Goal: Task Accomplishment & Management: Manage account settings

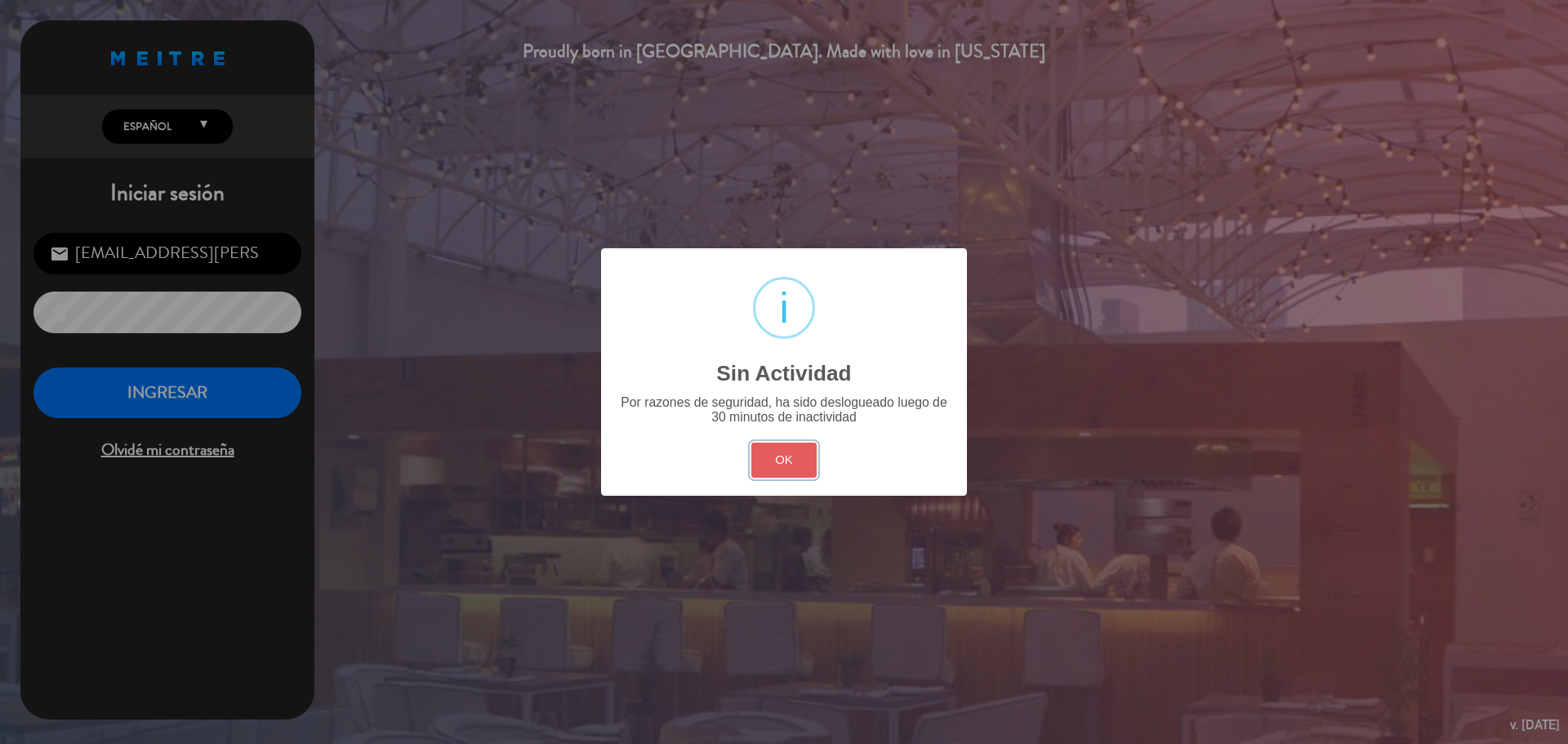
click at [776, 466] on button "OK" at bounding box center [784, 460] width 66 height 35
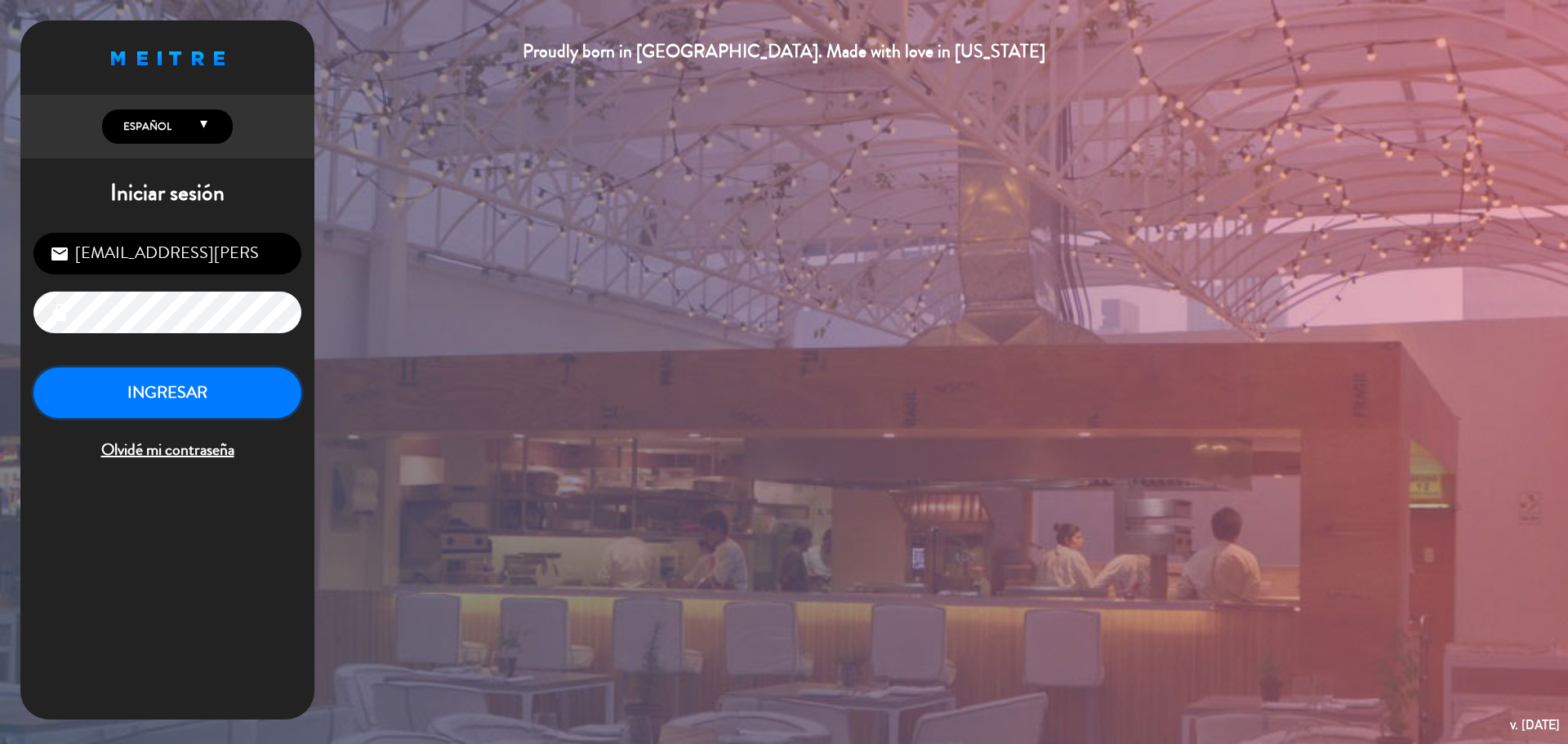
click at [176, 398] on button "INGRESAR" at bounding box center [168, 392] width 267 height 51
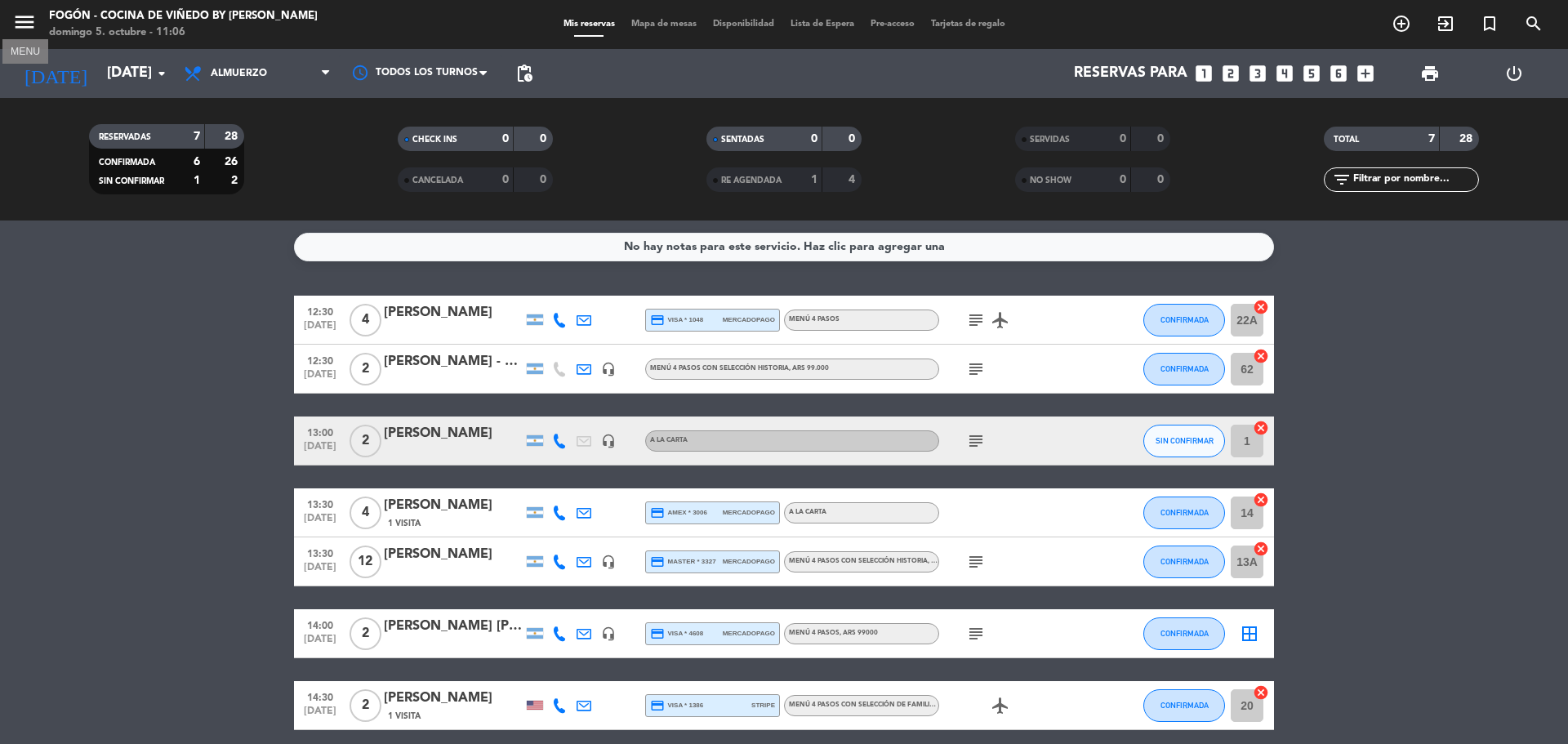
click at [34, 14] on icon "menu" at bounding box center [24, 21] width 24 height 24
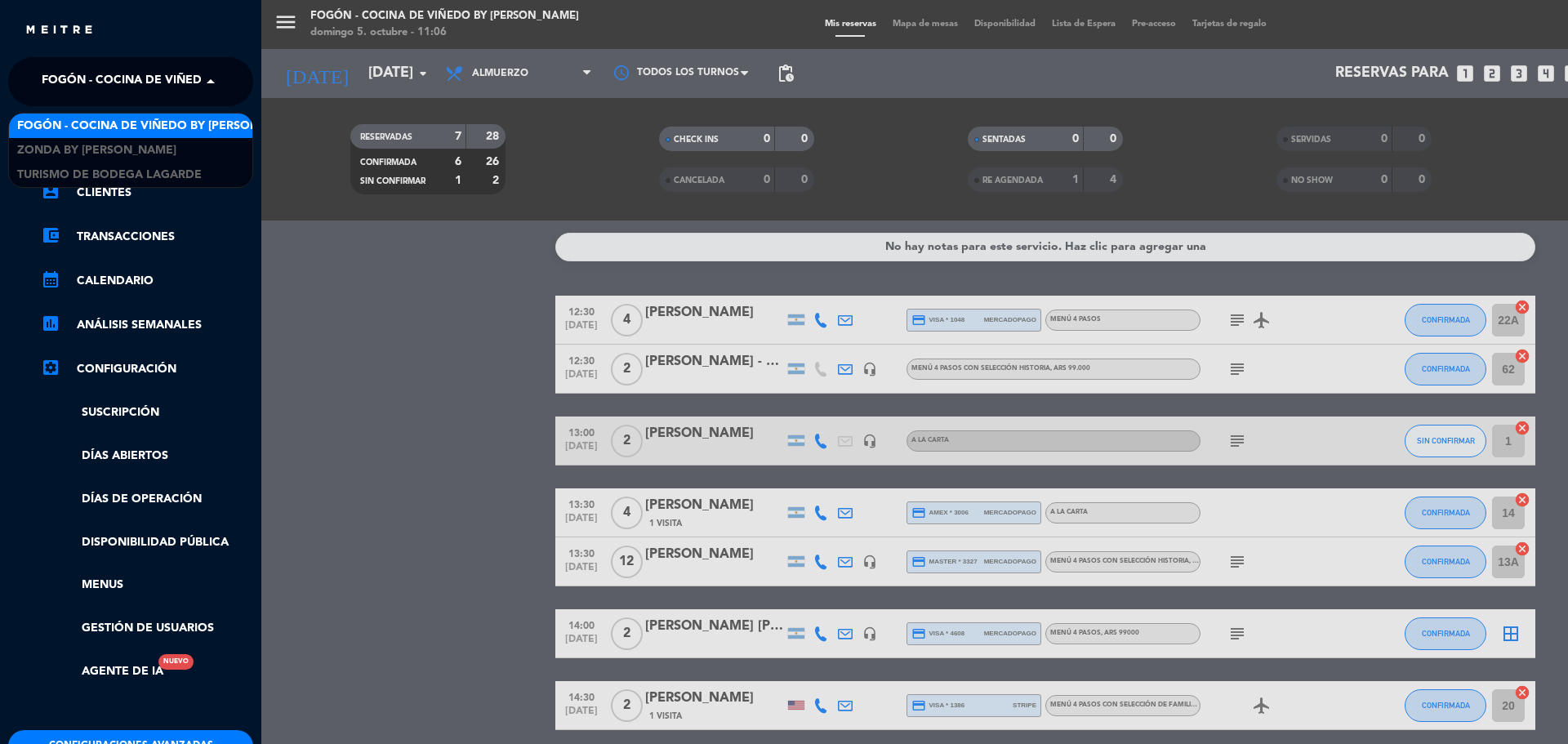
click at [179, 92] on span "Fogón - Cocina de viñedo by [PERSON_NAME]" at bounding box center [184, 81] width 286 height 34
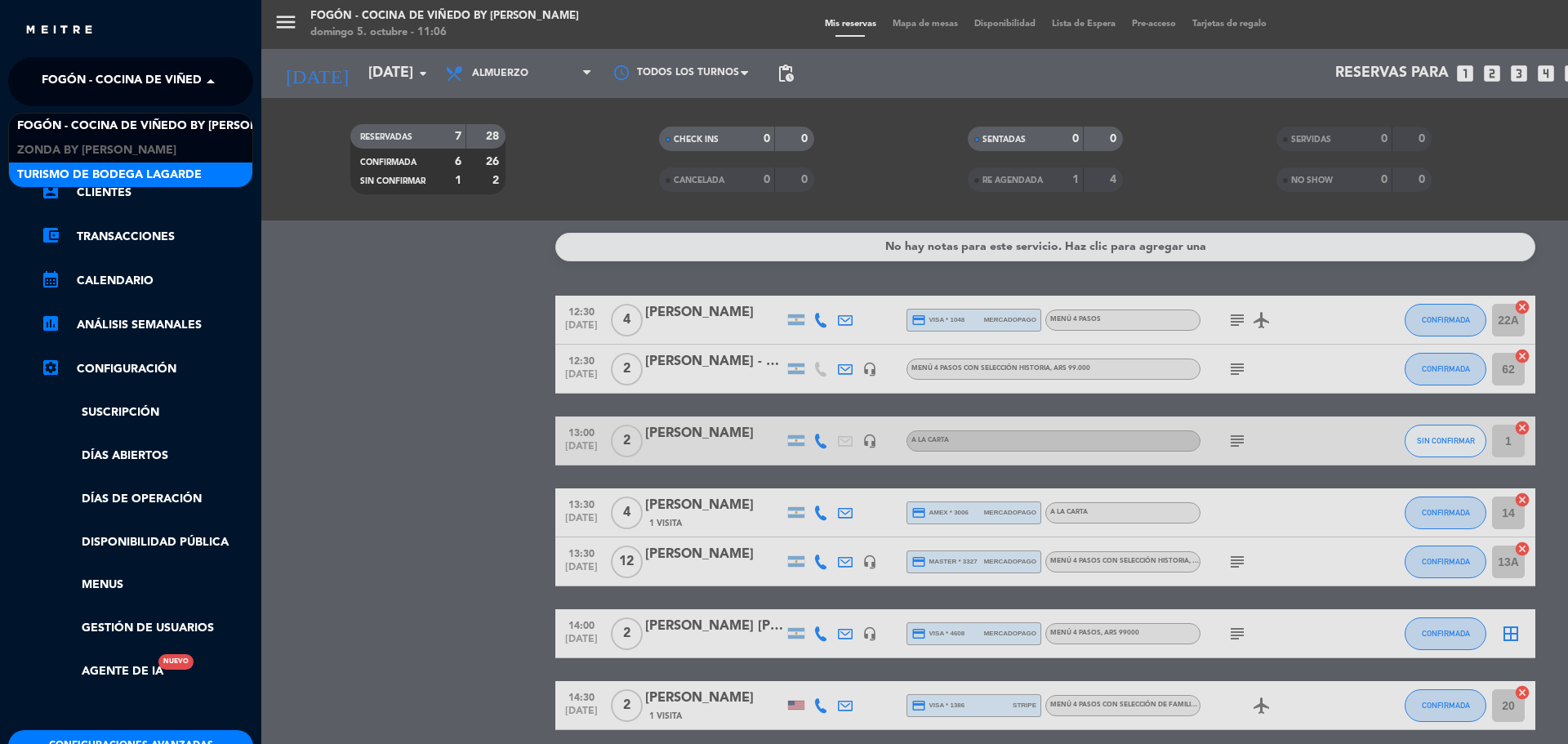
click at [34, 174] on span "Turismo de Bodega Lagarde" at bounding box center [110, 174] width 184 height 18
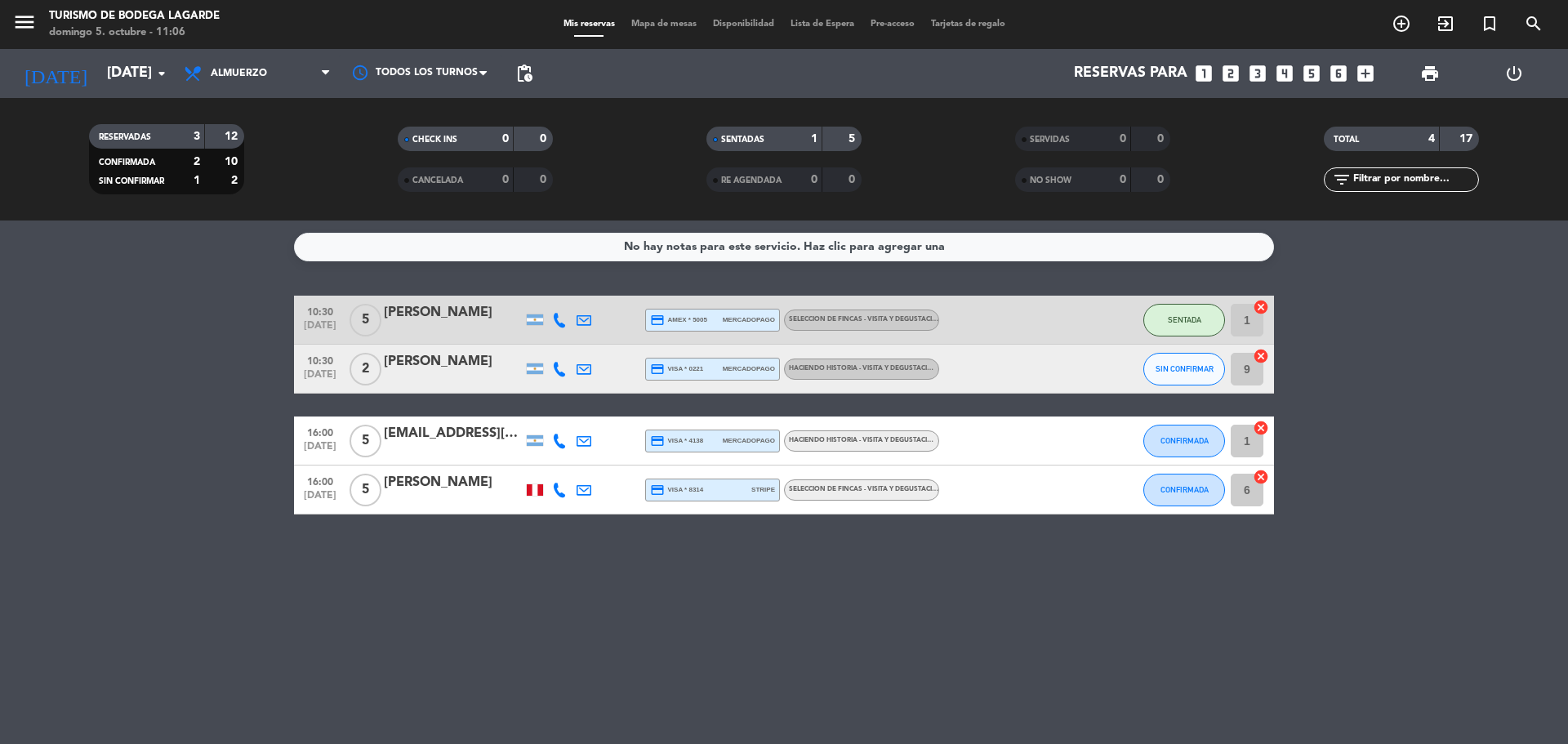
click at [532, 485] on div at bounding box center [535, 490] width 16 height 12
click at [390, 604] on div "No hay notas para este servicio. Haz clic para agregar una 10:30 [DATE] 5 [PERS…" at bounding box center [784, 482] width 1568 height 523
click at [28, 22] on icon "menu" at bounding box center [24, 21] width 24 height 24
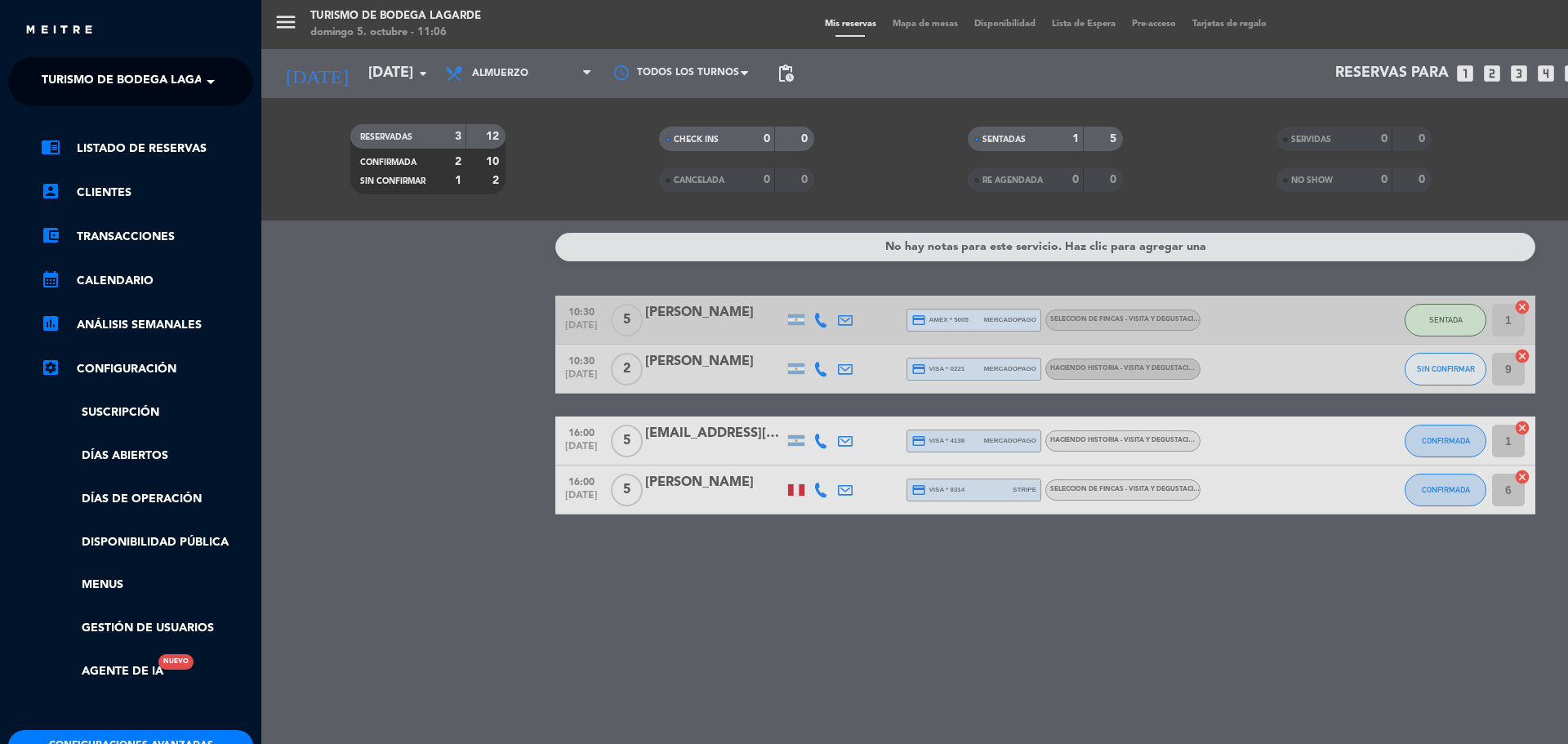
click at [201, 86] on span at bounding box center [214, 81] width 28 height 34
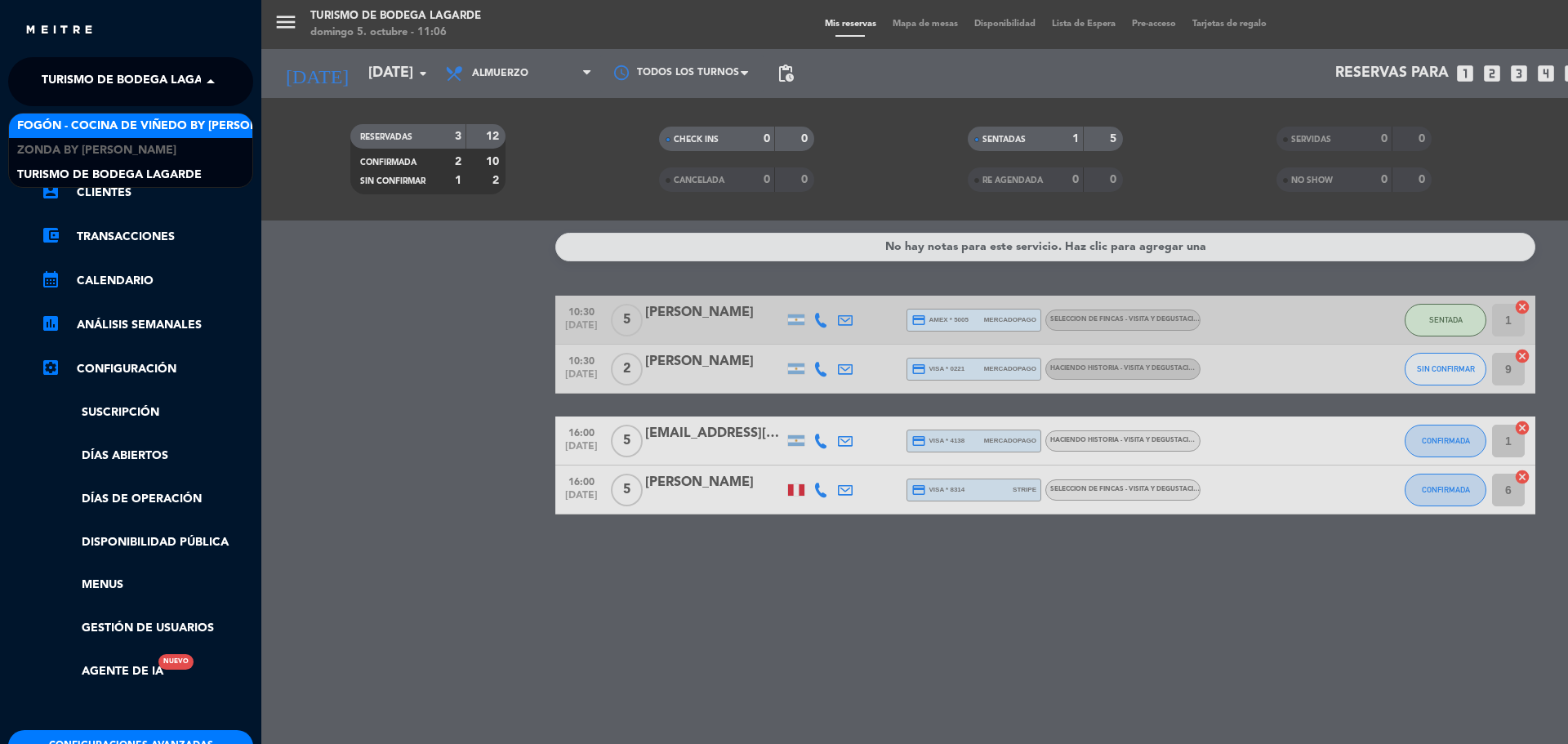
click at [146, 123] on span "Fogón - Cocina de viñedo by [PERSON_NAME]" at bounding box center [160, 126] width 286 height 18
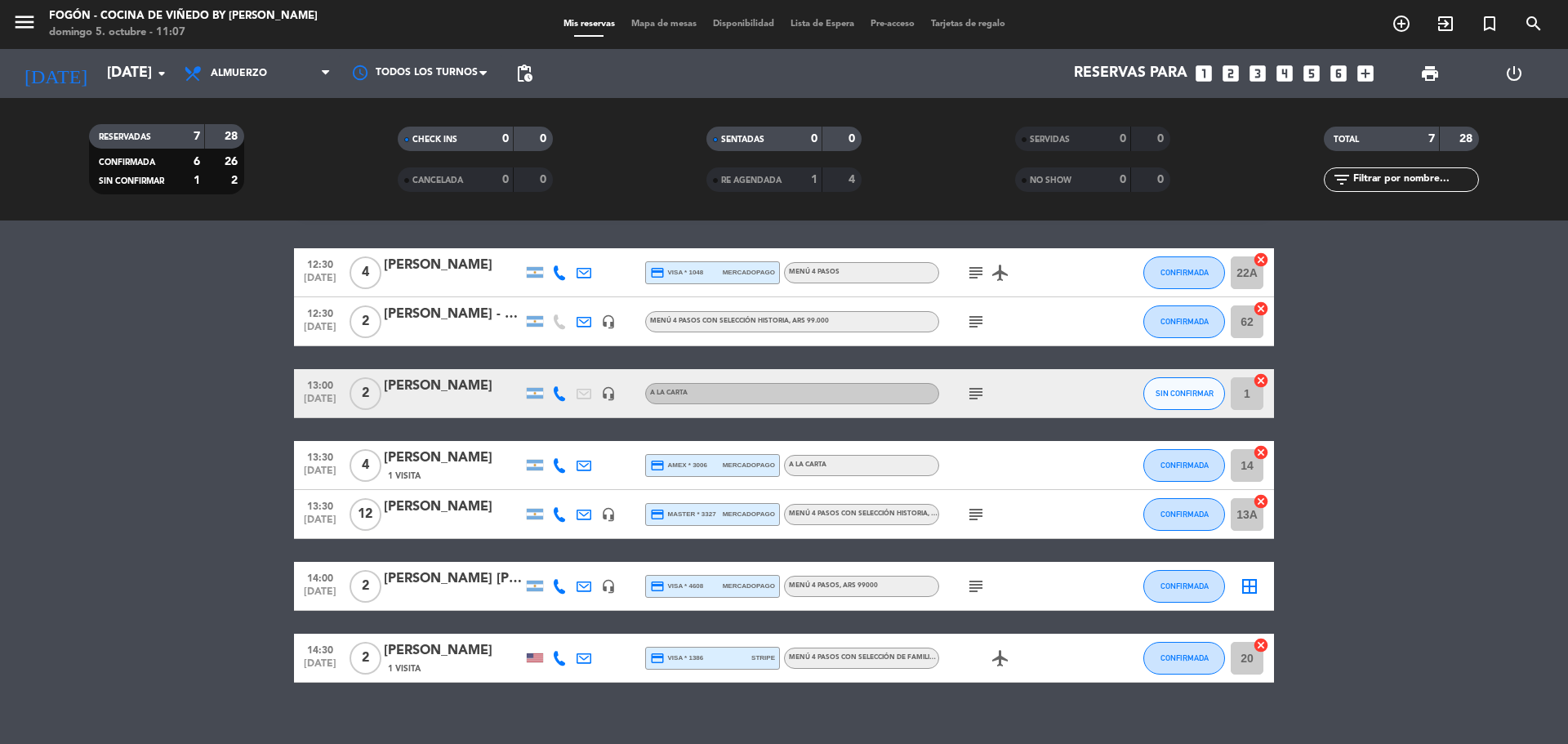
scroll to position [68, 0]
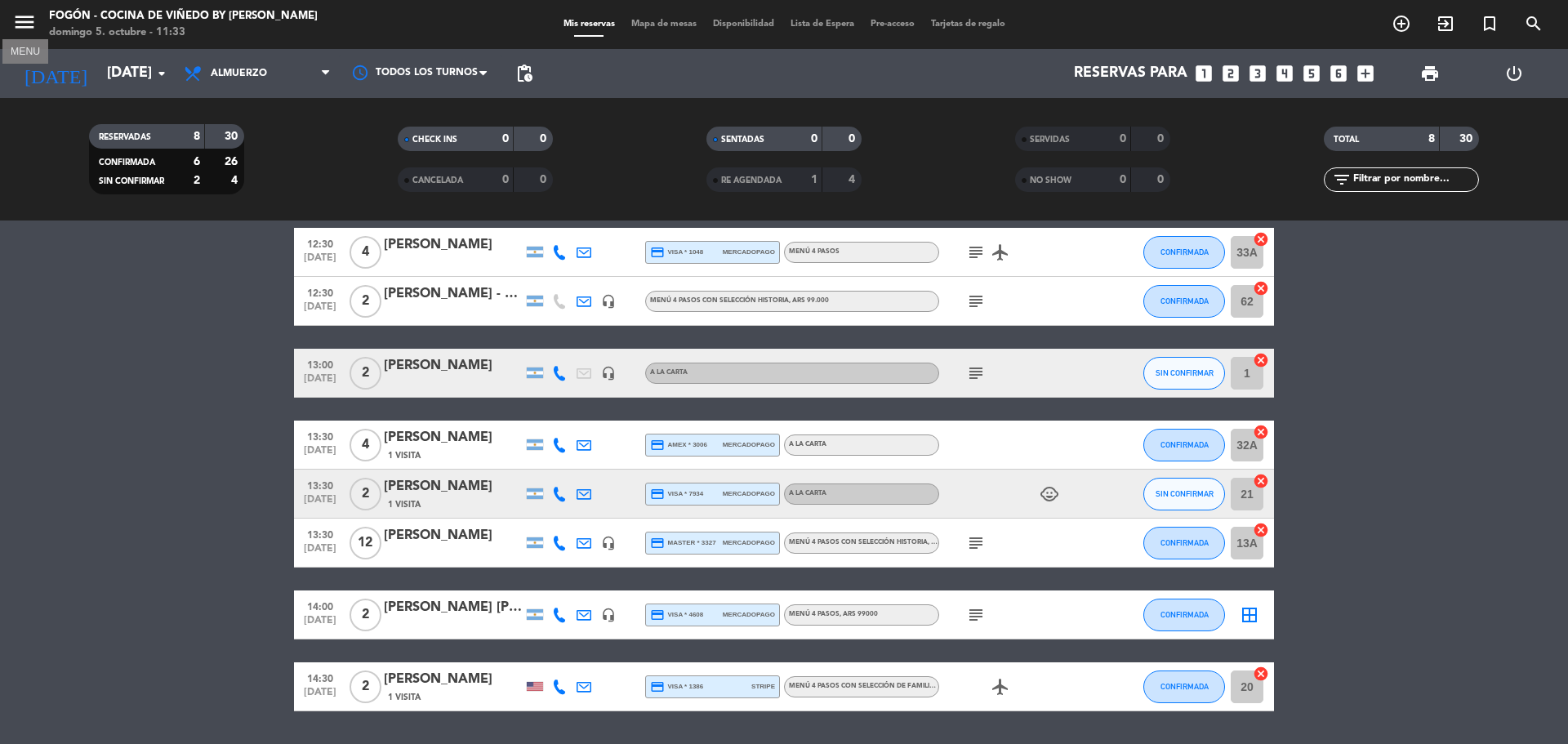
click at [21, 23] on icon "menu" at bounding box center [24, 21] width 24 height 24
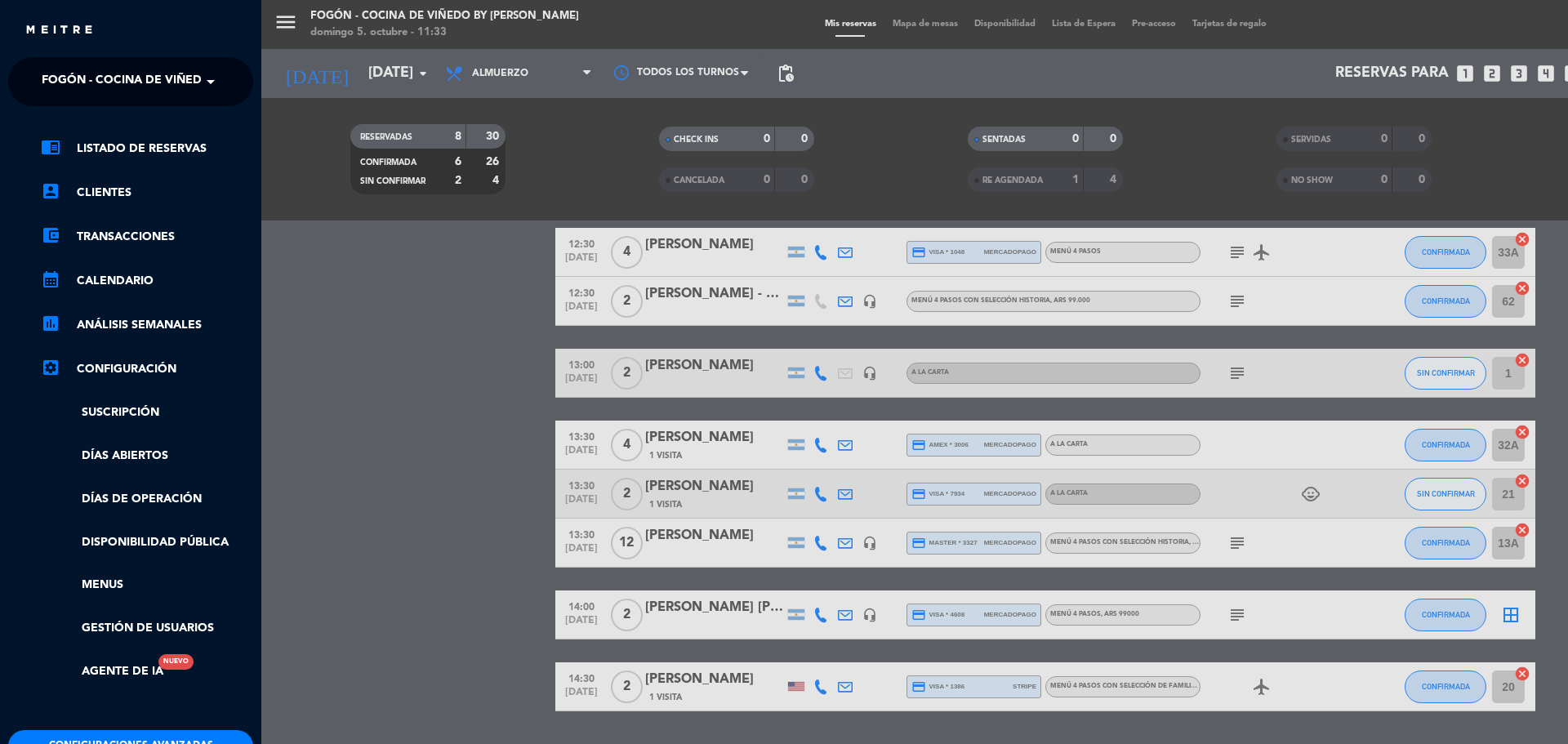
click at [205, 83] on span at bounding box center [214, 81] width 28 height 34
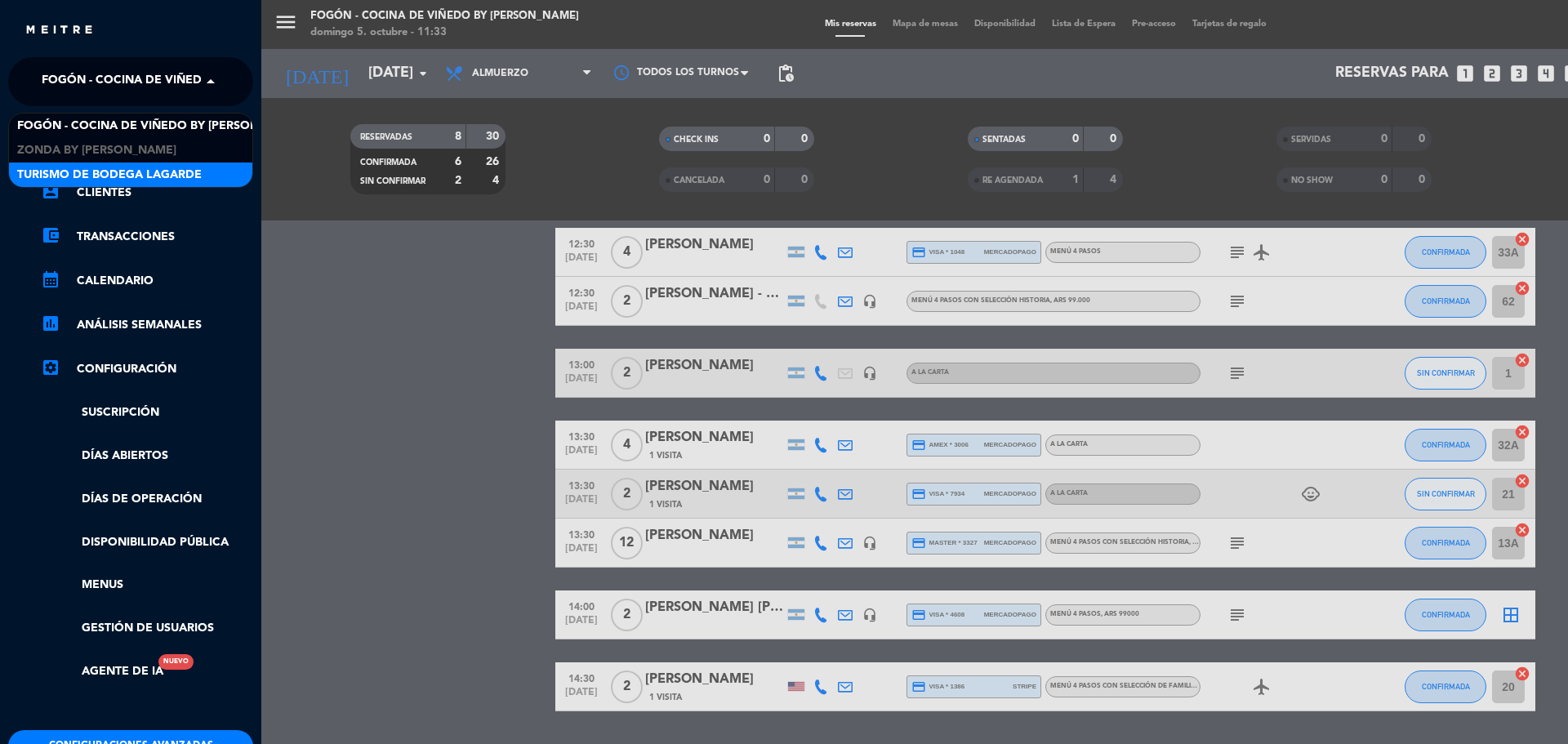
click at [204, 173] on div "Turismo de Bodega Lagarde" at bounding box center [130, 174] width 243 height 24
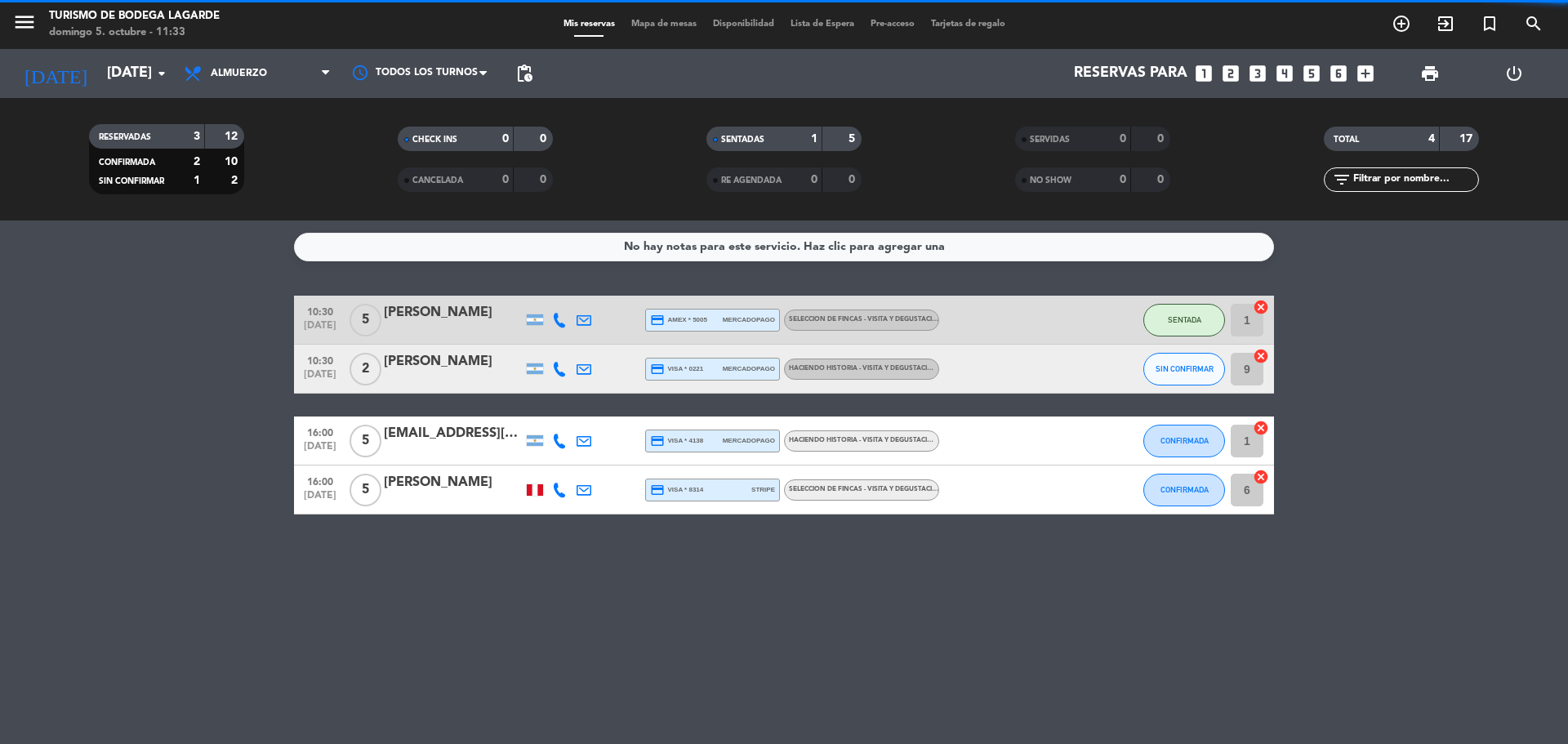
scroll to position [0, 0]
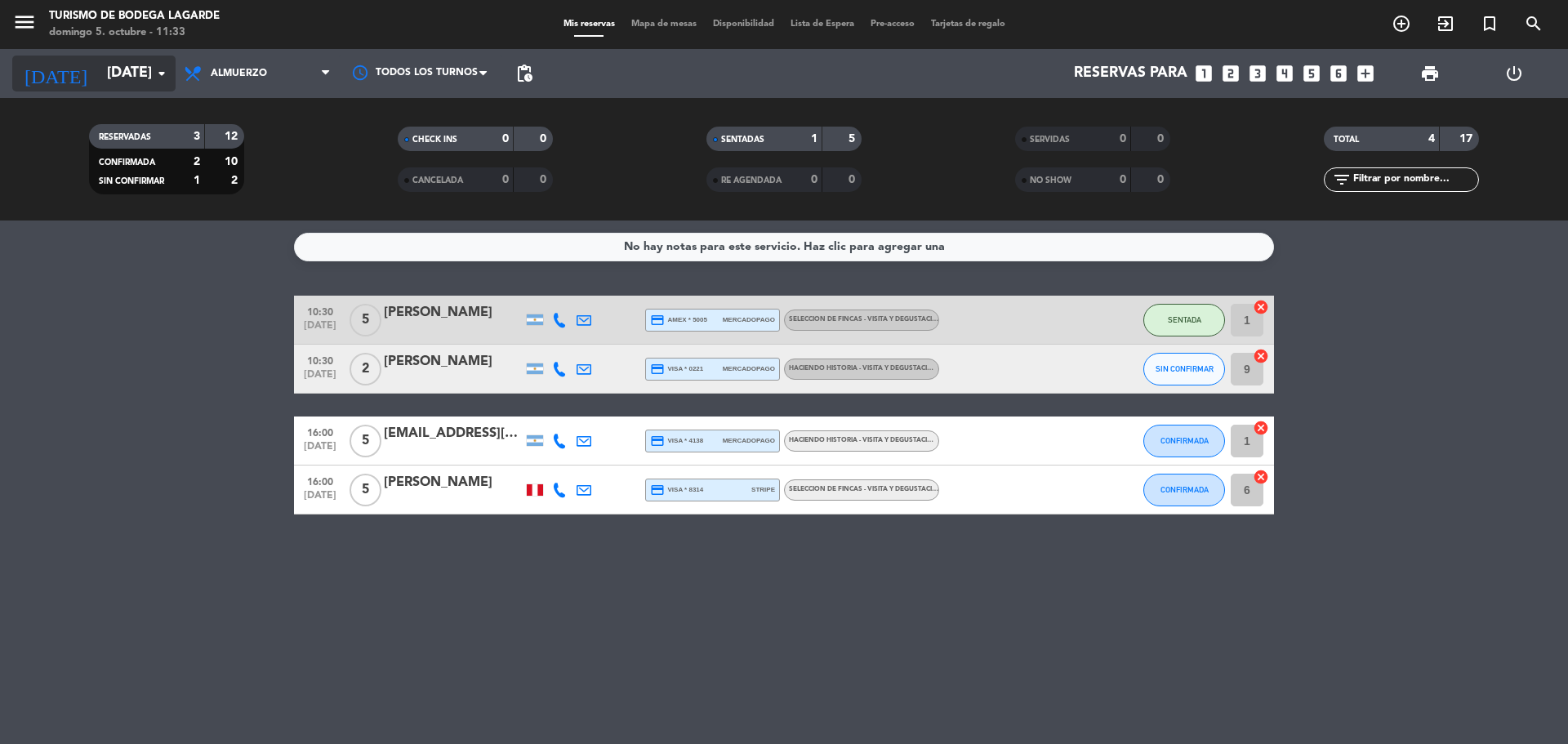
click at [164, 74] on icon "arrow_drop_down" at bounding box center [162, 74] width 19 height 19
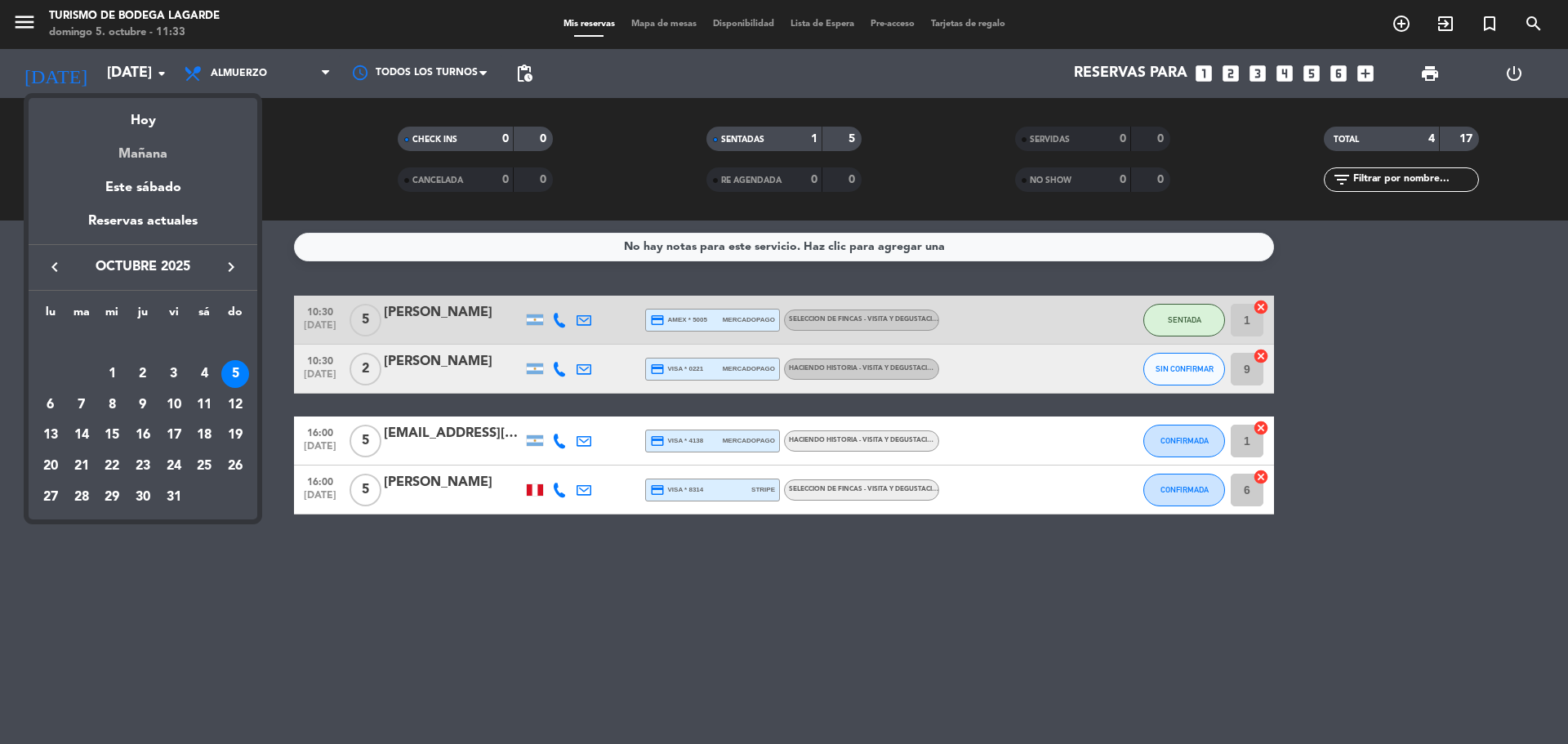
click at [137, 158] on div "Mañana" at bounding box center [142, 148] width 229 height 34
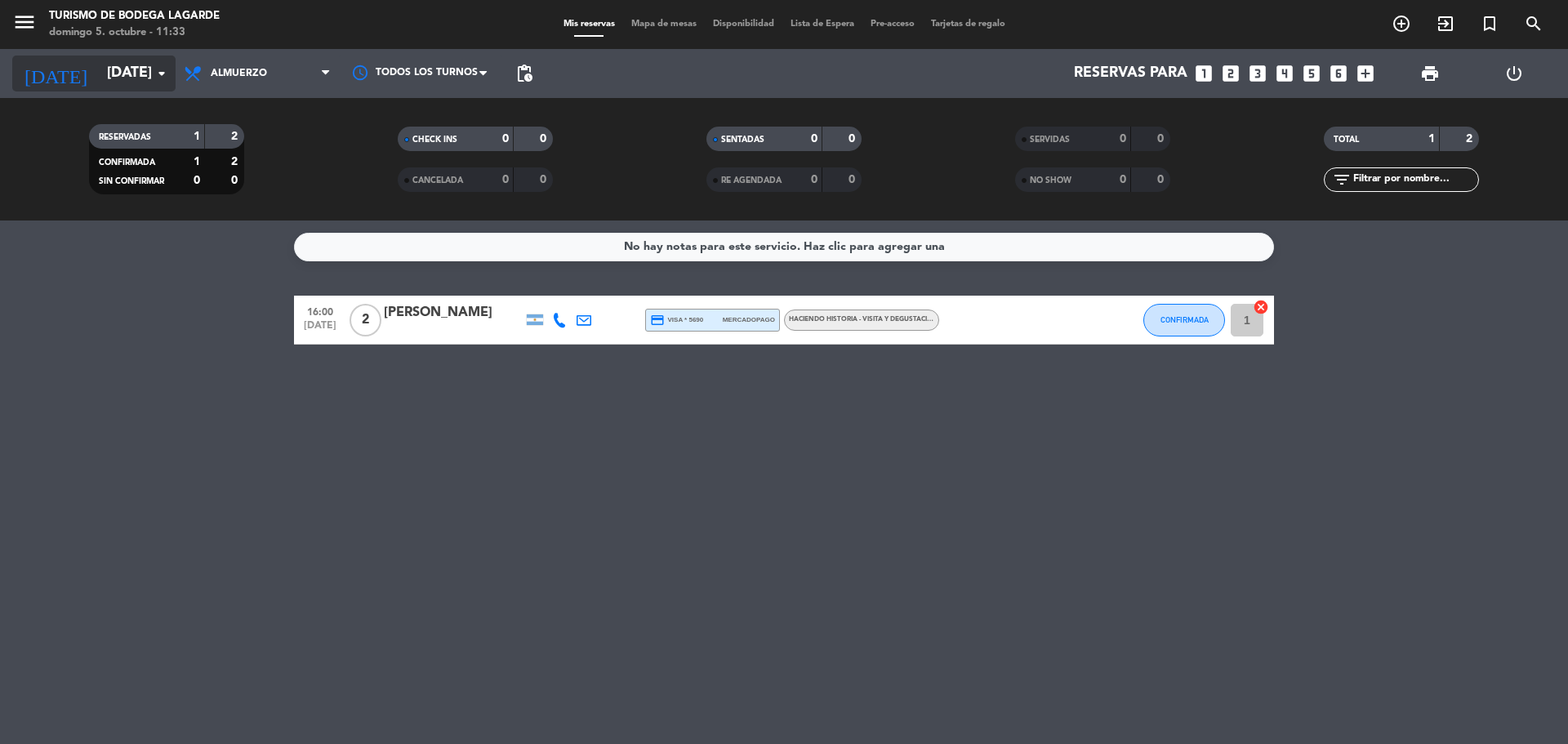
click at [156, 75] on icon "arrow_drop_down" at bounding box center [162, 74] width 19 height 19
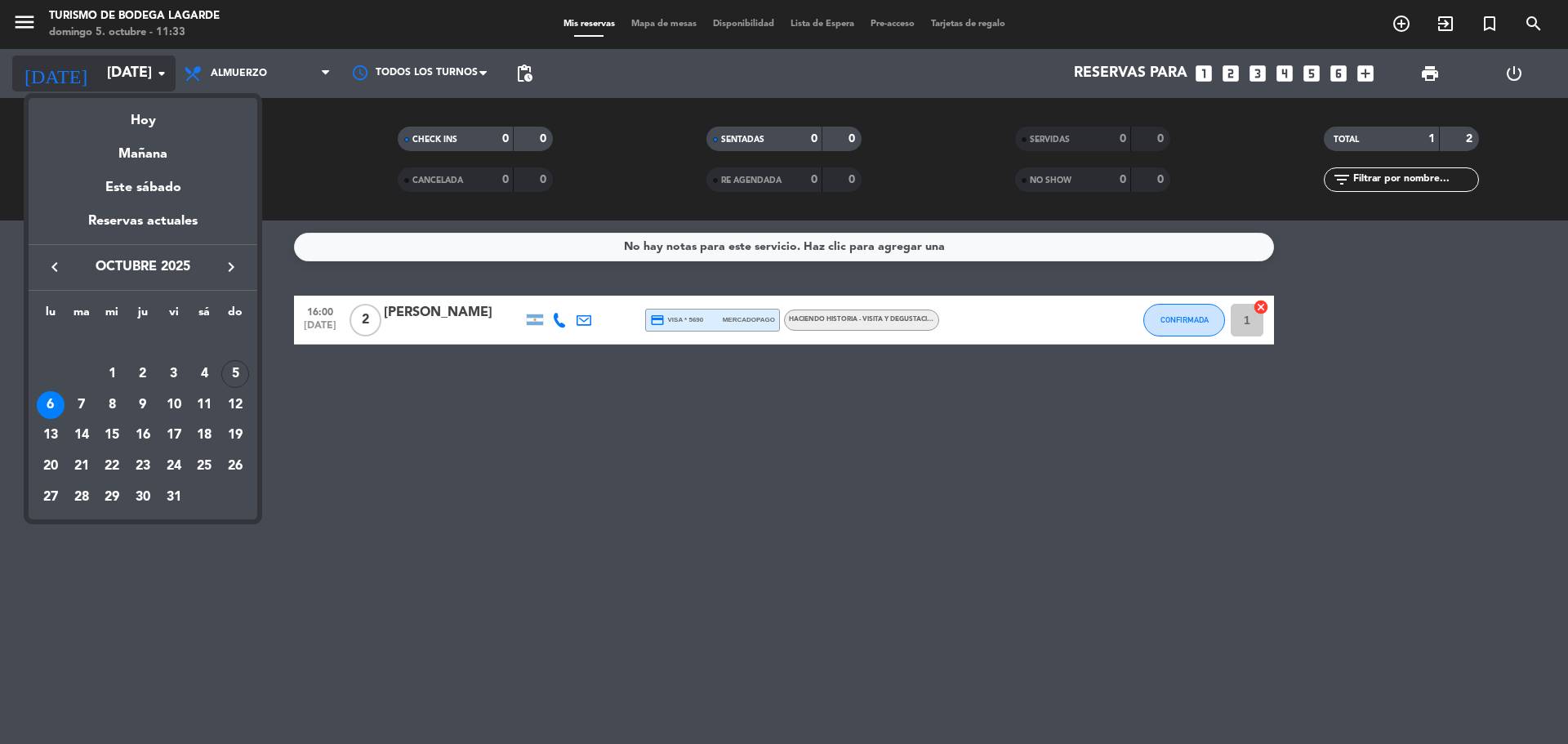
click at [156, 75] on div at bounding box center [784, 372] width 1568 height 744
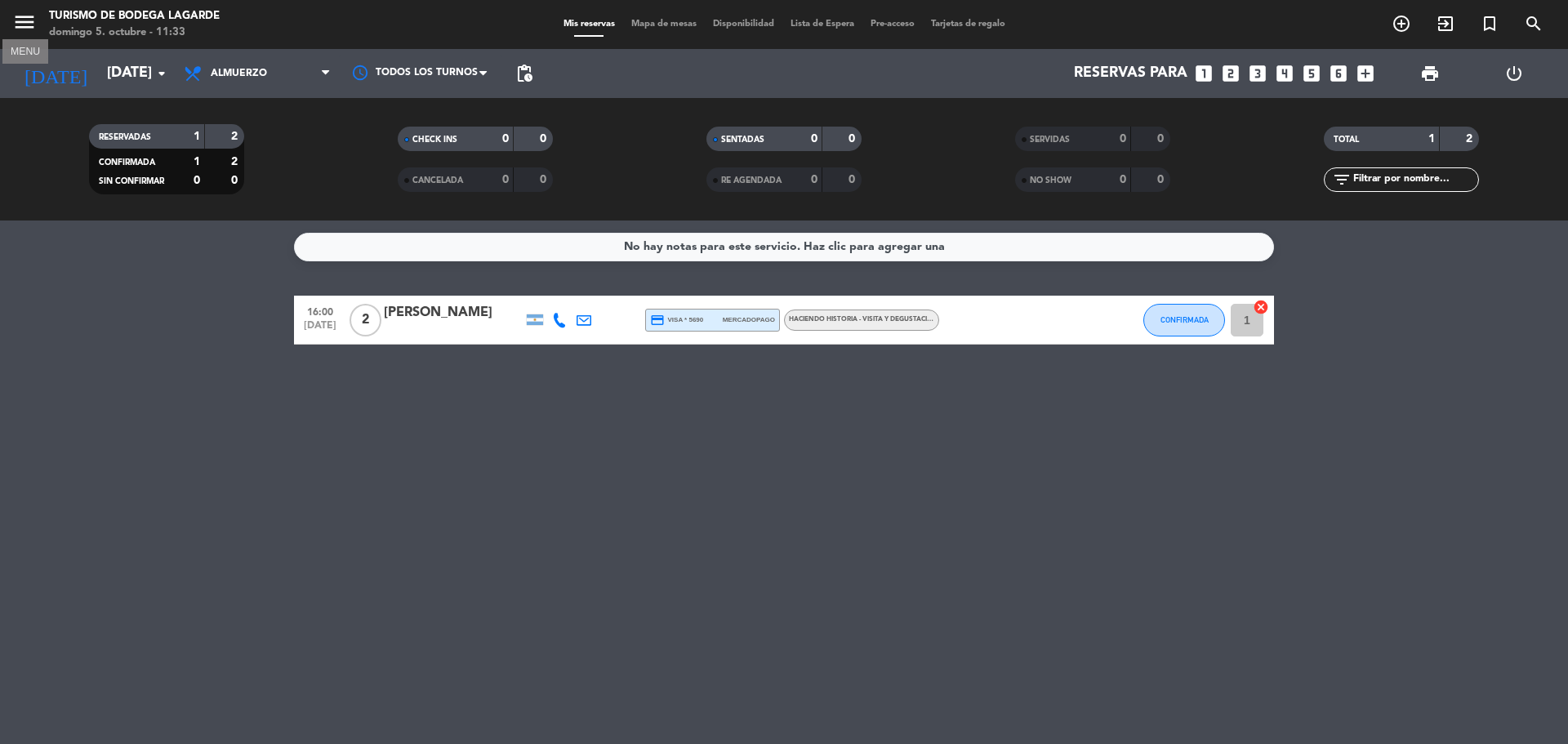
click at [28, 28] on icon "menu" at bounding box center [24, 21] width 24 height 24
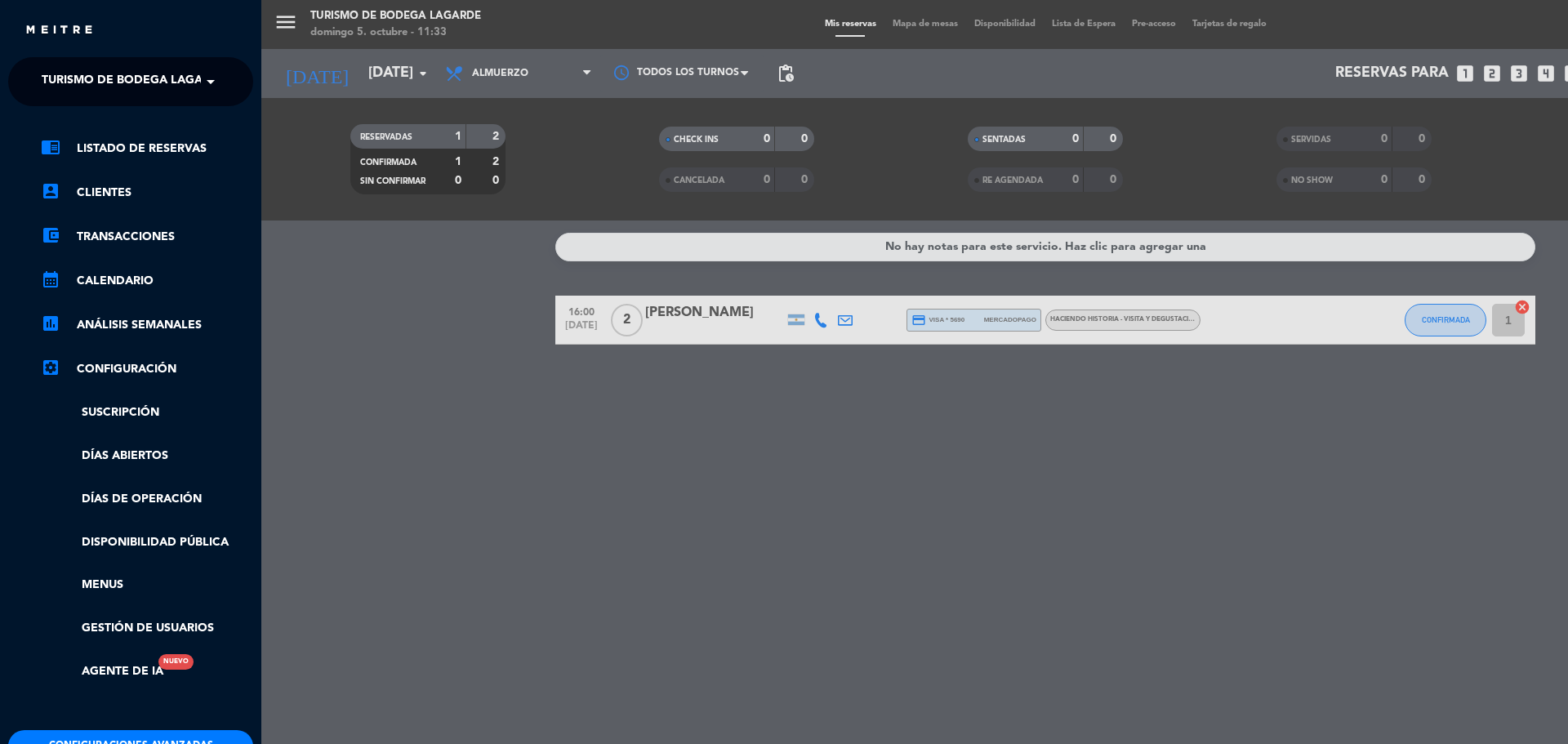
click at [212, 80] on span at bounding box center [214, 81] width 28 height 34
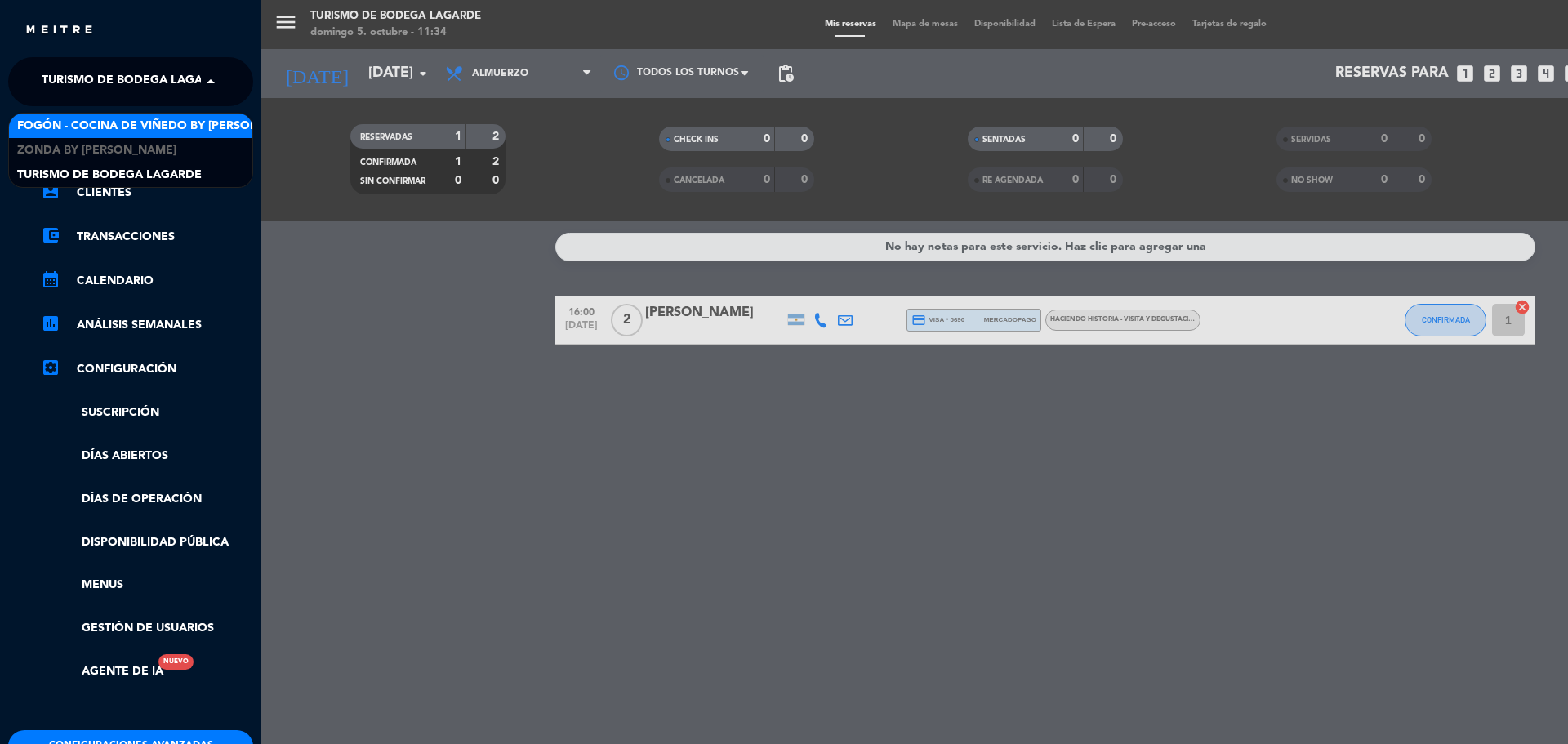
click at [179, 122] on span "Fogón - Cocina de viñedo by [PERSON_NAME]" at bounding box center [160, 126] width 286 height 18
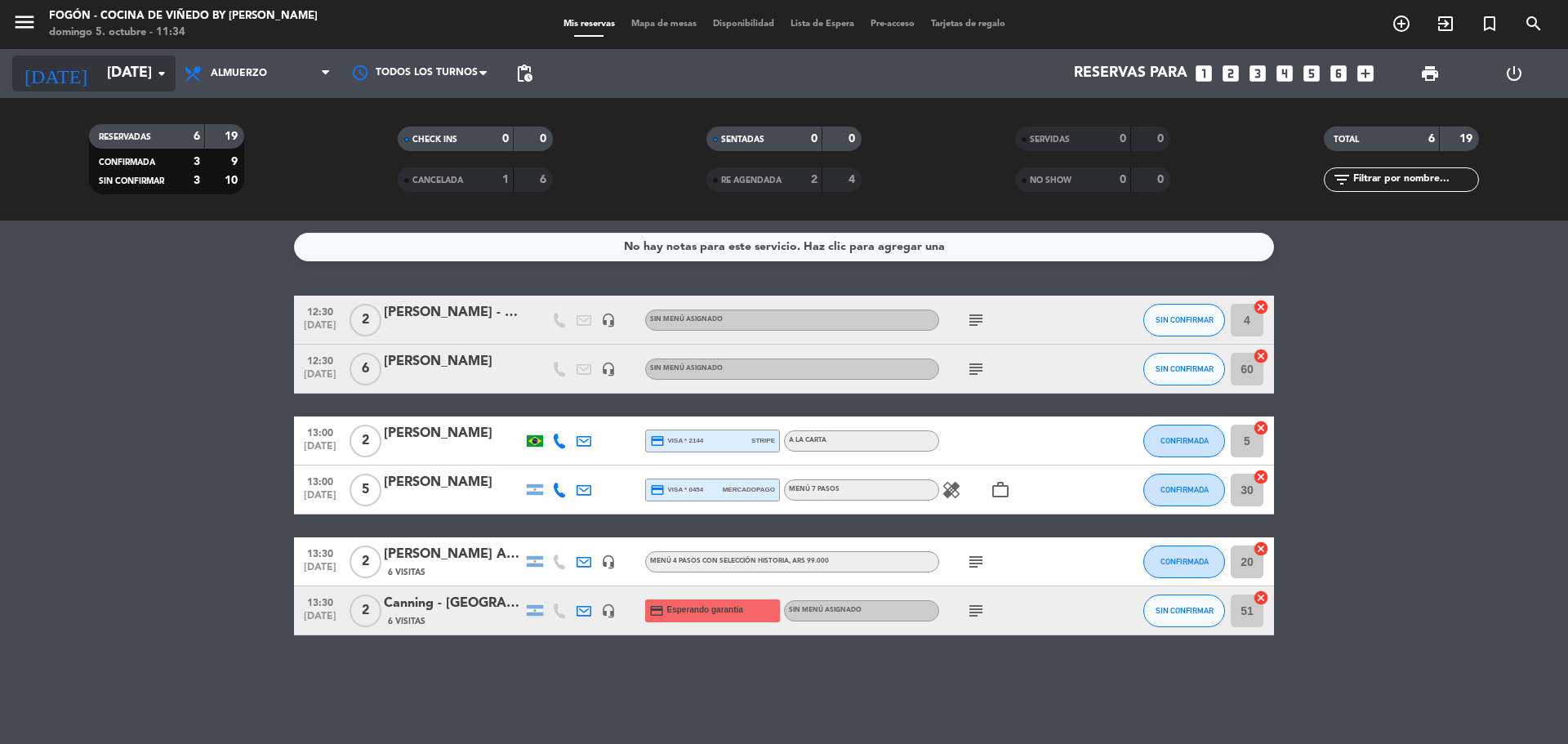
click at [126, 66] on input "[DATE]" at bounding box center [194, 74] width 190 height 33
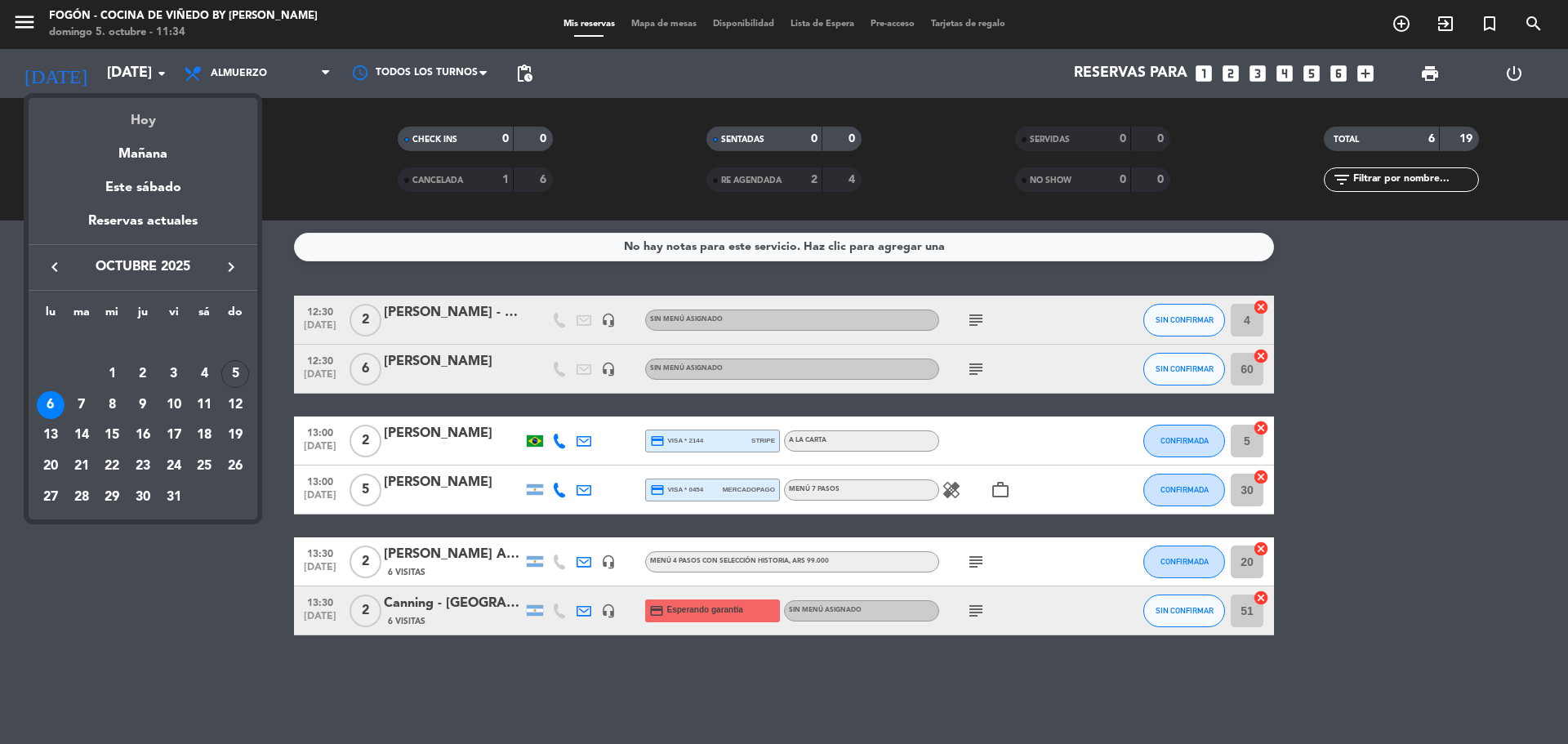
click at [155, 128] on div "Hoy" at bounding box center [142, 114] width 229 height 34
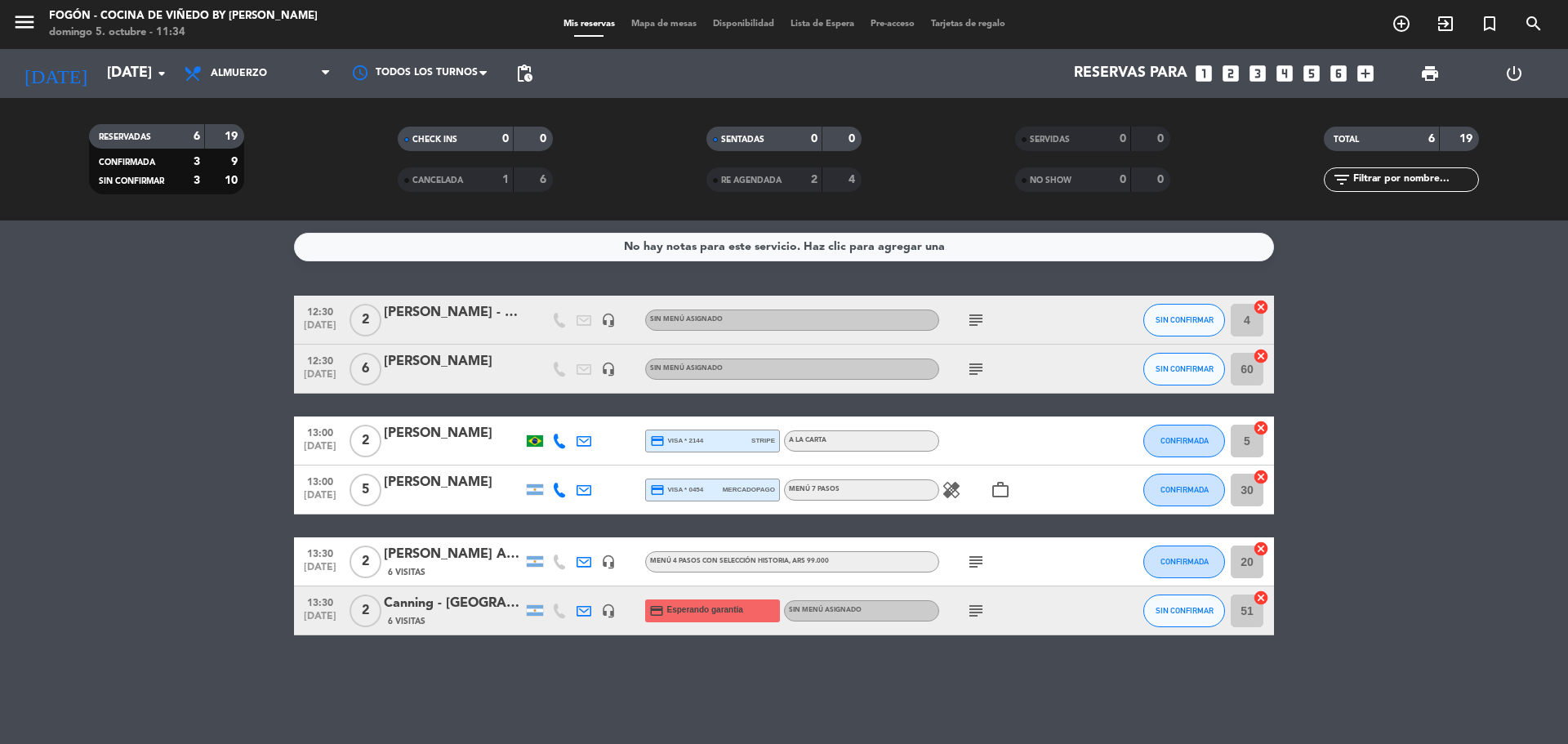
type input "[DATE]"
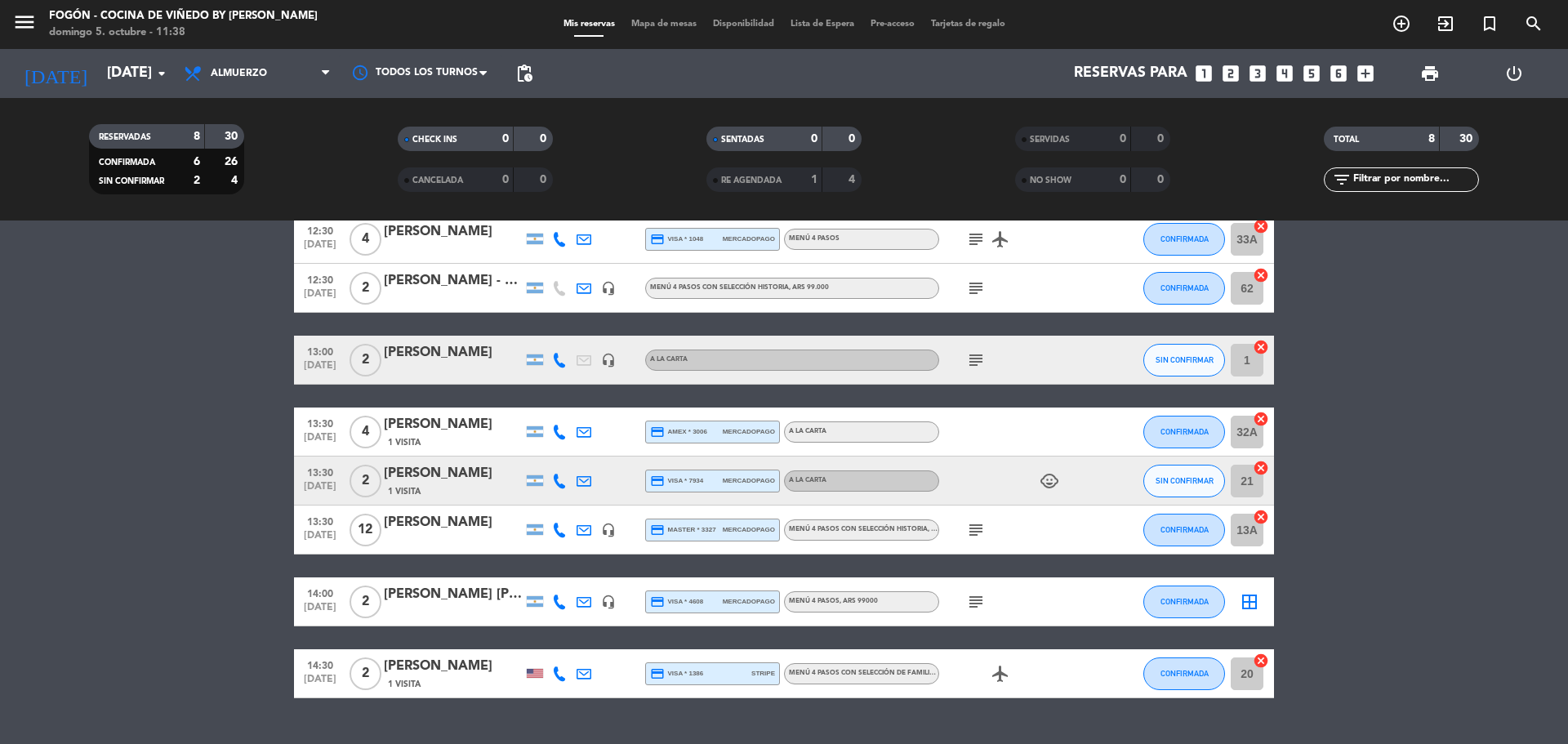
scroll to position [81, 0]
click at [430, 484] on div "1 Visita" at bounding box center [453, 490] width 139 height 14
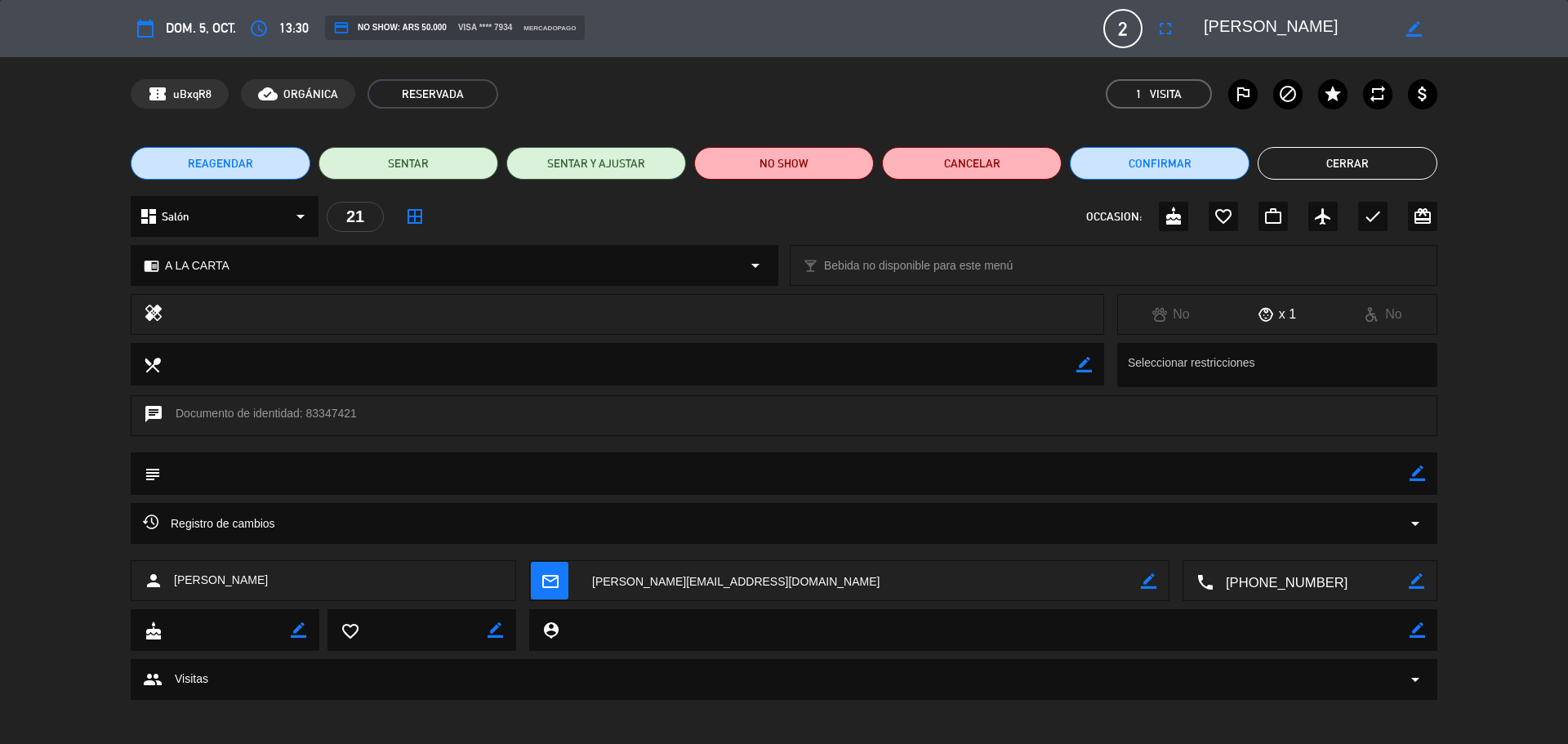
click at [1364, 164] on button "Cerrar" at bounding box center [1347, 164] width 179 height 33
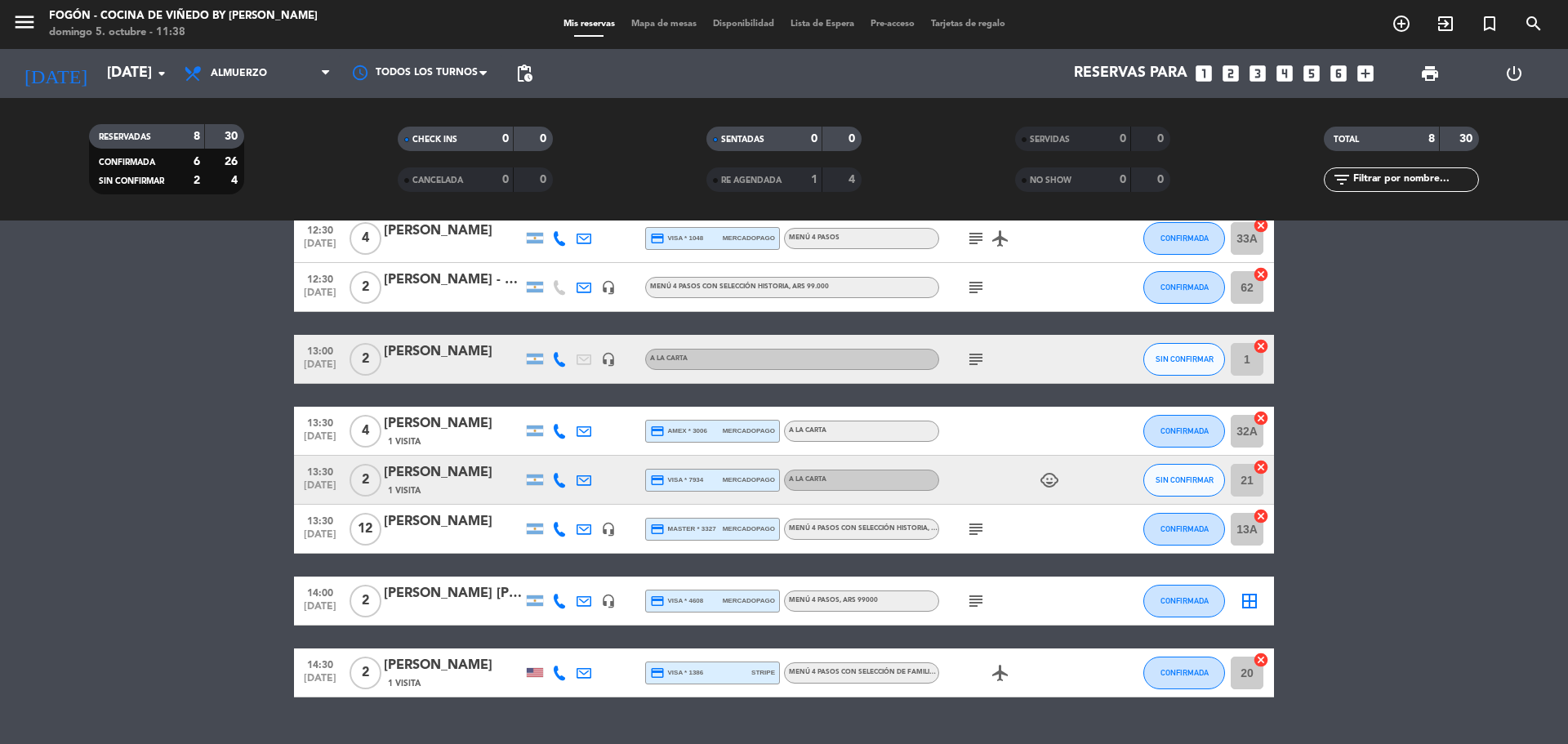
click at [466, 480] on div "[PERSON_NAME]" at bounding box center [453, 473] width 139 height 21
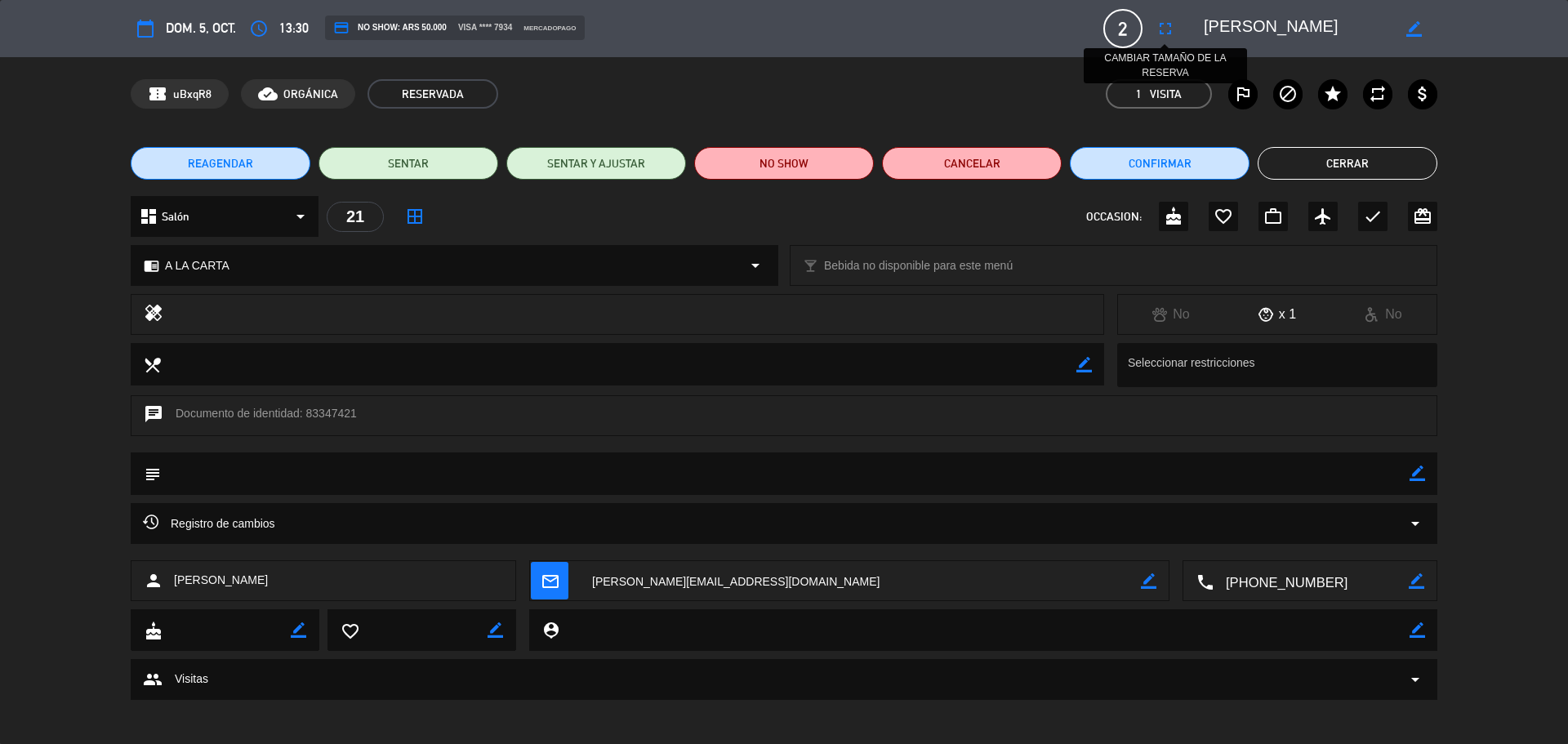
click at [1176, 25] on button "fullscreen" at bounding box center [1165, 28] width 29 height 29
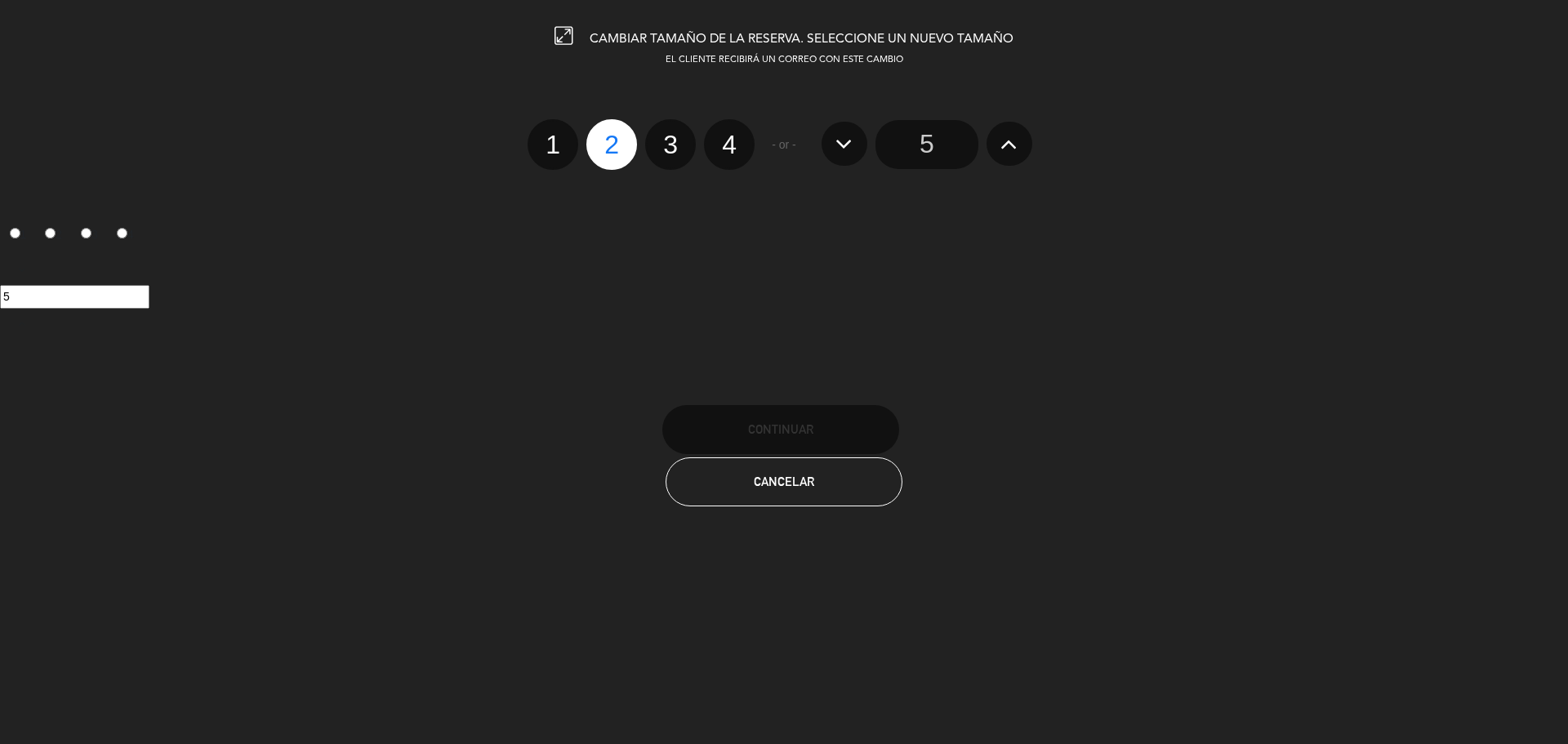
click at [669, 138] on label "3" at bounding box center [671, 144] width 50 height 50
click at [669, 136] on input "3" at bounding box center [668, 130] width 11 height 11
radio input "true"
radio input "false"
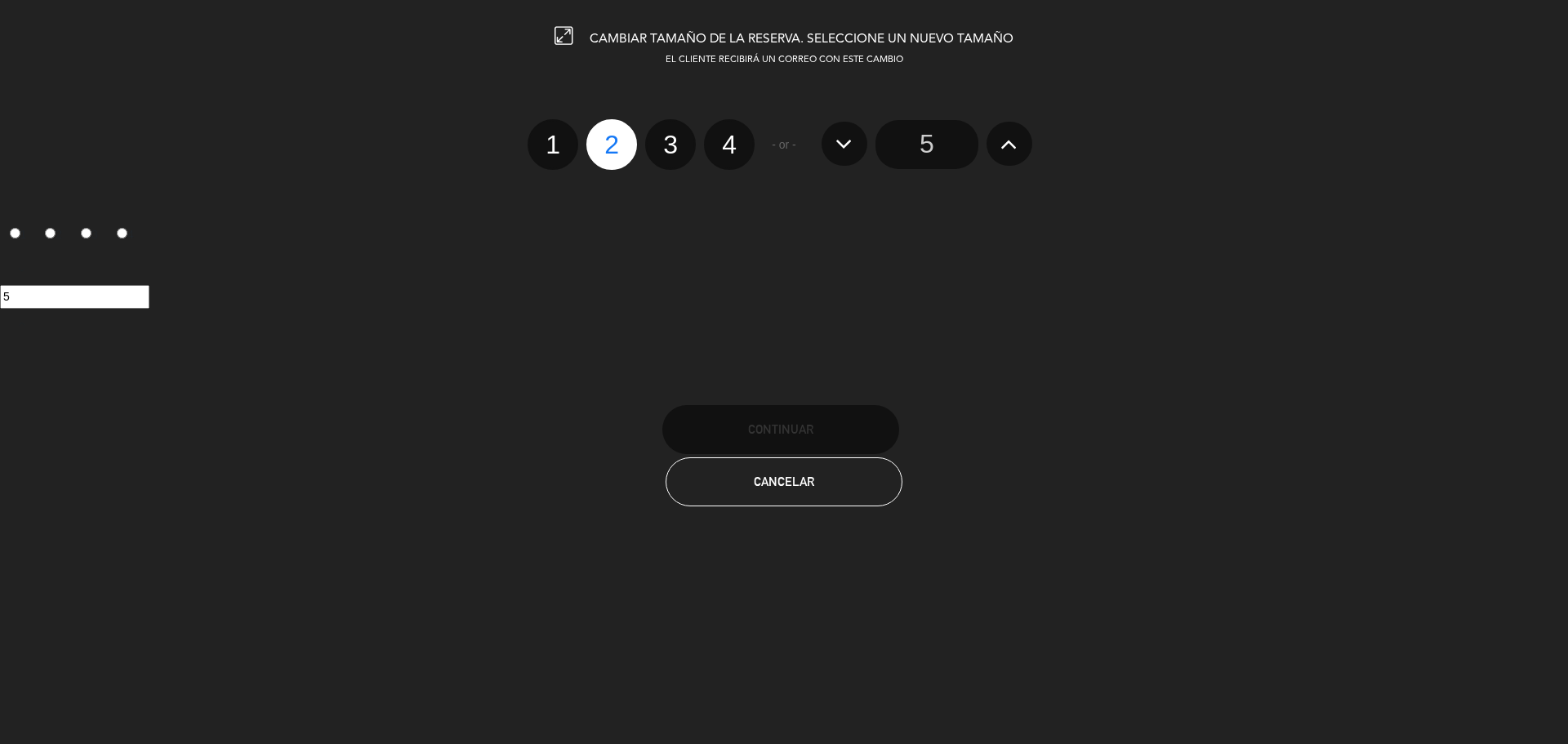
radio input "false"
radio input "true"
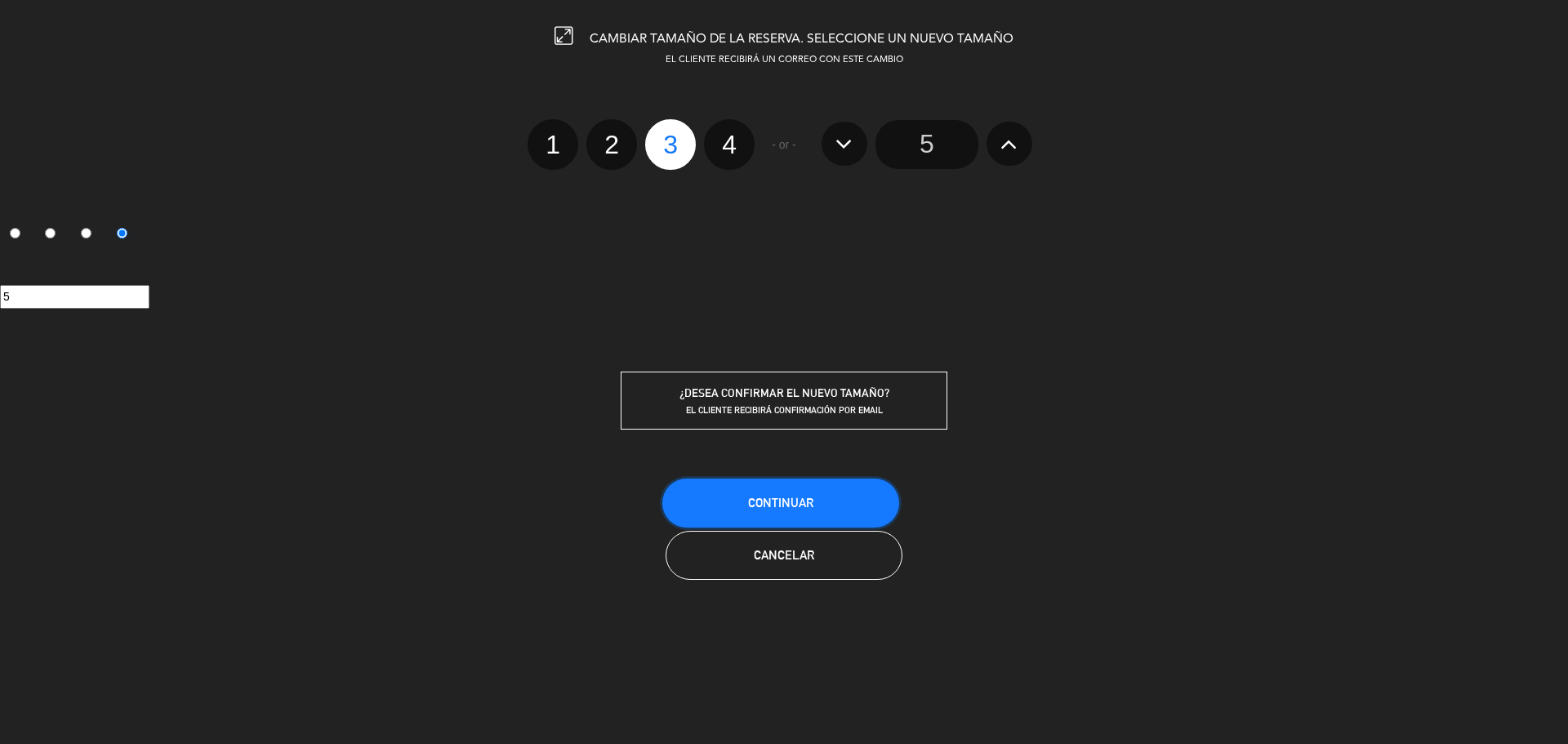
click at [855, 519] on button "Continuar" at bounding box center [780, 503] width 236 height 49
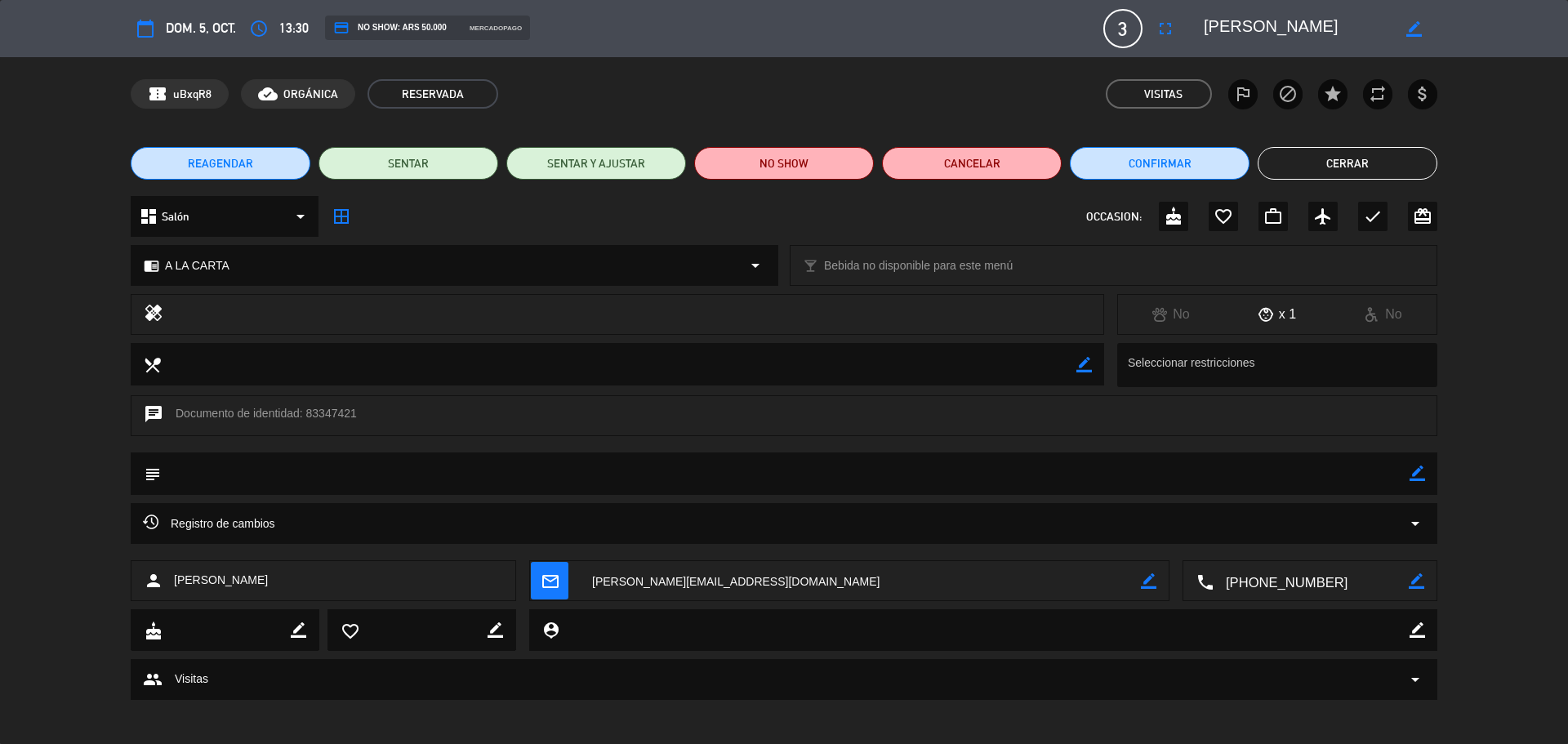
click at [1310, 174] on button "Cerrar" at bounding box center [1347, 164] width 179 height 33
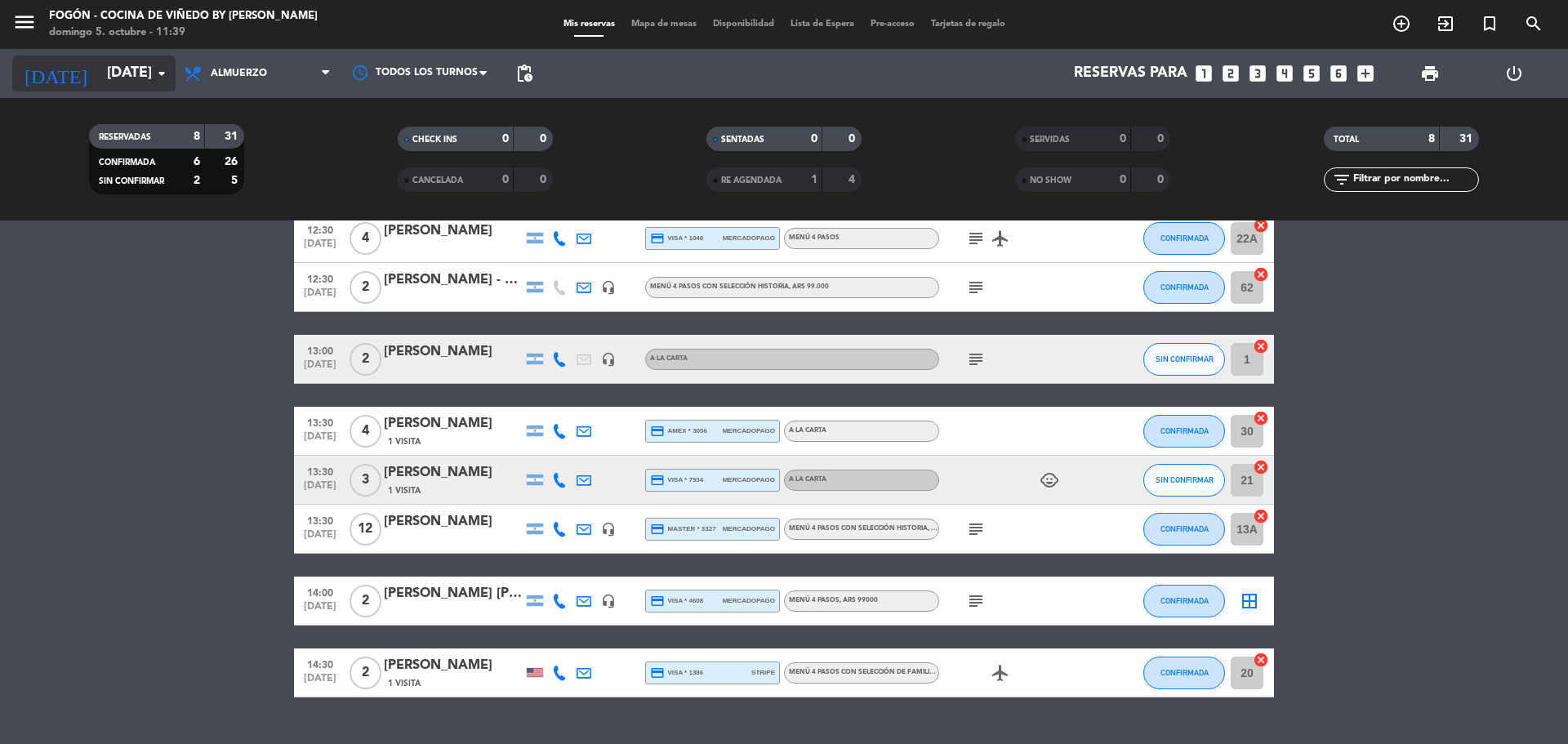
click at [141, 60] on input "[DATE]" at bounding box center [194, 74] width 190 height 33
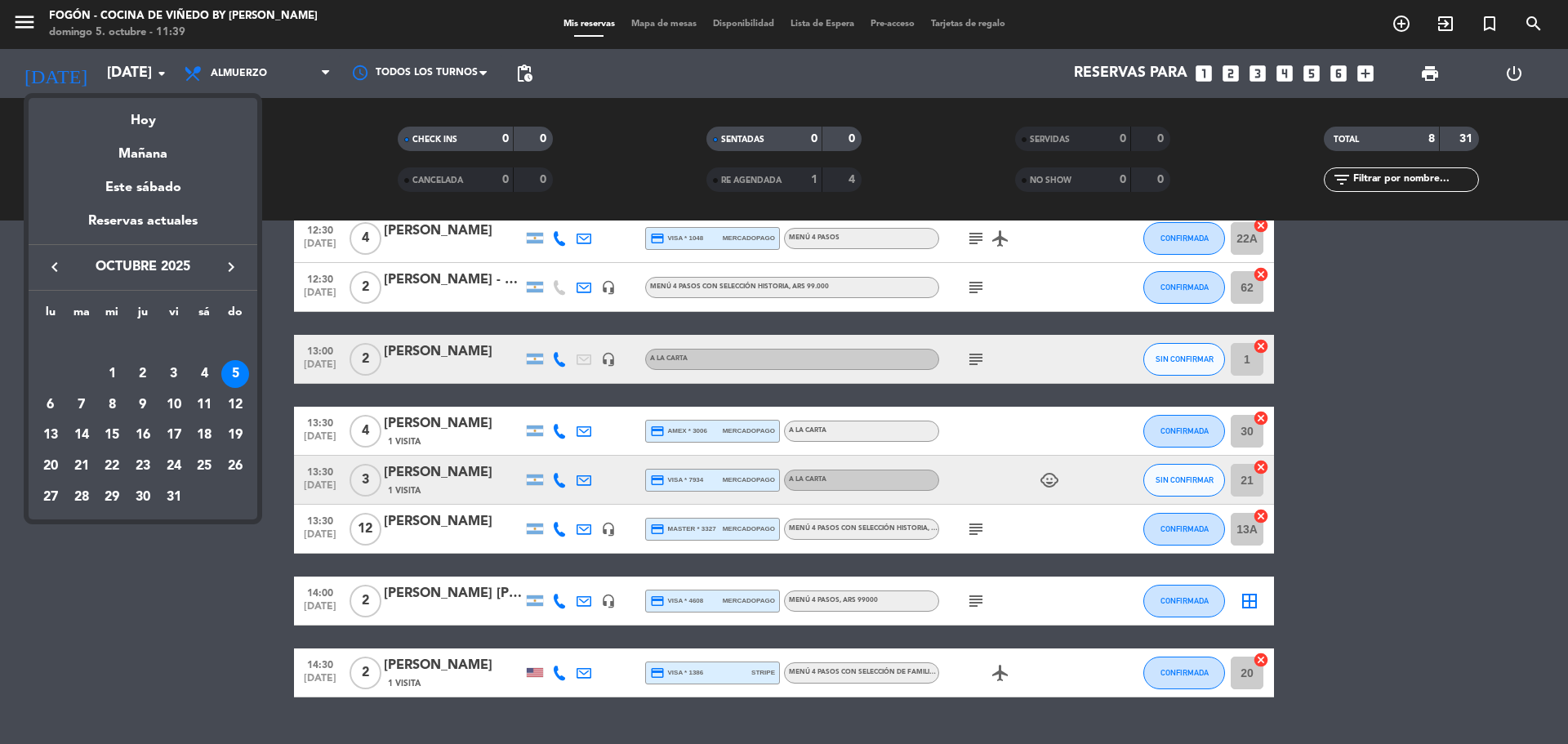
click at [236, 262] on icon "keyboard_arrow_right" at bounding box center [231, 266] width 19 height 19
click at [168, 369] on div "5" at bounding box center [173, 374] width 28 height 28
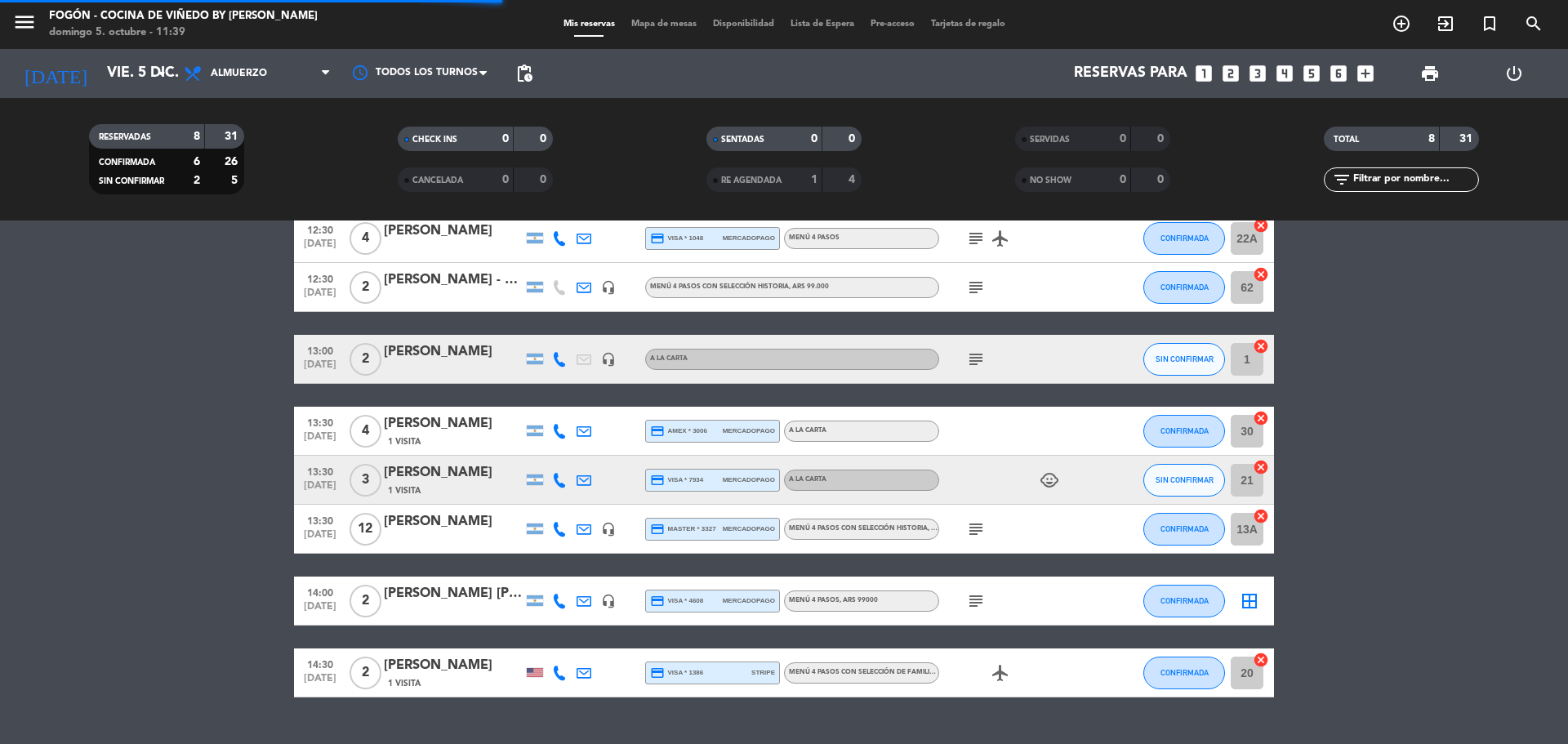
scroll to position [0, 0]
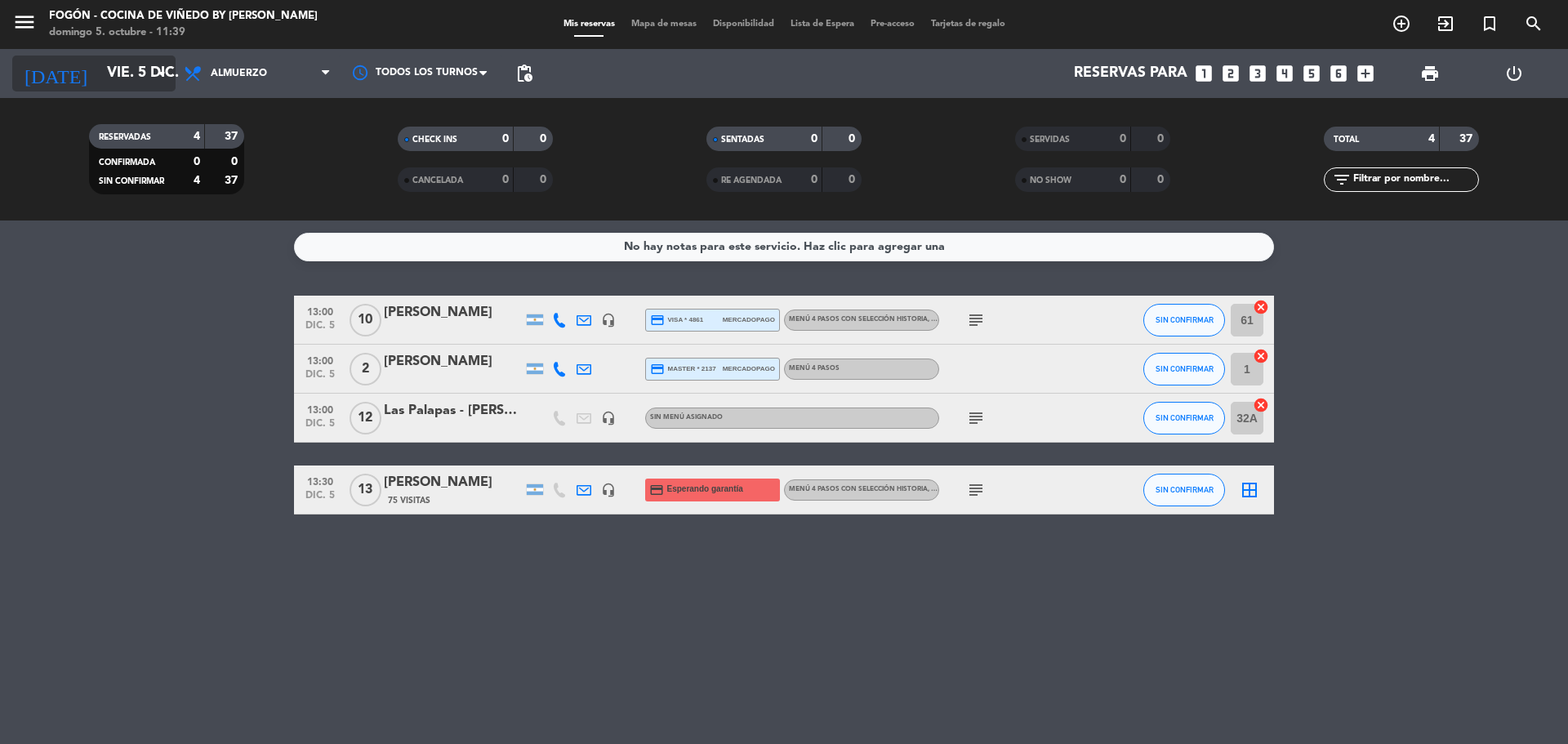
click at [157, 76] on icon "arrow_drop_down" at bounding box center [162, 74] width 19 height 19
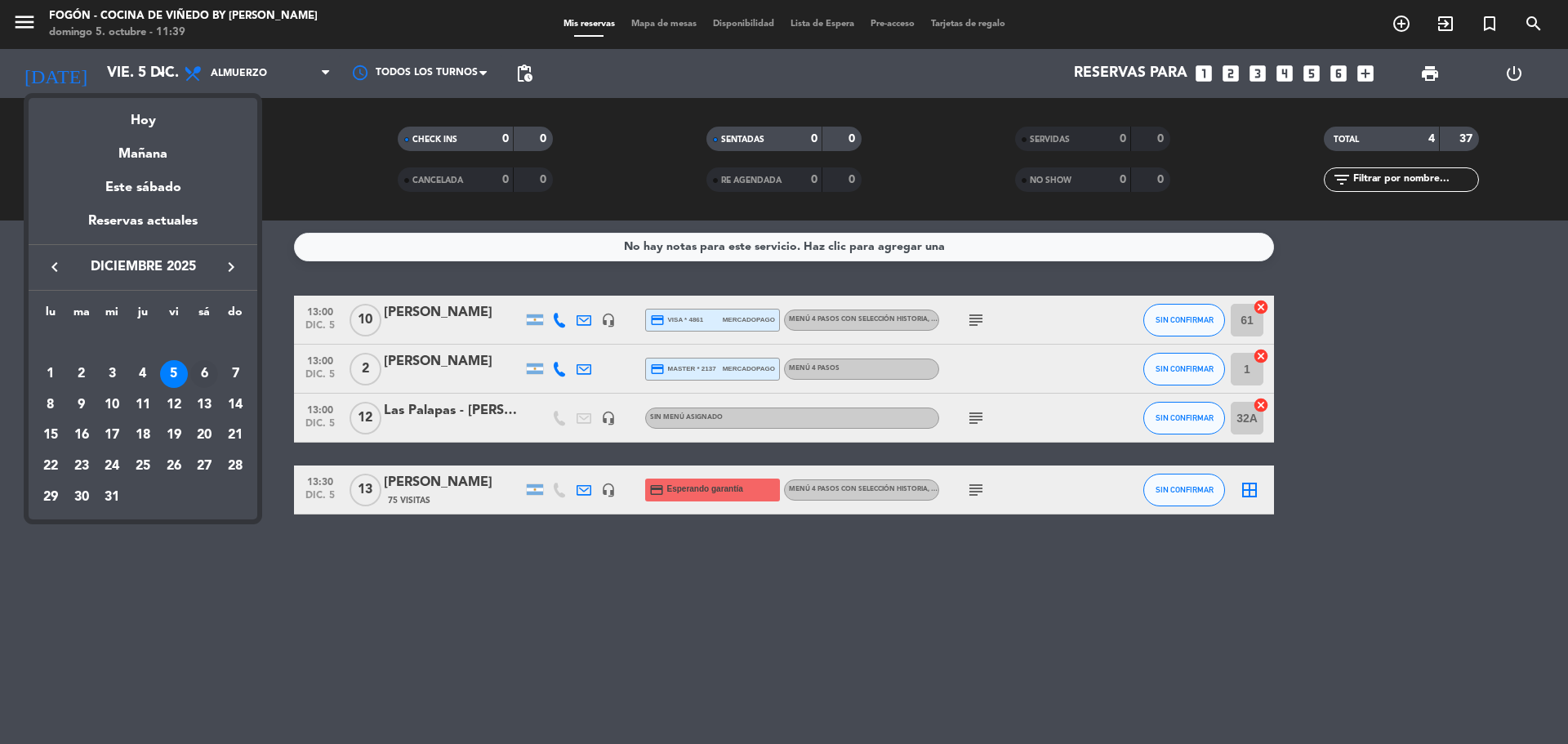
click at [206, 372] on div "6" at bounding box center [204, 374] width 28 height 28
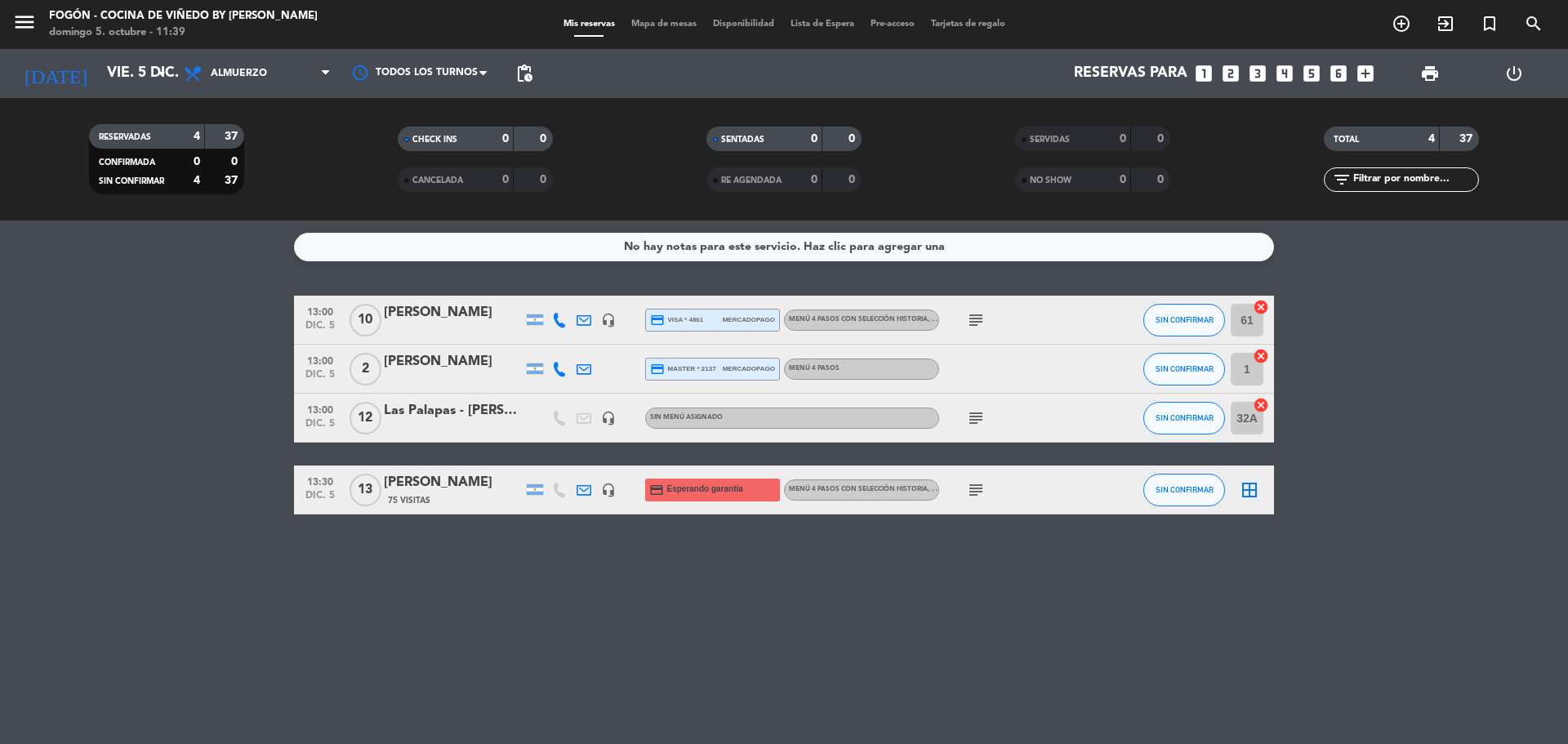
type input "sáb. 6 dic."
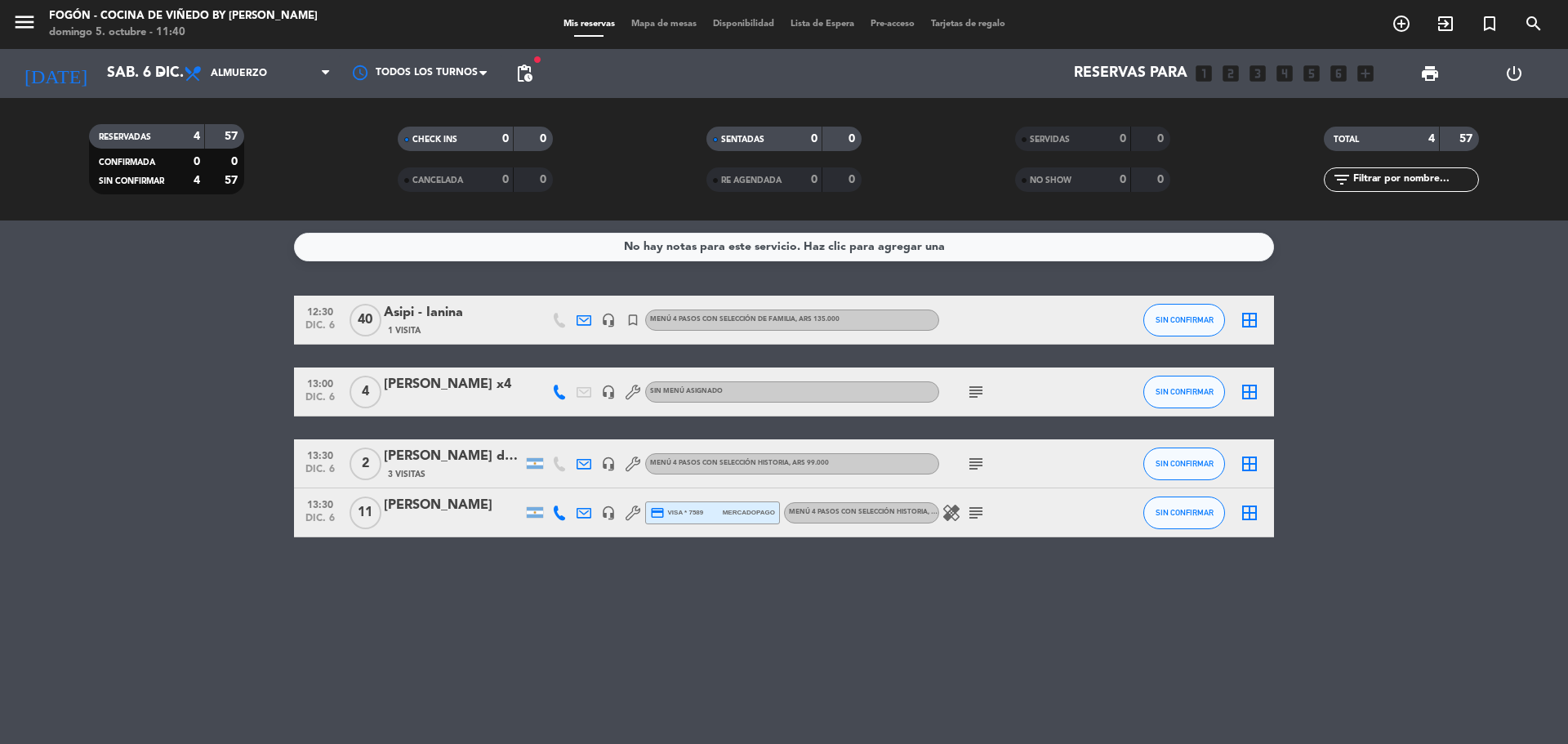
click at [652, 240] on div "No hay notas para este servicio. Haz clic para agregar una" at bounding box center [784, 246] width 321 height 18
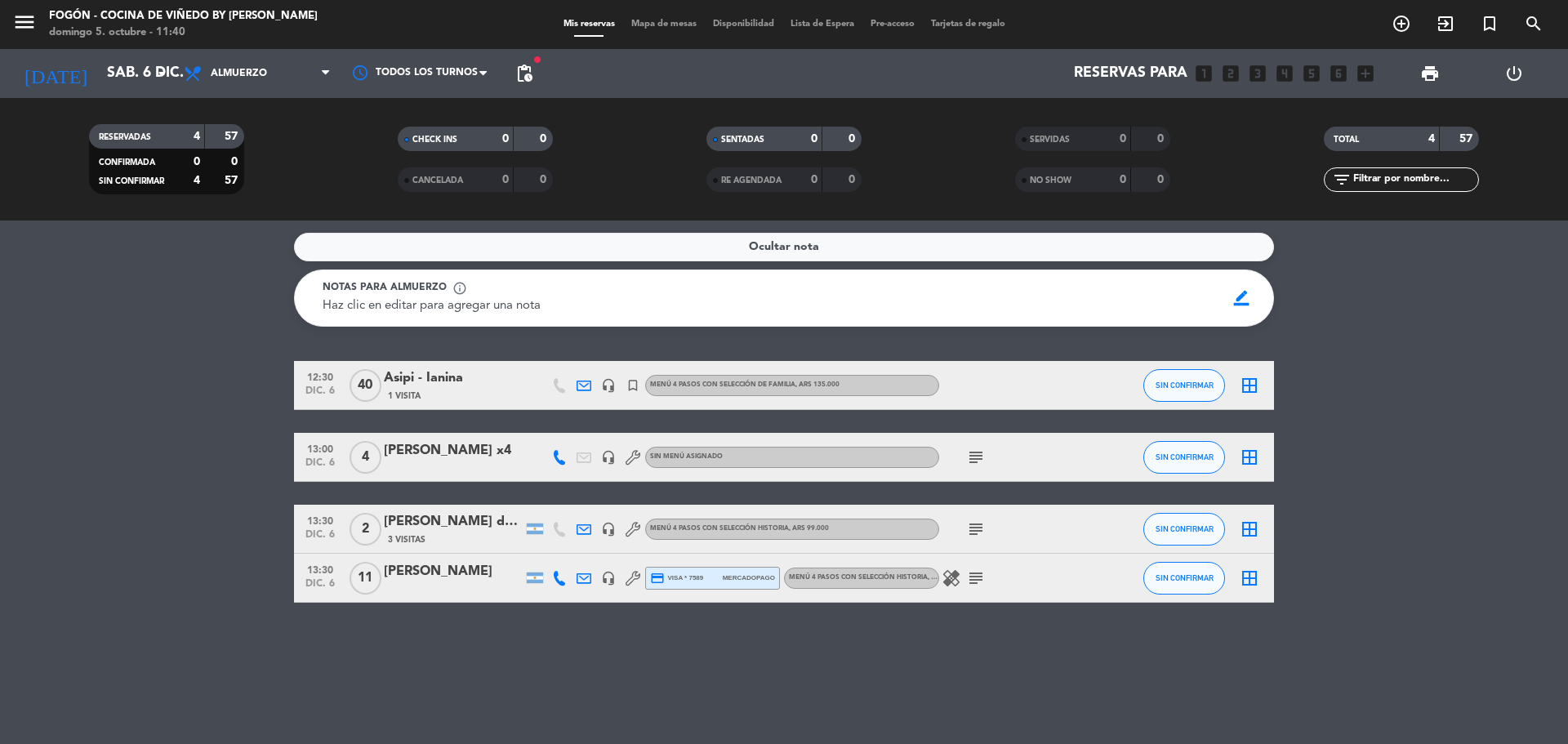
click at [539, 304] on span "Haz clic en editar para agregar una nota" at bounding box center [431, 305] width 218 height 13
click at [1237, 298] on span "border_color" at bounding box center [1241, 298] width 32 height 31
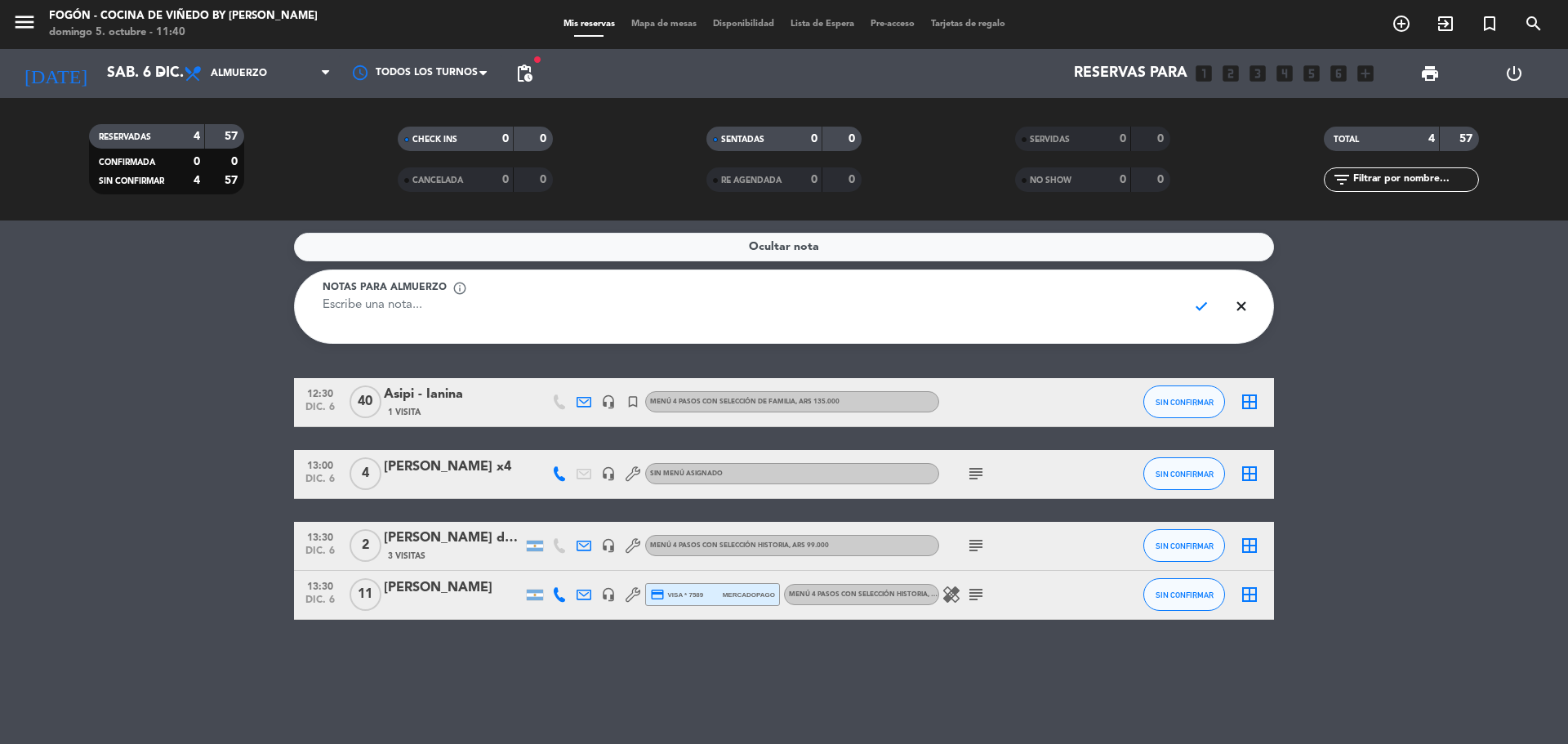
click at [1049, 317] on textarea at bounding box center [748, 315] width 852 height 37
type textarea "mesas externas a evento, recordar a la hora de confirmar que su mesa será en el…"
click at [1192, 305] on span "check" at bounding box center [1202, 306] width 32 height 31
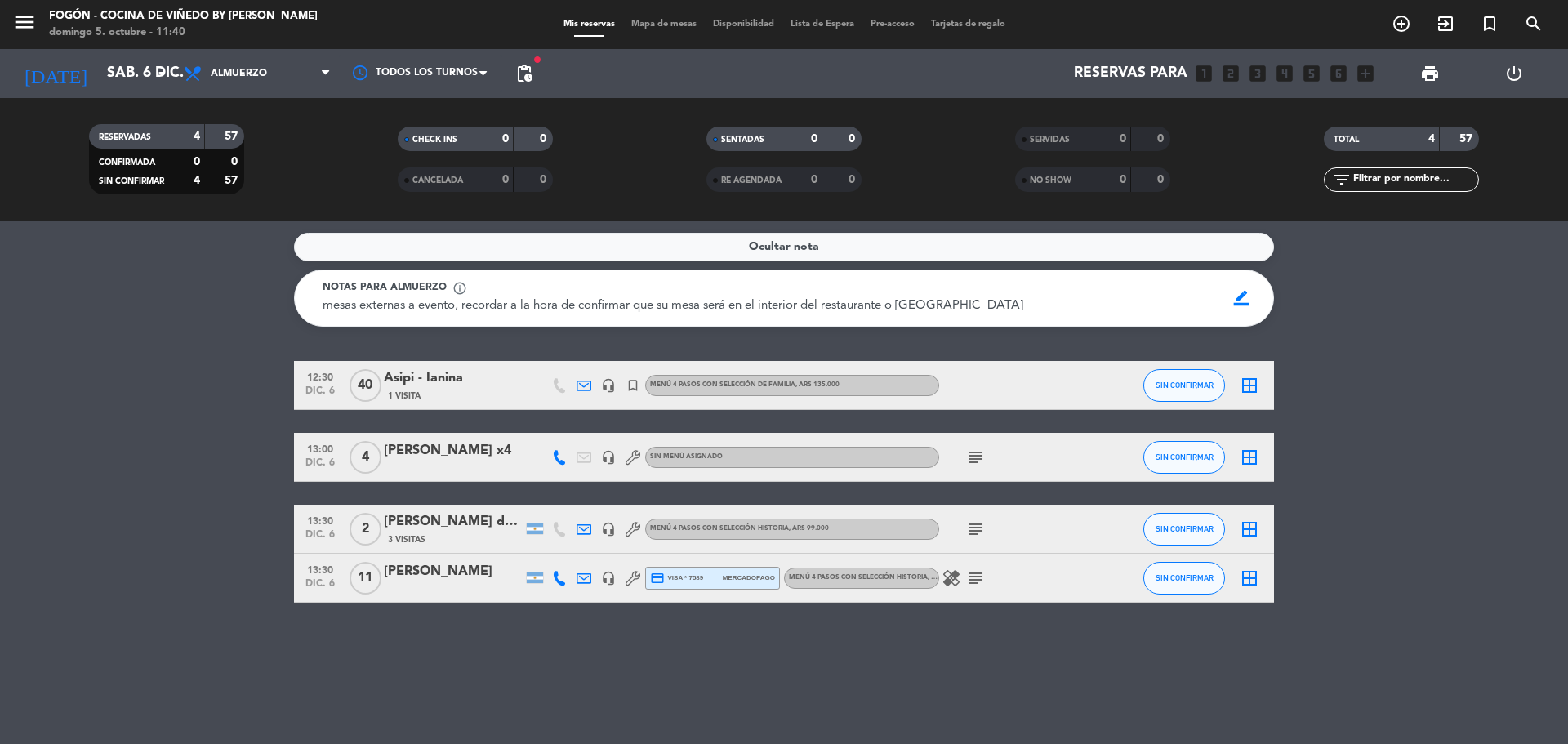
click at [982, 576] on icon "subject" at bounding box center [976, 578] width 19 height 19
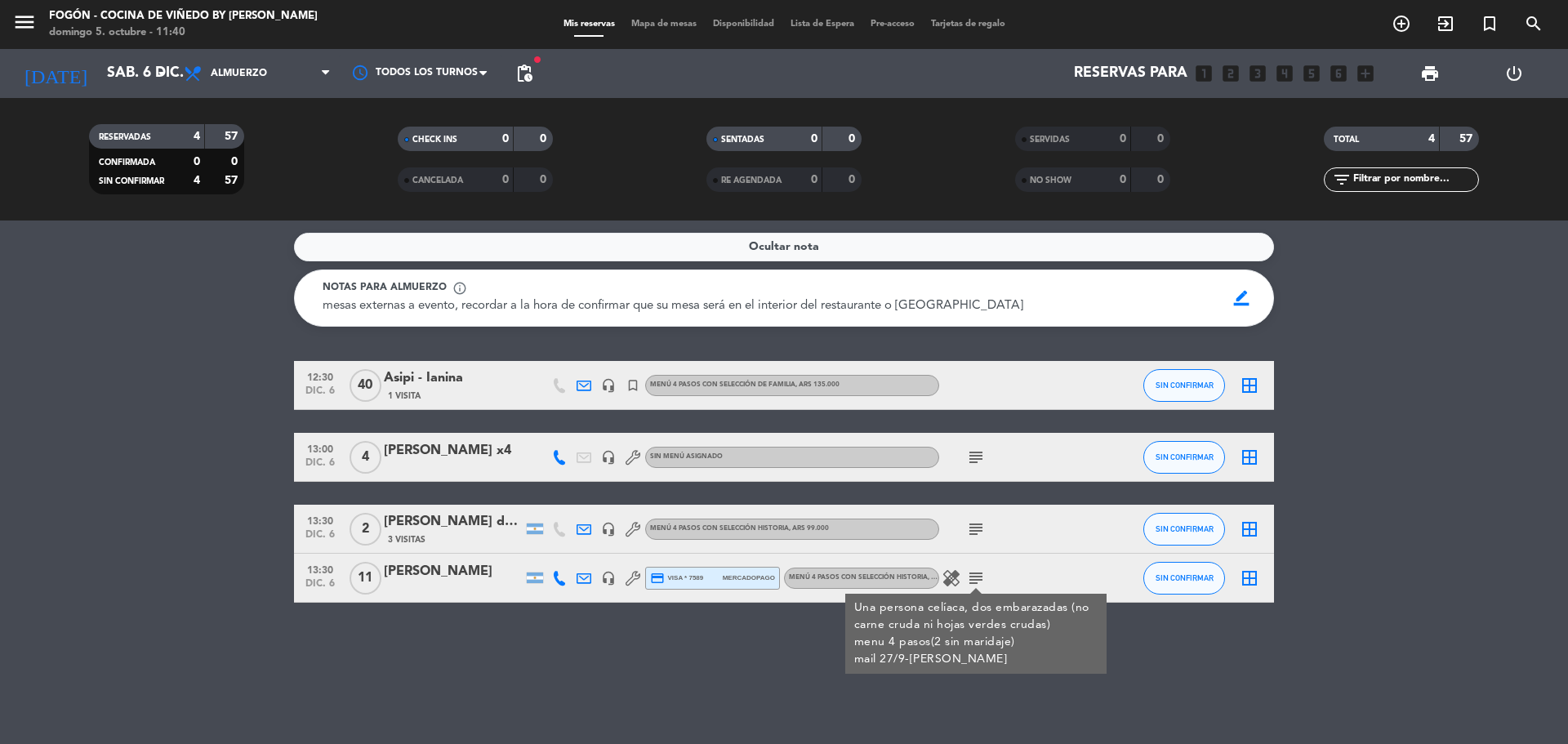
click at [982, 576] on icon "subject" at bounding box center [976, 578] width 19 height 19
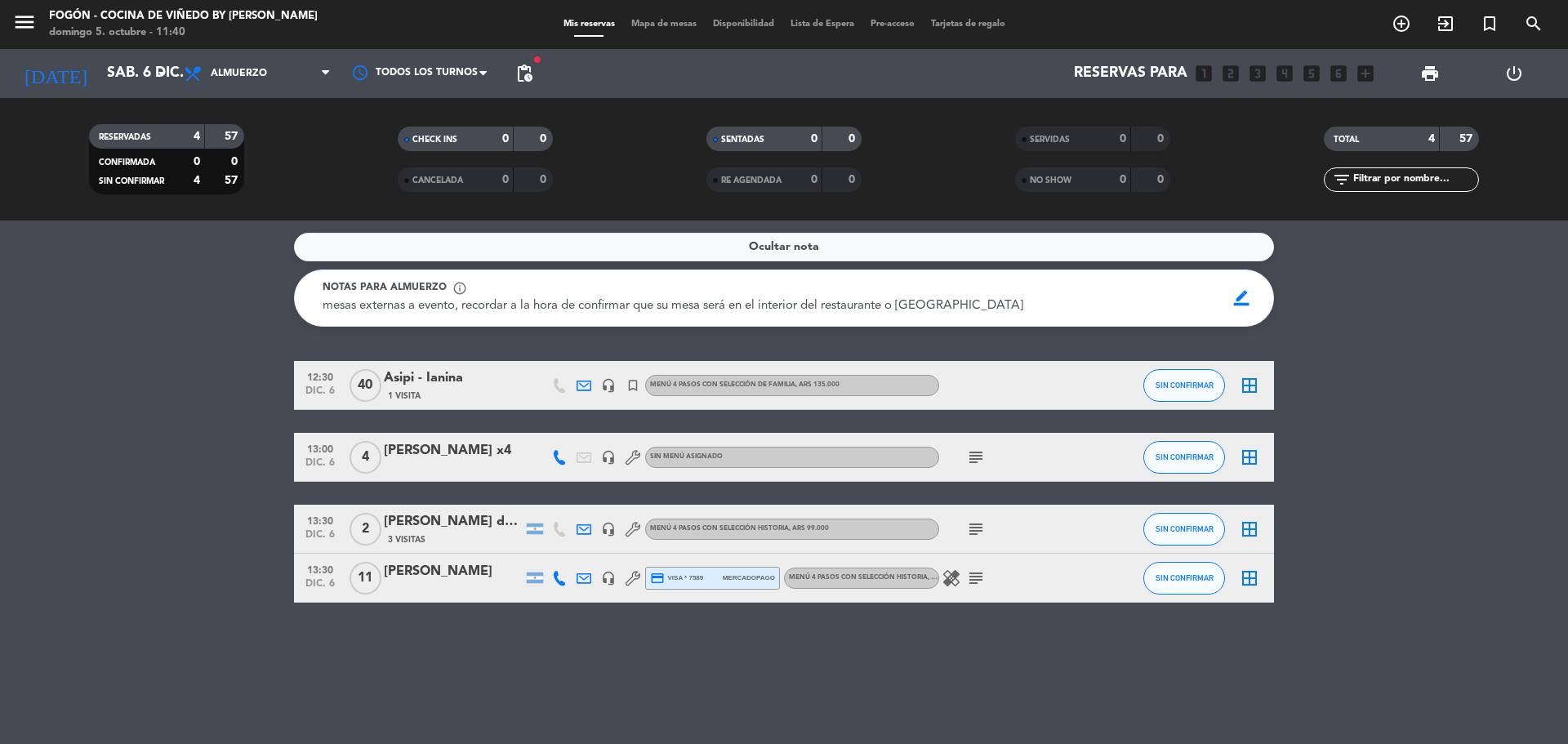
click at [974, 536] on icon "subject" at bounding box center [976, 529] width 19 height 19
click at [976, 454] on icon "subject" at bounding box center [976, 457] width 19 height 19
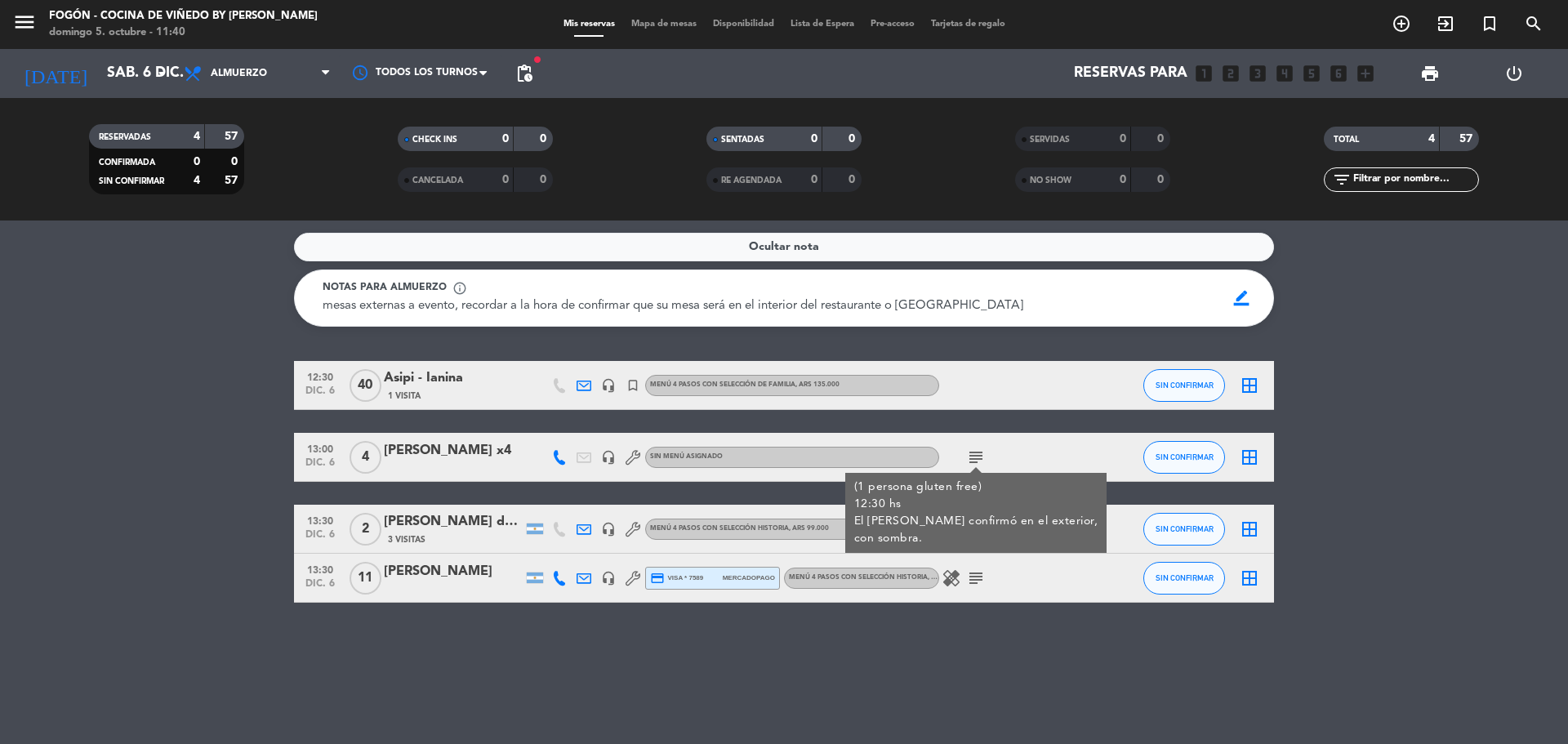
click at [976, 454] on icon "subject" at bounding box center [976, 457] width 19 height 19
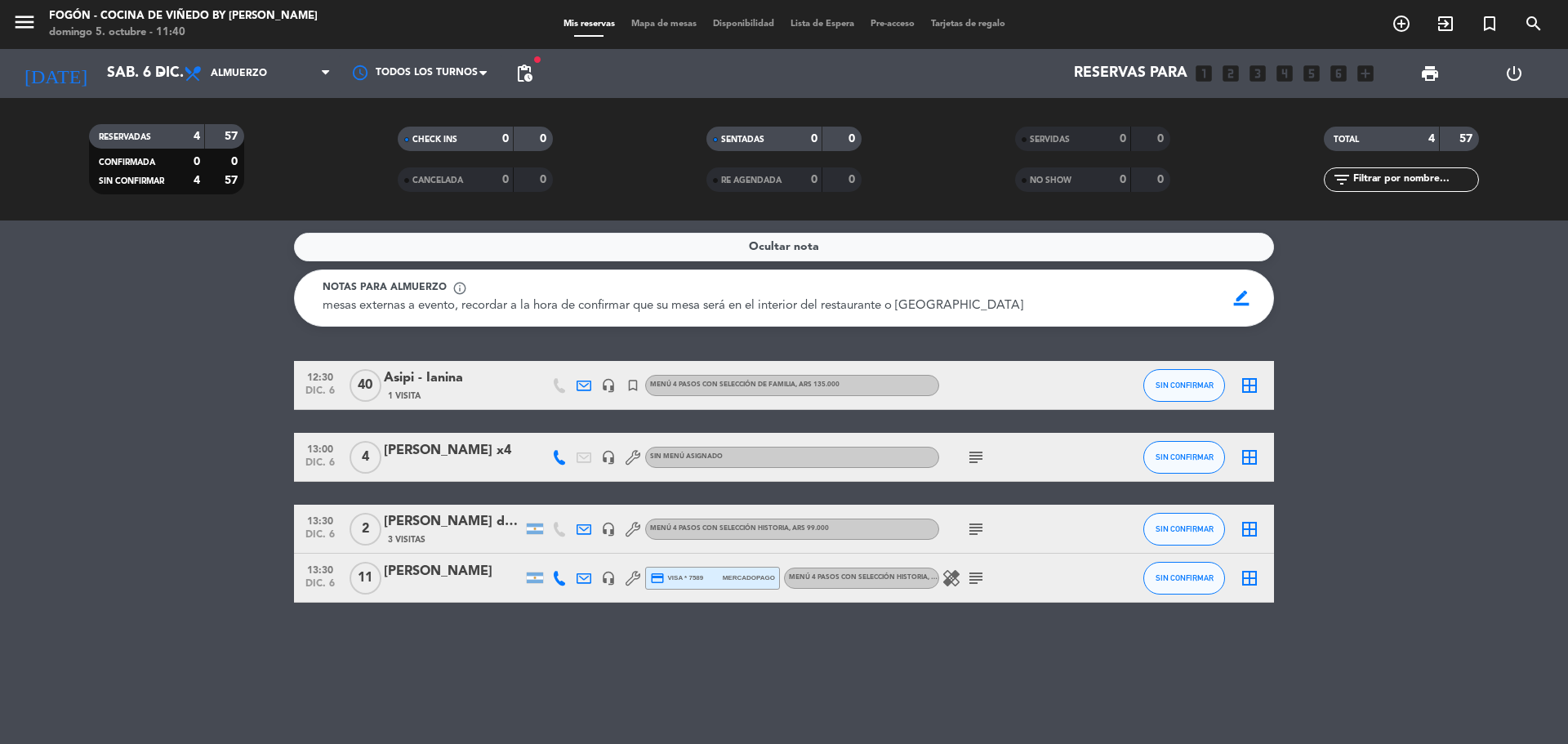
click at [1357, 454] on bookings-row "12:30 [DATE] Asipi - Ianina 1 Visita headset_mic turned_in_not Menú 4 Pasos con…" at bounding box center [784, 480] width 1568 height 241
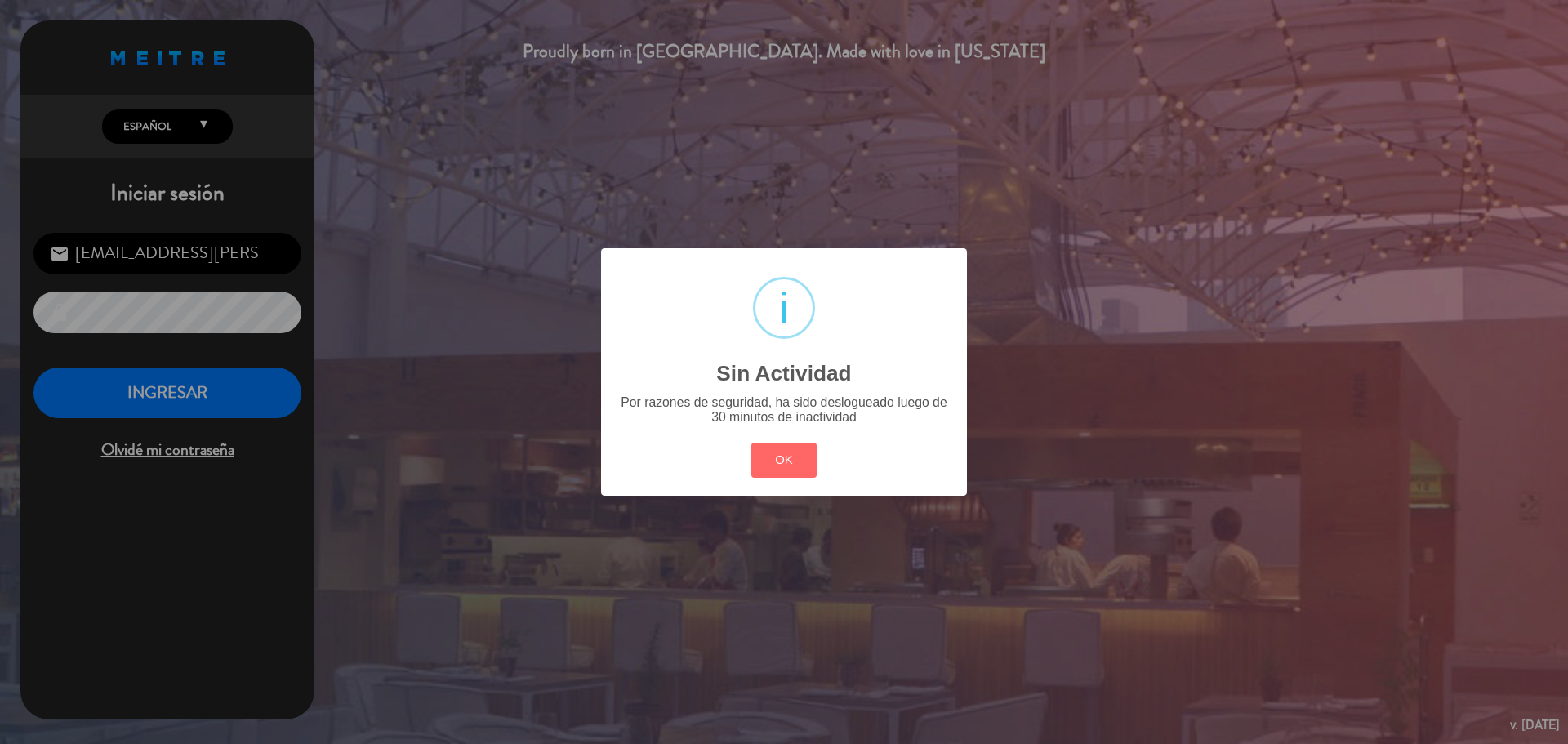
click at [784, 435] on div "? ! i Sin Actividad × Por razones de seguridad, ha sido deslogueado luego de 30…" at bounding box center [784, 371] width 366 height 247
click at [782, 450] on button "OK" at bounding box center [784, 460] width 66 height 35
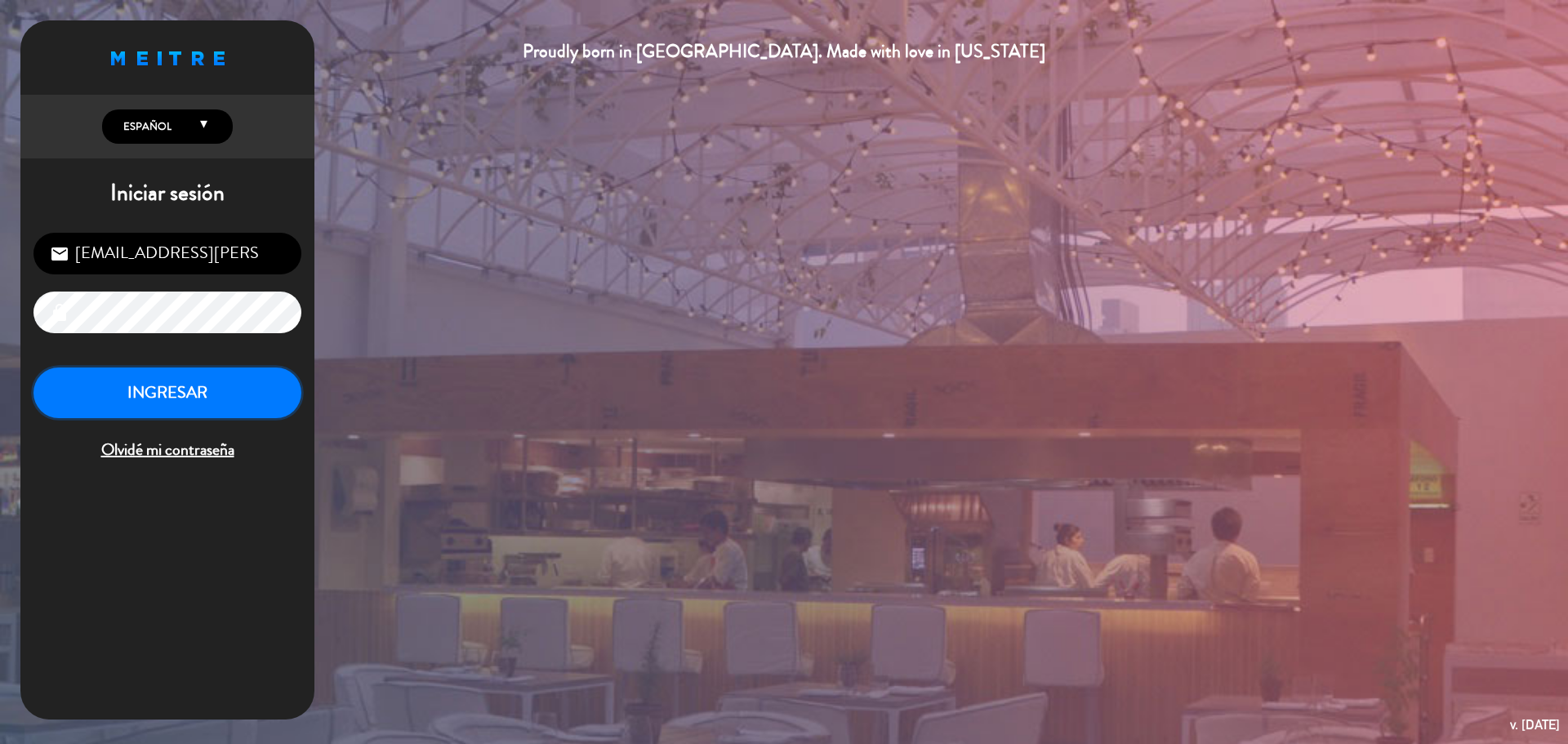
click at [250, 403] on button "INGRESAR" at bounding box center [168, 392] width 267 height 51
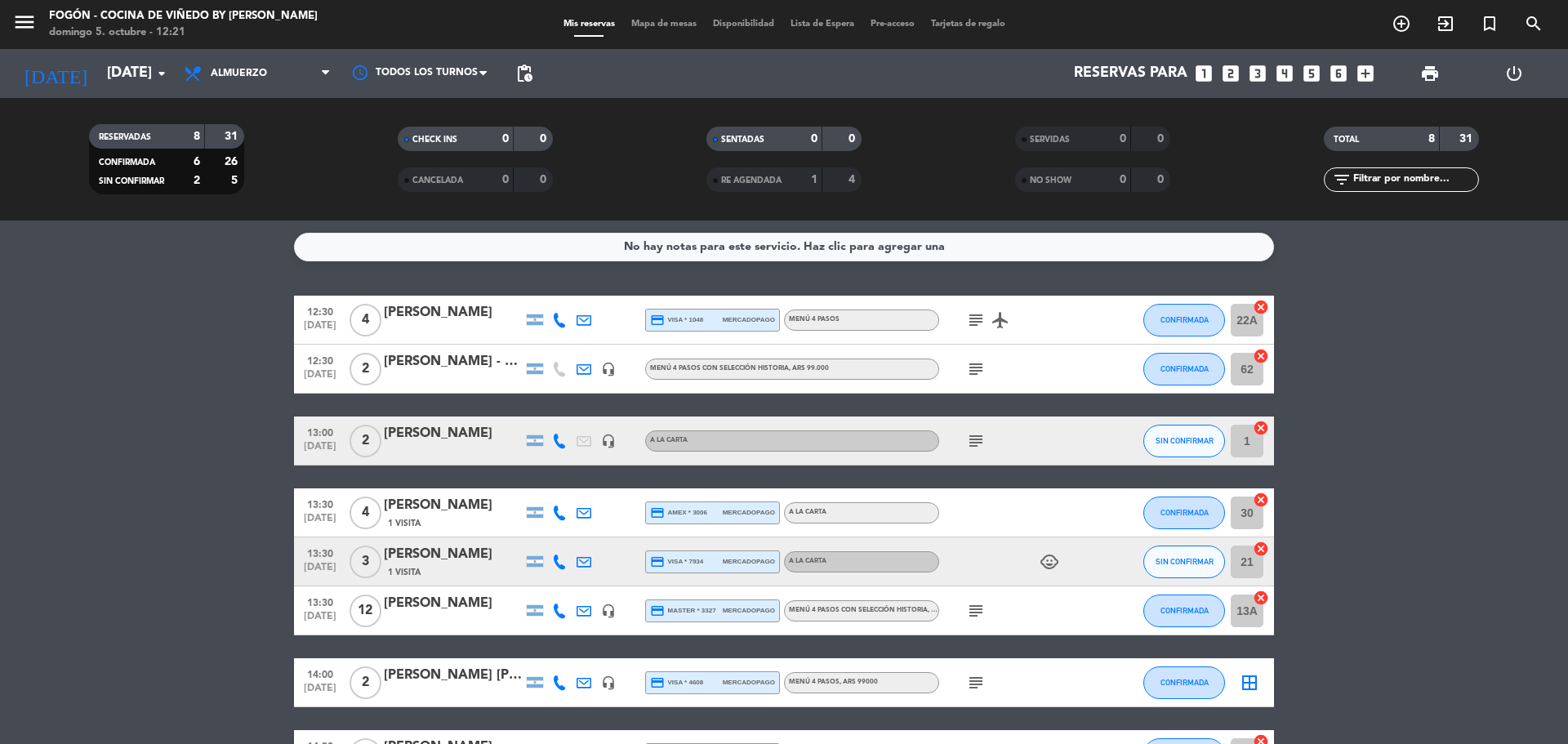
click at [978, 318] on icon "subject" at bounding box center [976, 320] width 19 height 19
click at [1202, 322] on span "CONFIRMADA" at bounding box center [1185, 319] width 48 height 9
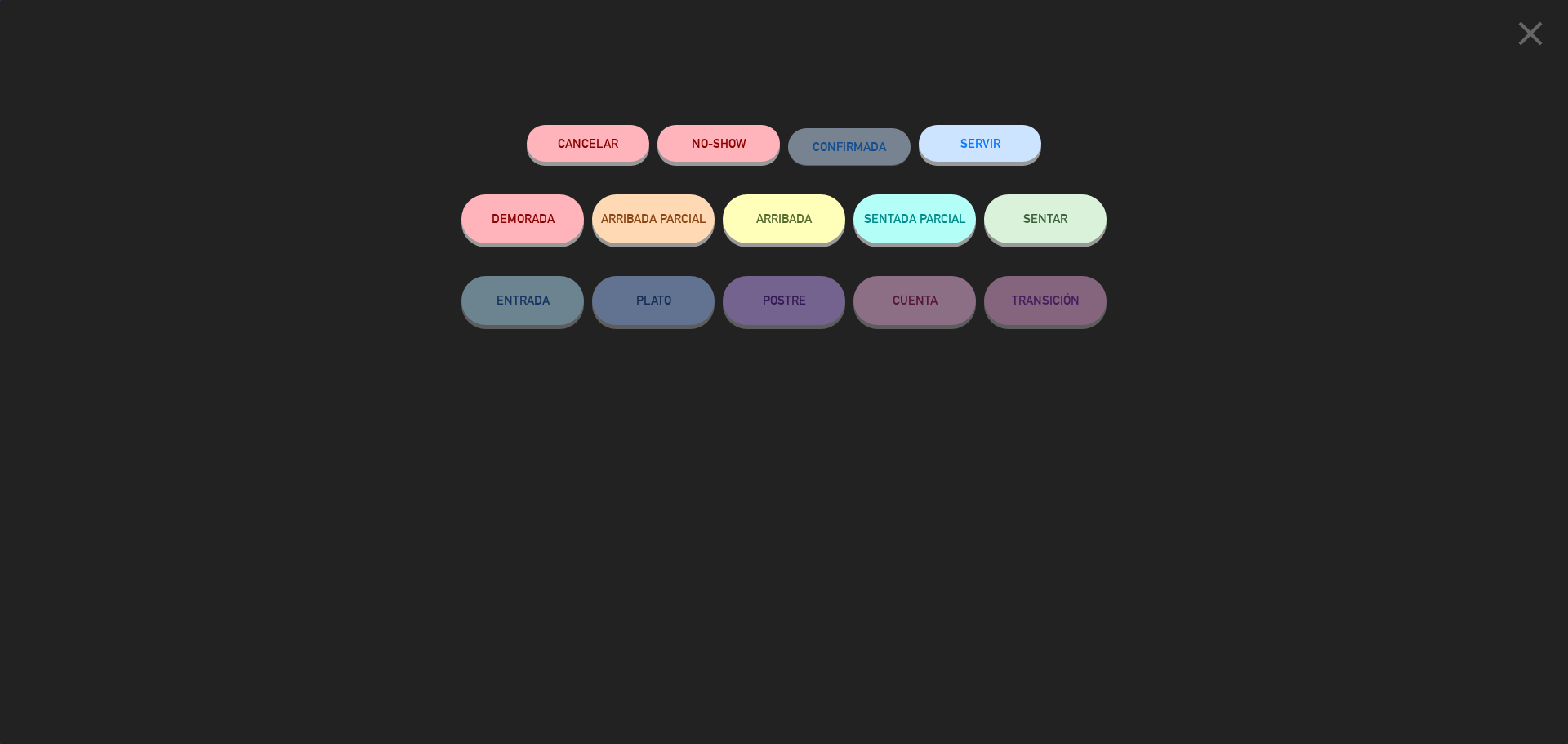
click at [1043, 220] on span "SENTAR" at bounding box center [1046, 218] width 45 height 14
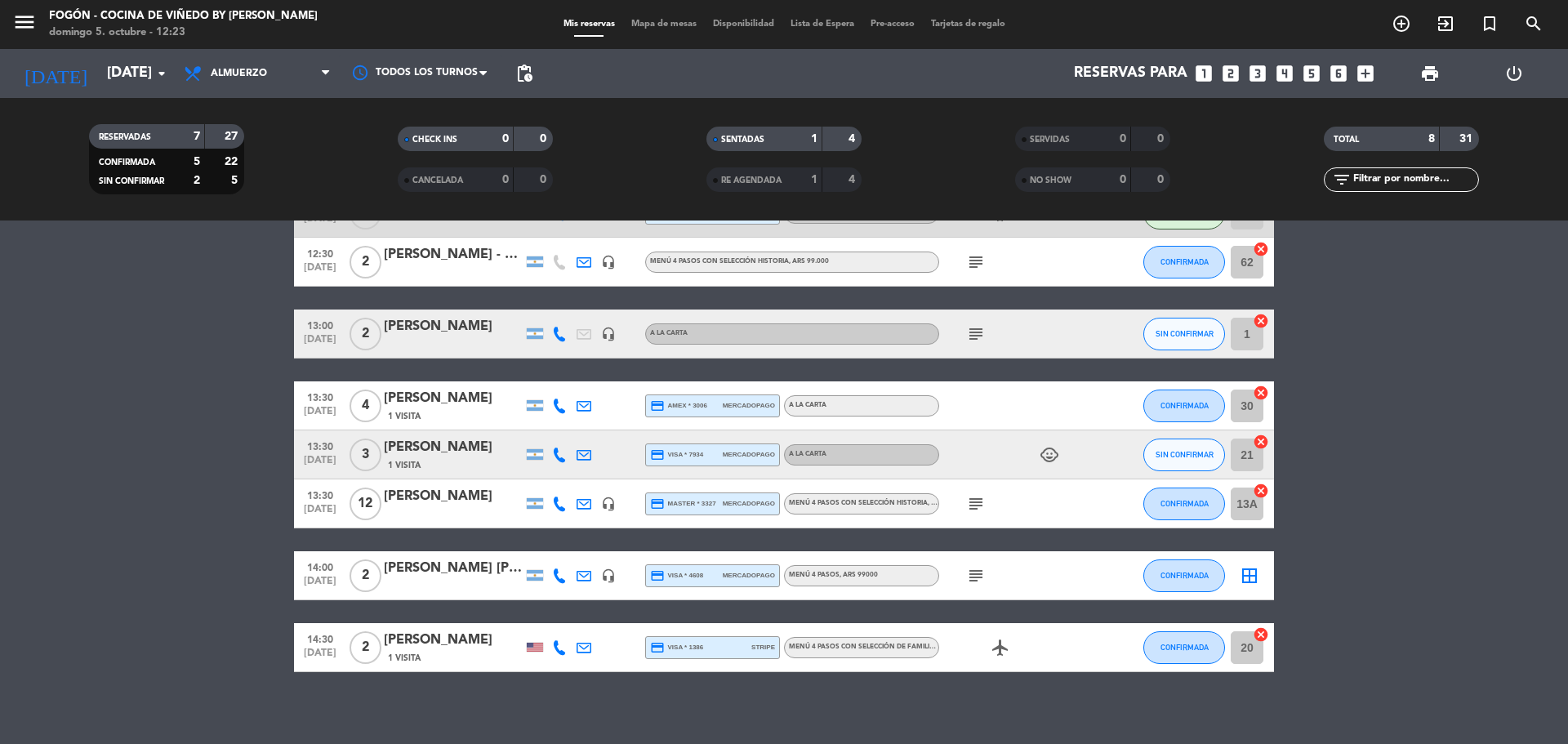
scroll to position [117, 0]
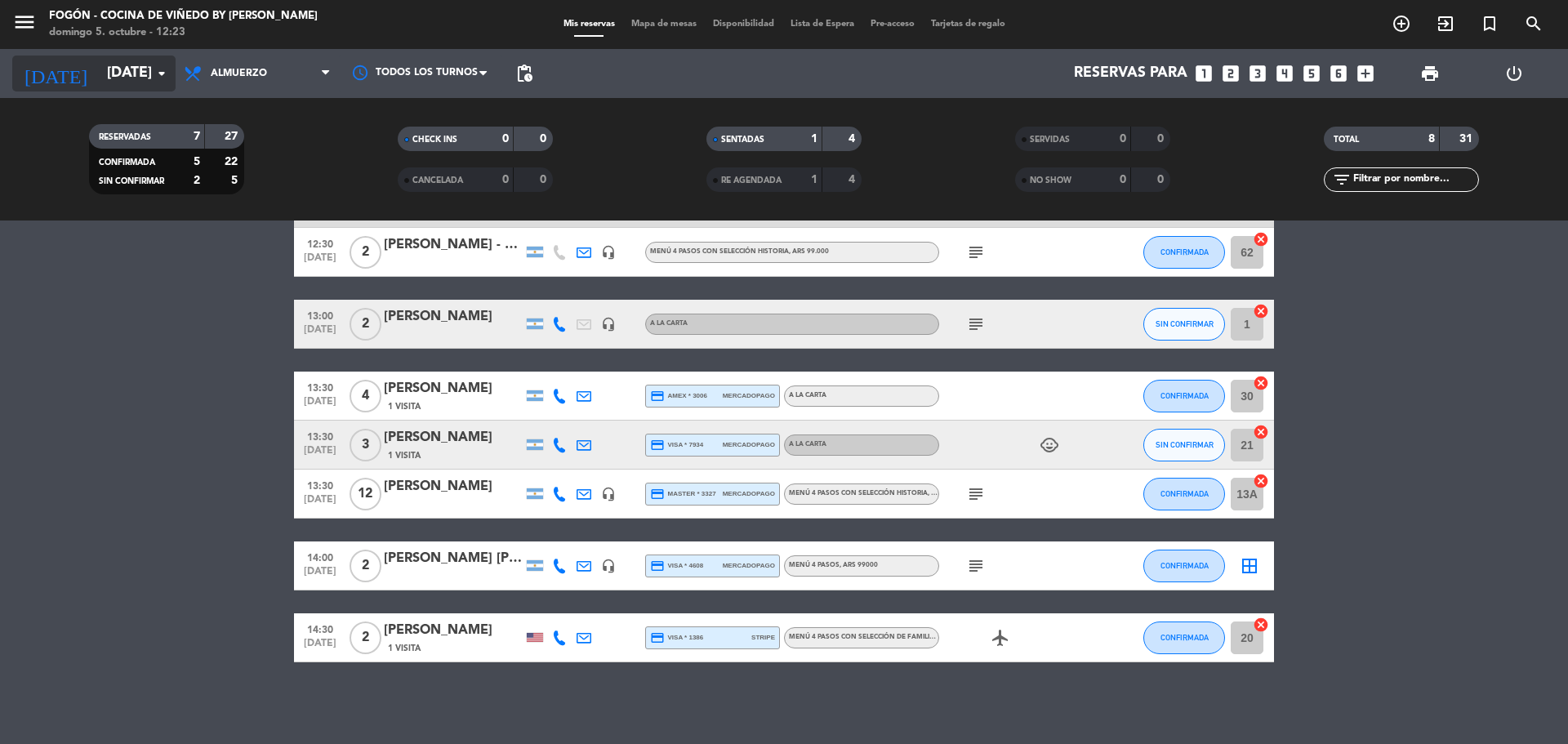
click at [161, 70] on icon "arrow_drop_down" at bounding box center [162, 74] width 19 height 19
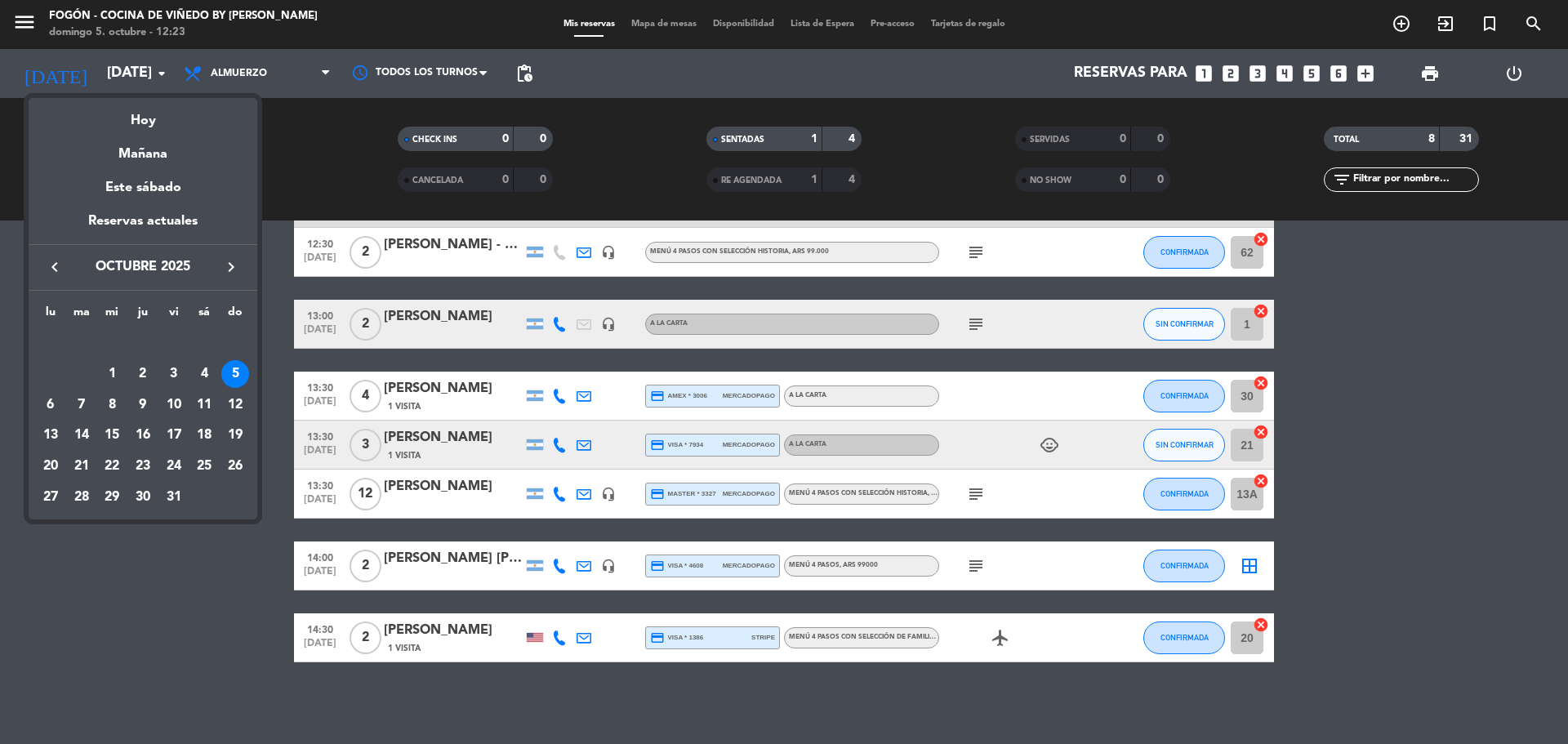
click at [229, 615] on div at bounding box center [784, 372] width 1568 height 744
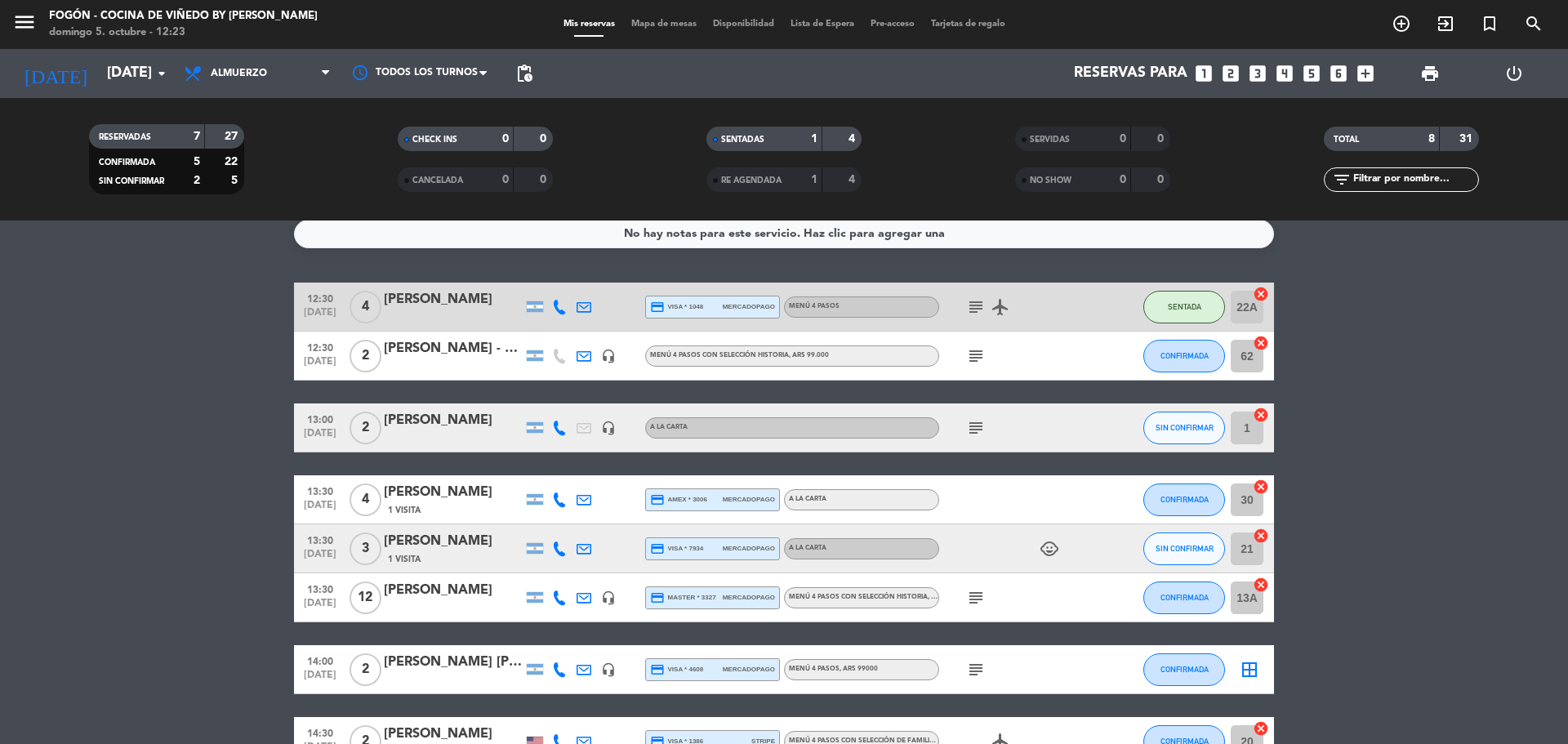
scroll to position [0, 0]
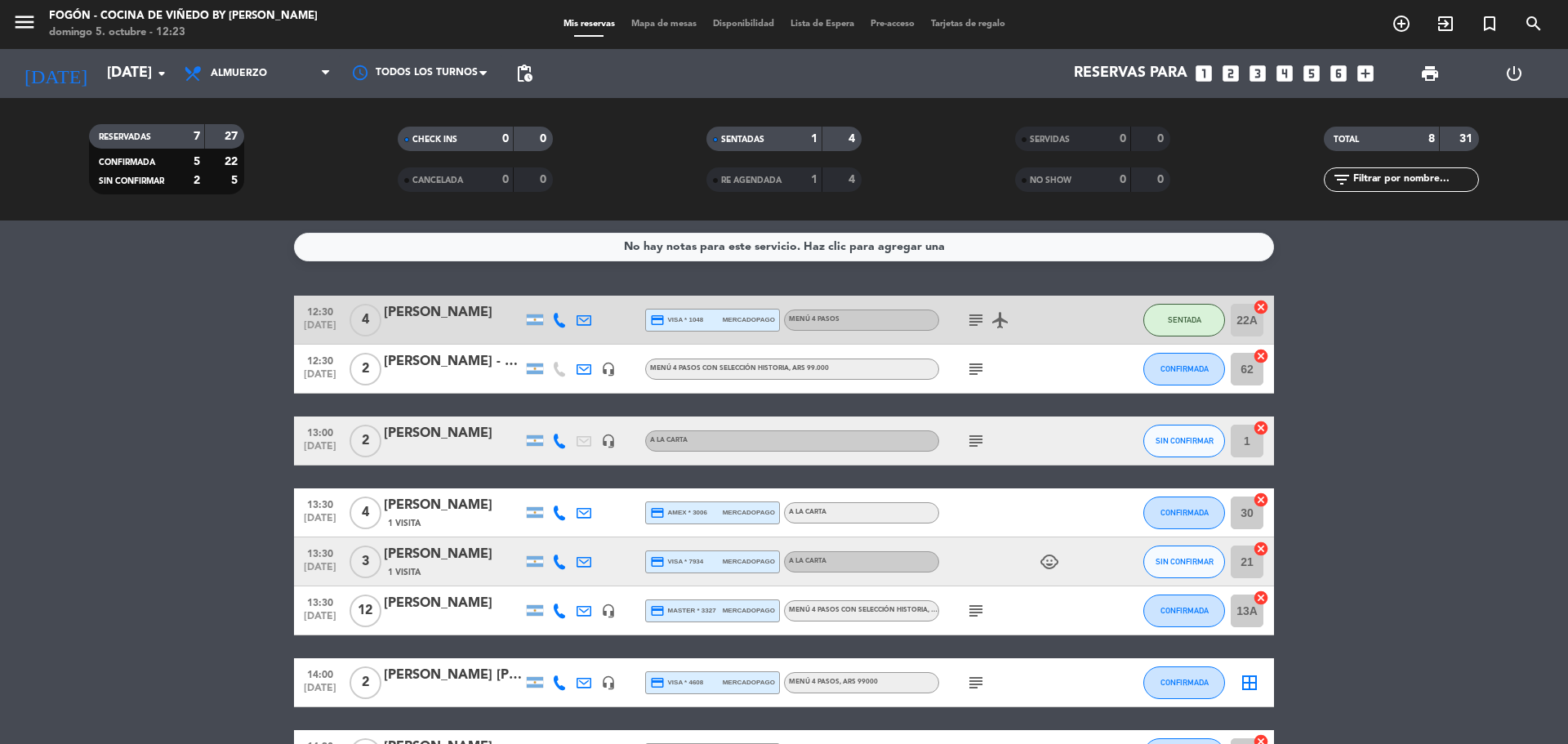
click at [1188, 351] on div "CONFIRMADA" at bounding box center [1184, 369] width 81 height 48
click at [1187, 371] on span "CONFIRMADA" at bounding box center [1185, 368] width 48 height 9
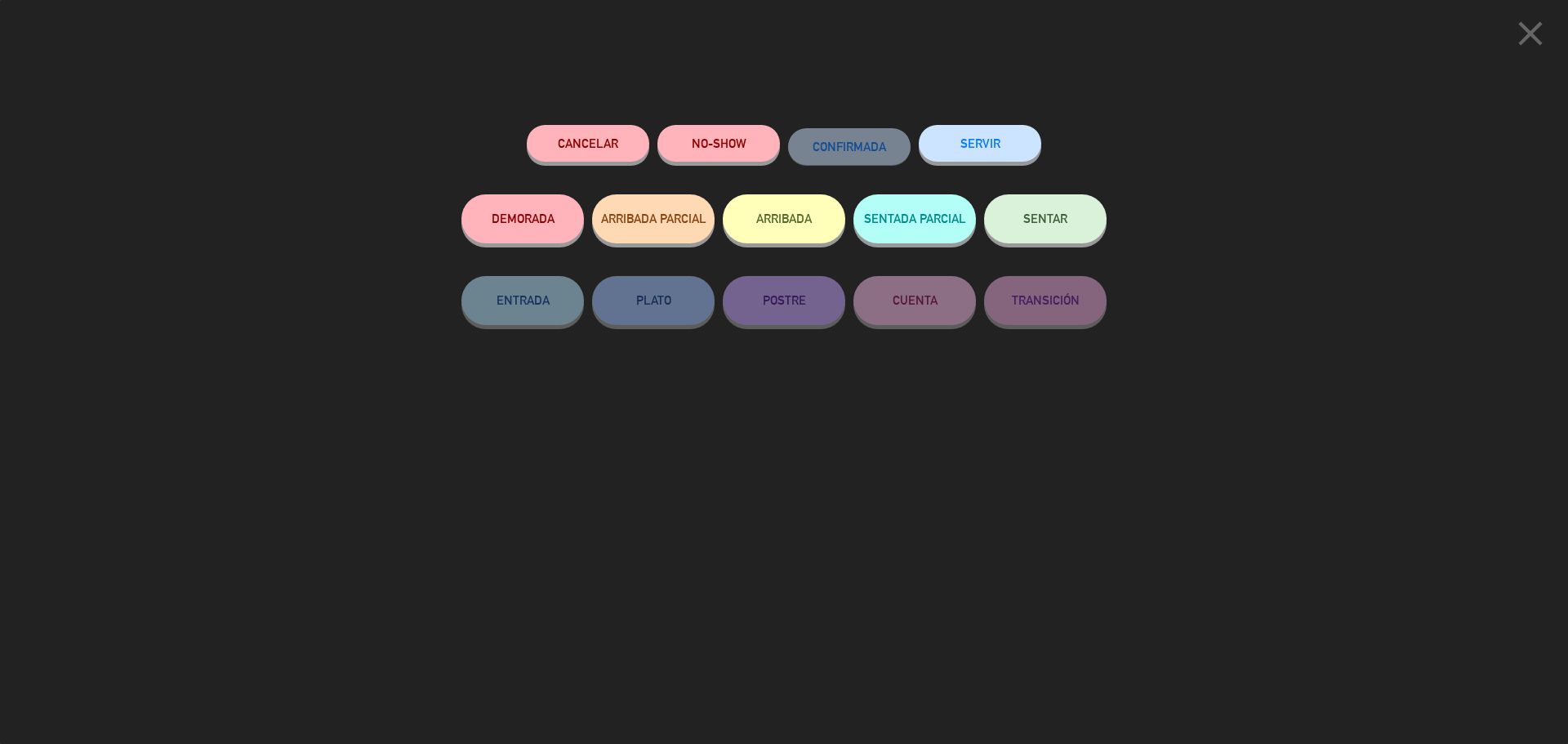
click at [1014, 244] on div "SENTAR" at bounding box center [1046, 235] width 122 height 81
click at [1014, 232] on button "SENTAR" at bounding box center [1046, 219] width 122 height 49
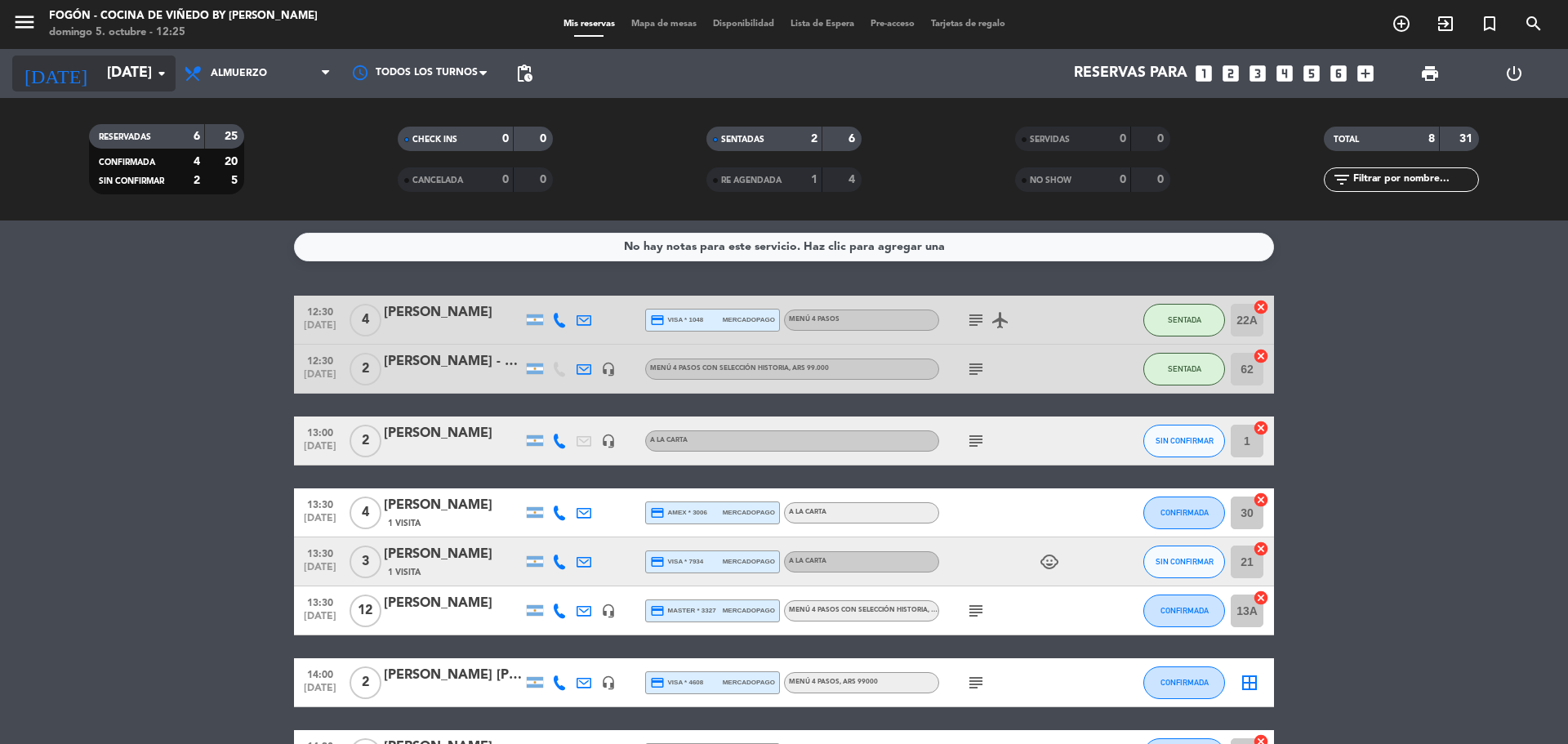
click at [153, 78] on icon "arrow_drop_down" at bounding box center [162, 74] width 19 height 19
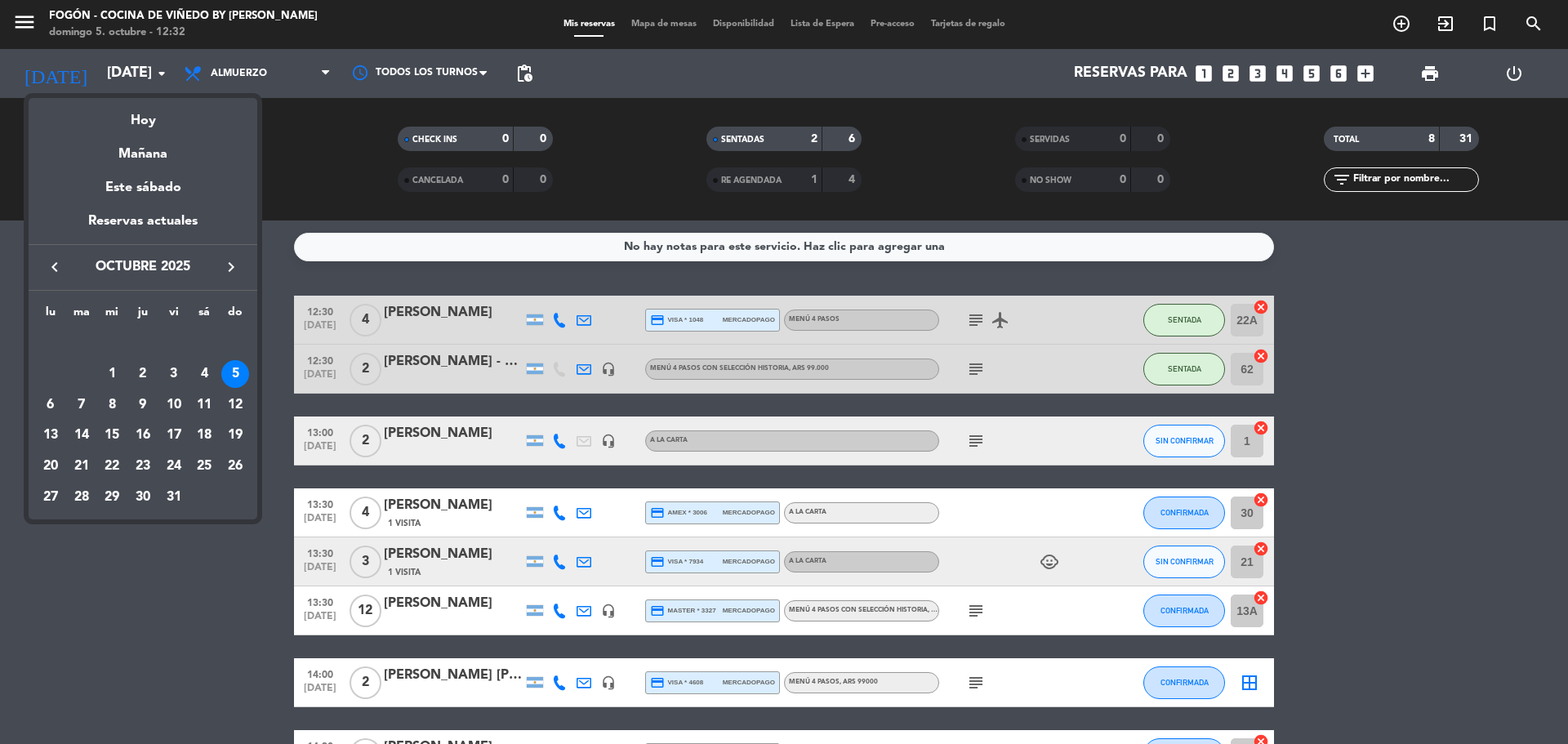
click at [1455, 566] on div at bounding box center [784, 372] width 1568 height 744
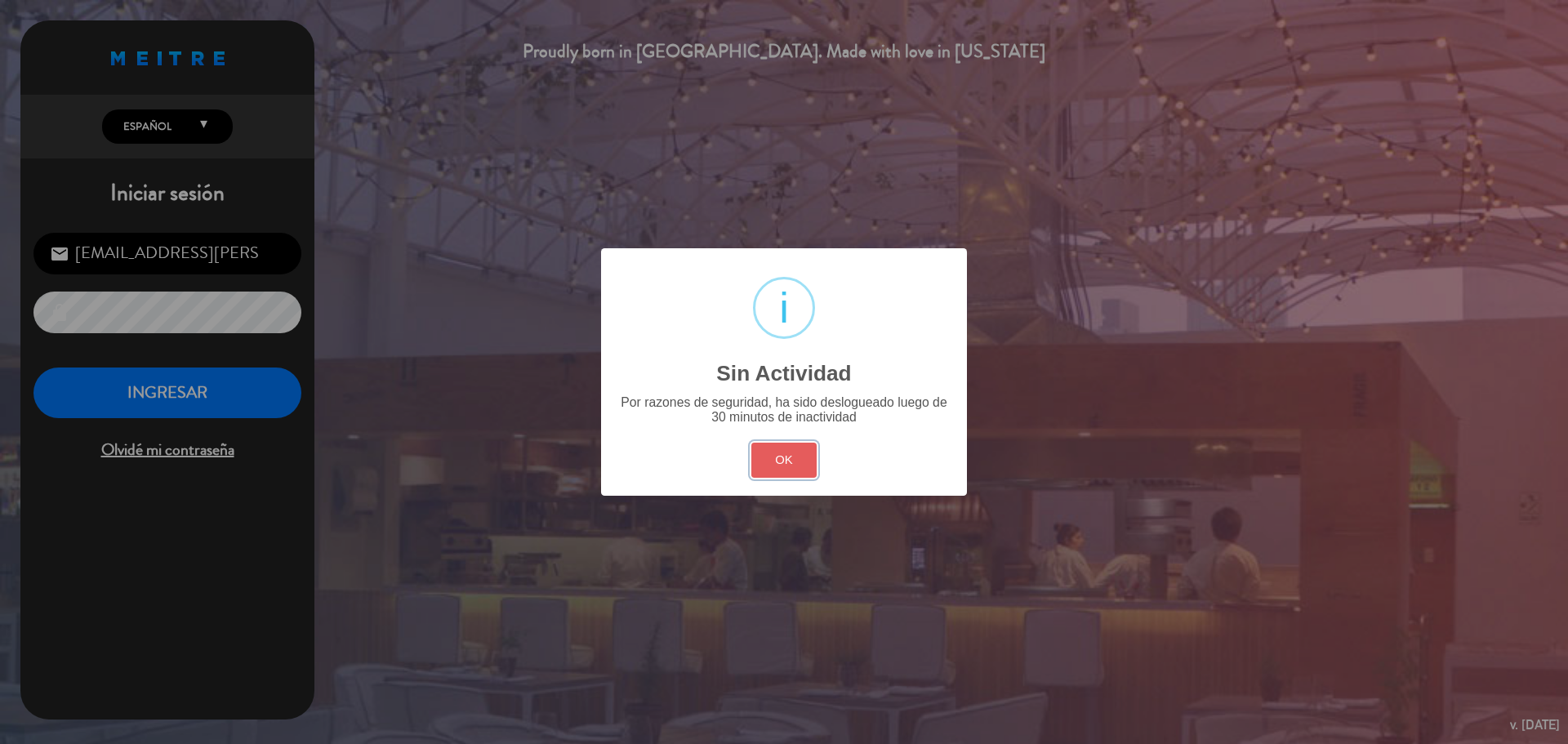
click at [785, 469] on button "OK" at bounding box center [784, 460] width 66 height 35
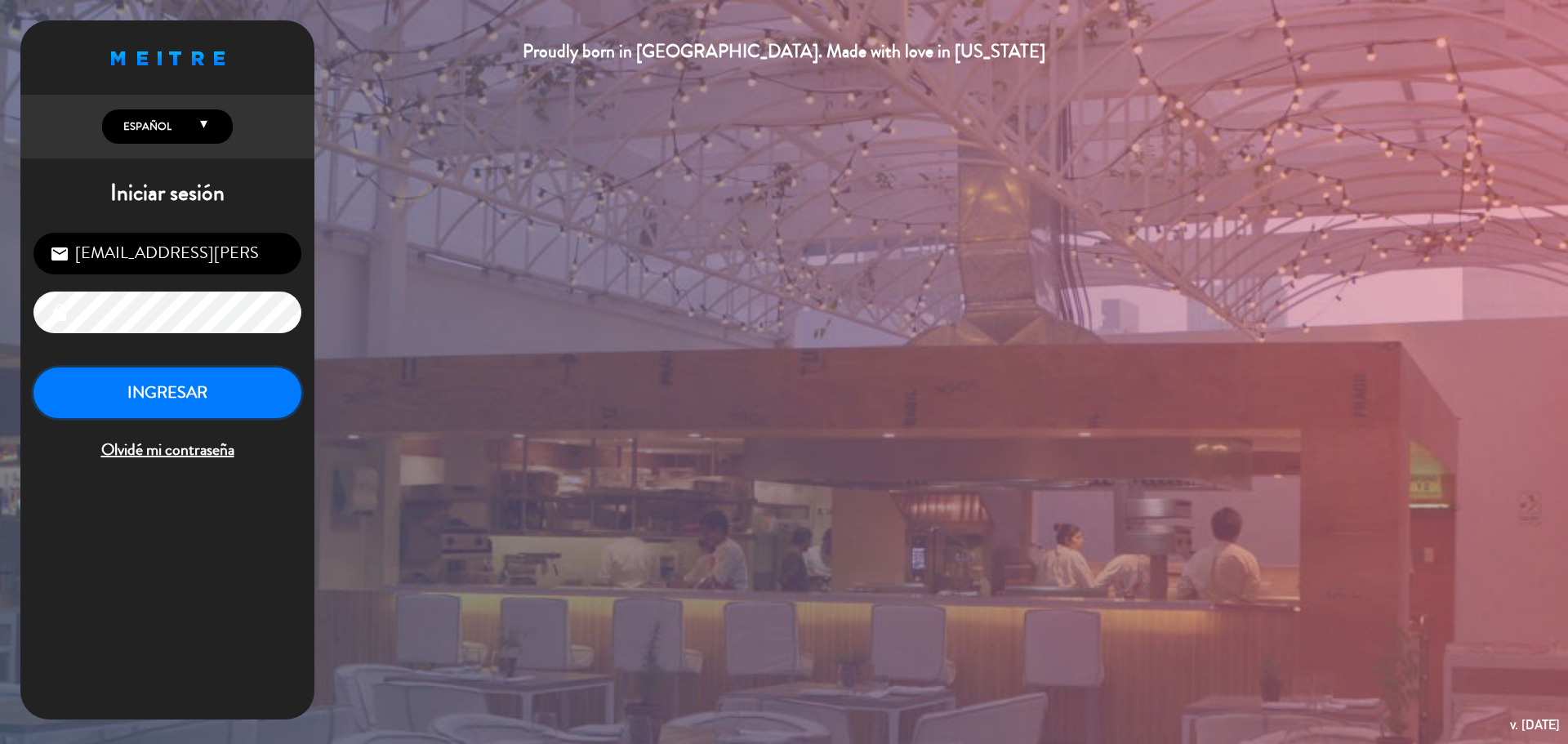
click at [150, 383] on button "INGRESAR" at bounding box center [168, 392] width 267 height 51
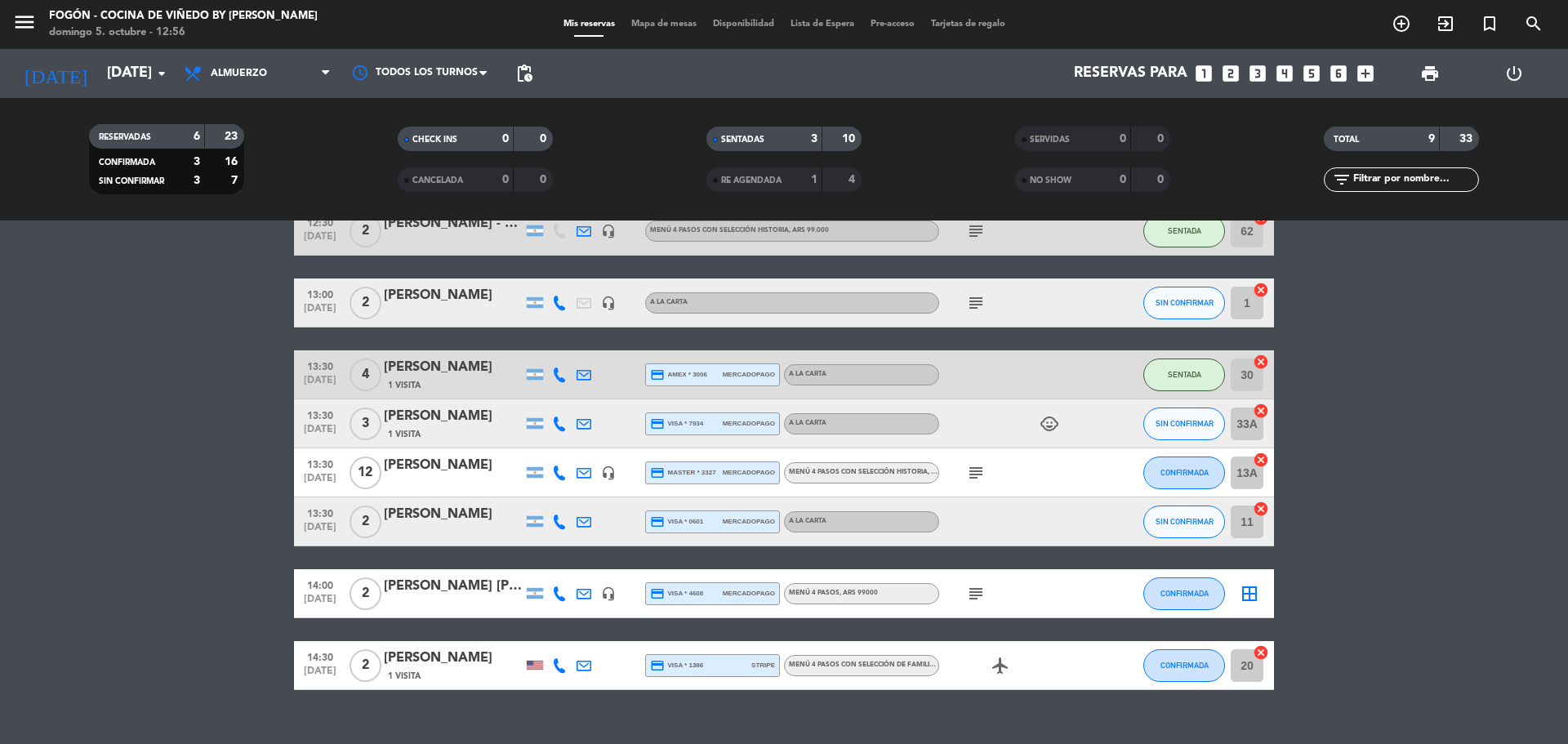
scroll to position [166, 0]
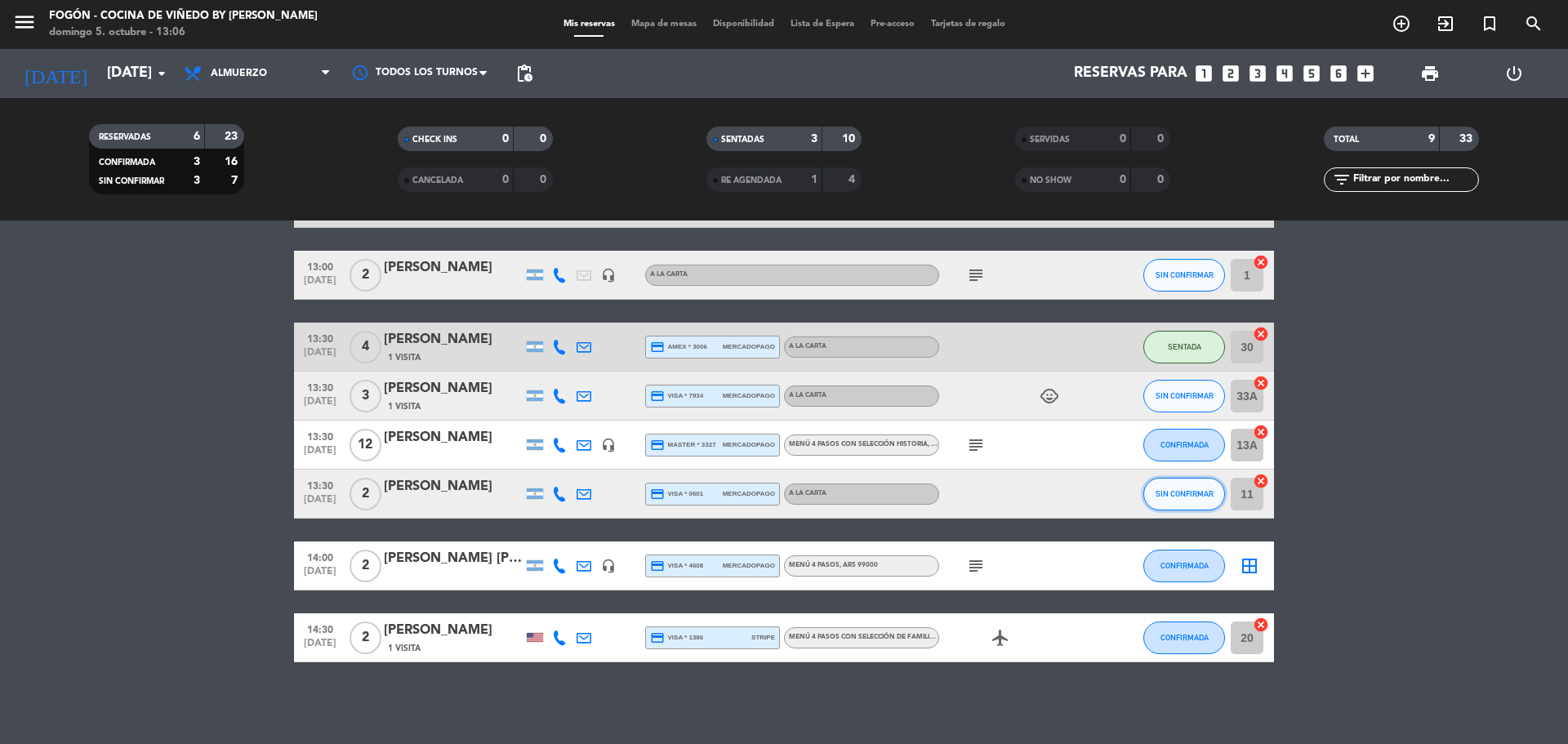
click at [1187, 501] on button "SIN CONFIRMAR" at bounding box center [1184, 494] width 81 height 33
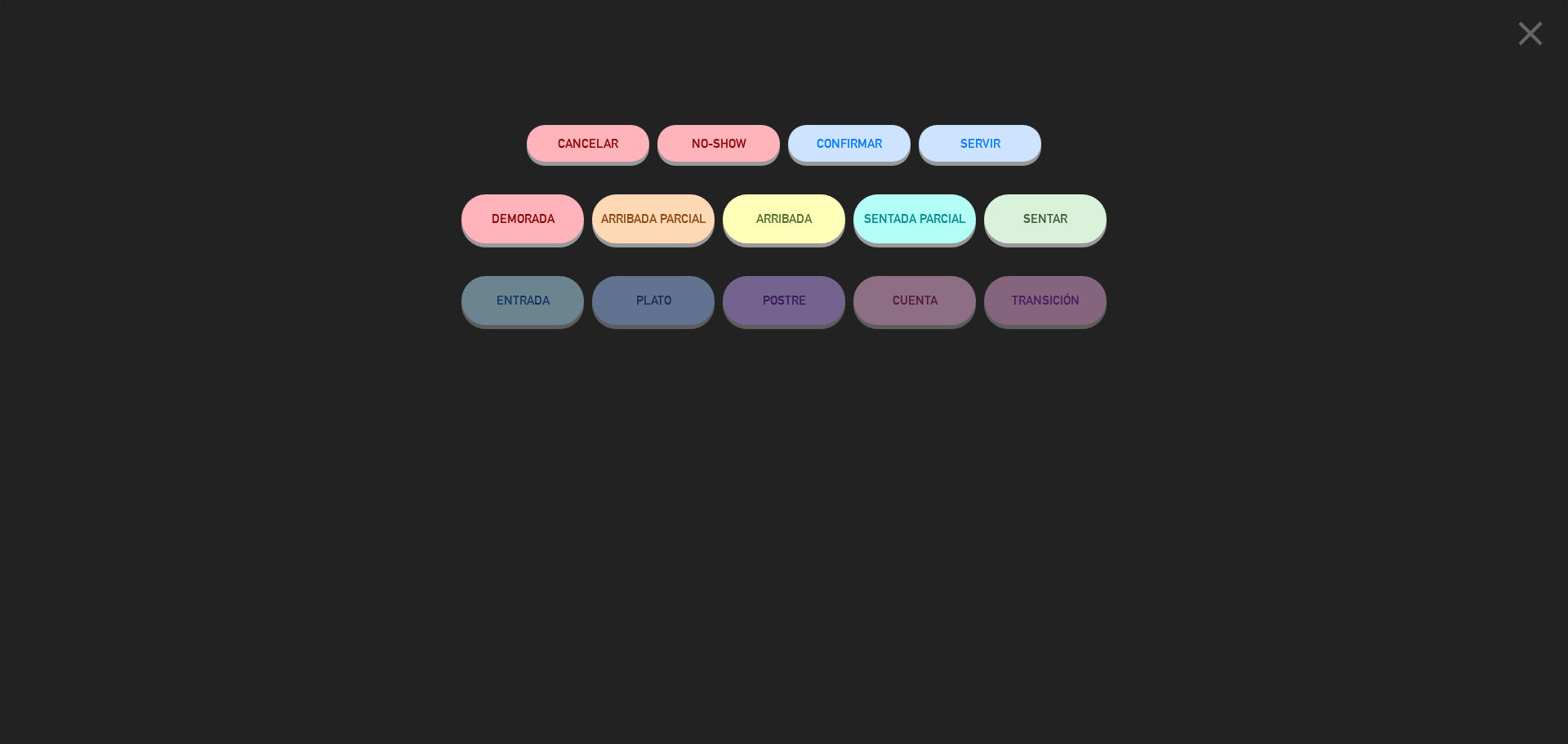
click at [1078, 237] on button "SENTAR" at bounding box center [1046, 219] width 122 height 49
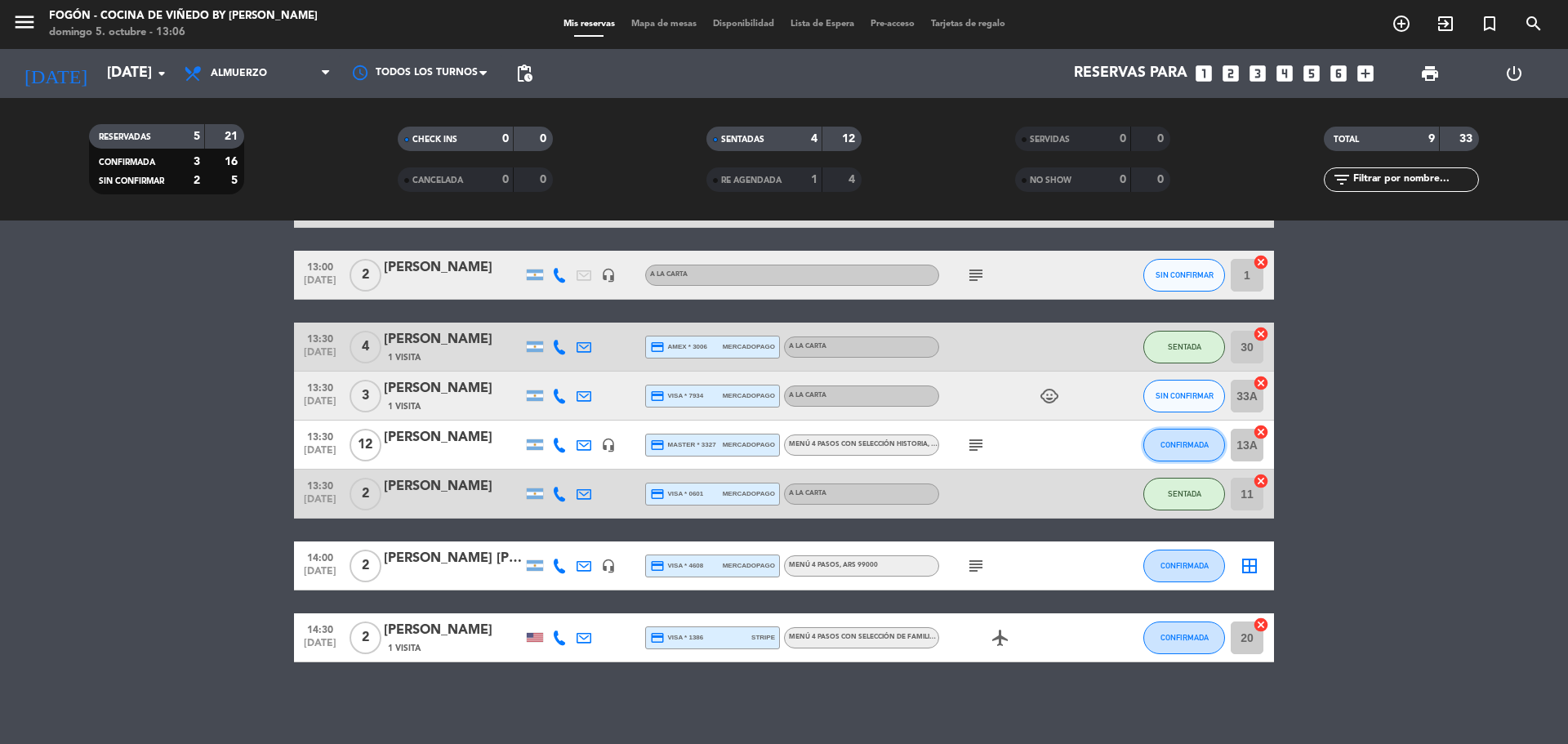
click at [1193, 448] on span "CONFIRMADA" at bounding box center [1185, 444] width 48 height 9
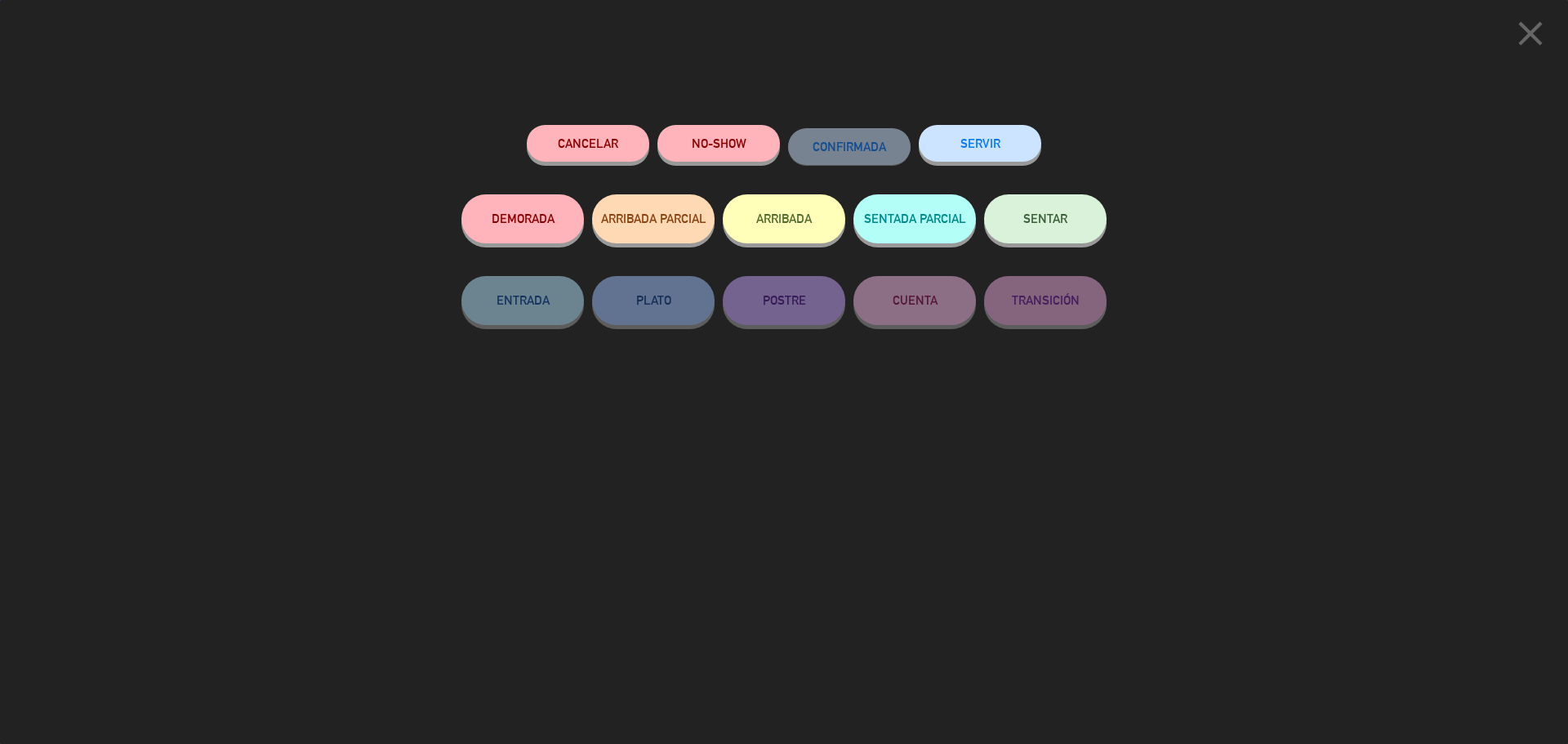
click at [1063, 226] on span "SENTAR" at bounding box center [1046, 218] width 45 height 14
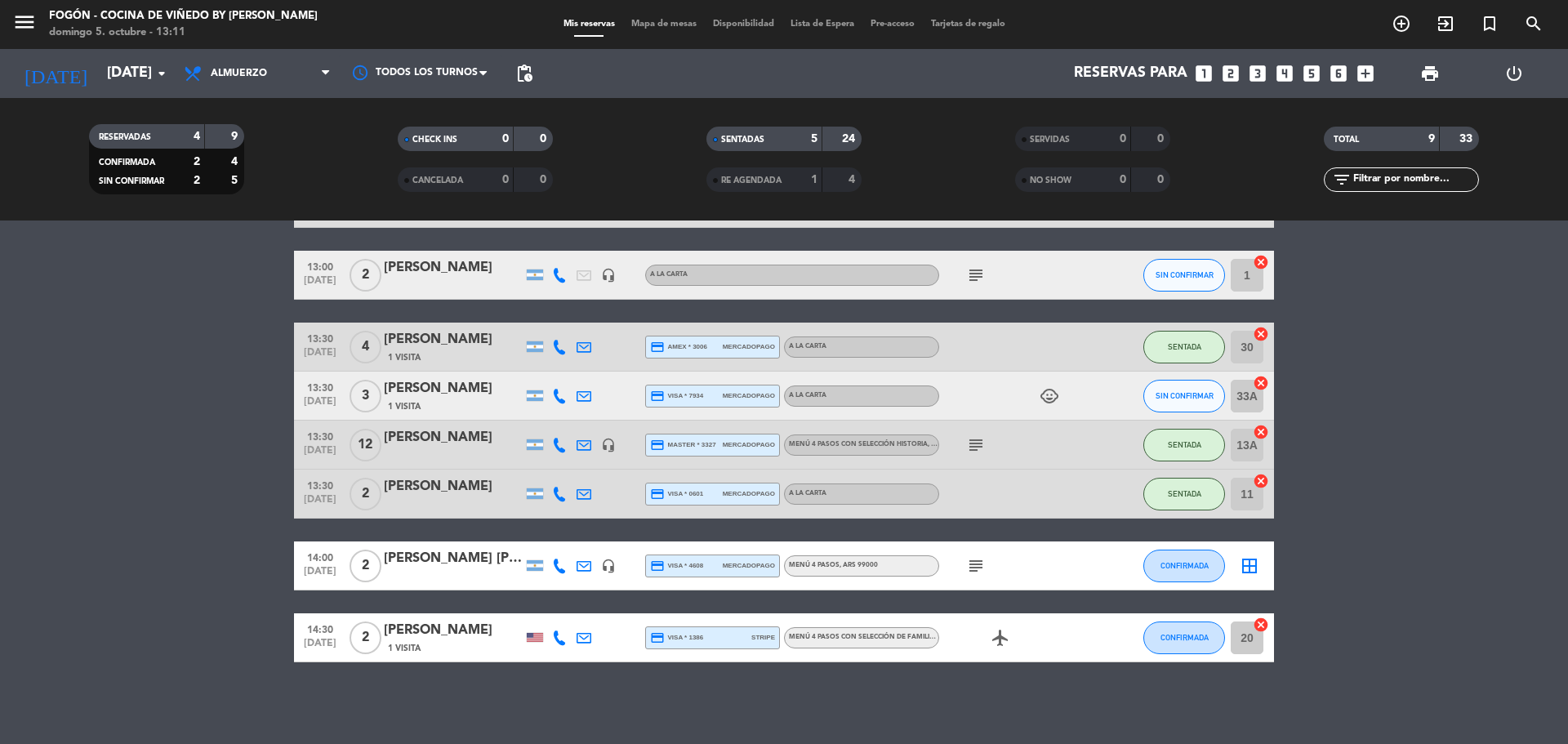
click at [1251, 564] on icon "border_all" at bounding box center [1249, 566] width 19 height 19
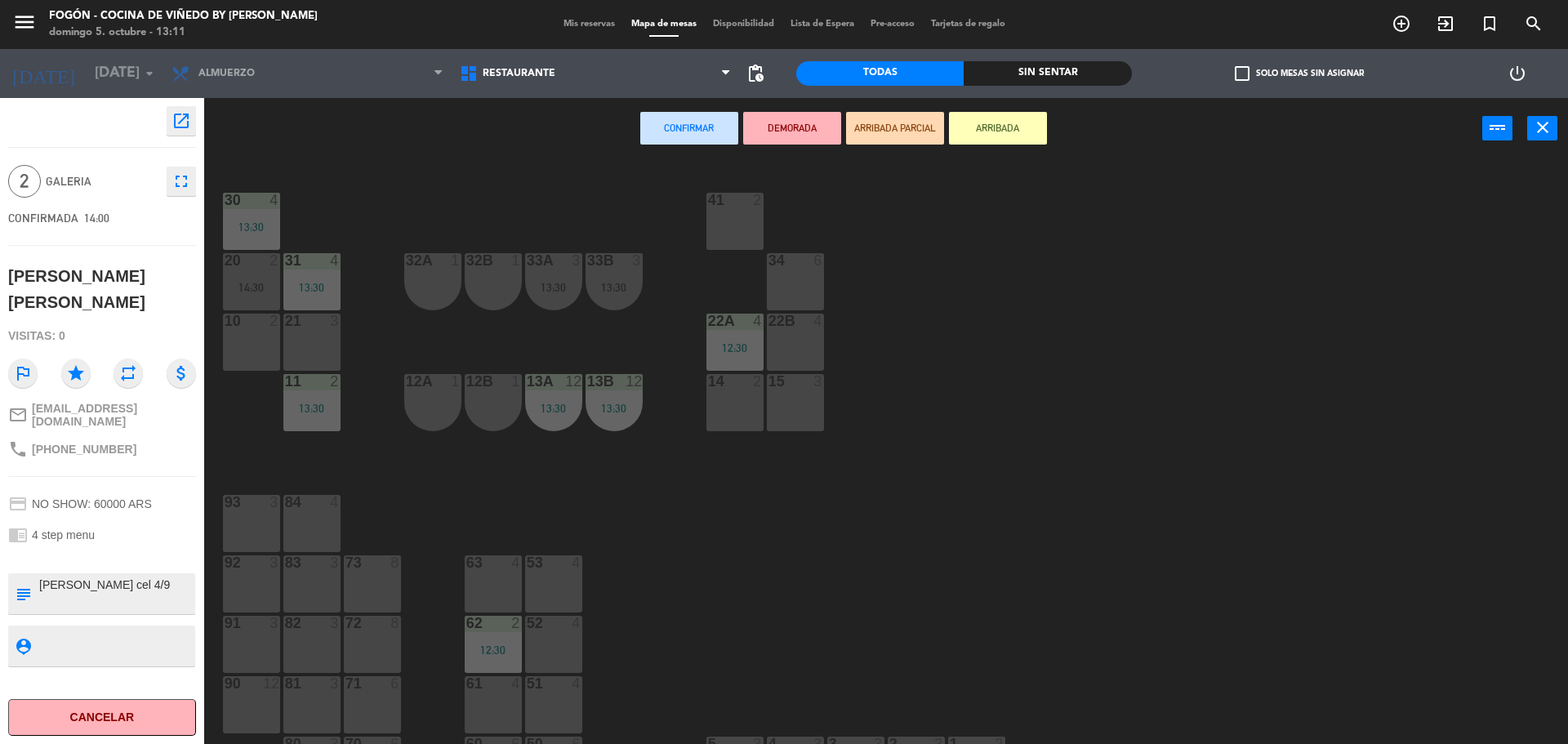
click at [715, 219] on div "41 2" at bounding box center [735, 221] width 57 height 57
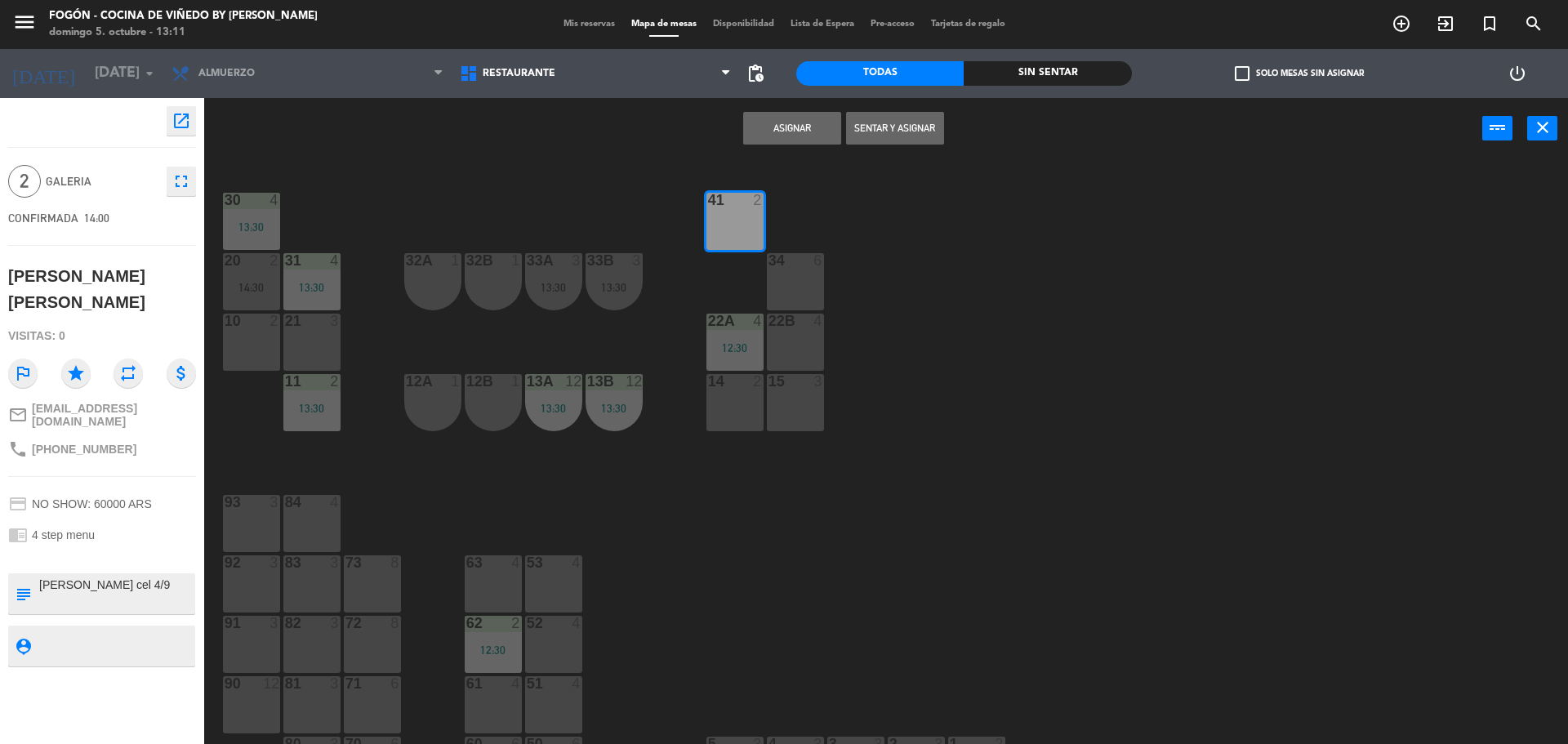
click at [787, 129] on button "Asignar" at bounding box center [792, 128] width 98 height 33
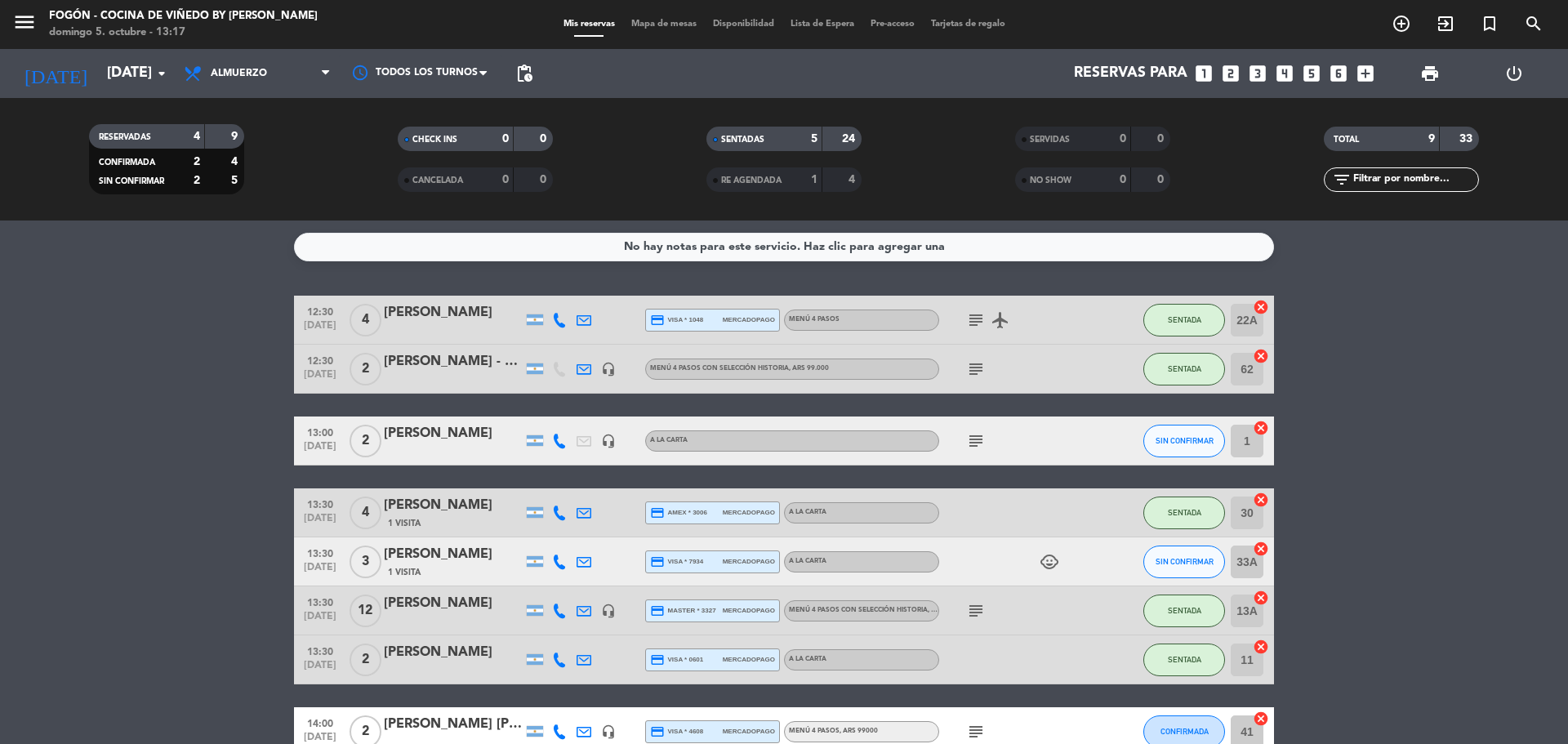
click at [1233, 76] on icon "looks_two" at bounding box center [1231, 74] width 21 height 21
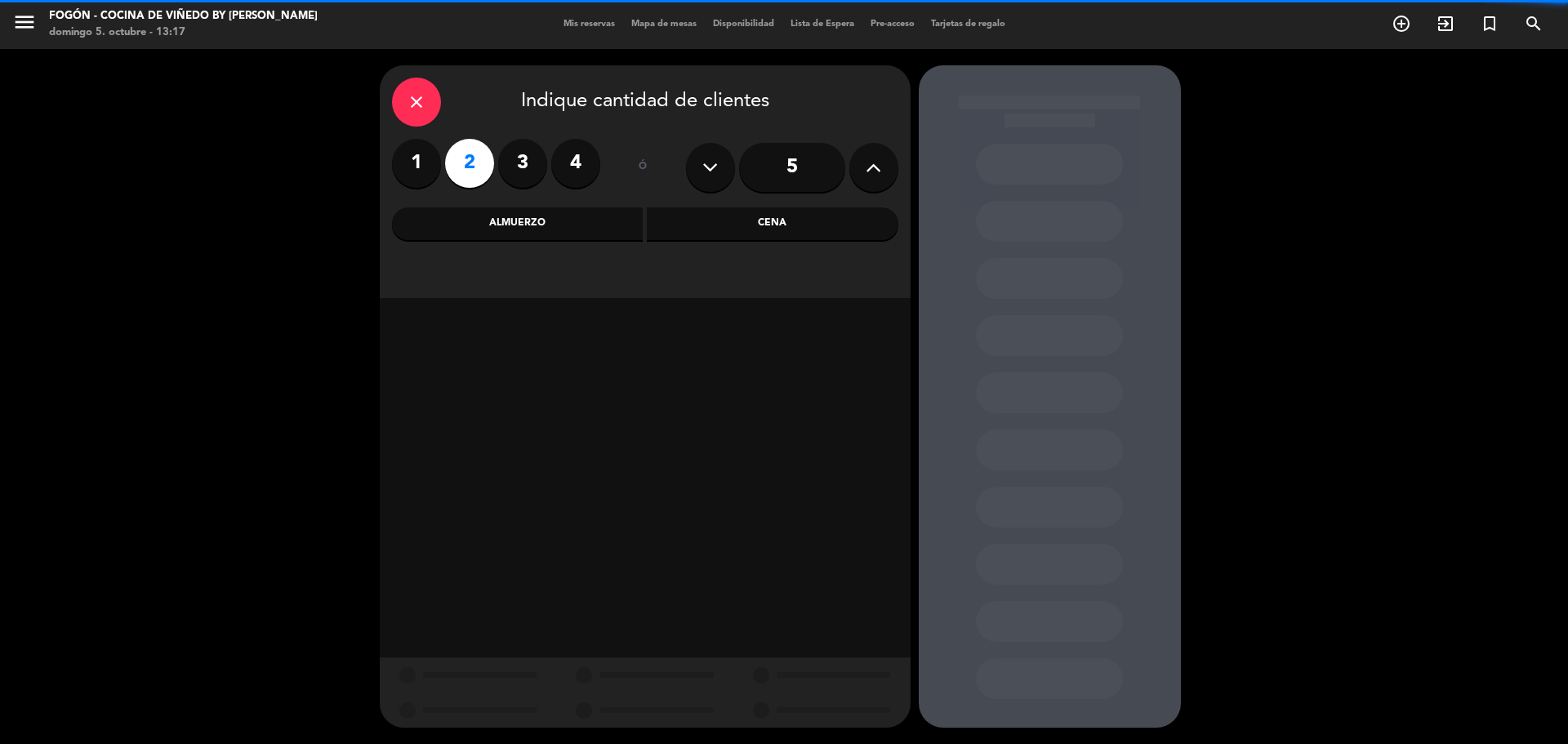
drag, startPoint x: 534, startPoint y: 232, endPoint x: 539, endPoint y: 252, distance: 20.6
click at [539, 252] on div "close Indique cantidad de clientes 1 2 3 4 ó 5 Almuerzo Cena" at bounding box center [645, 181] width 531 height 232
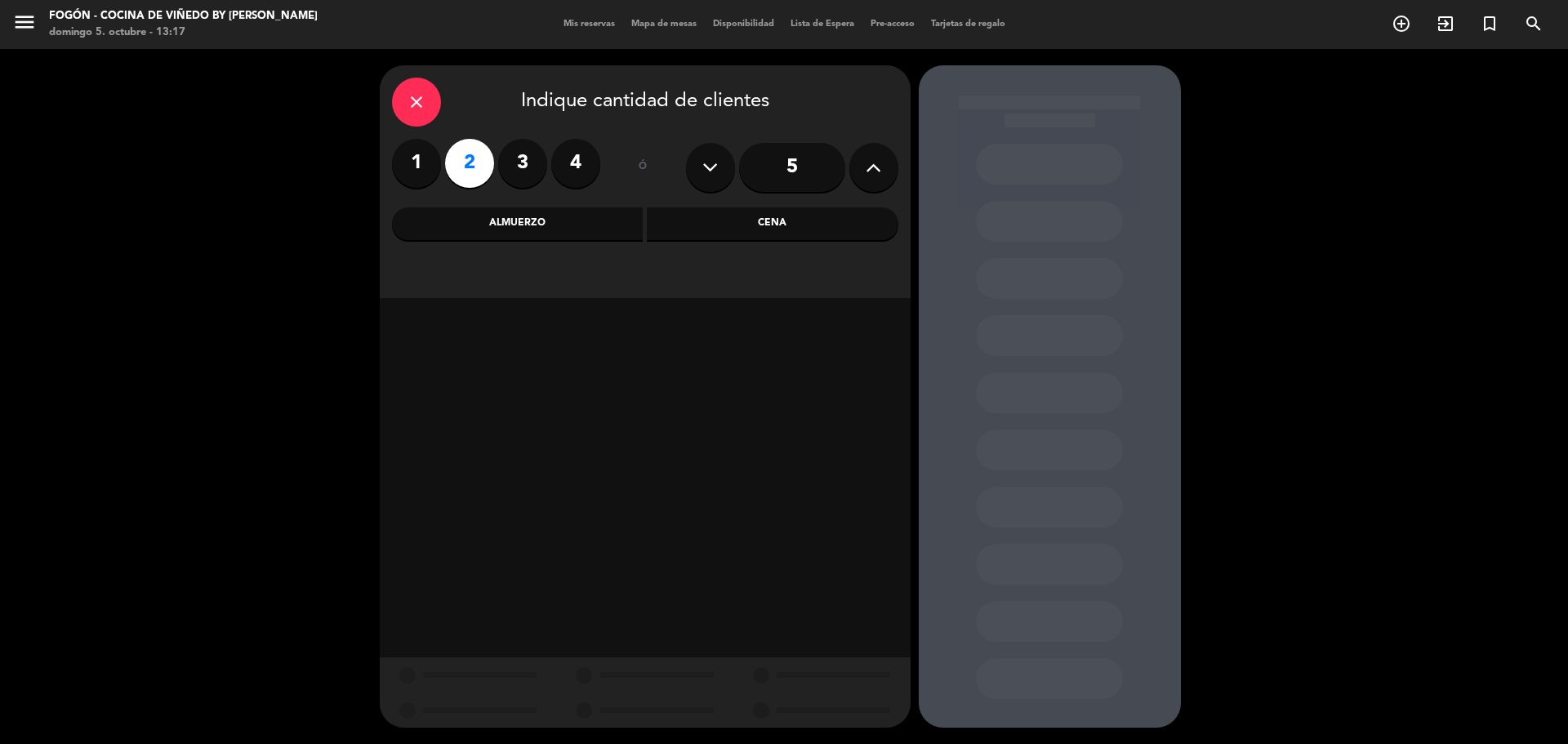
click at [565, 232] on div "Almuerzo" at bounding box center [518, 224] width 252 height 33
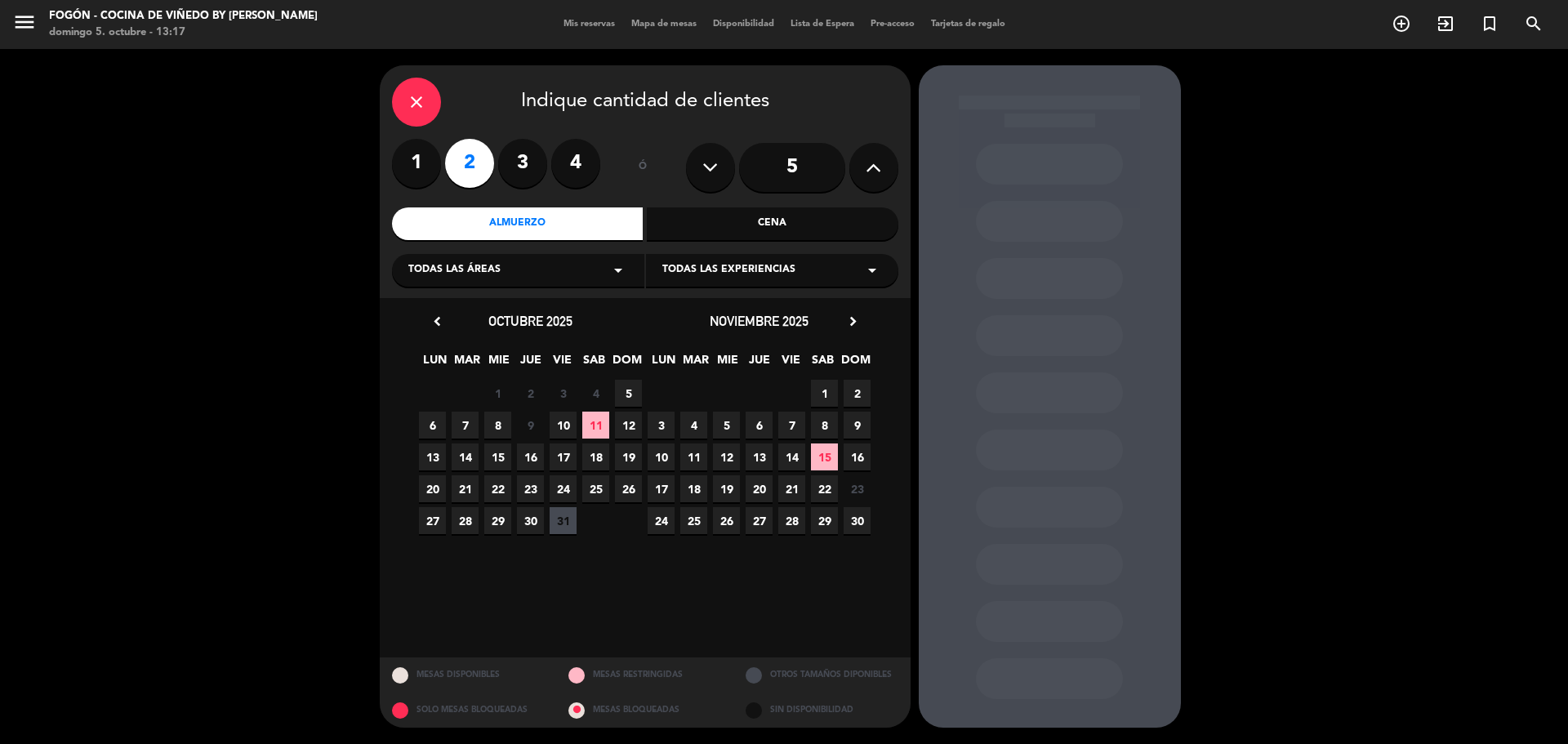
click at [565, 417] on span "10" at bounding box center [563, 425] width 27 height 27
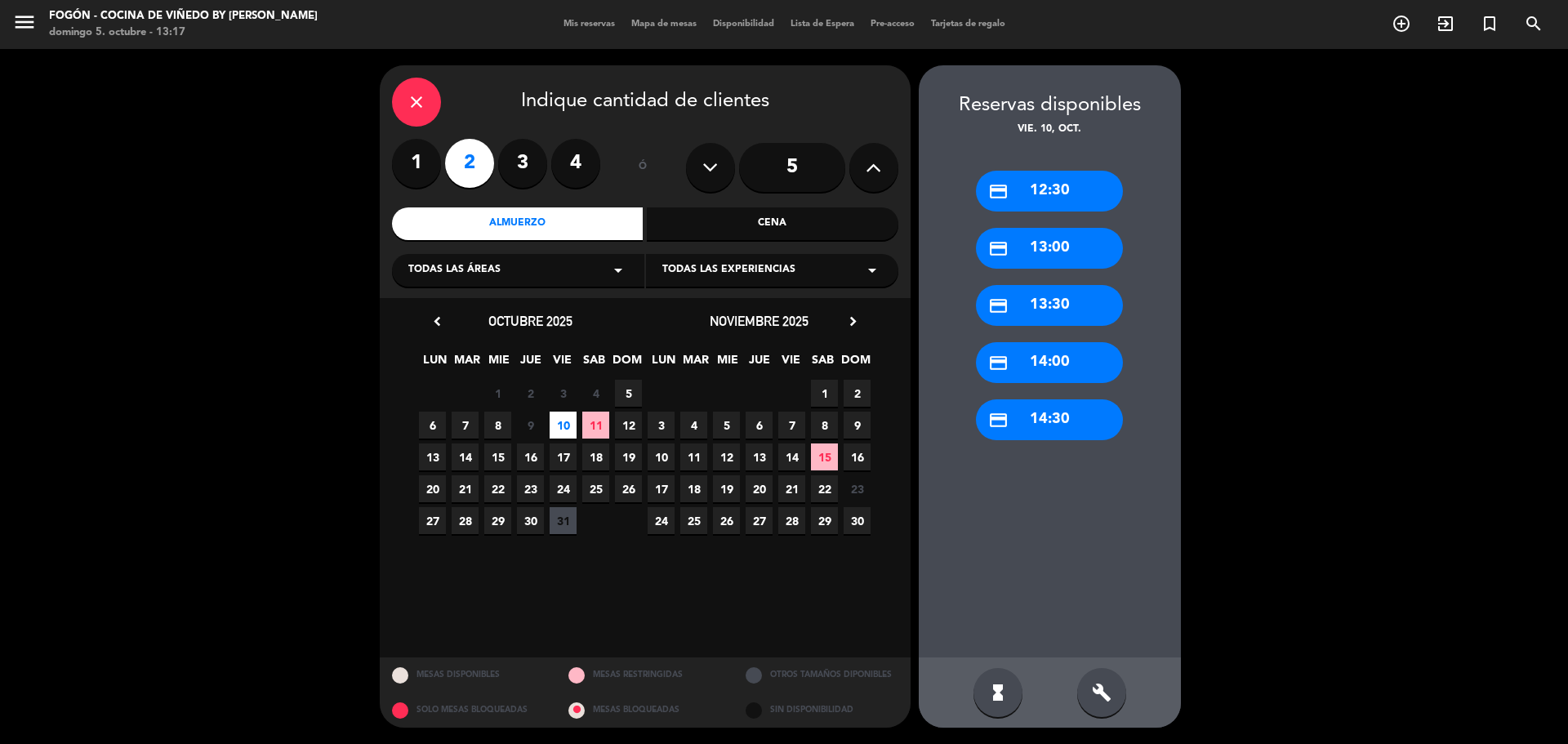
click at [1074, 192] on div "credit_card 12:30" at bounding box center [1050, 191] width 147 height 41
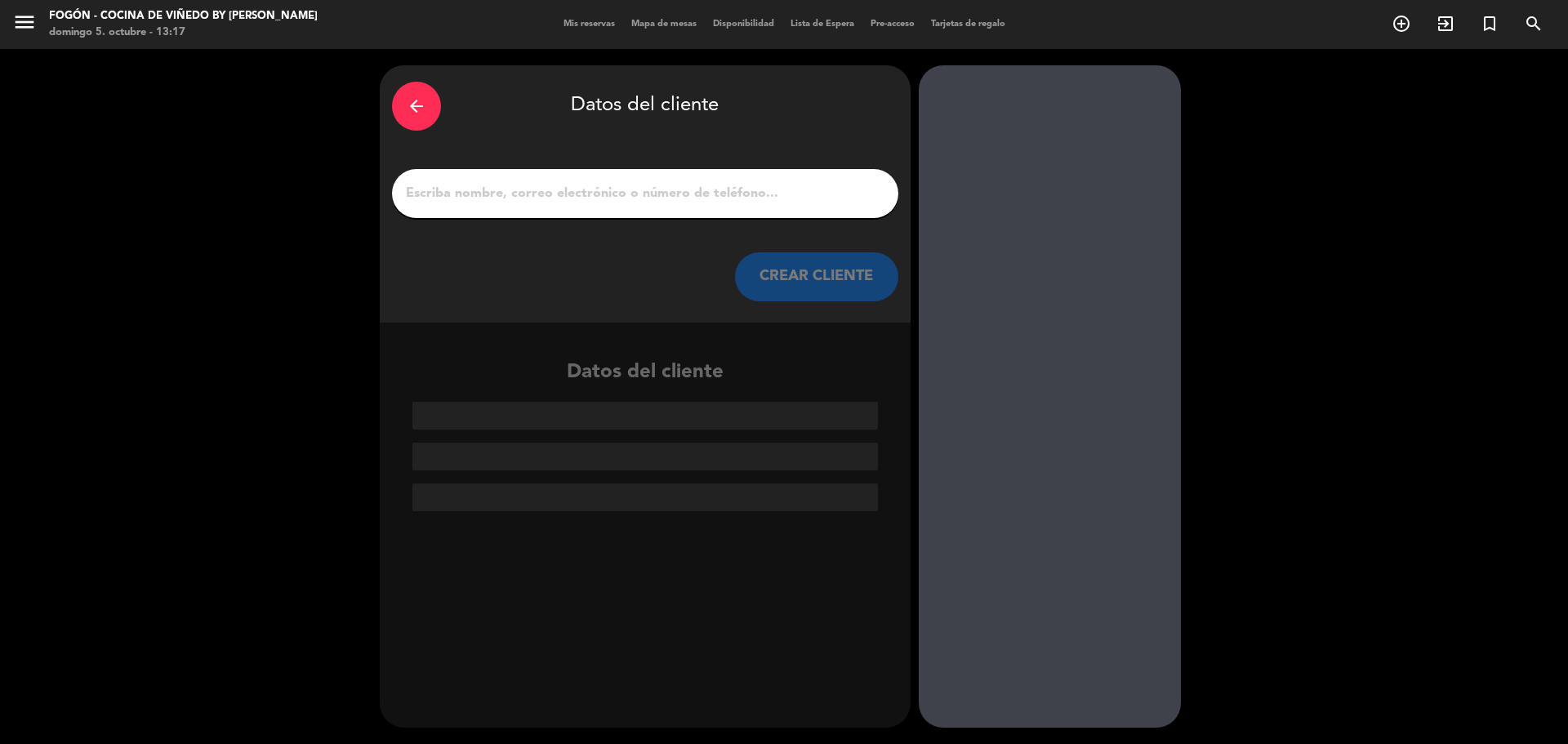
click at [756, 195] on input "1" at bounding box center [644, 194] width 482 height 23
paste input "[PERSON_NAME]"
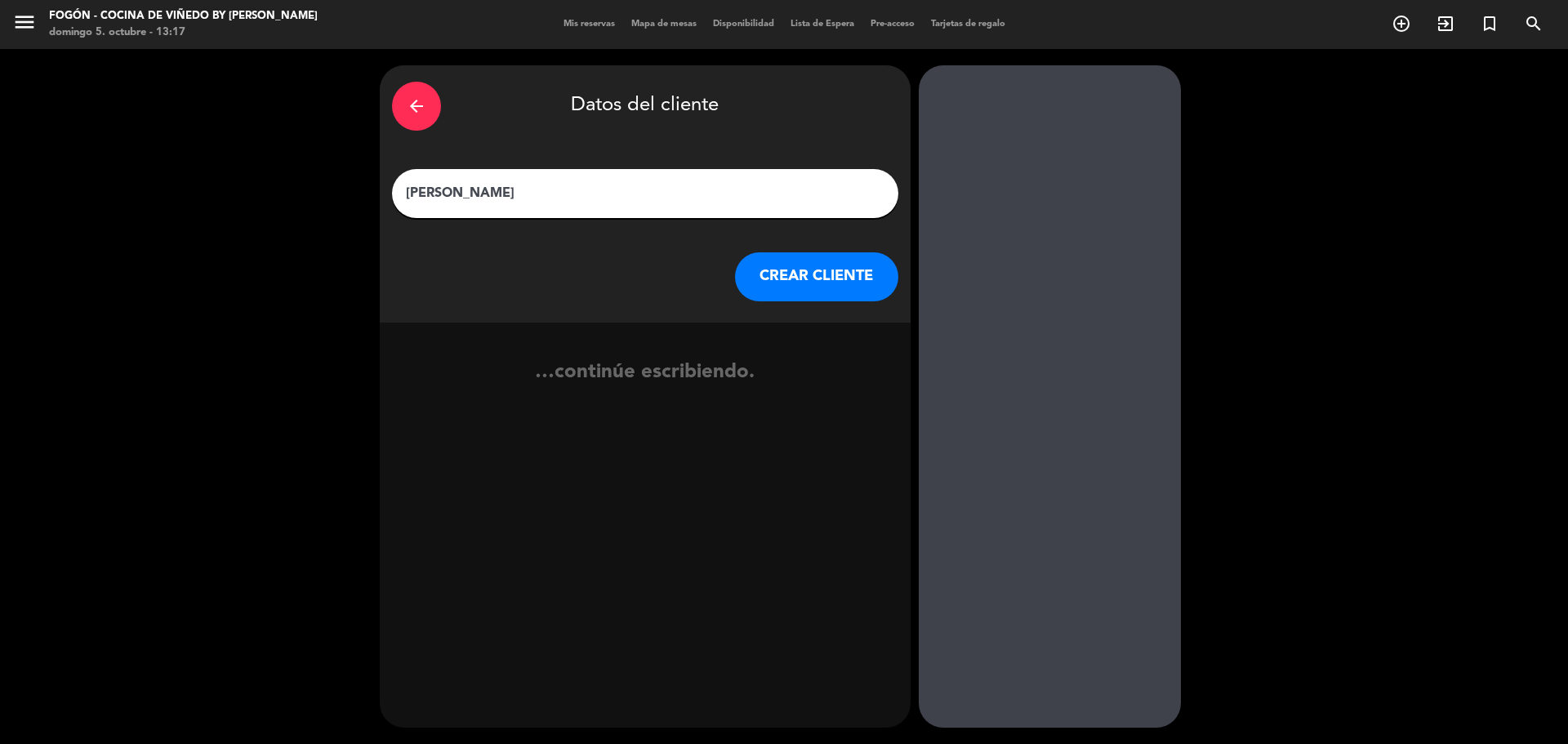
type input "[PERSON_NAME]"
click at [812, 283] on button "CREAR CLIENTE" at bounding box center [816, 276] width 164 height 49
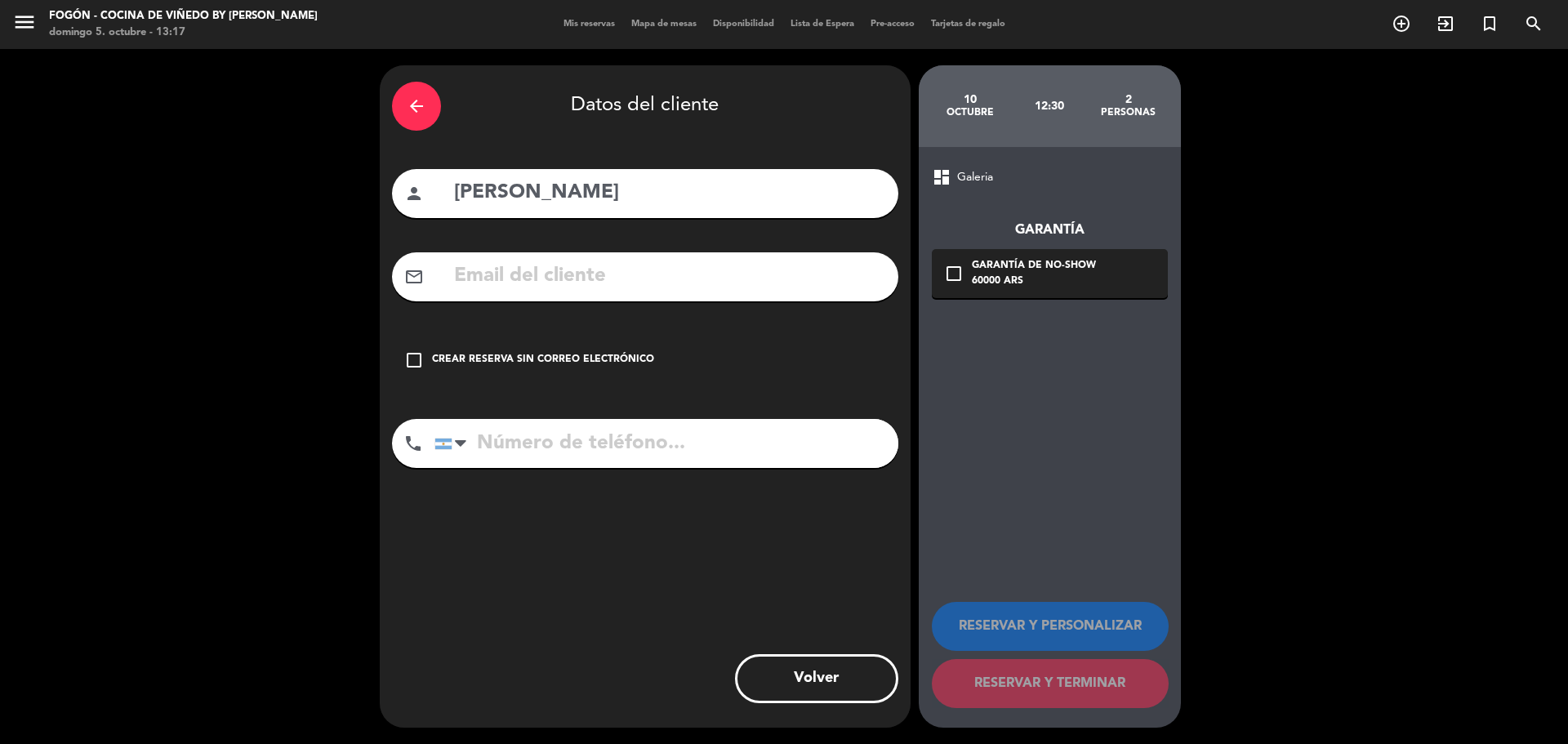
click at [707, 306] on div "arrow_back Datos del cliente person [PERSON_NAME] mail_outline check_box_outlin…" at bounding box center [645, 395] width 531 height 662
click at [708, 272] on input "text" at bounding box center [670, 276] width 434 height 34
paste input "[EMAIL_ADDRESS][DOMAIN_NAME]"
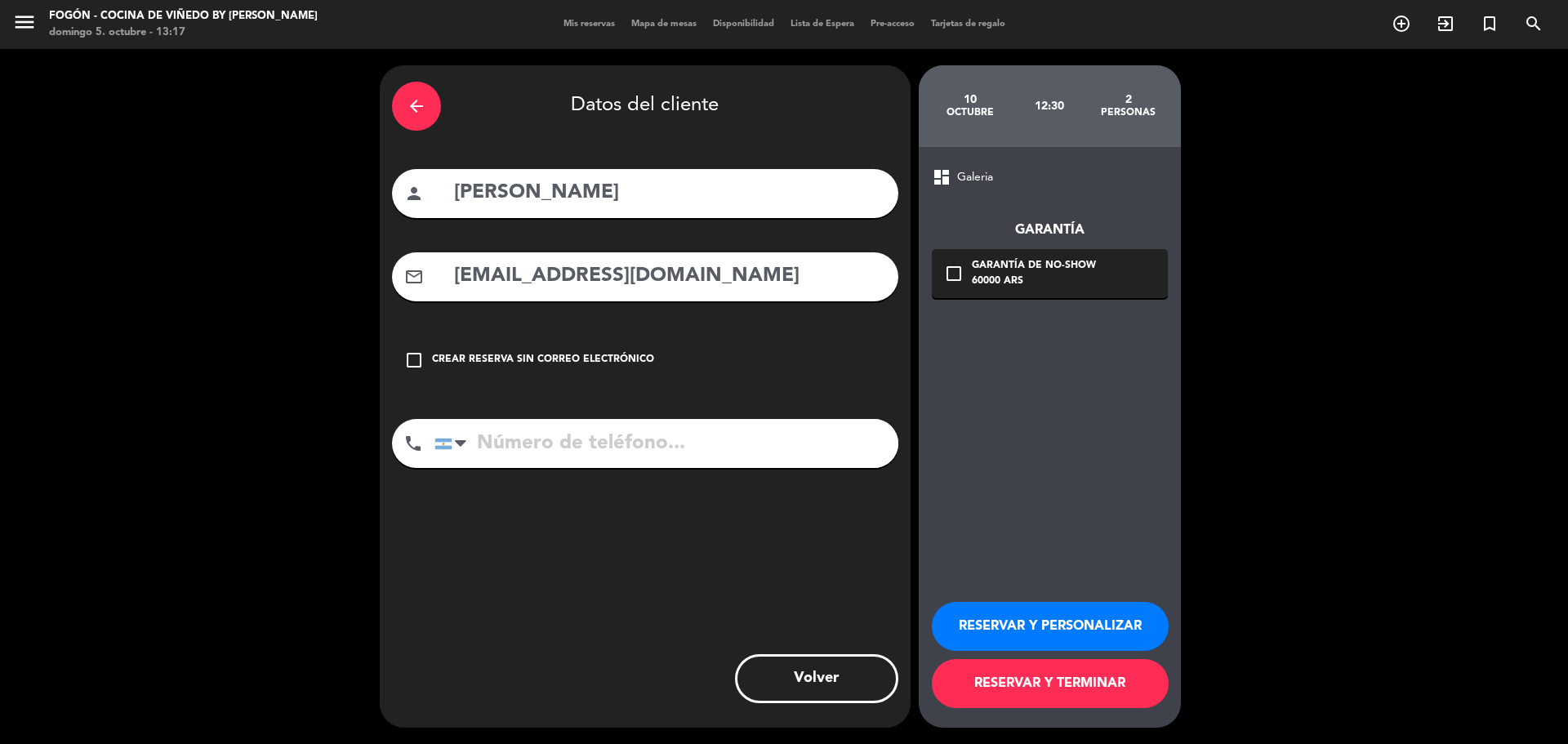
type input "[EMAIL_ADDRESS][DOMAIN_NAME]"
click at [1009, 271] on div "Garantía de no-show" at bounding box center [1034, 265] width 124 height 16
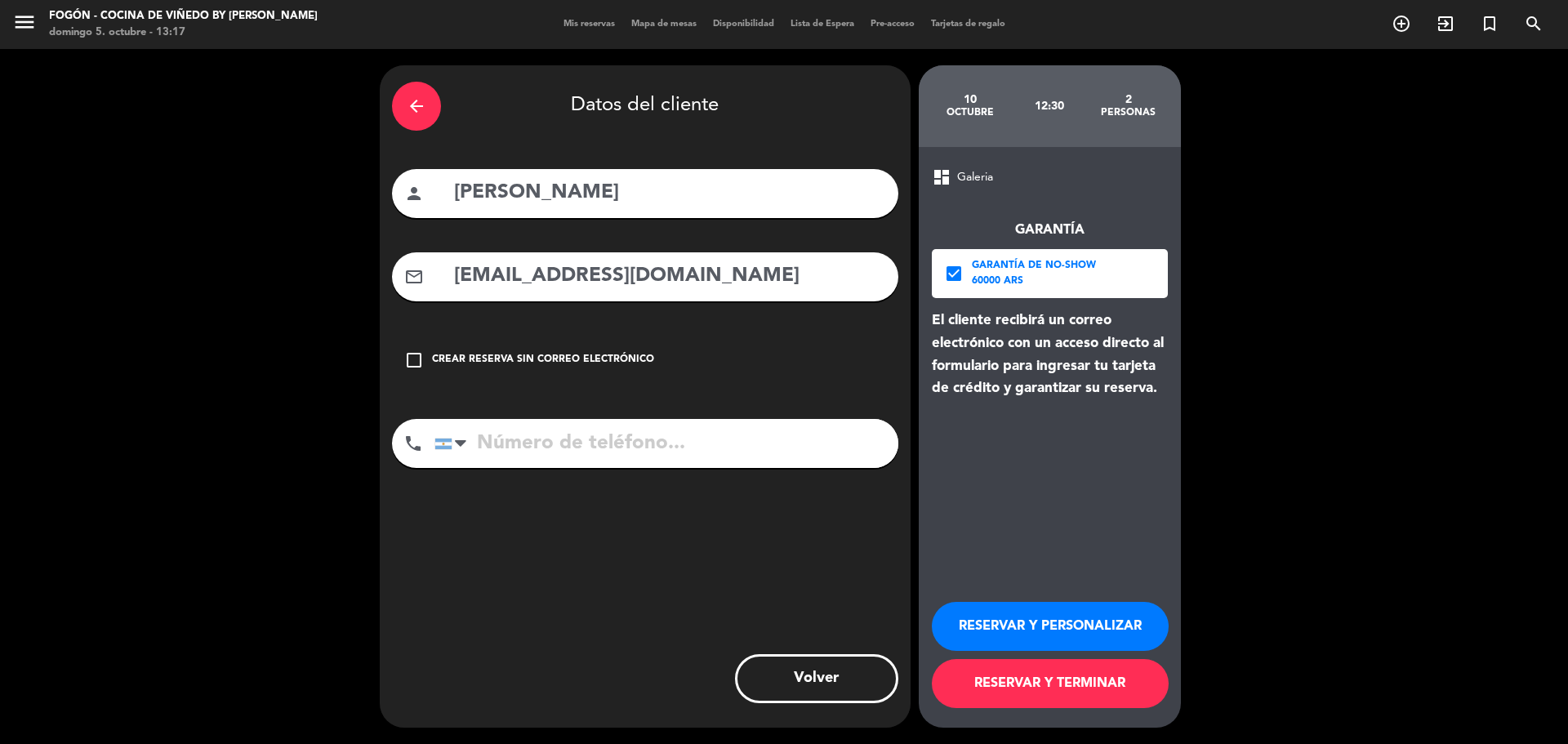
click at [540, 448] on input "tel" at bounding box center [666, 443] width 464 height 49
paste input "1158596375"
type input "1158596375"
click at [1036, 622] on button "RESERVAR Y PERSONALIZAR" at bounding box center [1051, 626] width 236 height 49
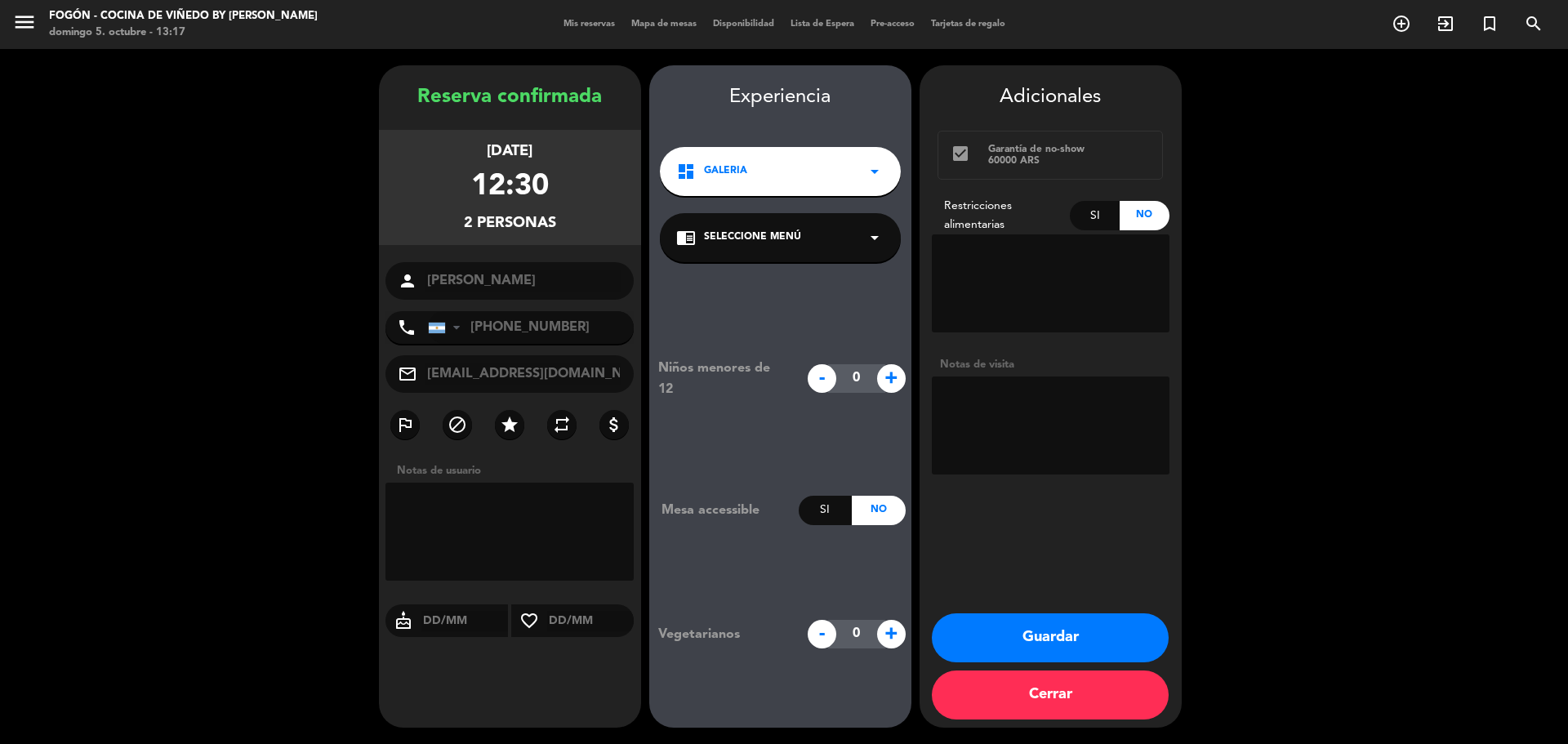
click at [854, 245] on div "chrome_reader_mode Seleccione Menú arrow_drop_down" at bounding box center [780, 237] width 241 height 49
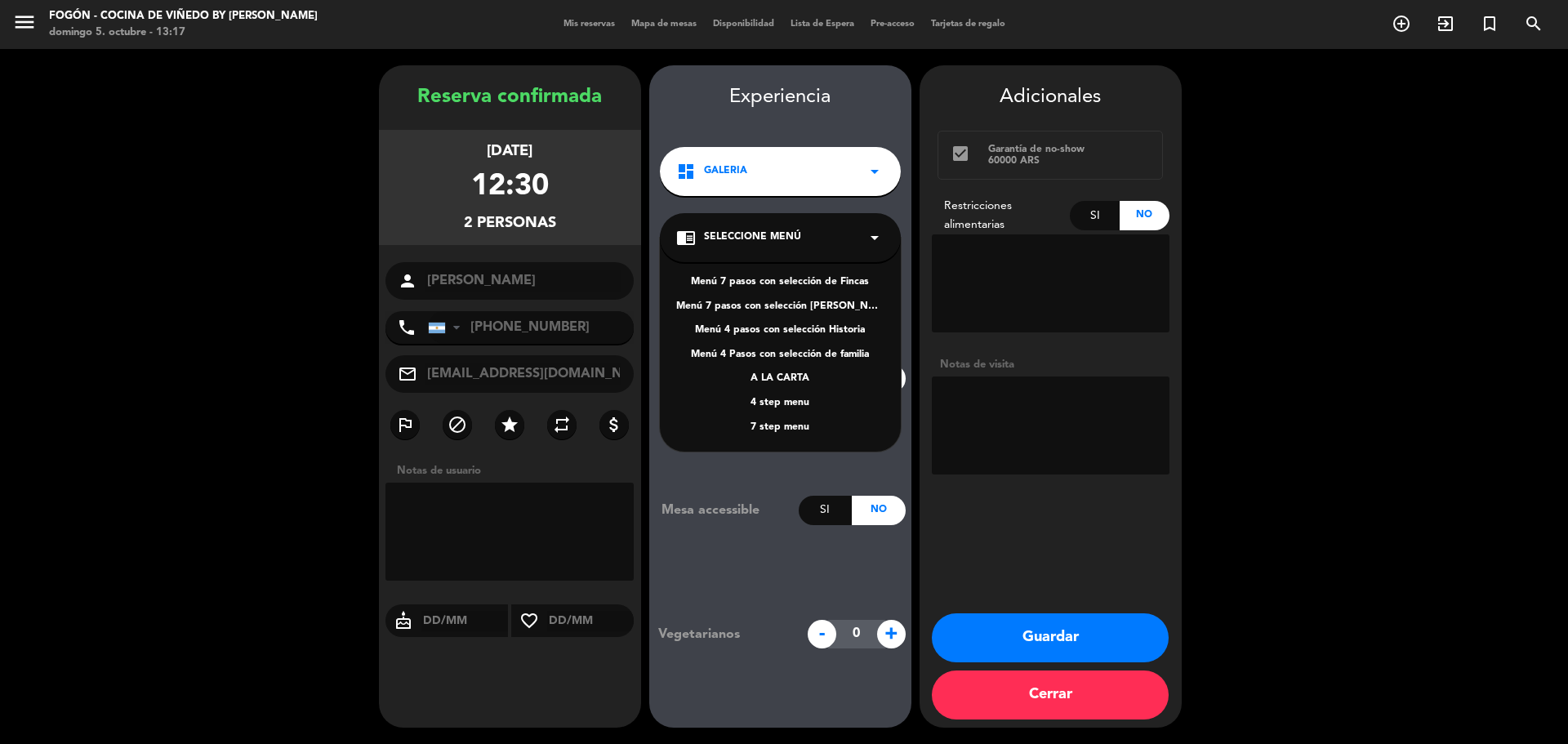
click at [830, 333] on div "Menú 4 pasos con selección Historia" at bounding box center [780, 330] width 208 height 16
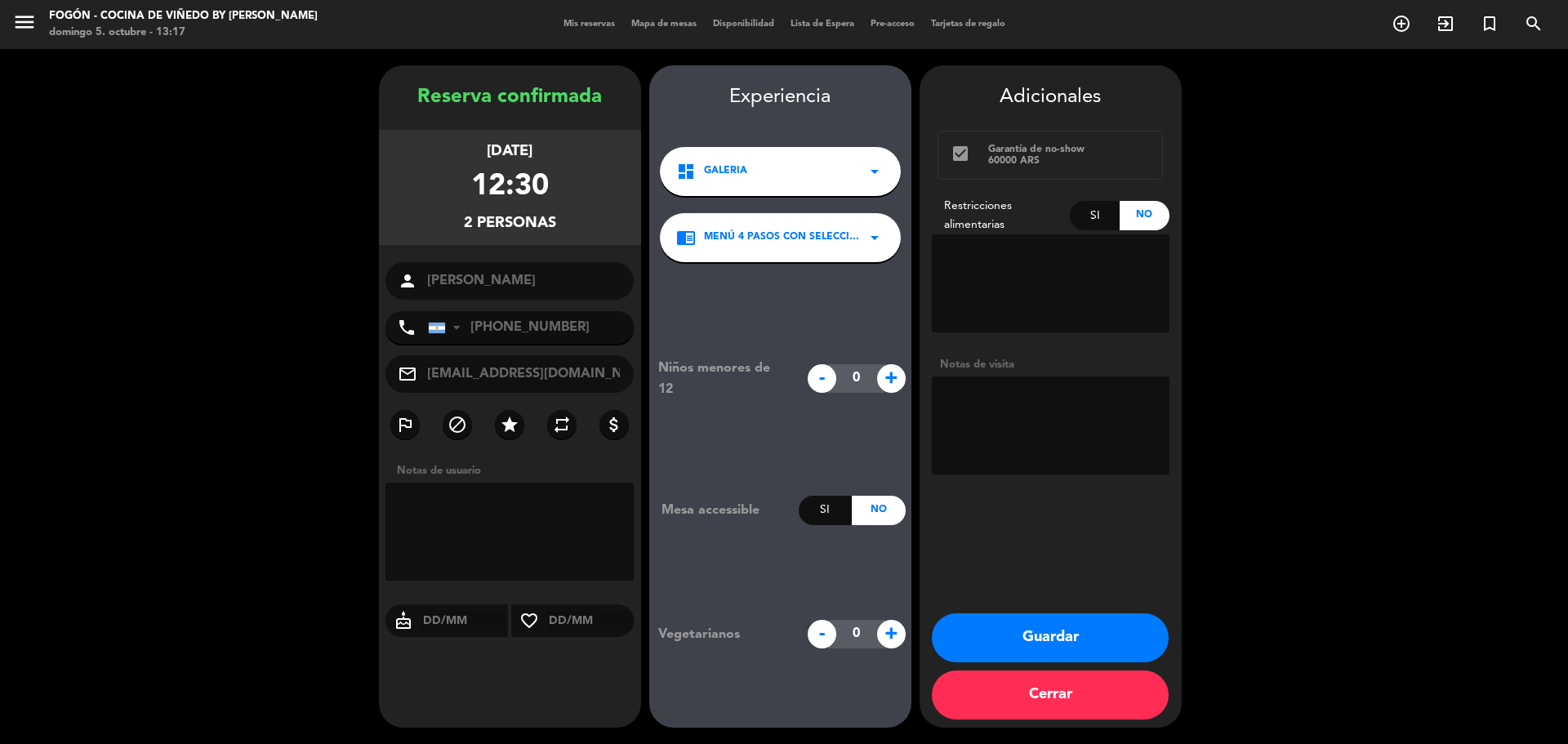
click at [967, 402] on textarea at bounding box center [1051, 425] width 237 height 98
type textarea "wsp 5/10-[PERSON_NAME]"
click at [1053, 630] on button "Guardar" at bounding box center [1051, 637] width 236 height 49
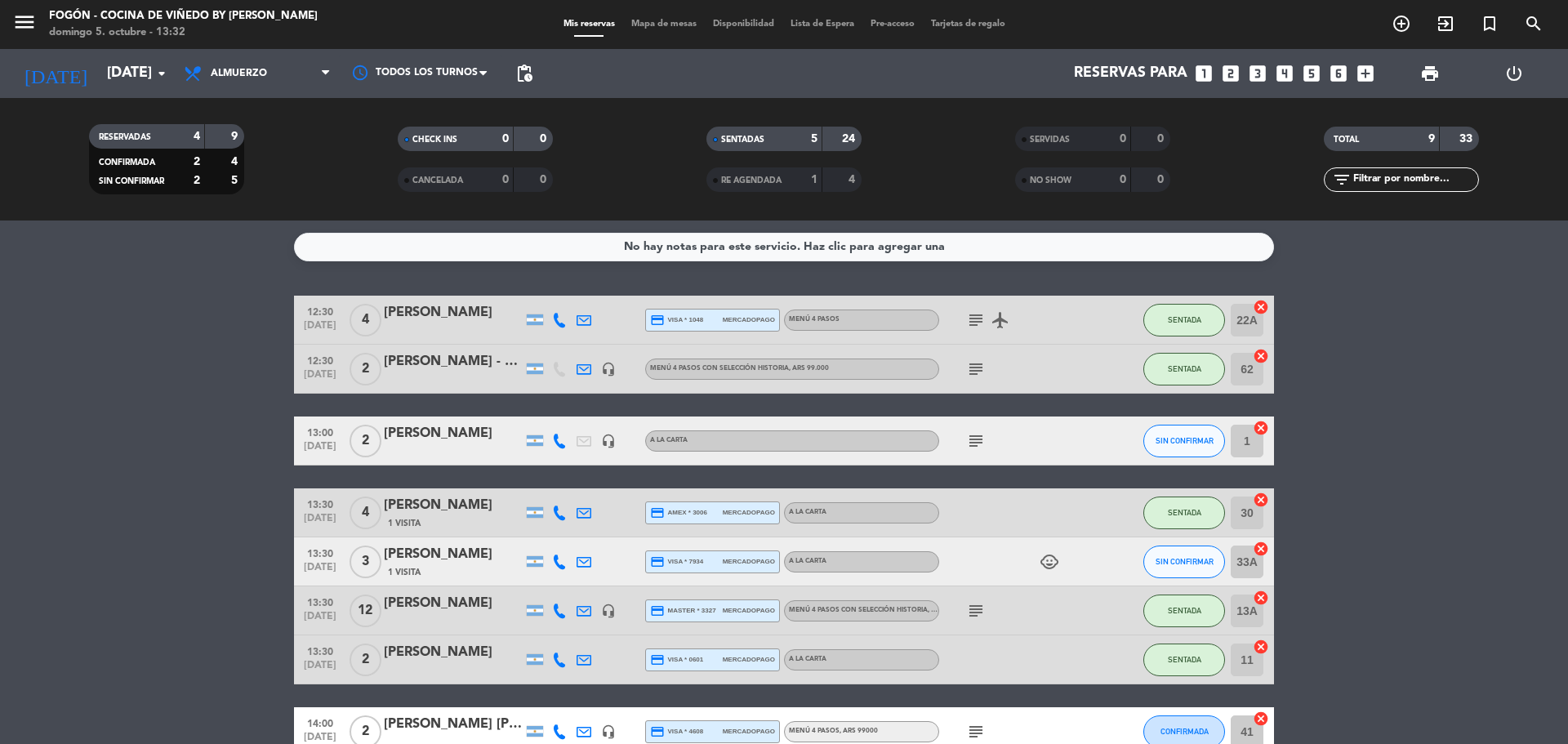
click at [974, 435] on icon "subject" at bounding box center [976, 441] width 19 height 19
click at [432, 441] on div "[PERSON_NAME]" at bounding box center [453, 434] width 139 height 21
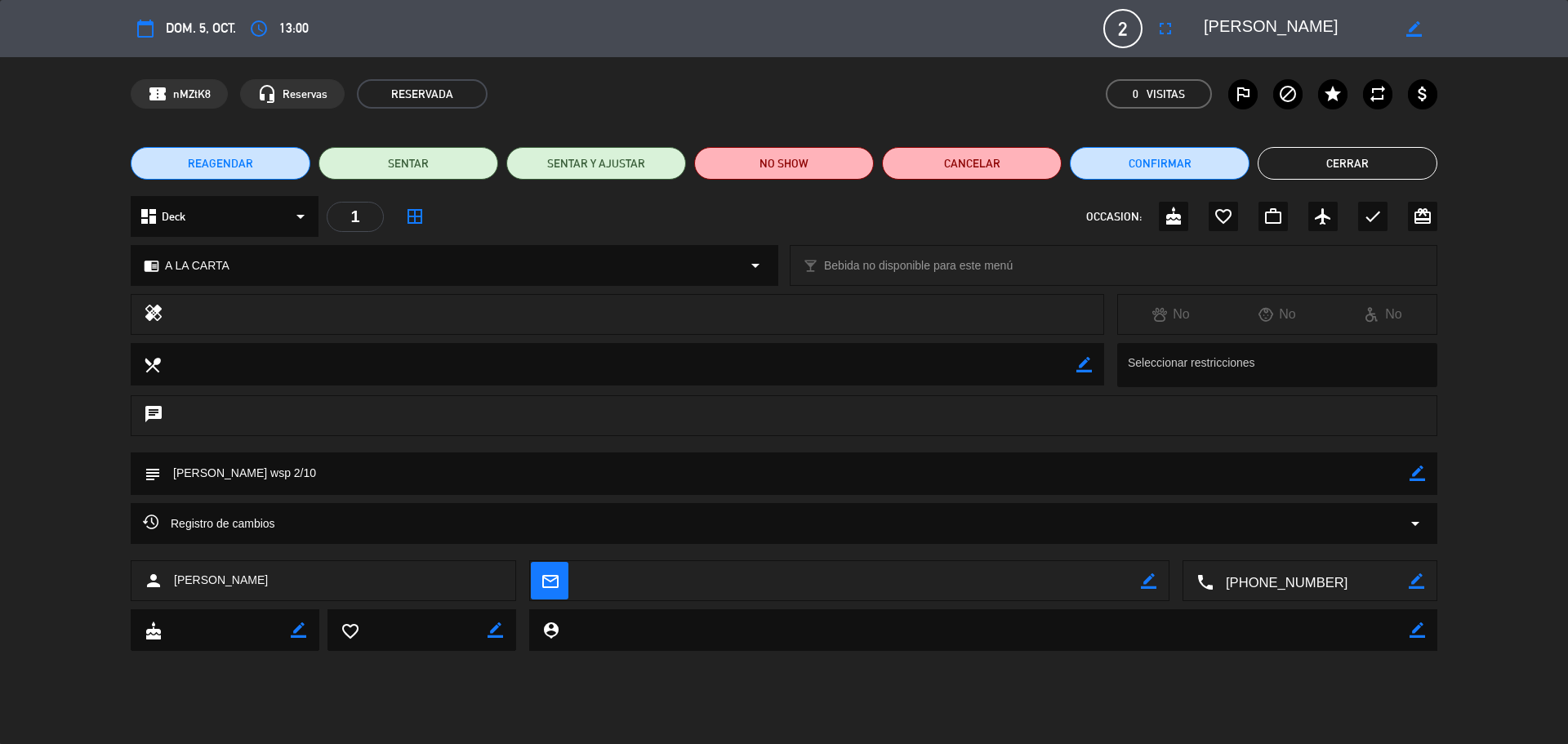
click at [1260, 577] on textarea at bounding box center [1310, 581] width 195 height 41
click at [1270, 543] on span "Click para copiar" at bounding box center [1291, 541] width 85 height 17
click at [1292, 165] on button "Cerrar" at bounding box center [1347, 164] width 179 height 33
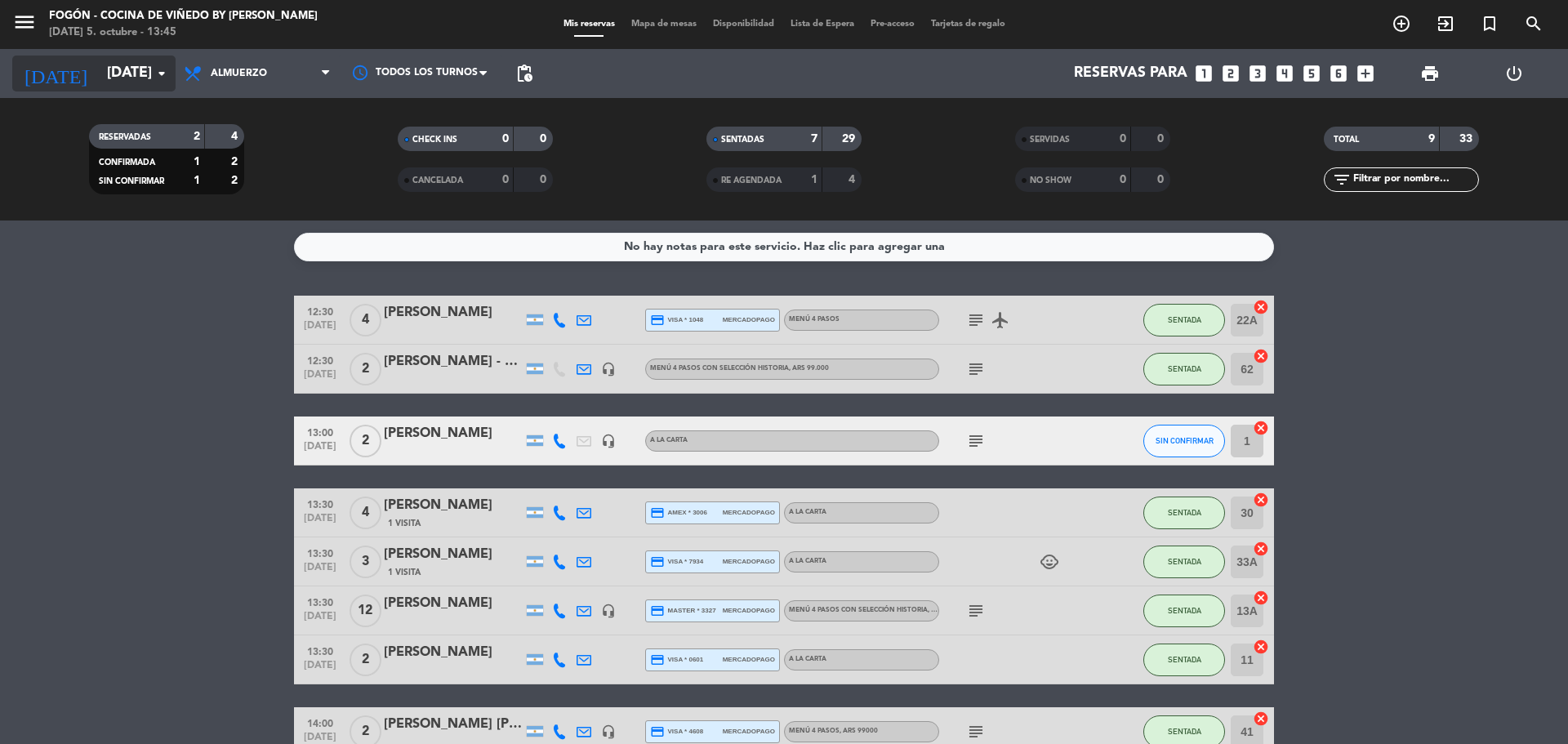
click at [136, 85] on input "[DATE]" at bounding box center [194, 74] width 190 height 33
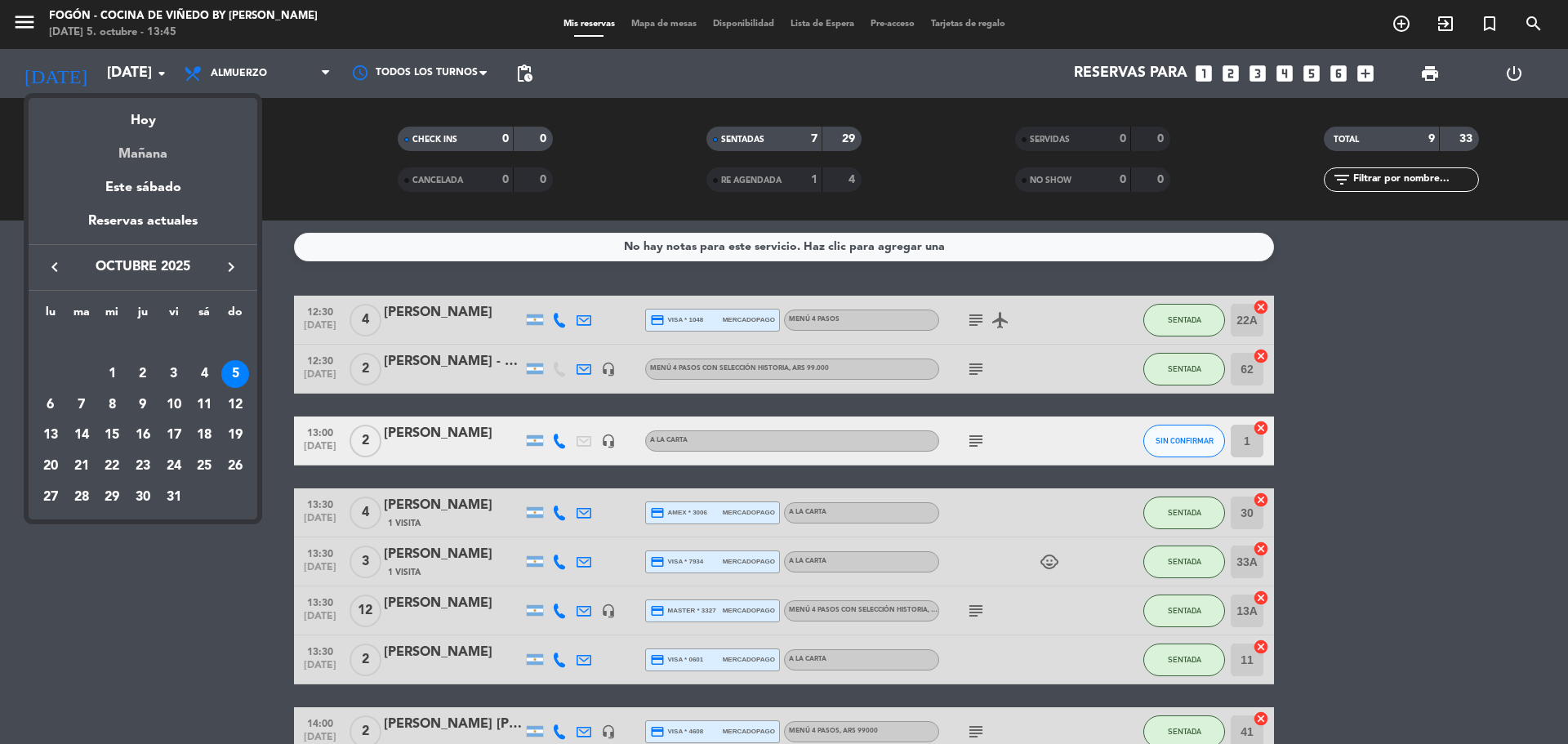
click at [179, 160] on div "Mañana" at bounding box center [142, 148] width 229 height 34
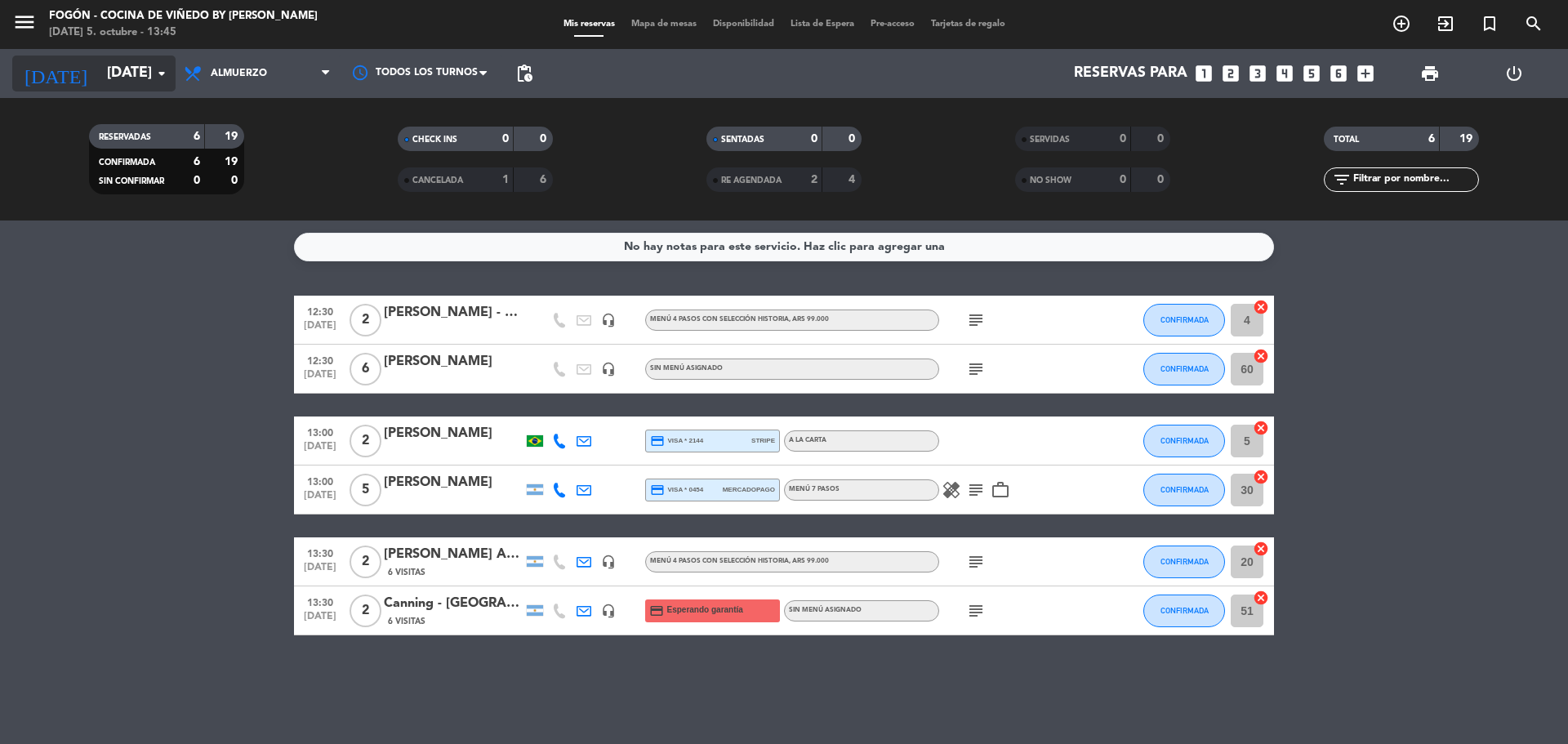
click at [110, 66] on input "[DATE]" at bounding box center [194, 74] width 190 height 33
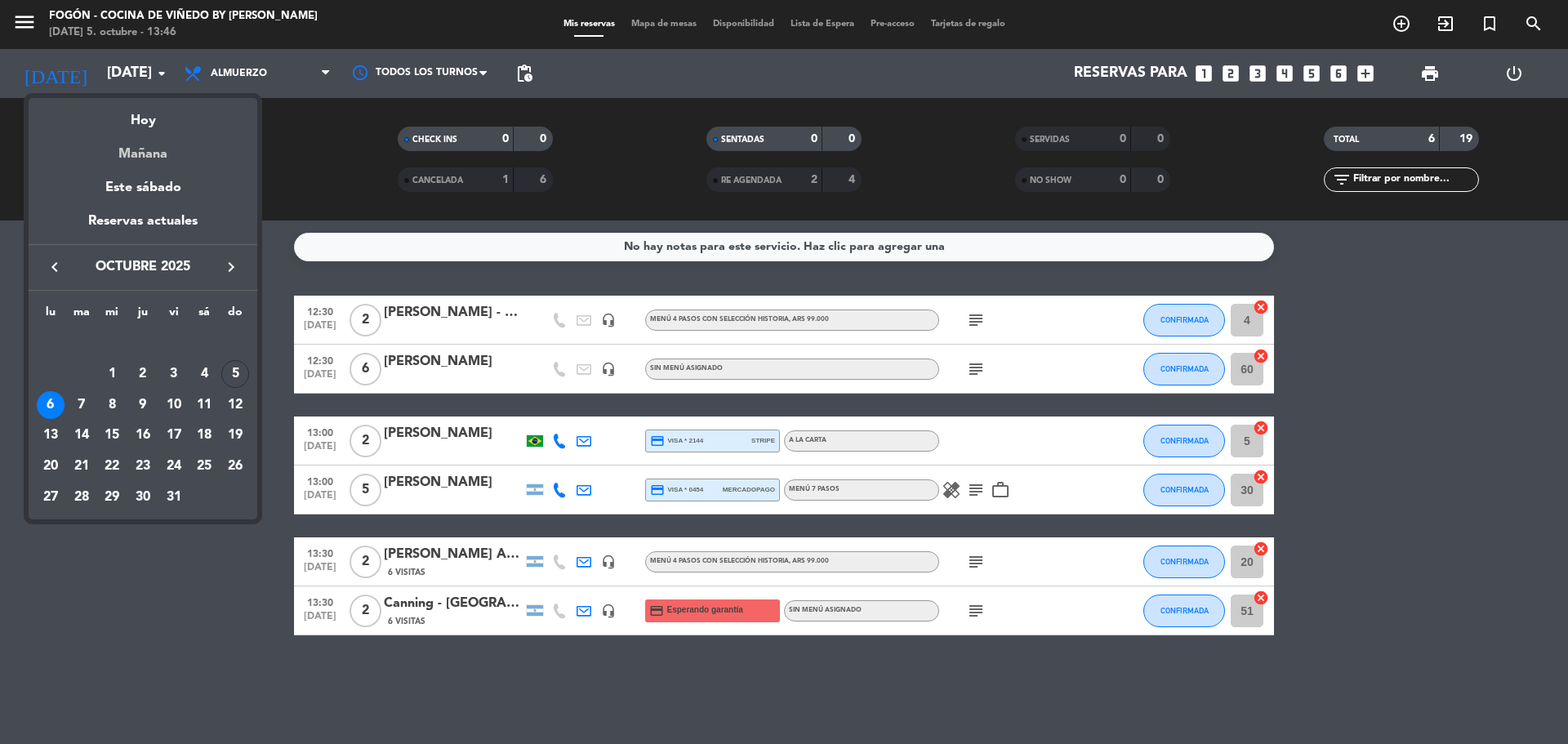
click at [125, 156] on div "Mañana" at bounding box center [142, 148] width 229 height 34
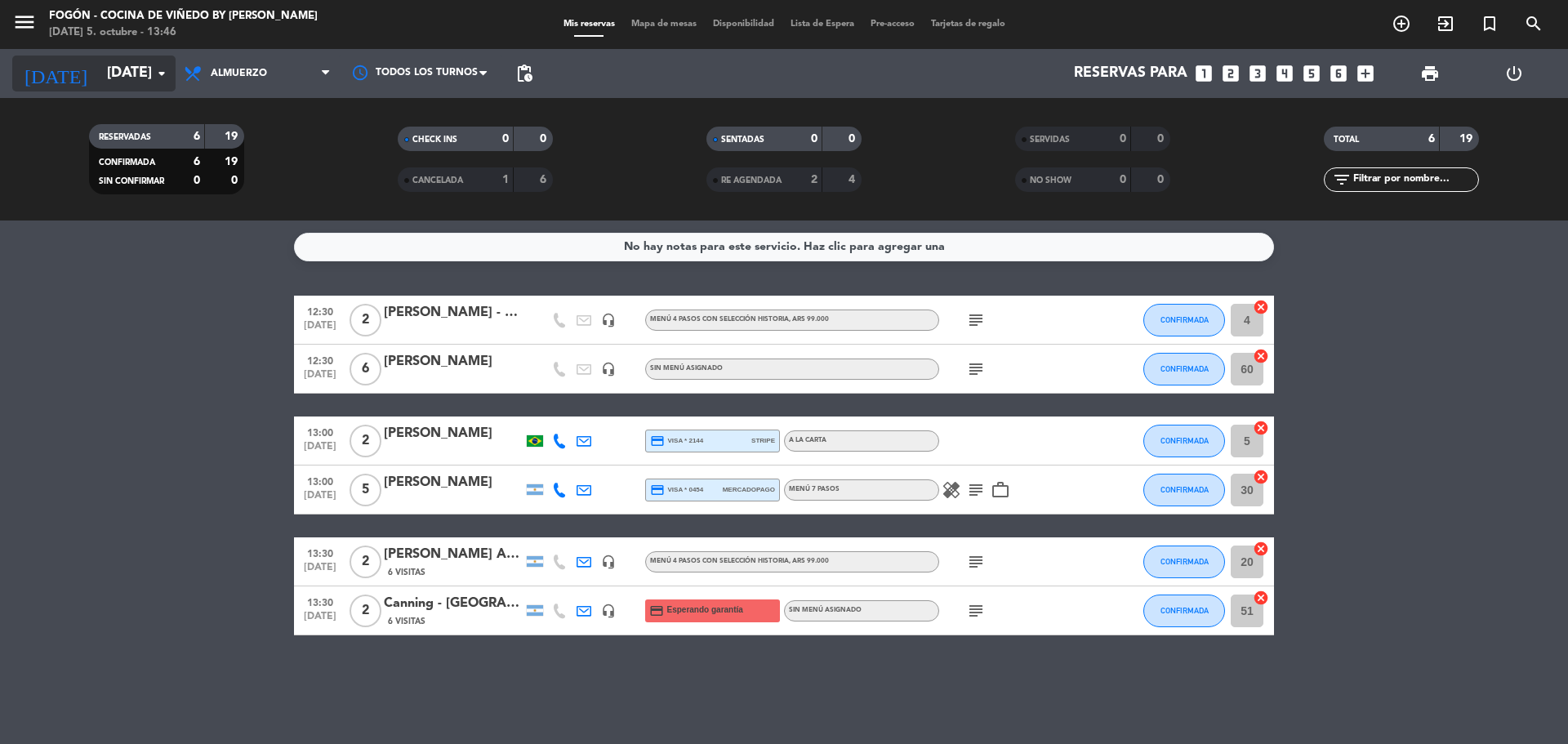
click at [146, 84] on input "[DATE]" at bounding box center [194, 74] width 190 height 33
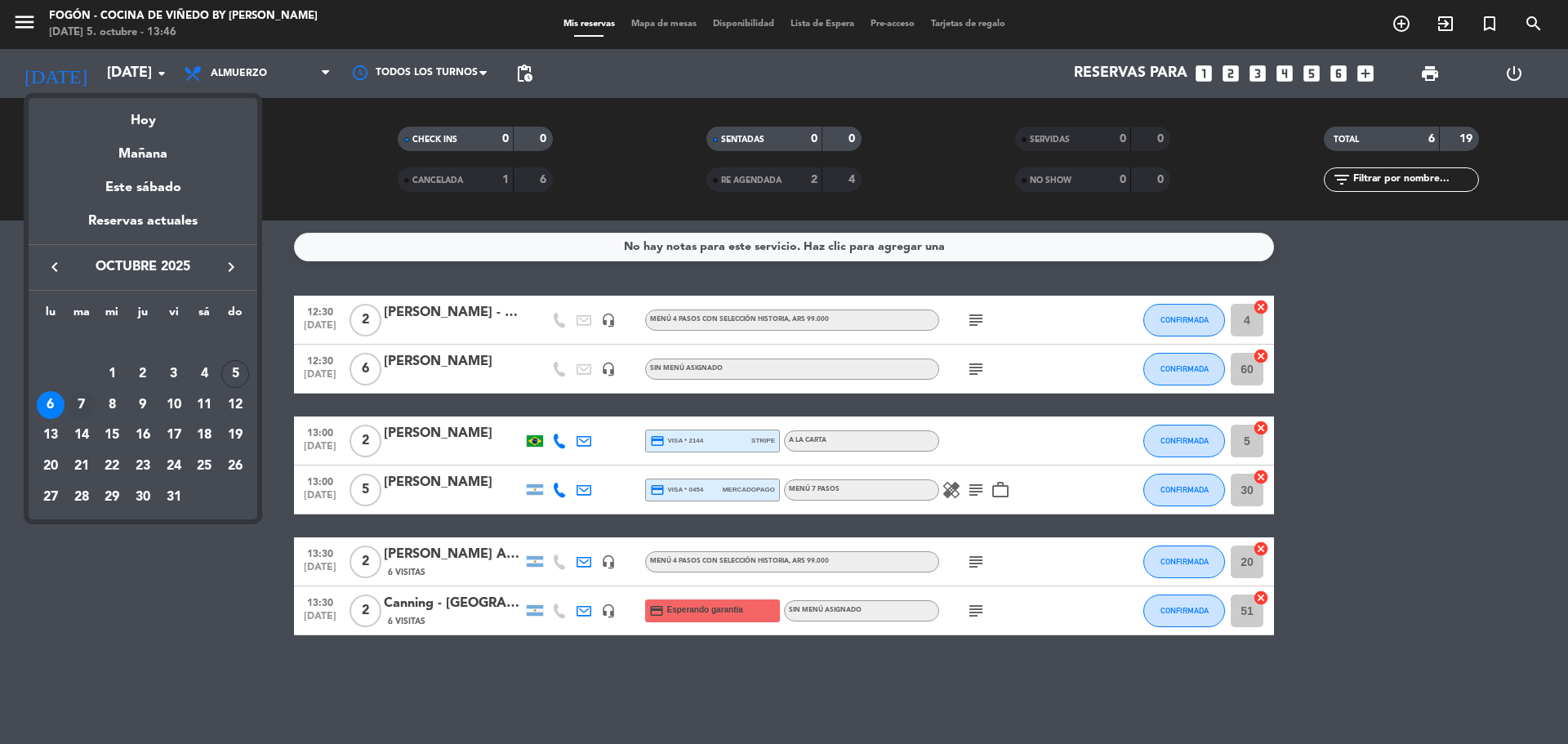
click at [78, 402] on div "7" at bounding box center [81, 405] width 28 height 28
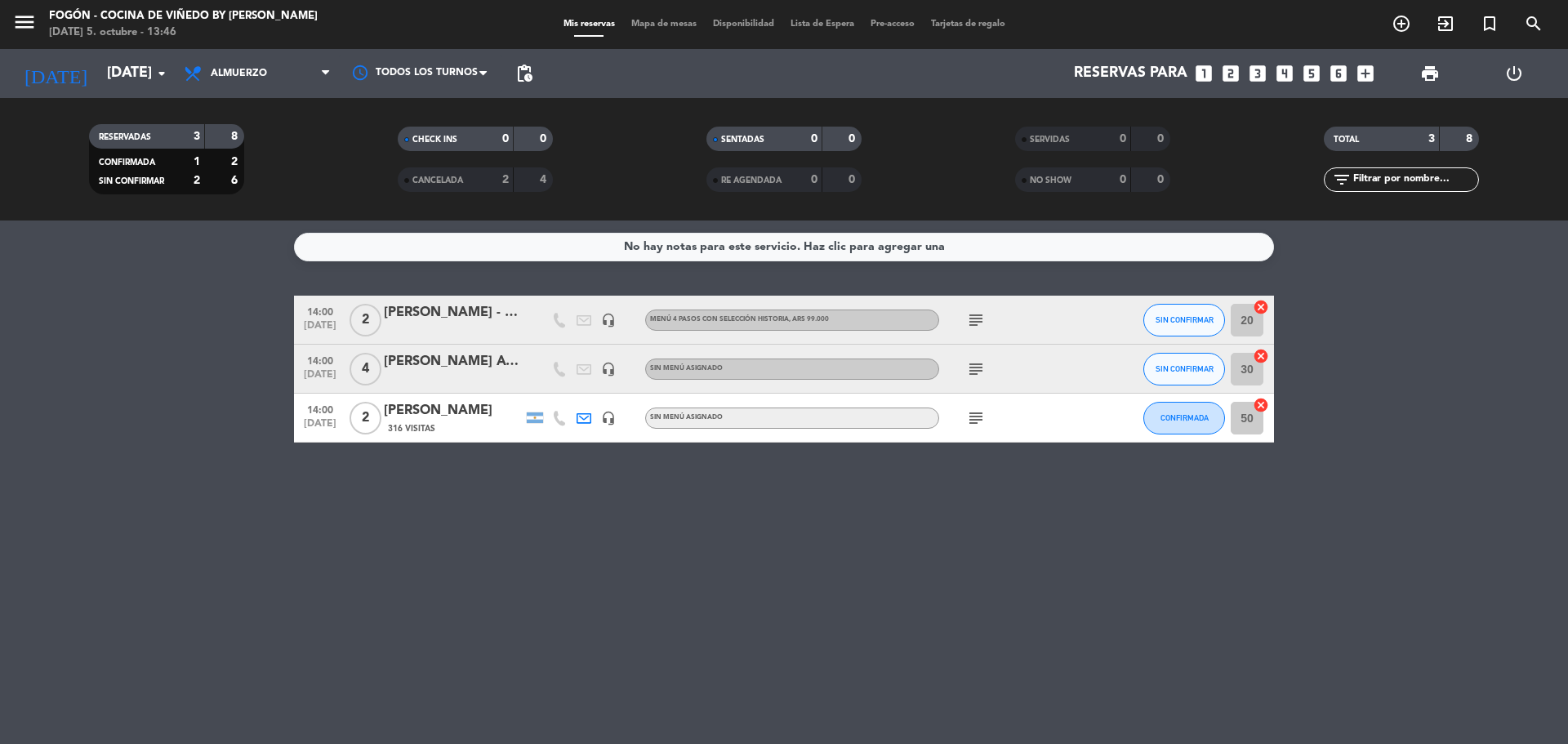
click at [976, 319] on icon "subject" at bounding box center [976, 320] width 19 height 19
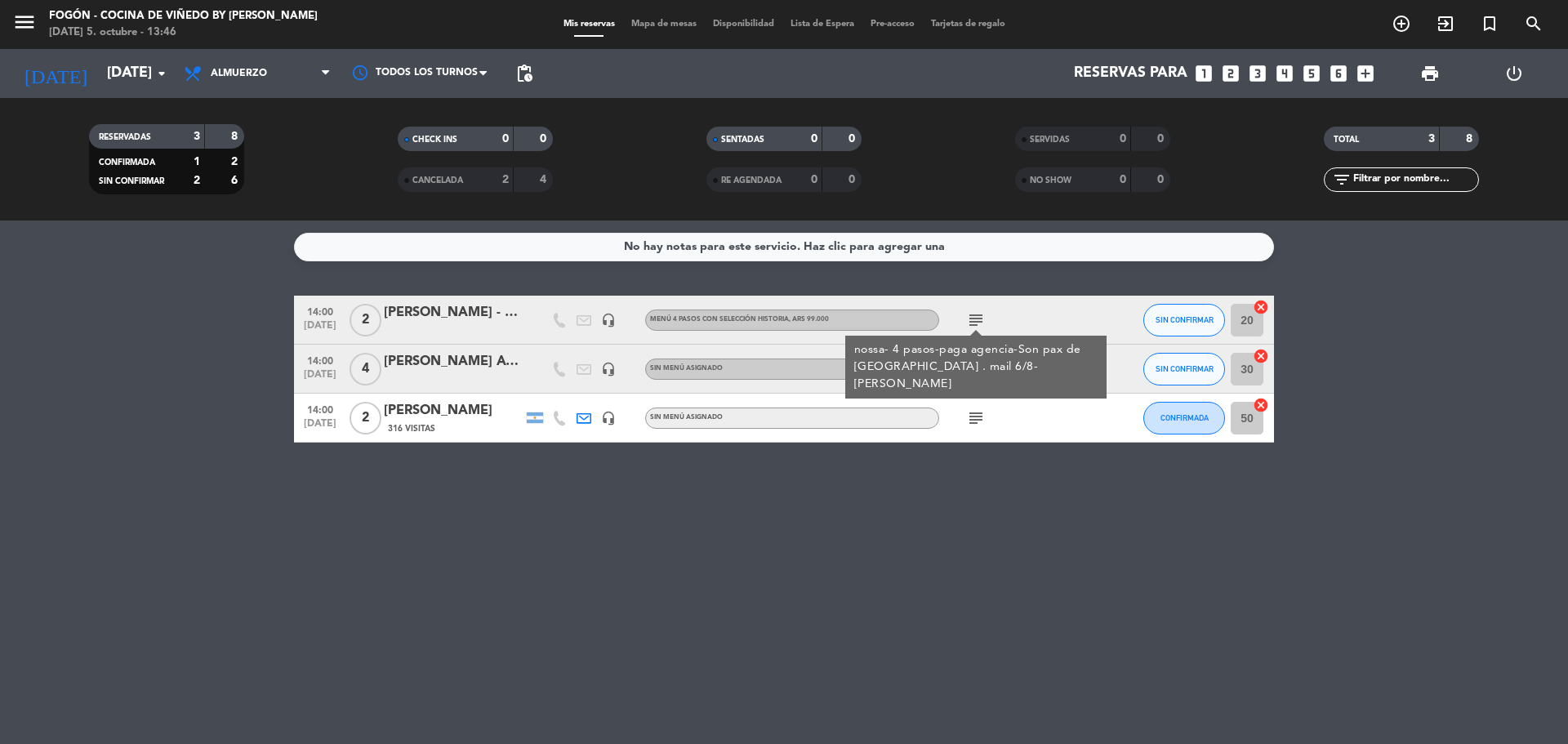
click at [980, 320] on icon "subject" at bounding box center [976, 320] width 19 height 19
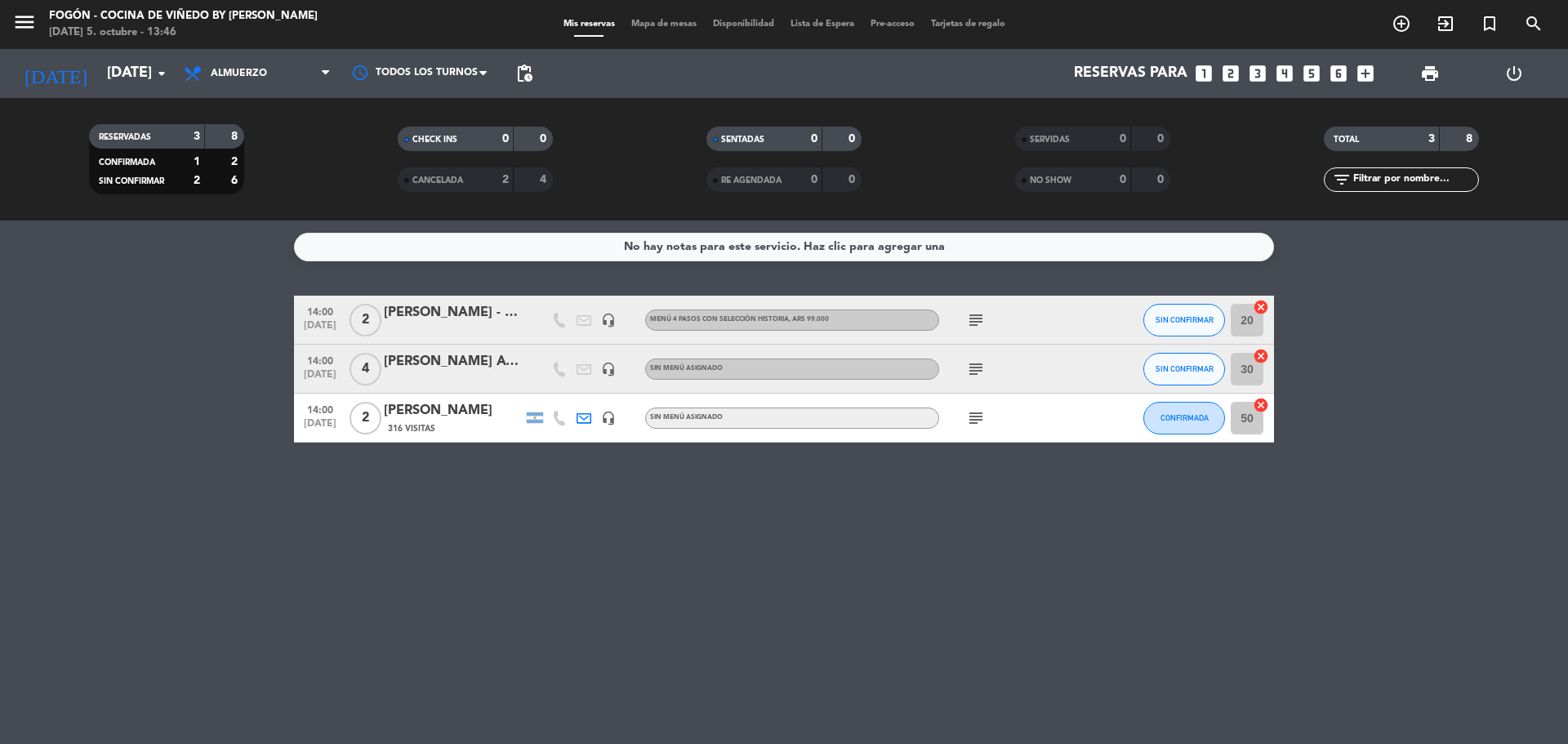
click at [980, 366] on icon "subject" at bounding box center [976, 369] width 19 height 19
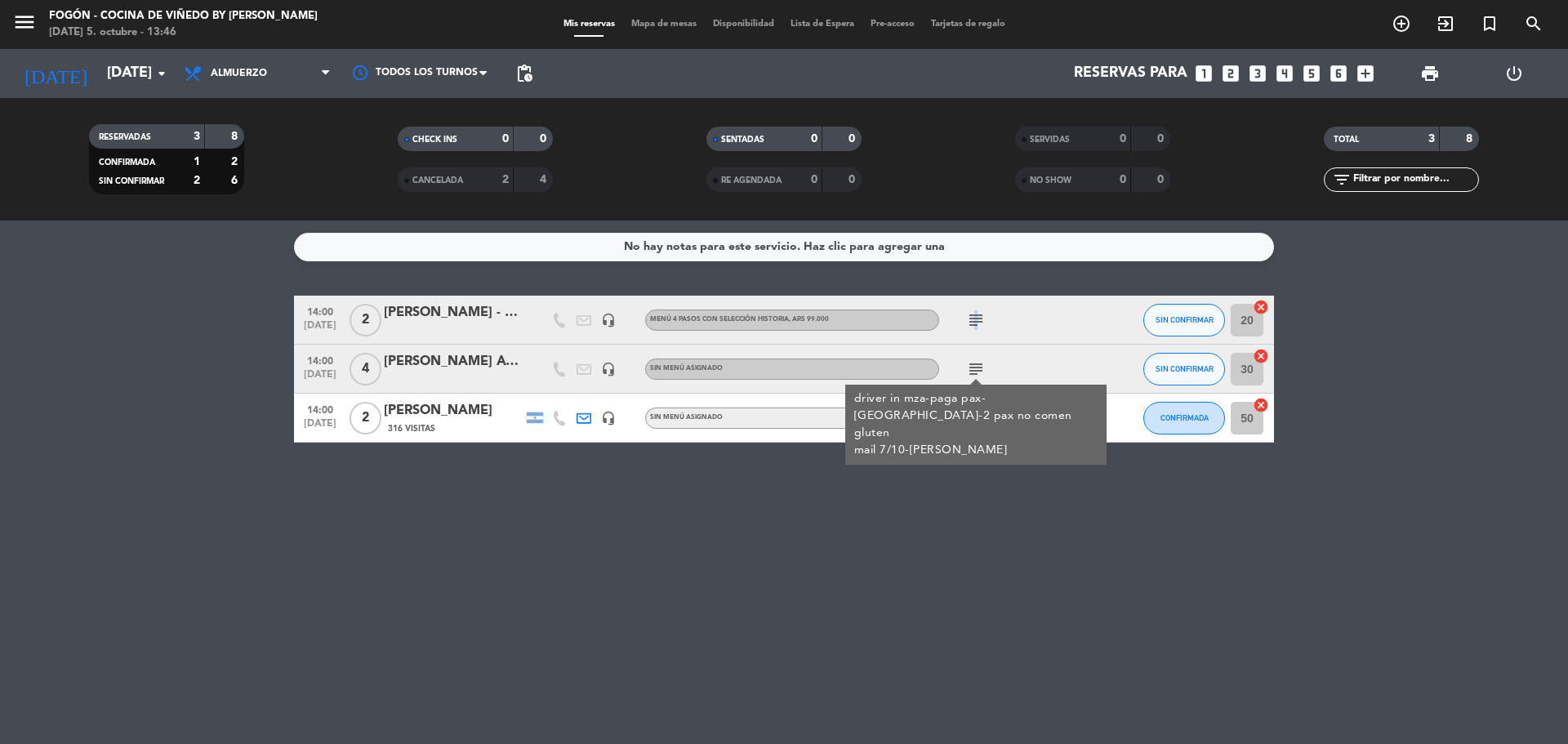
click at [974, 314] on icon "subject" at bounding box center [976, 320] width 19 height 19
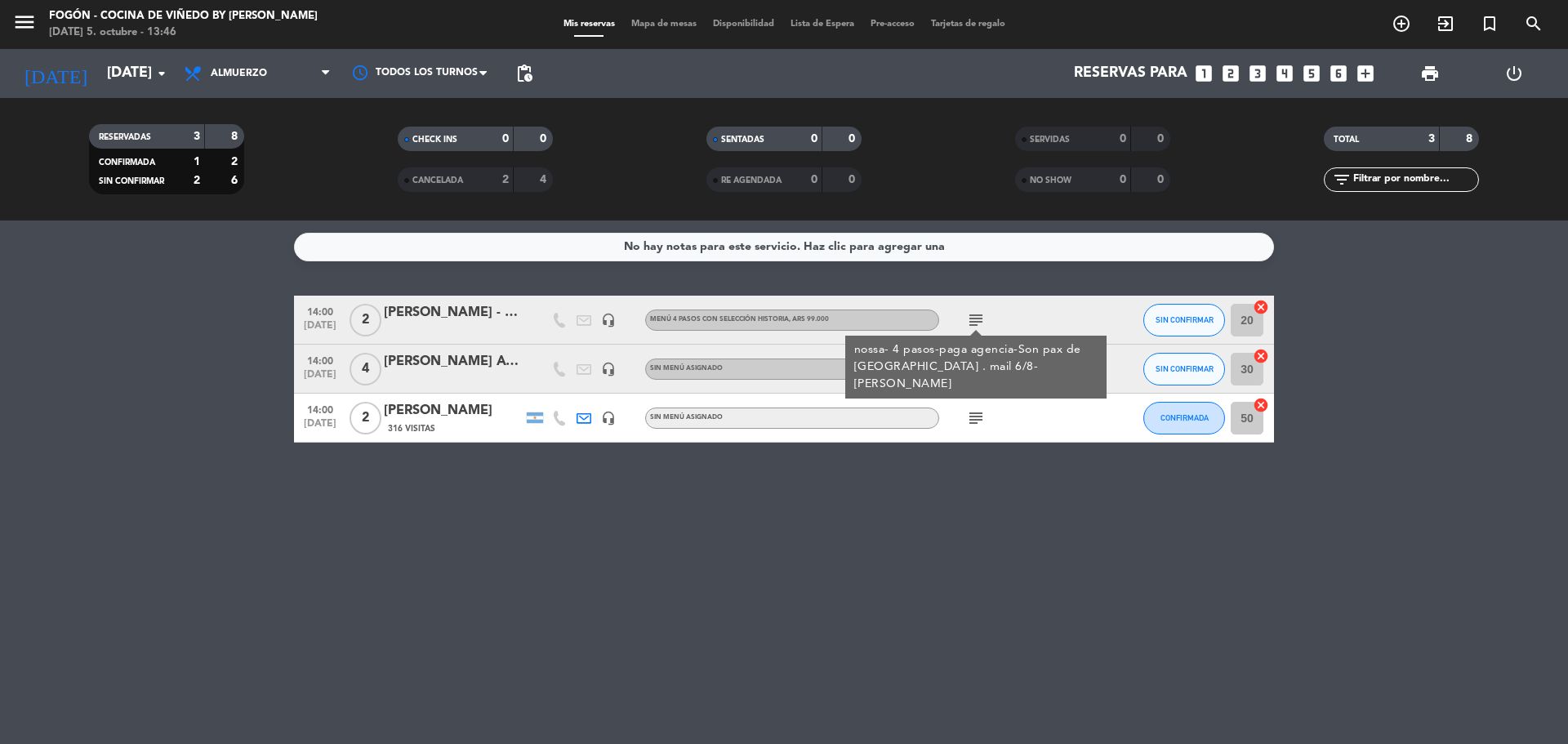
click at [981, 392] on div "14:00 [DATE] 4 [PERSON_NAME] AVES JUNIOR- driver in mza headset_mic Sin menú as…" at bounding box center [783, 369] width 980 height 49
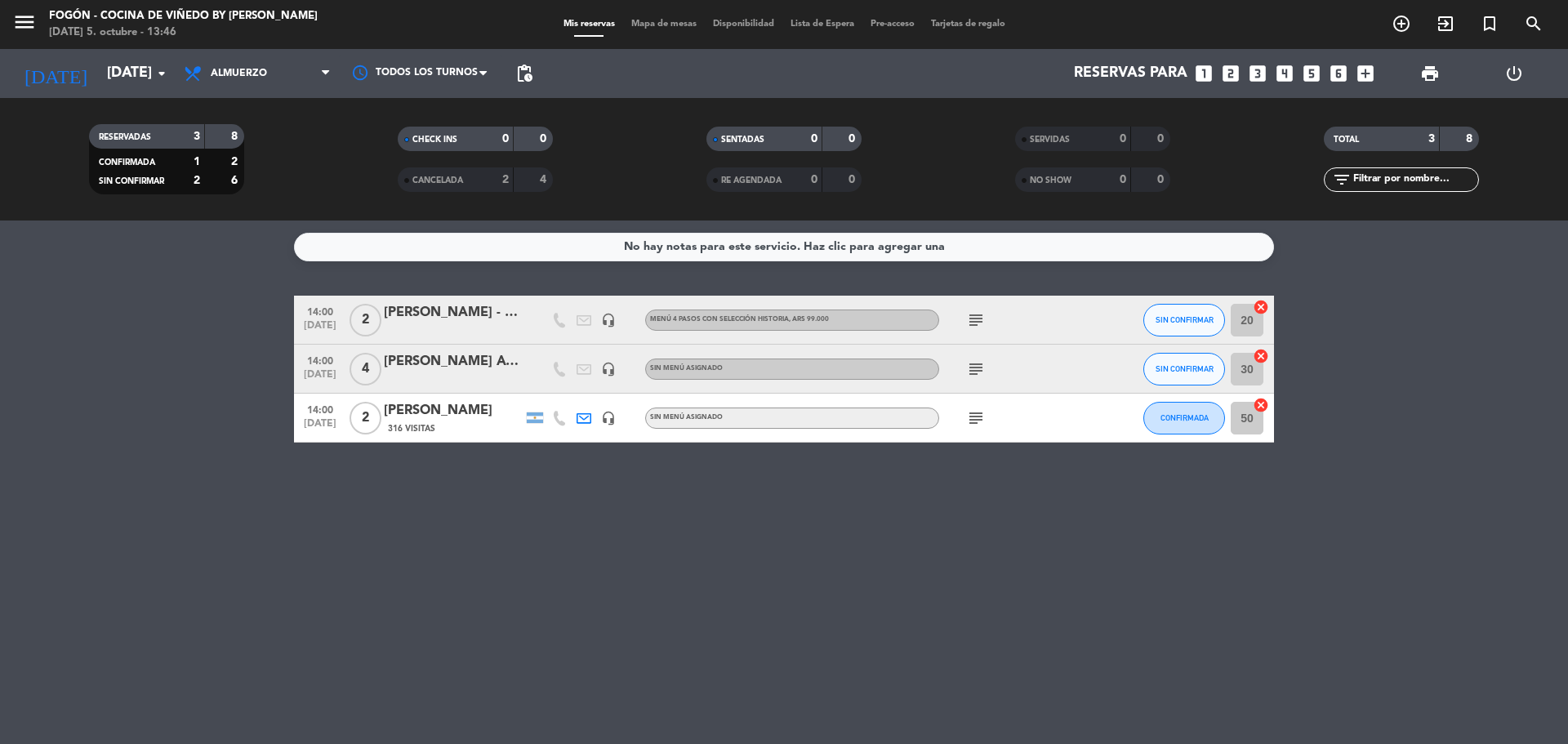
click at [977, 371] on icon "subject" at bounding box center [976, 369] width 19 height 19
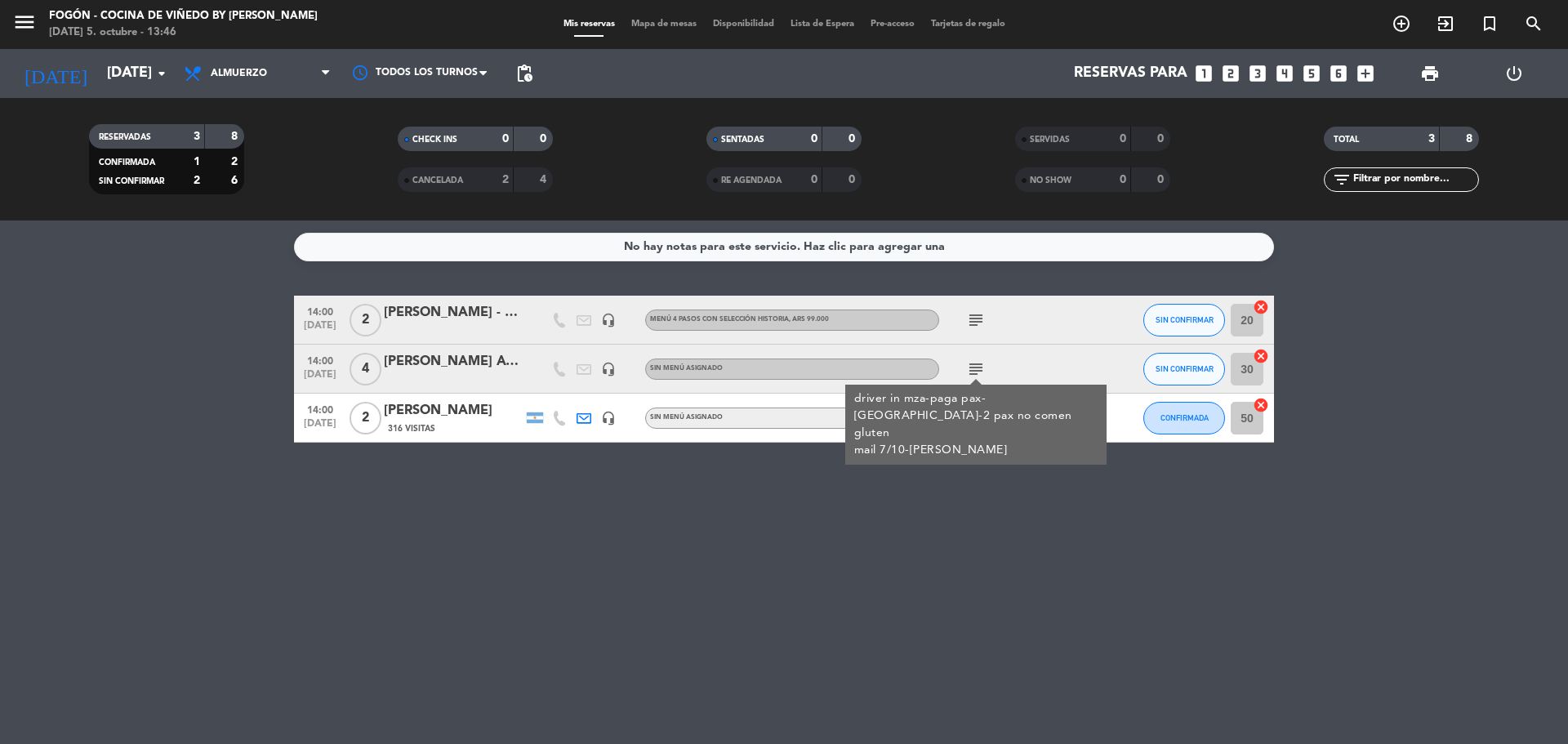
click at [977, 371] on icon "subject" at bounding box center [976, 369] width 19 height 19
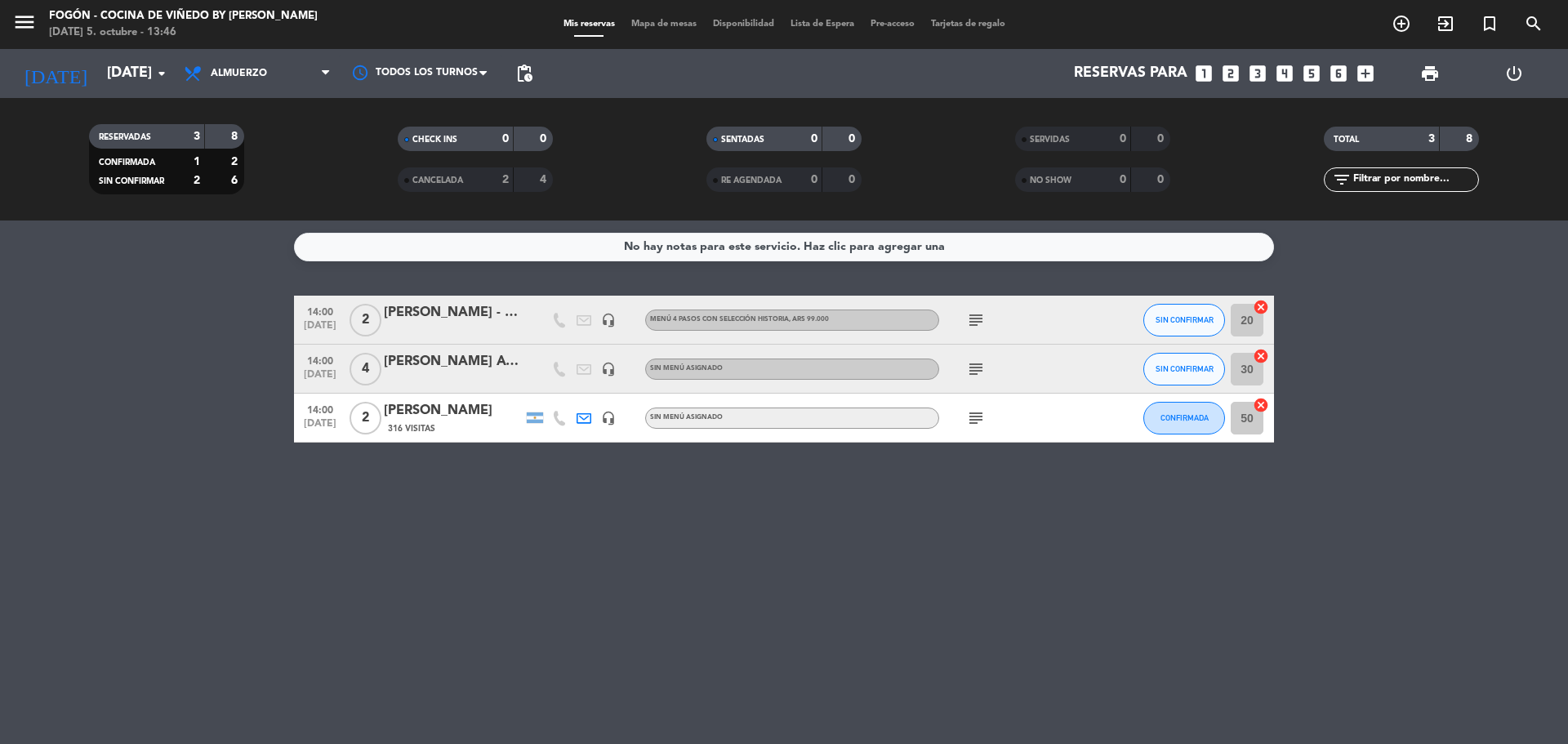
click at [979, 418] on icon "subject" at bounding box center [976, 418] width 19 height 19
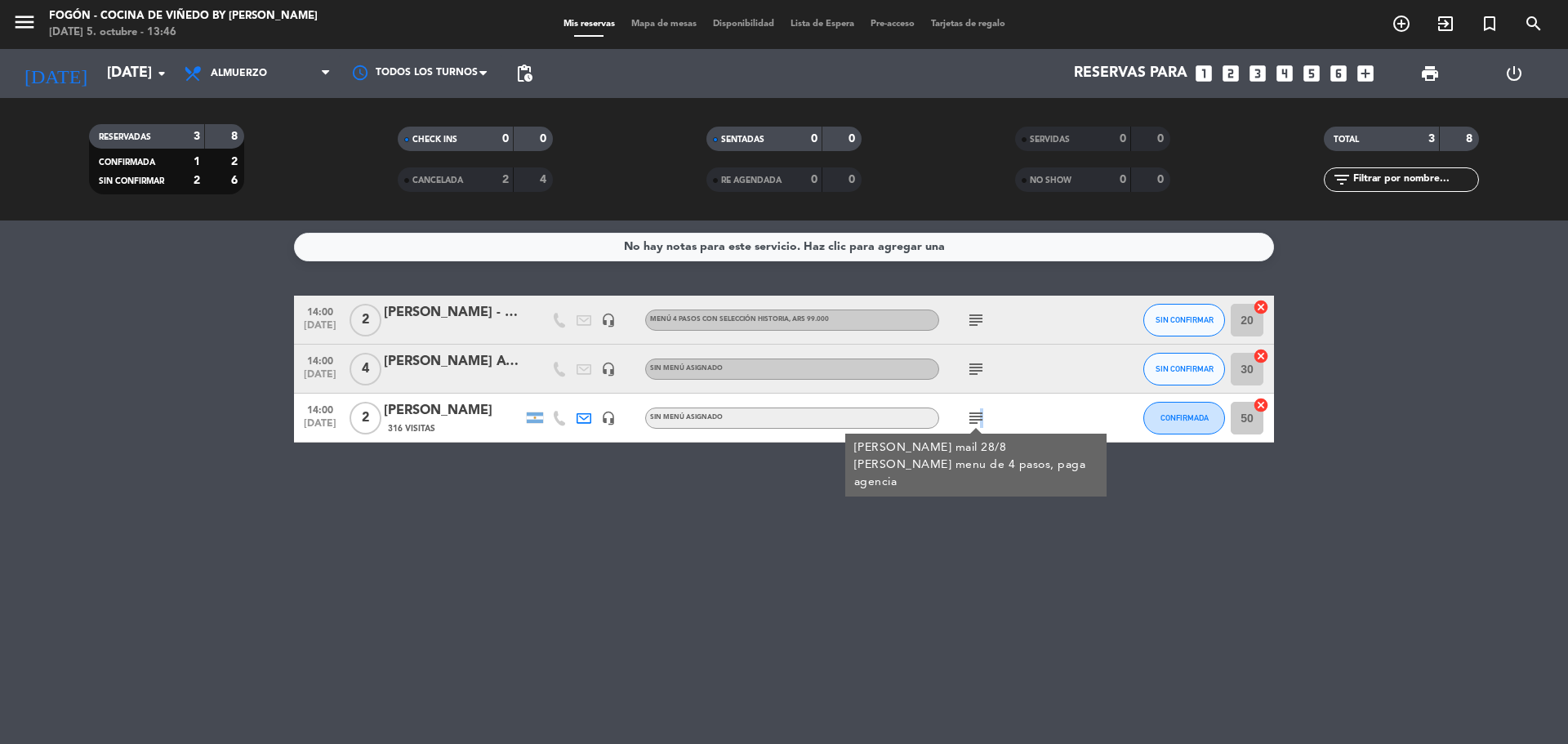
click at [979, 418] on icon "subject" at bounding box center [976, 418] width 19 height 19
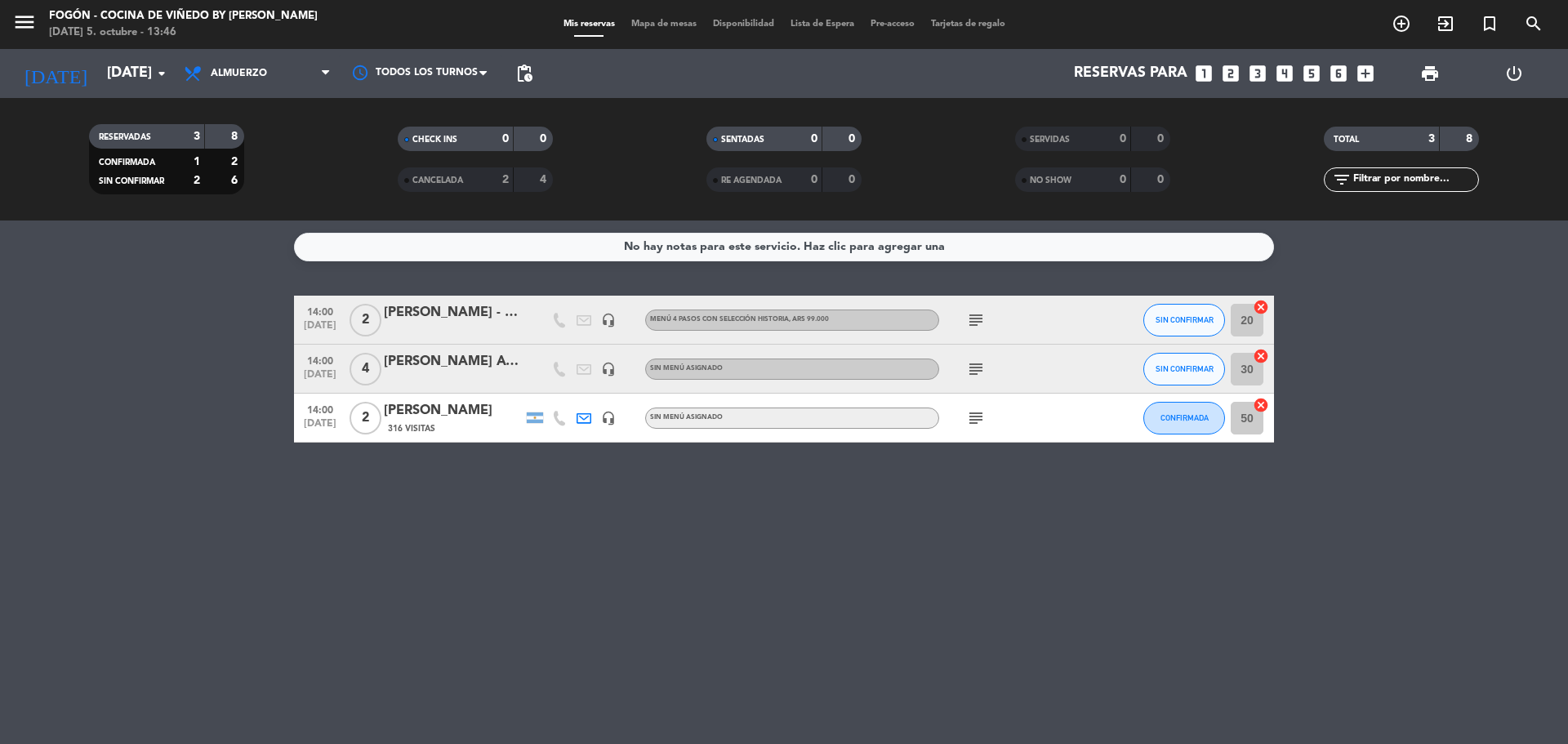
click at [303, 577] on div "No hay notas para este servicio. Haz clic para agregar una 14:00 [DATE] 2 [PERS…" at bounding box center [784, 482] width 1568 height 523
click at [150, 80] on input "[DATE]" at bounding box center [194, 74] width 190 height 33
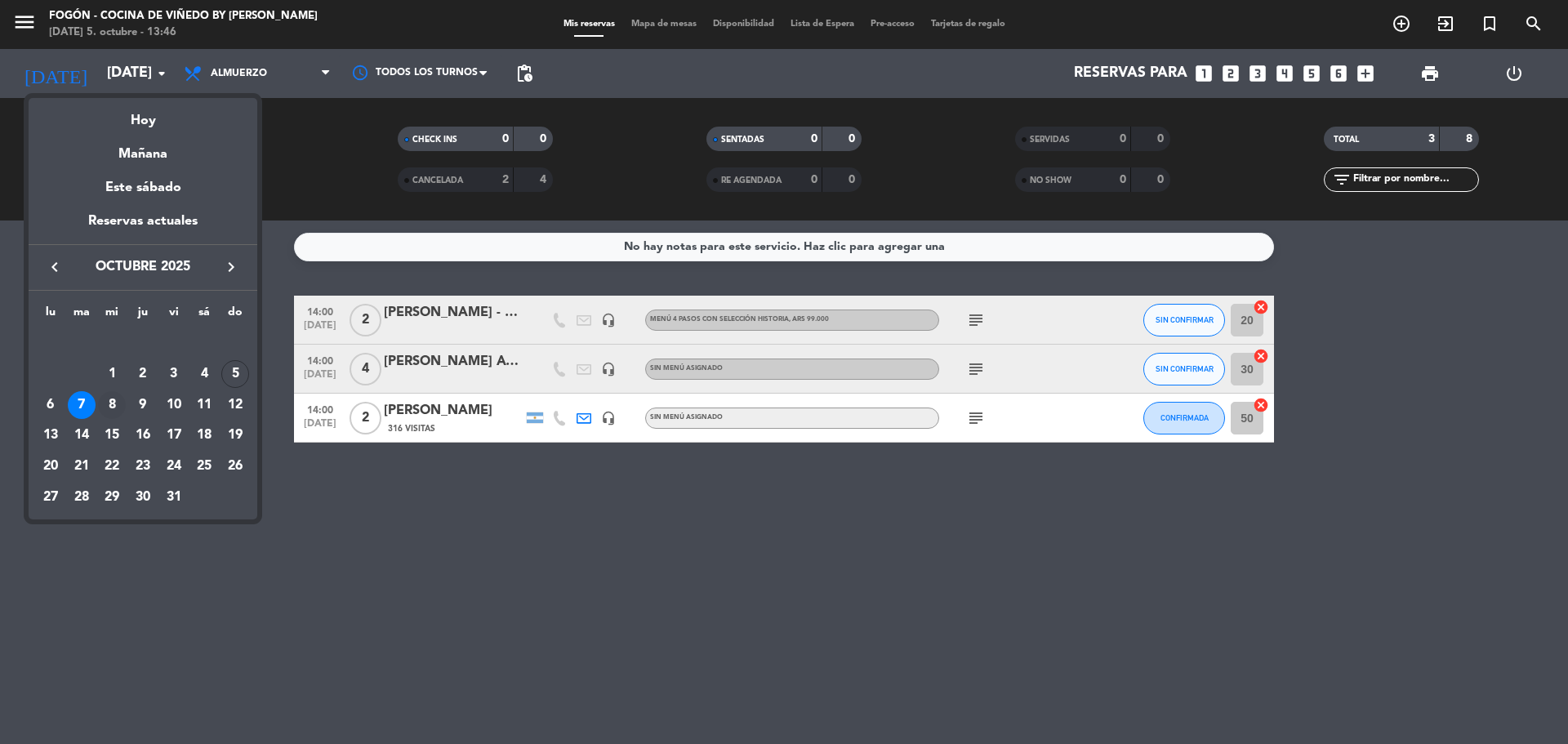
click at [116, 399] on div "8" at bounding box center [111, 405] width 28 height 28
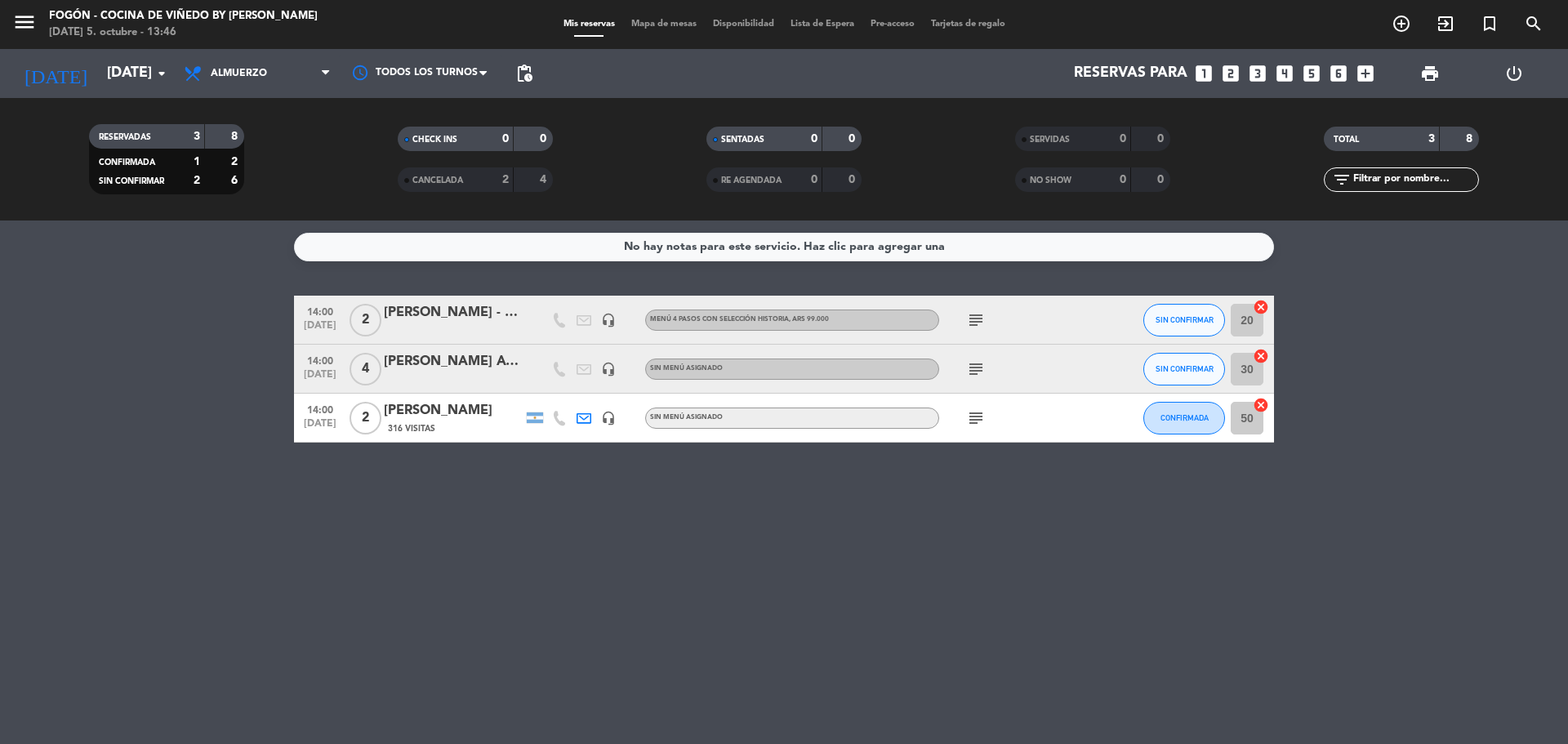
type input "[DATE]"
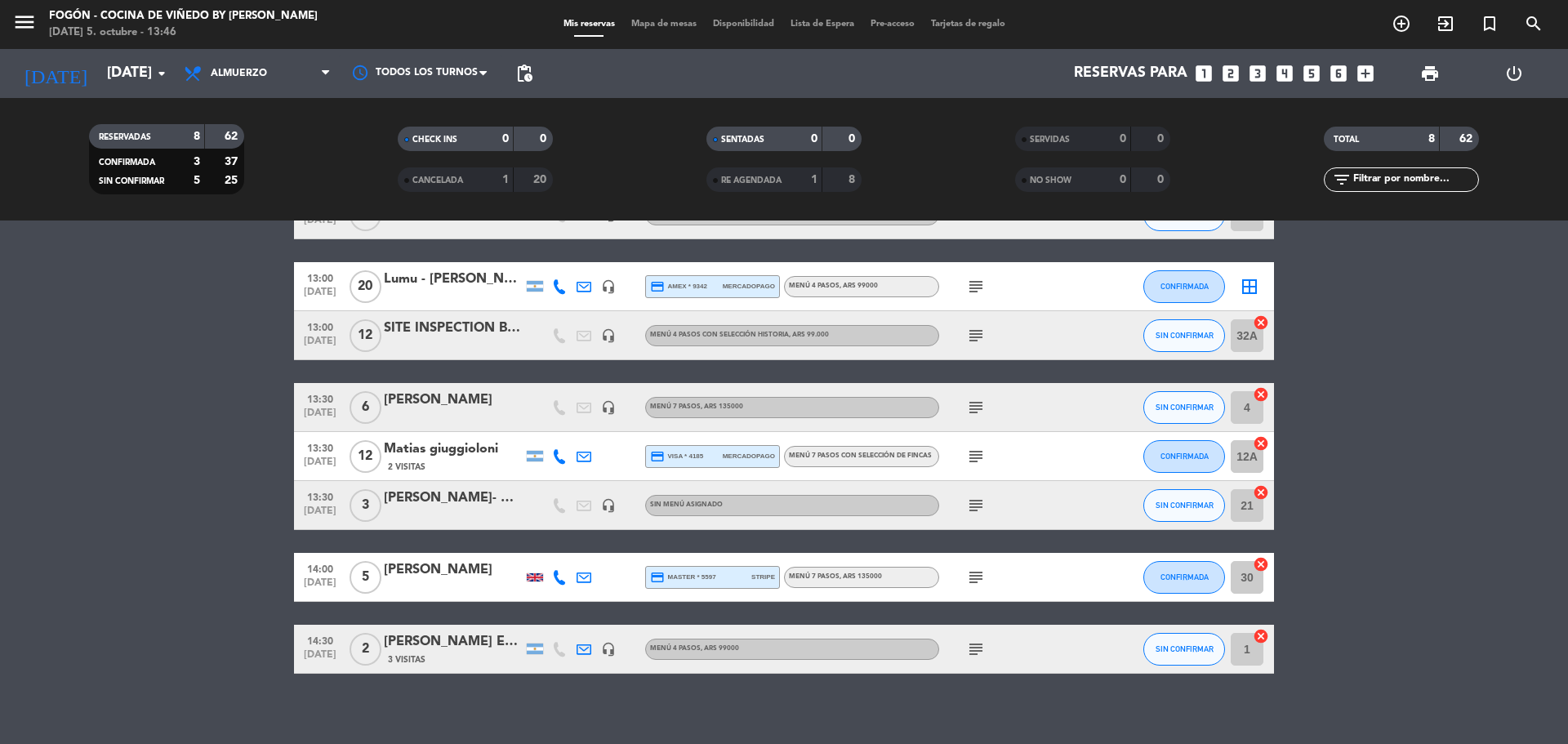
scroll to position [117, 0]
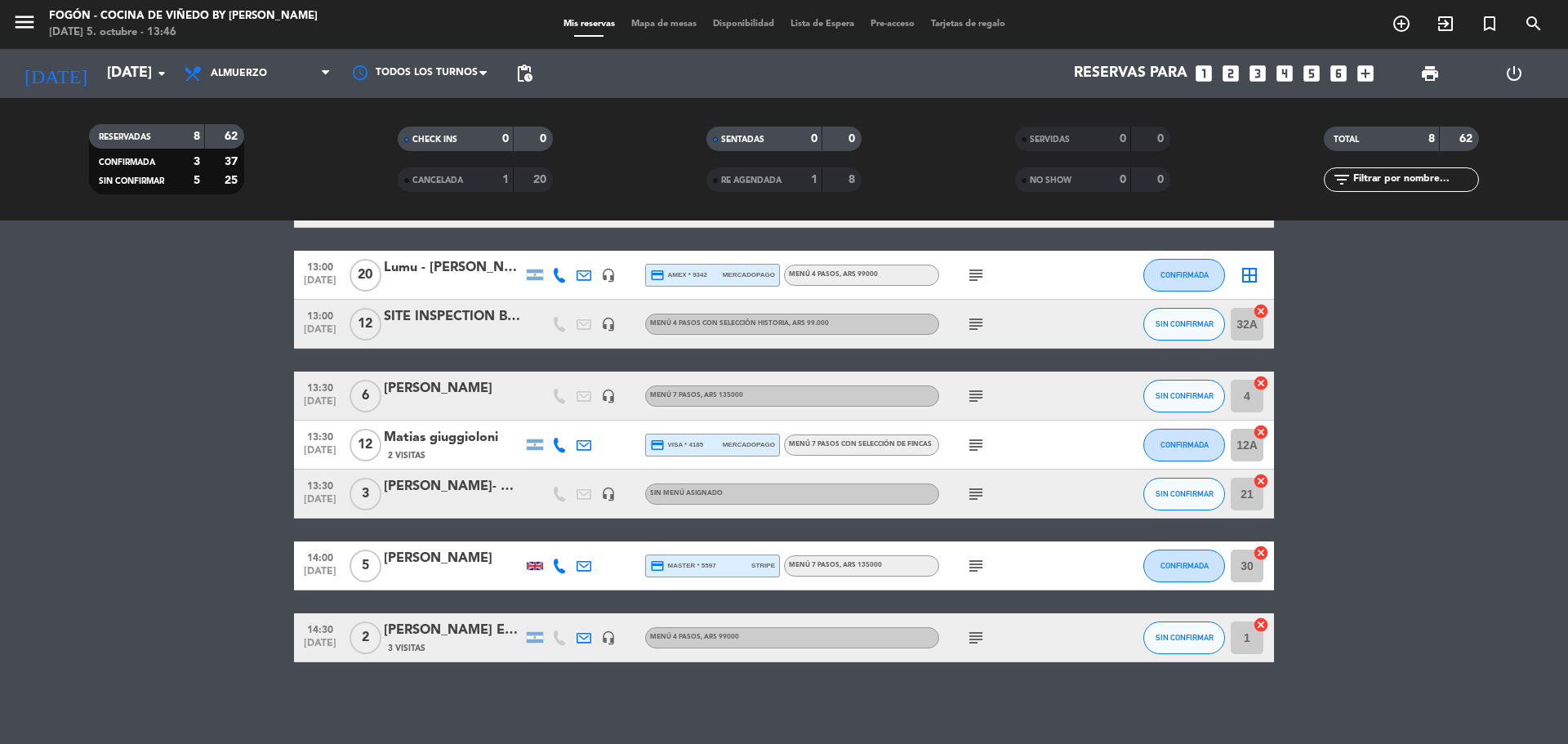
click at [966, 484] on icon "subject" at bounding box center [976, 494] width 19 height 19
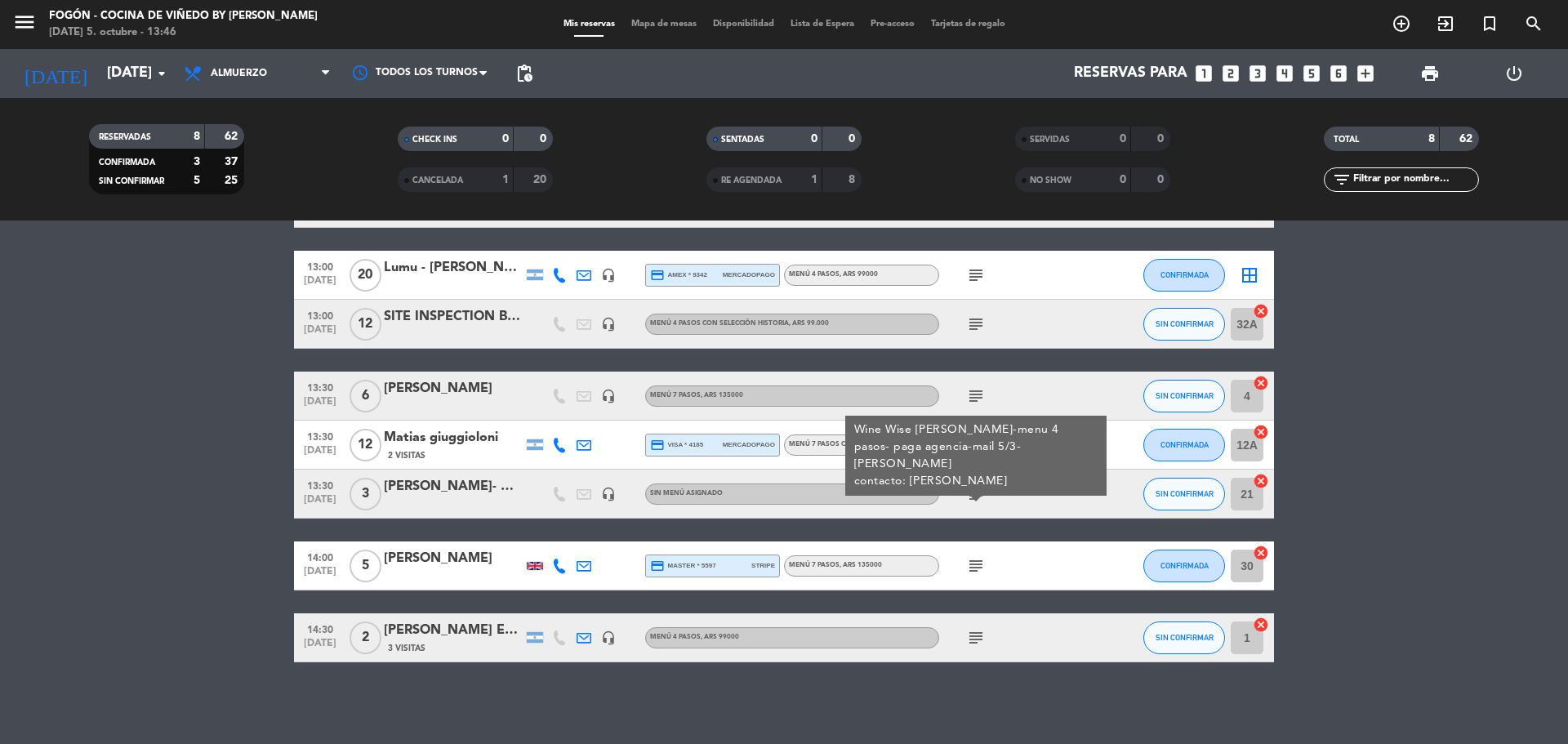
click at [465, 504] on div at bounding box center [453, 504] width 139 height 13
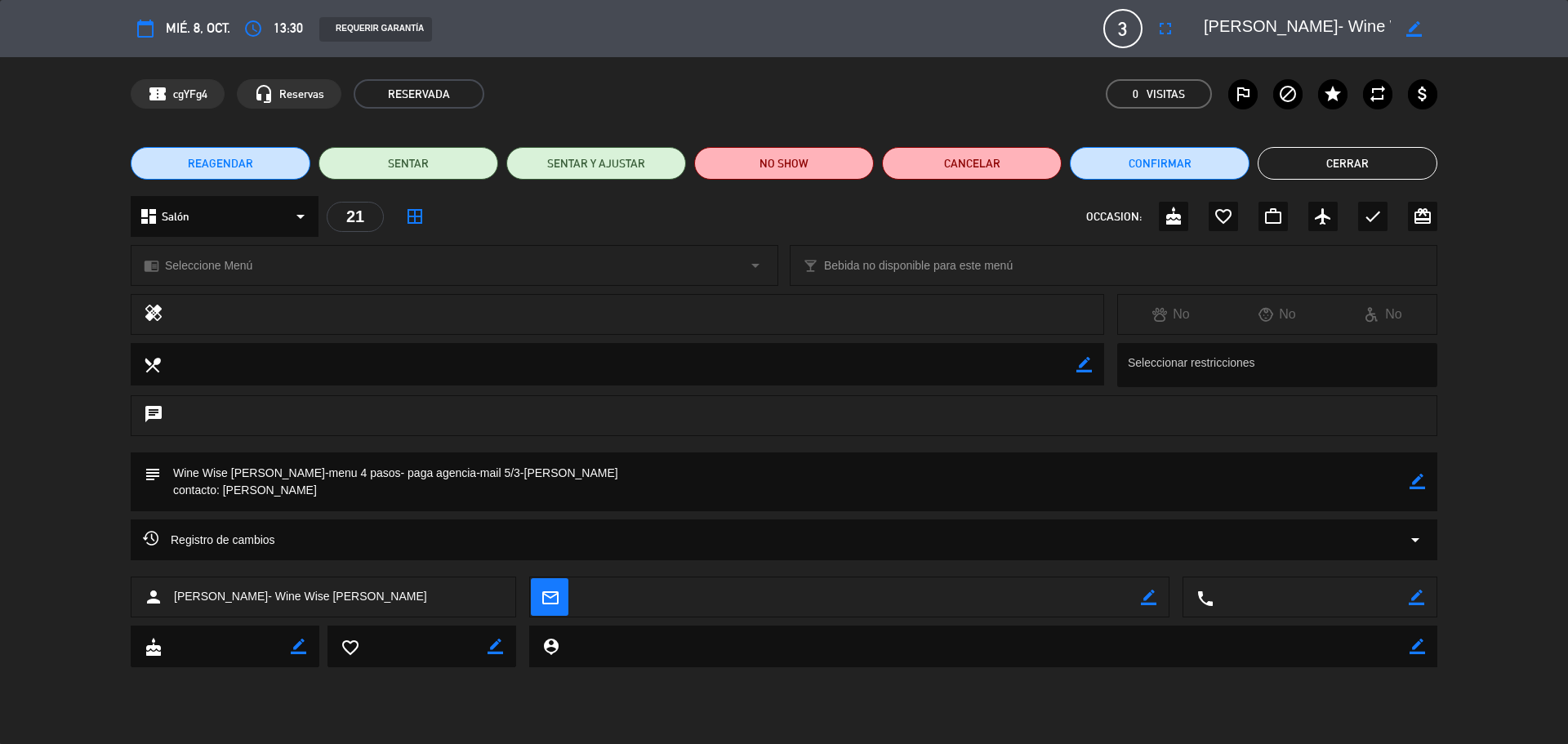
click at [369, 260] on div "chrome_reader_mode Seleccione Menú arrow_drop_down" at bounding box center [455, 265] width 646 height 39
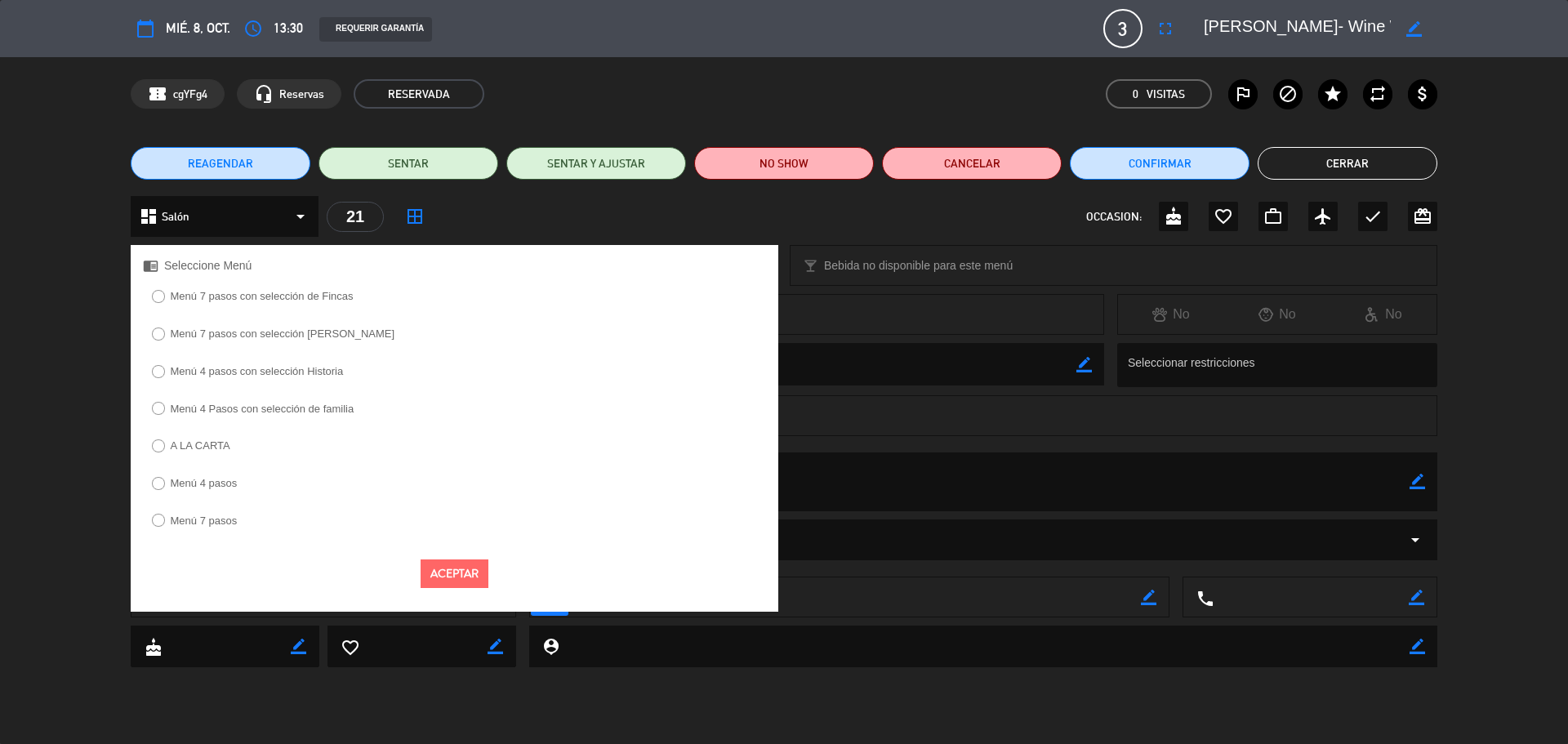
click at [306, 375] on label "Menú 4 pasos con selección Historia" at bounding box center [257, 371] width 173 height 11
select select
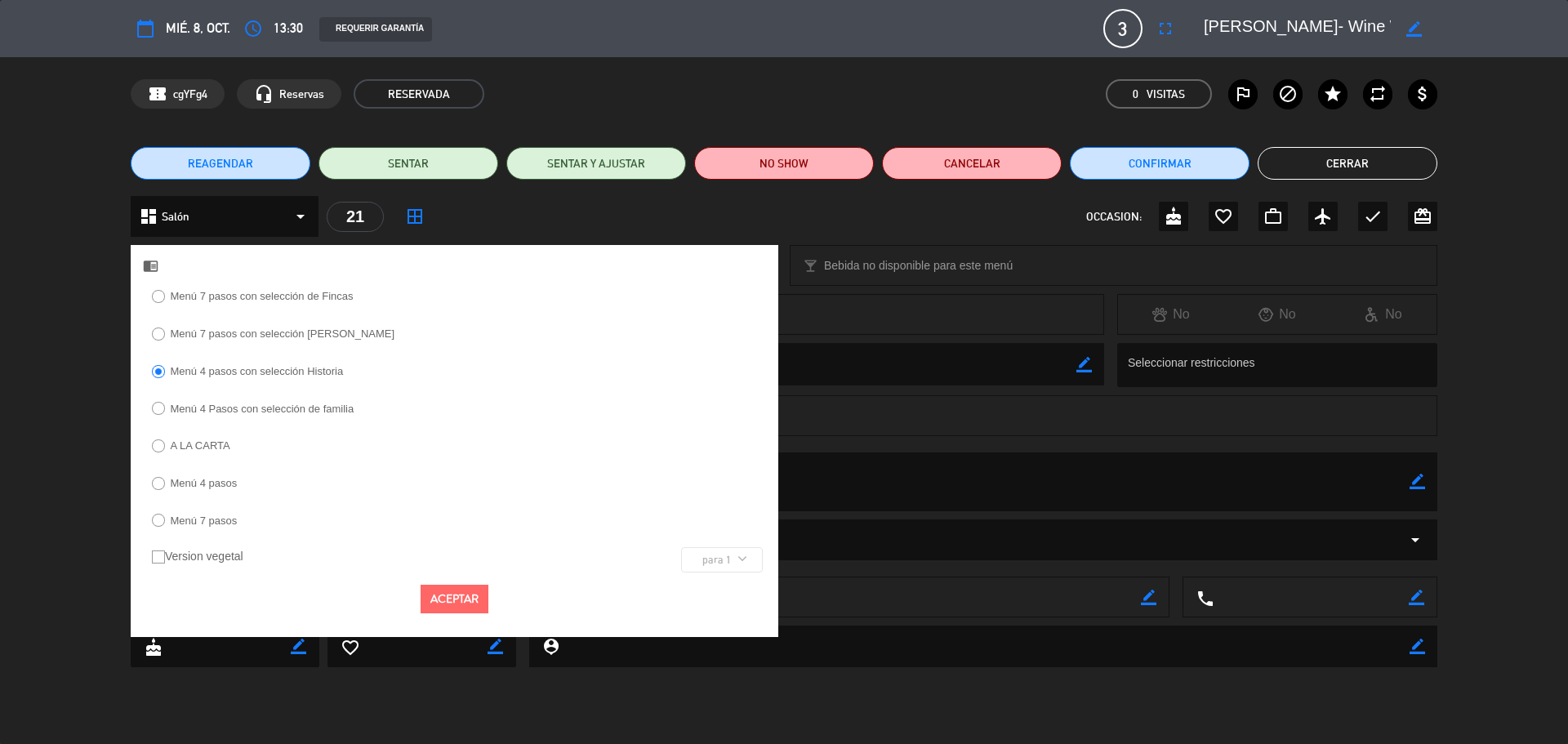
click at [459, 600] on button "Aceptar" at bounding box center [455, 598] width 68 height 28
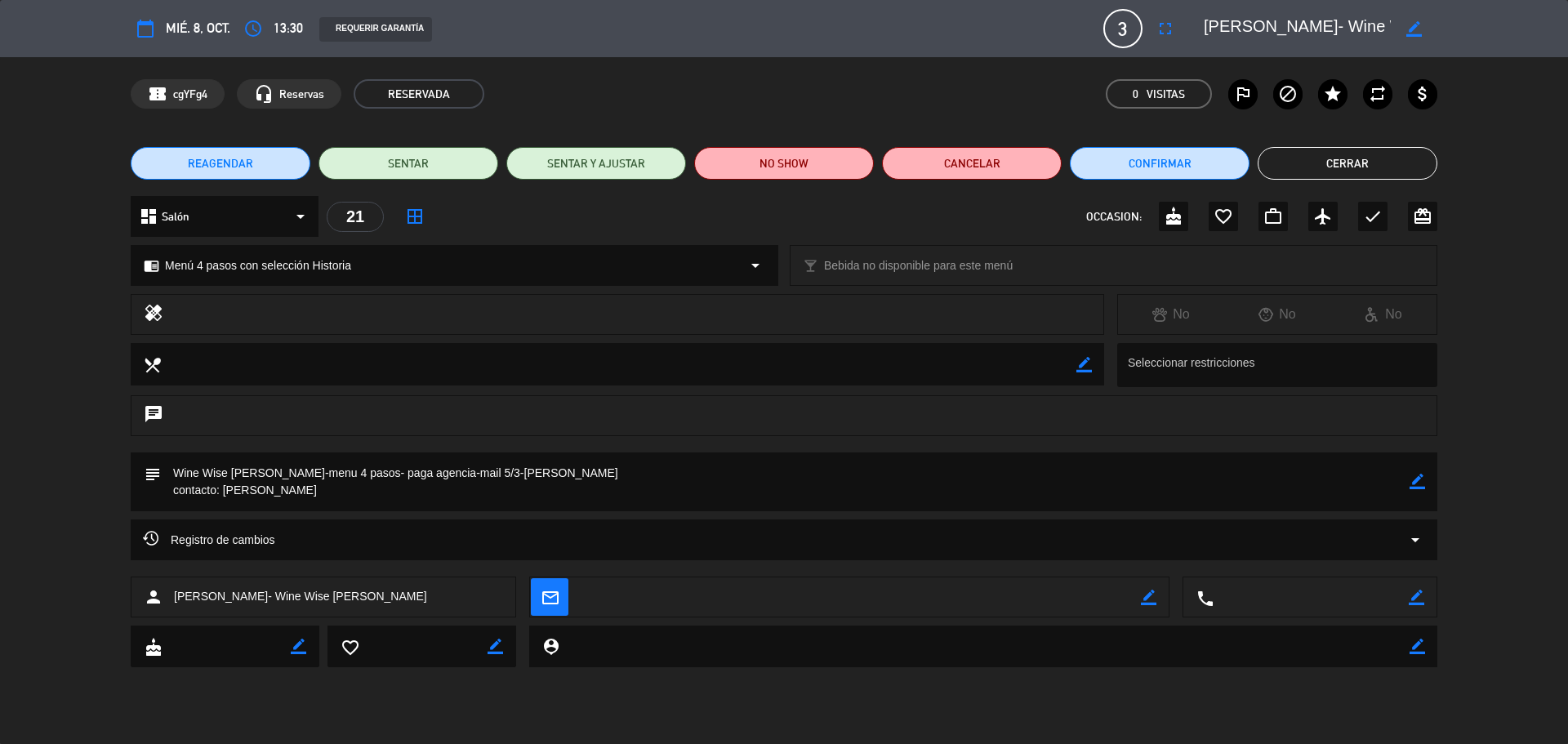
click at [1300, 173] on button "Cerrar" at bounding box center [1347, 164] width 179 height 33
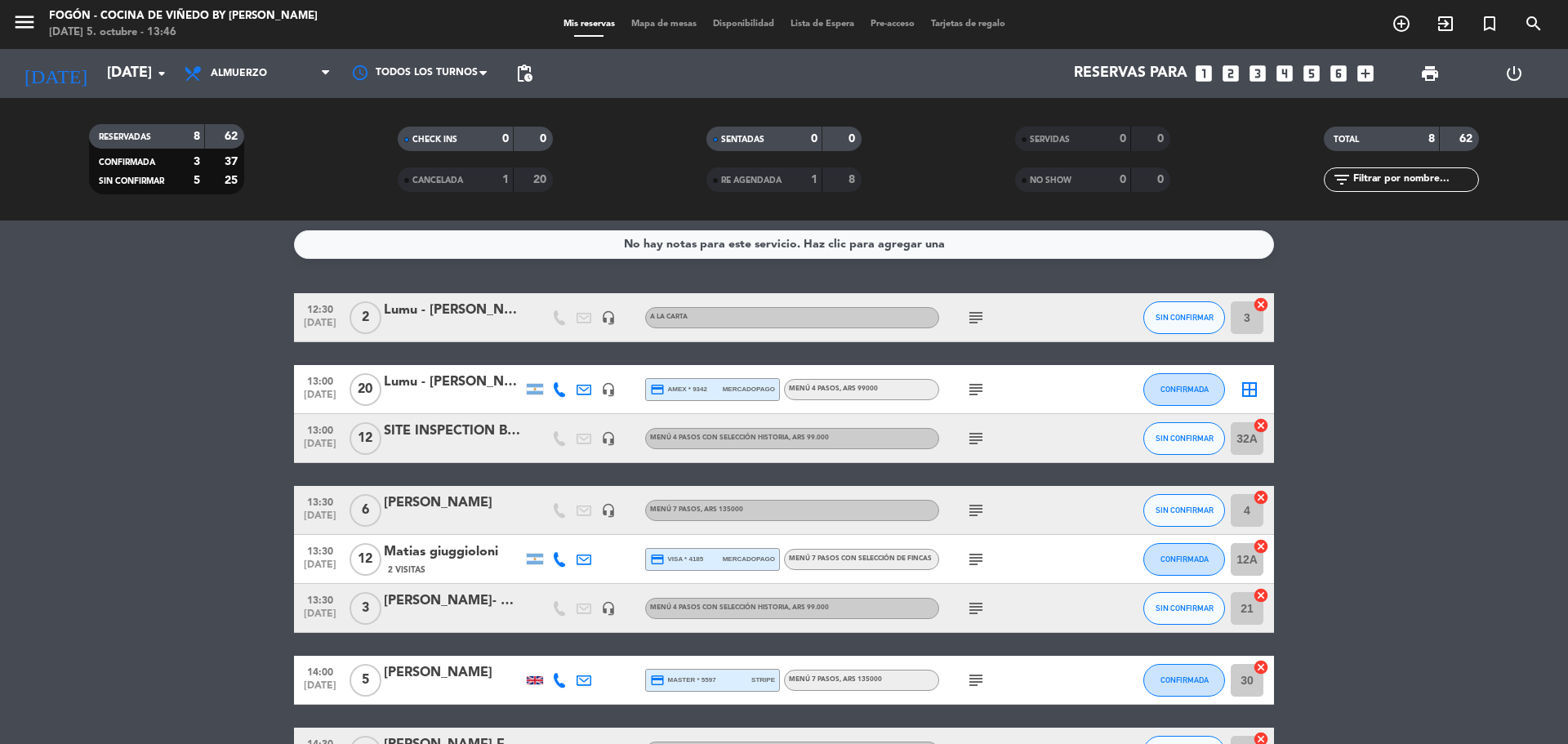
scroll to position [0, 0]
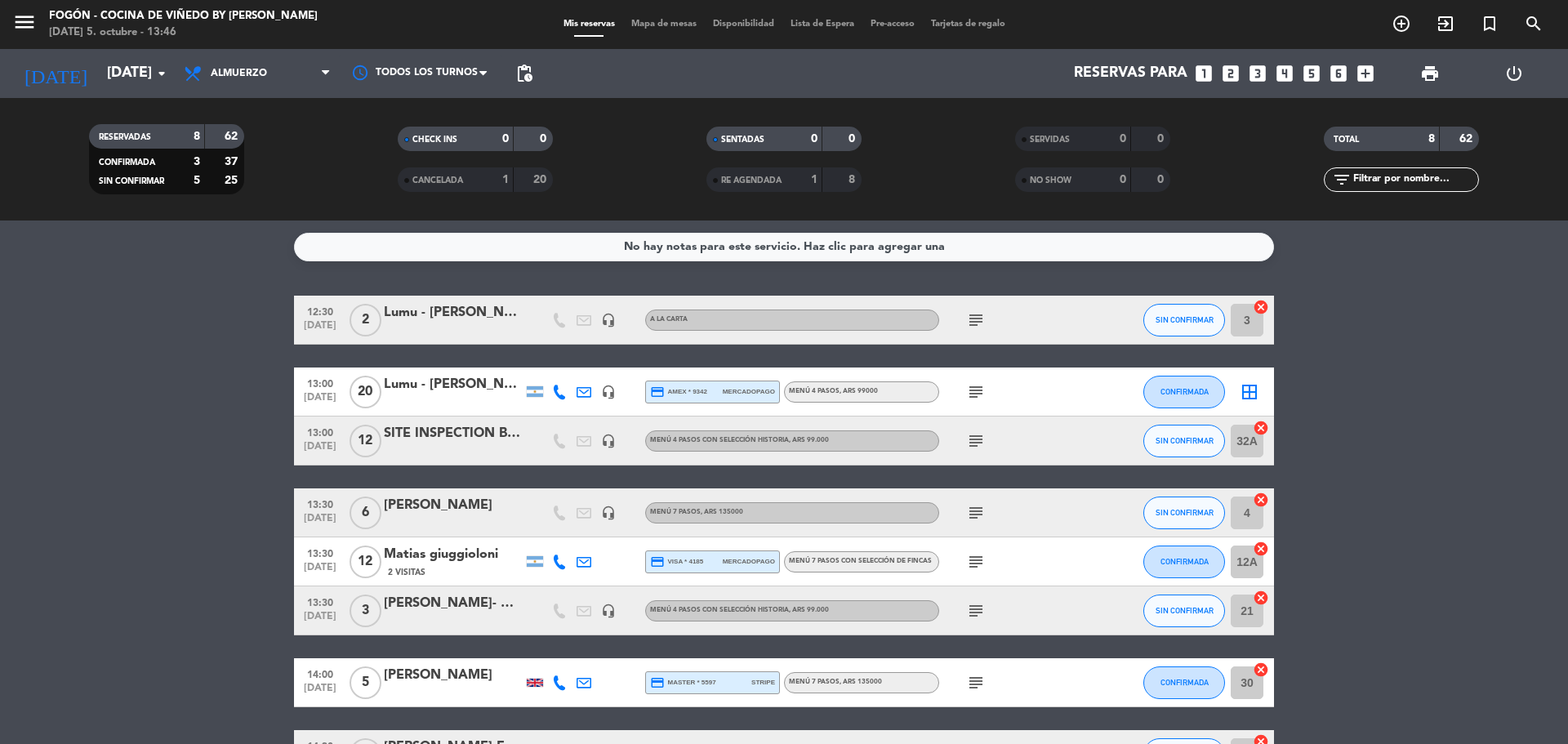
click at [973, 314] on icon "subject" at bounding box center [976, 320] width 19 height 19
click at [977, 324] on icon "subject" at bounding box center [976, 320] width 19 height 19
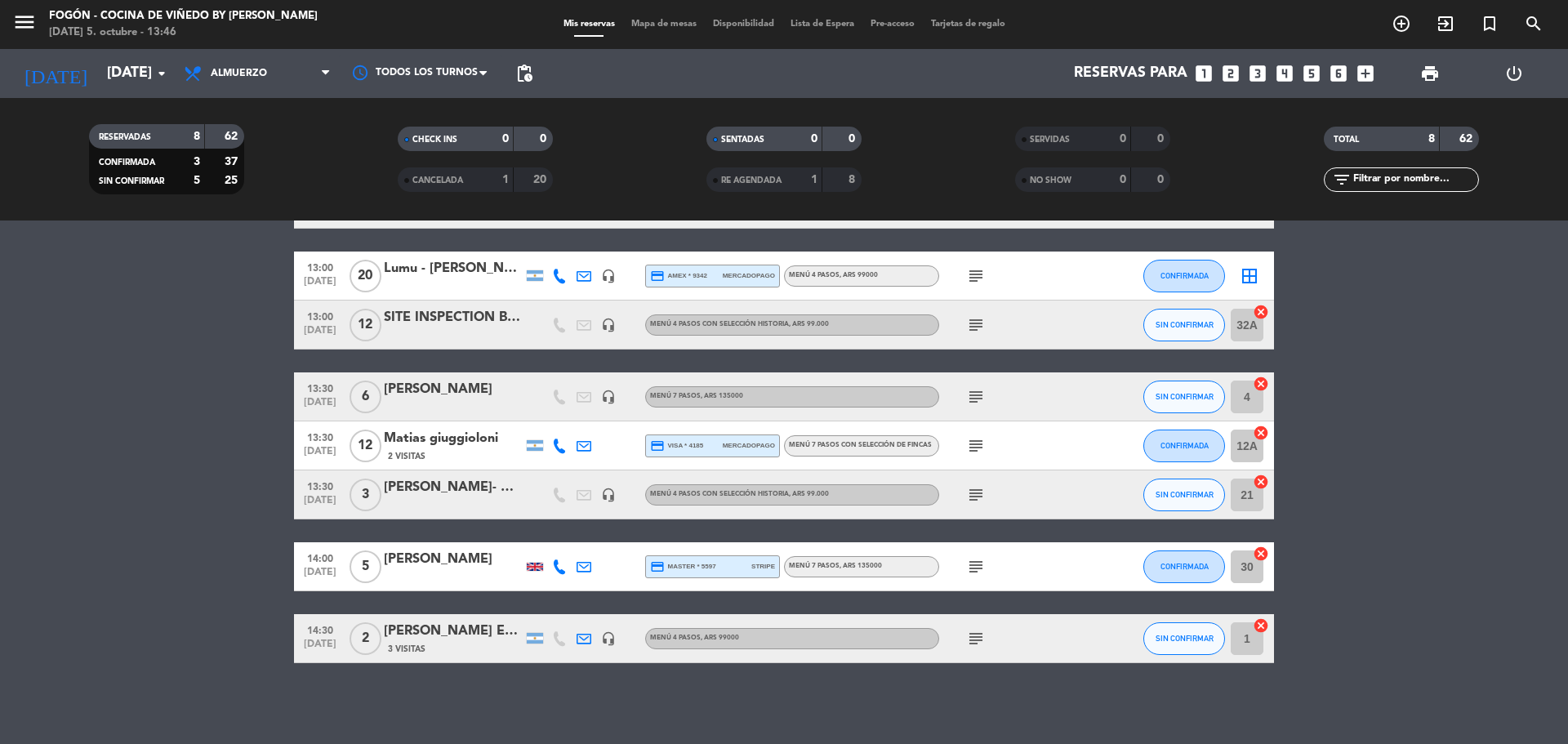
scroll to position [117, 0]
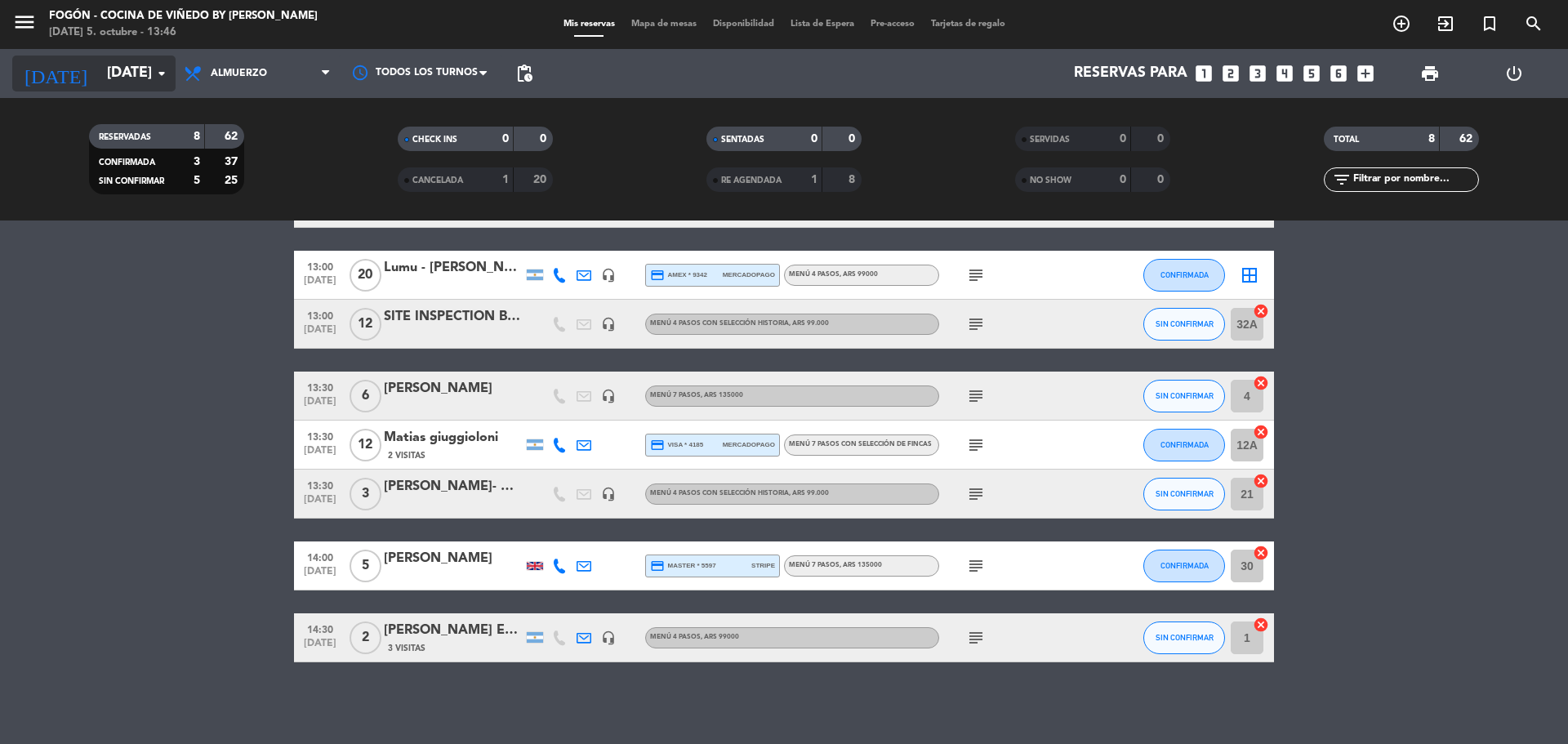
click at [156, 79] on icon "arrow_drop_down" at bounding box center [162, 74] width 19 height 19
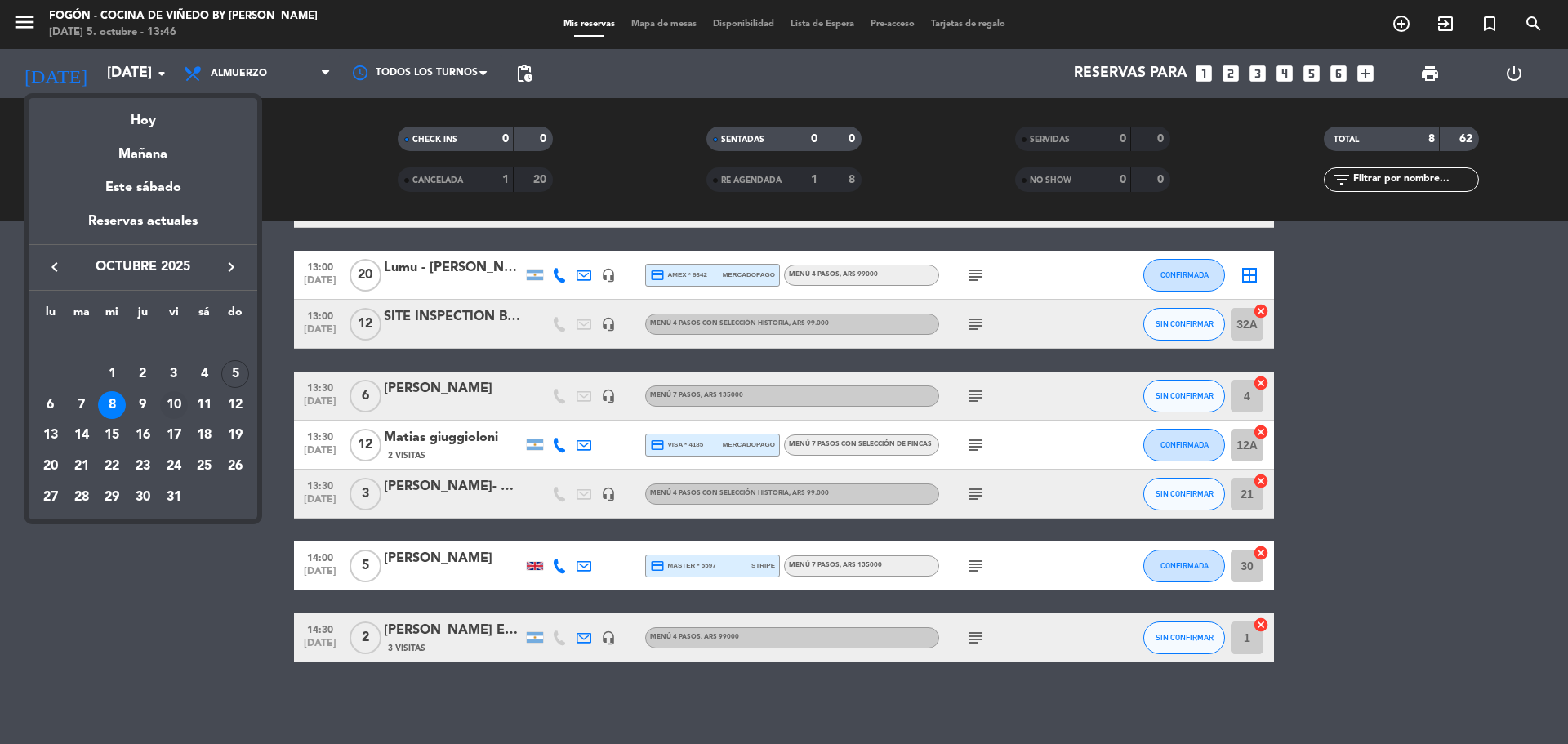
click at [169, 402] on div "10" at bounding box center [173, 405] width 28 height 28
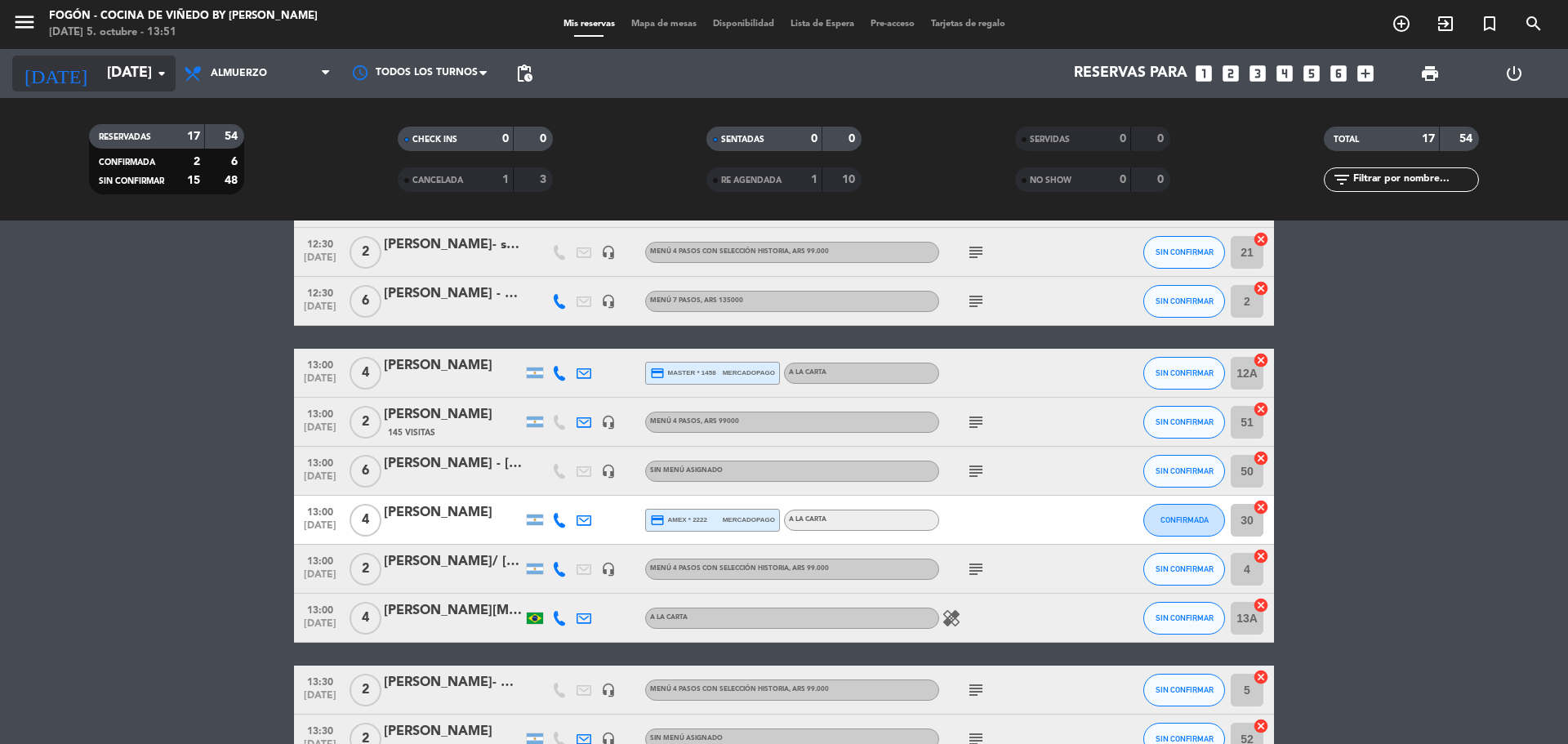
click at [123, 70] on input "[DATE]" at bounding box center [194, 74] width 190 height 33
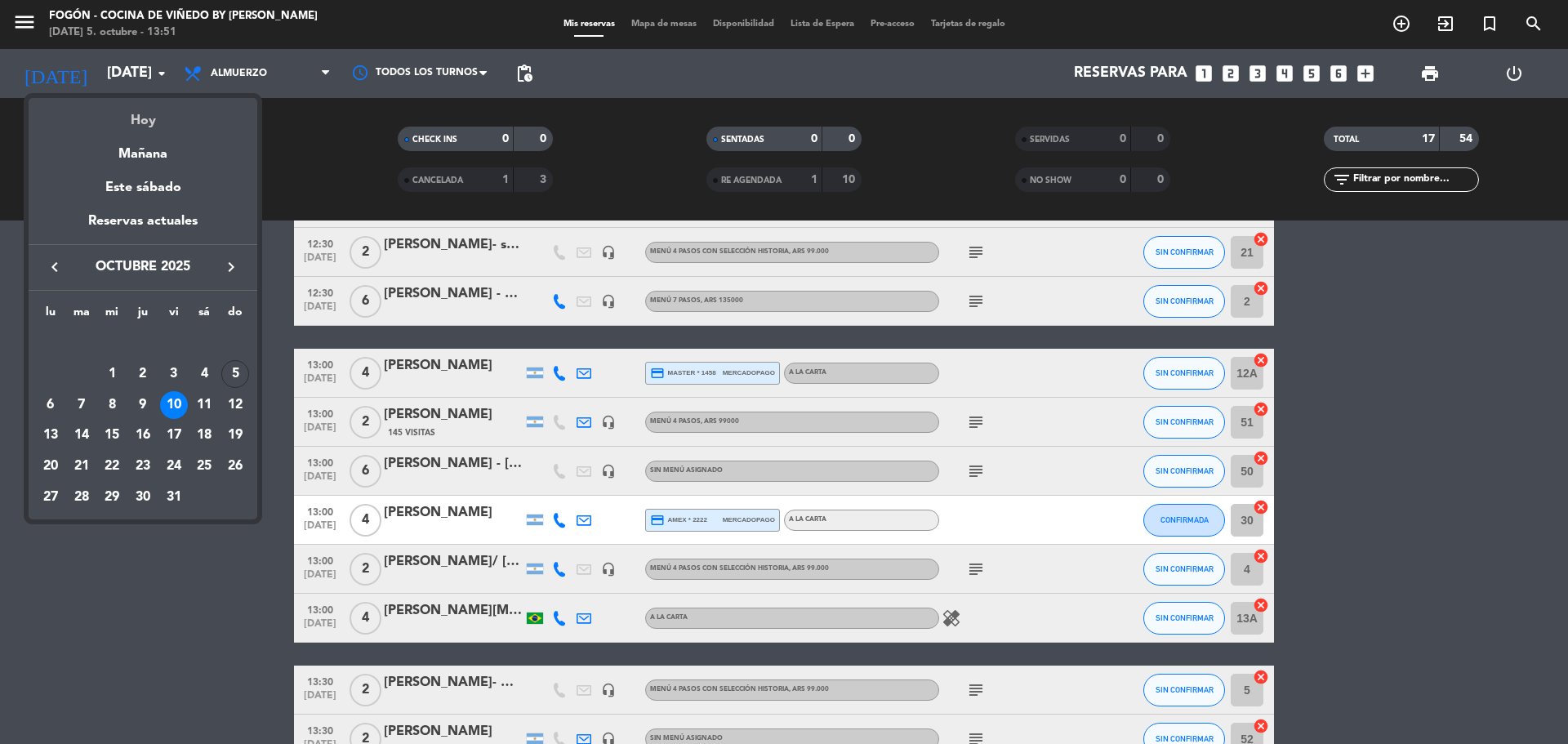
click at [181, 118] on div "Hoy" at bounding box center [142, 114] width 229 height 34
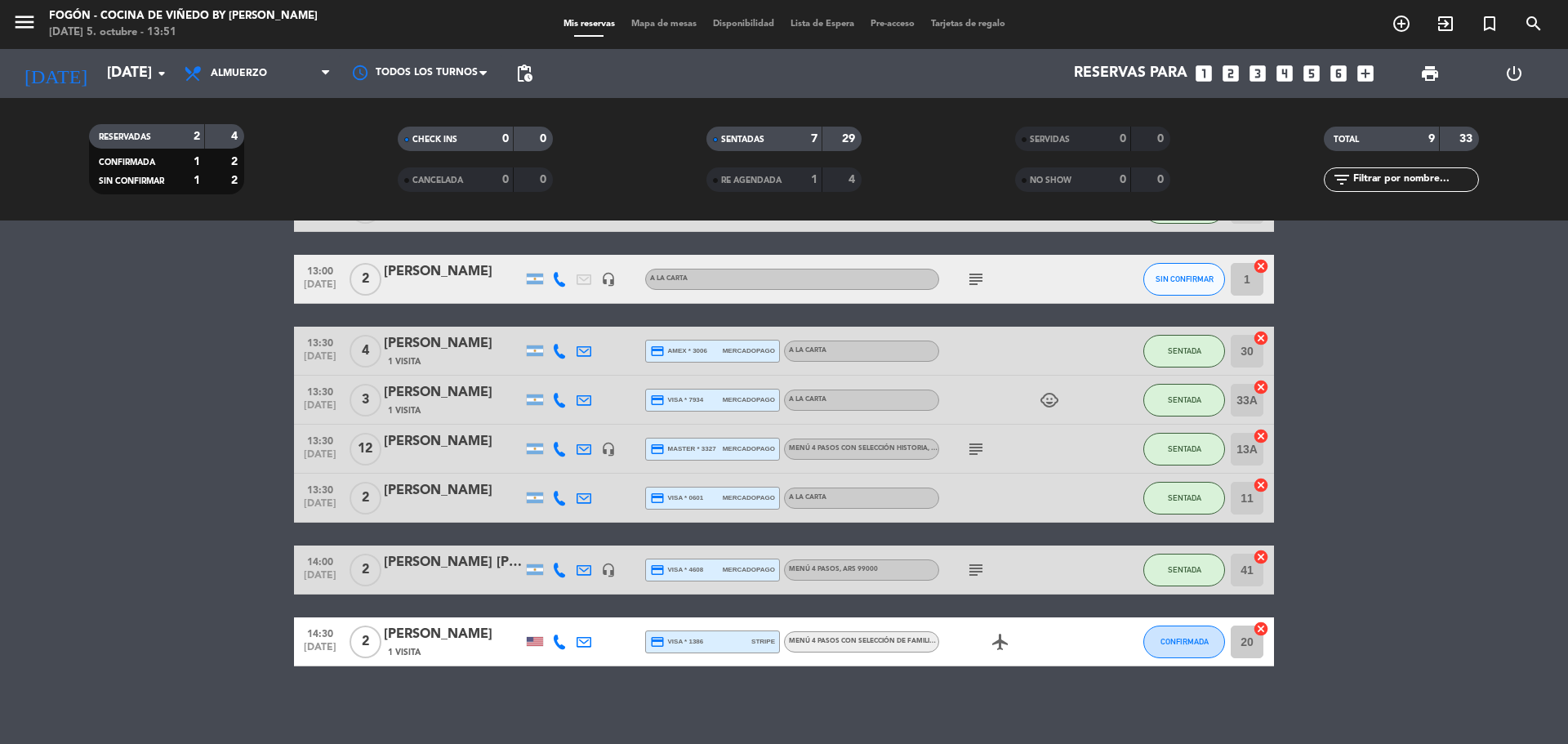
scroll to position [166, 0]
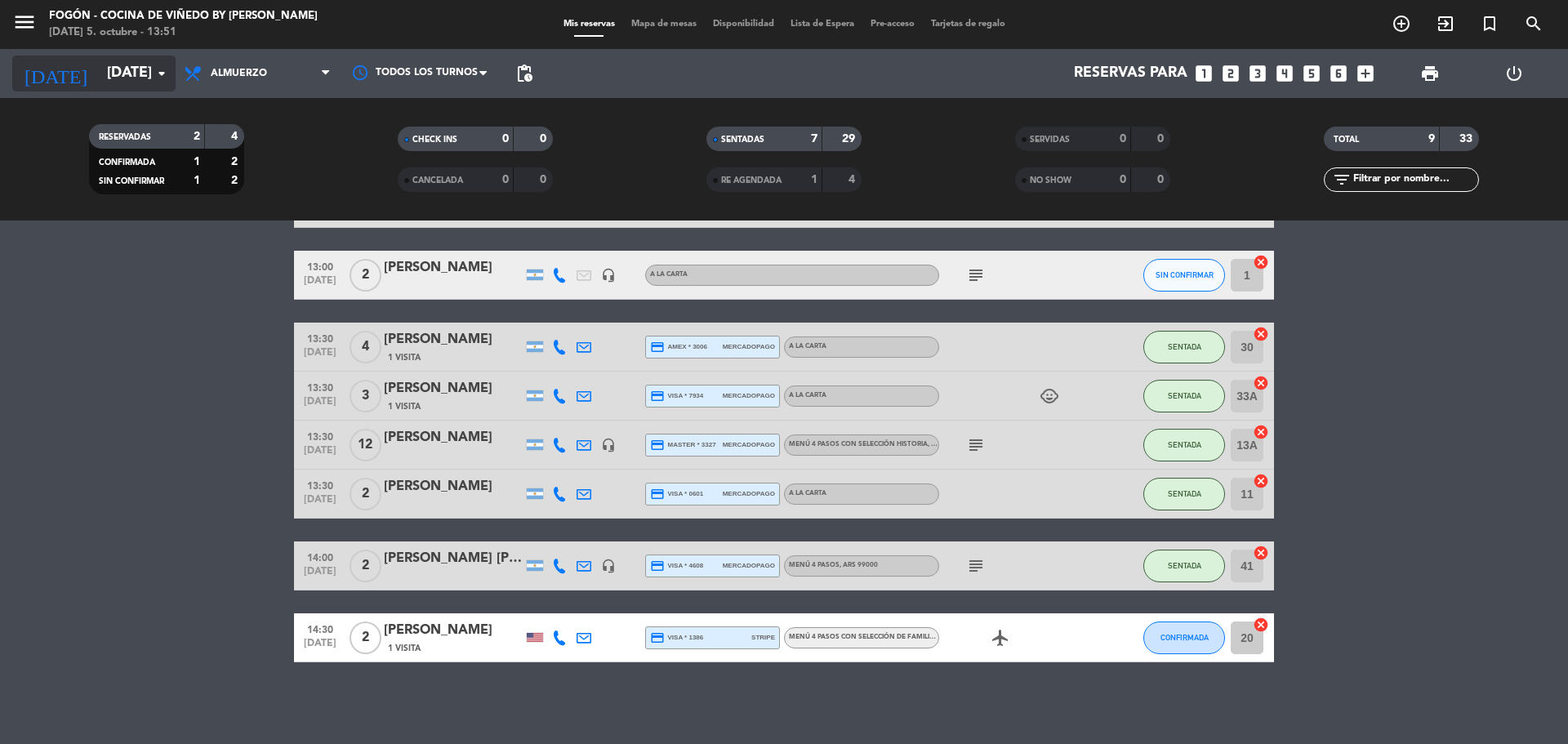
click at [153, 82] on icon "arrow_drop_down" at bounding box center [162, 74] width 19 height 19
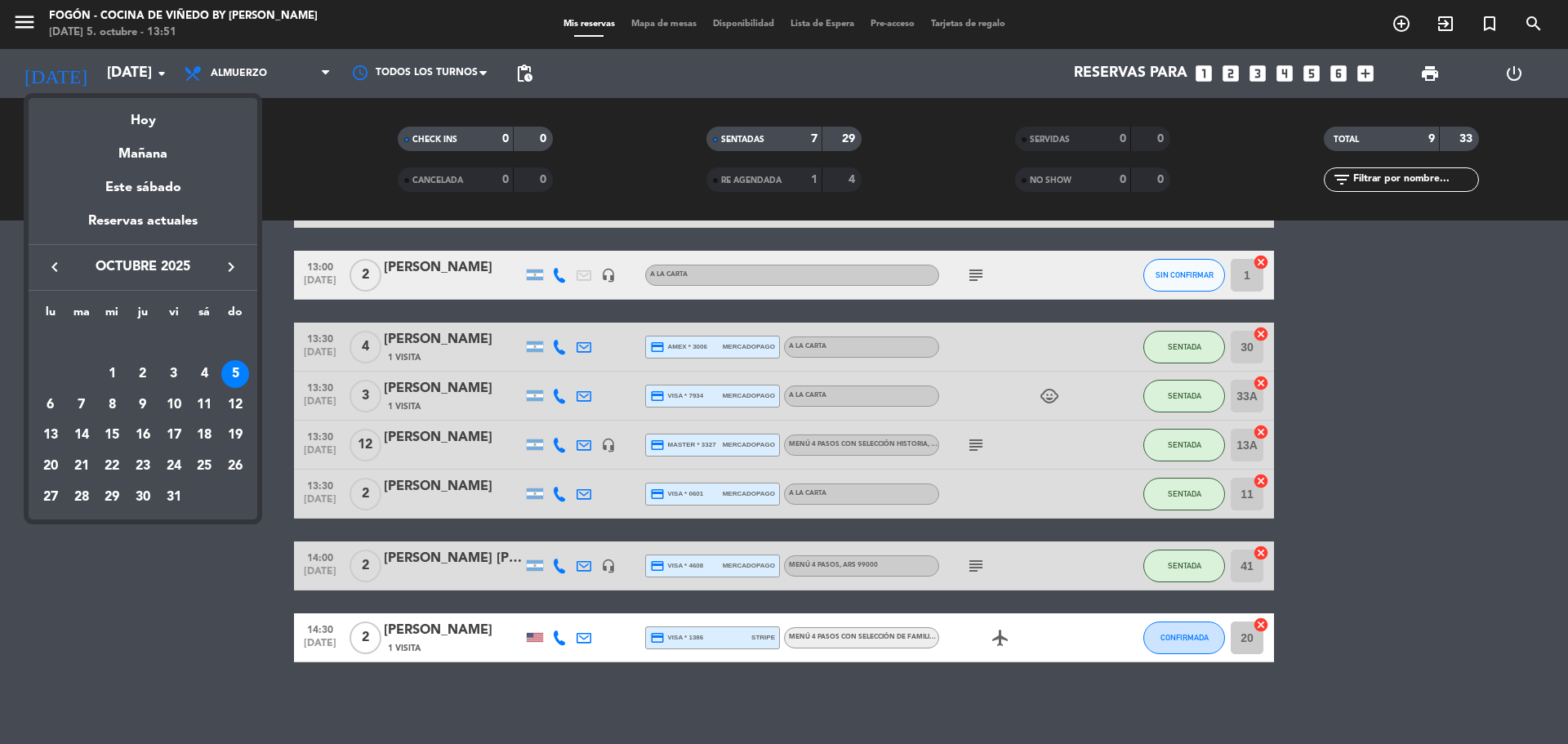
click at [227, 267] on icon "keyboard_arrow_right" at bounding box center [231, 266] width 19 height 19
click at [227, 610] on div at bounding box center [784, 372] width 1568 height 744
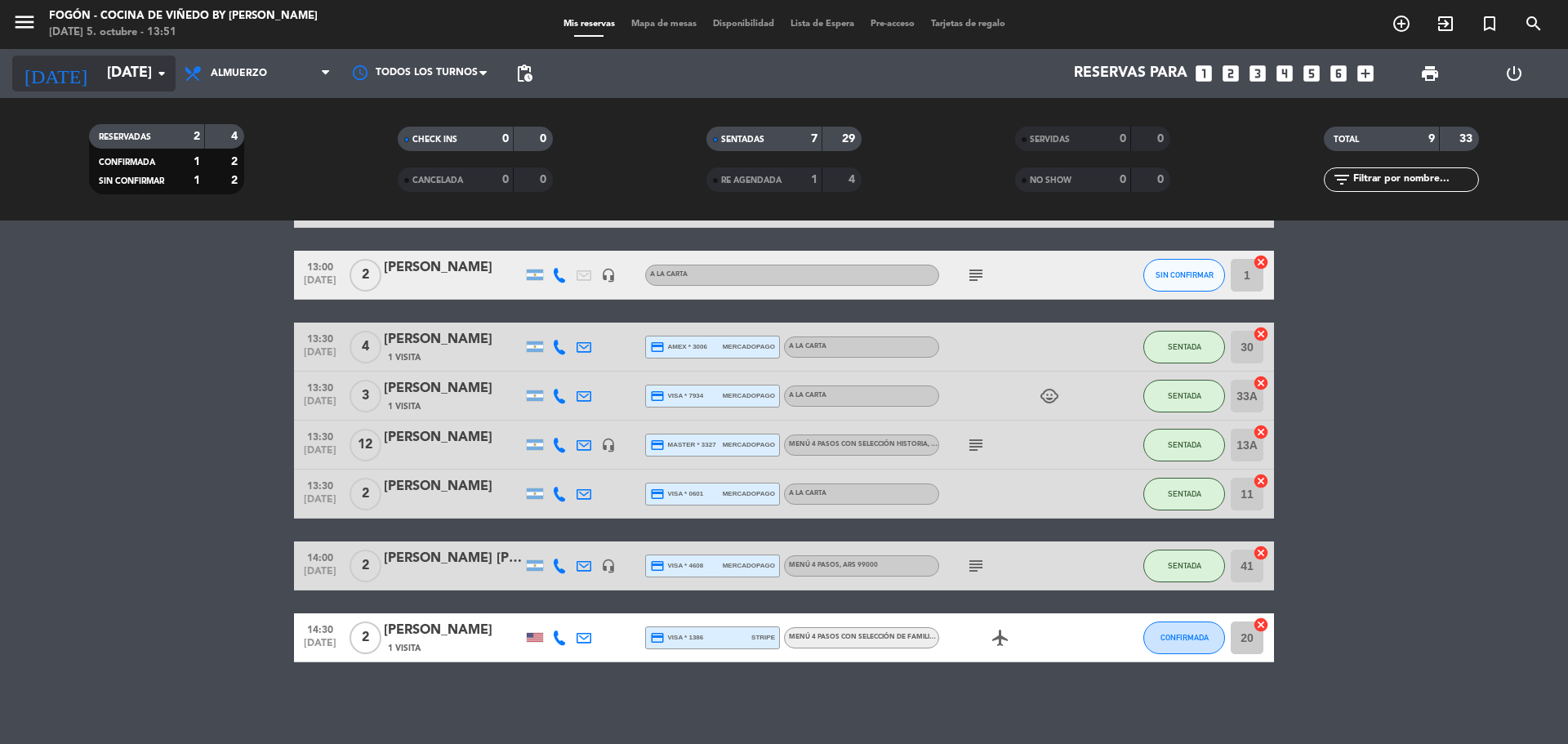
click at [156, 91] on div "[DATE] [DATE] arrow_drop_down" at bounding box center [94, 74] width 164 height 49
click at [160, 87] on input "[DATE]" at bounding box center [194, 74] width 190 height 33
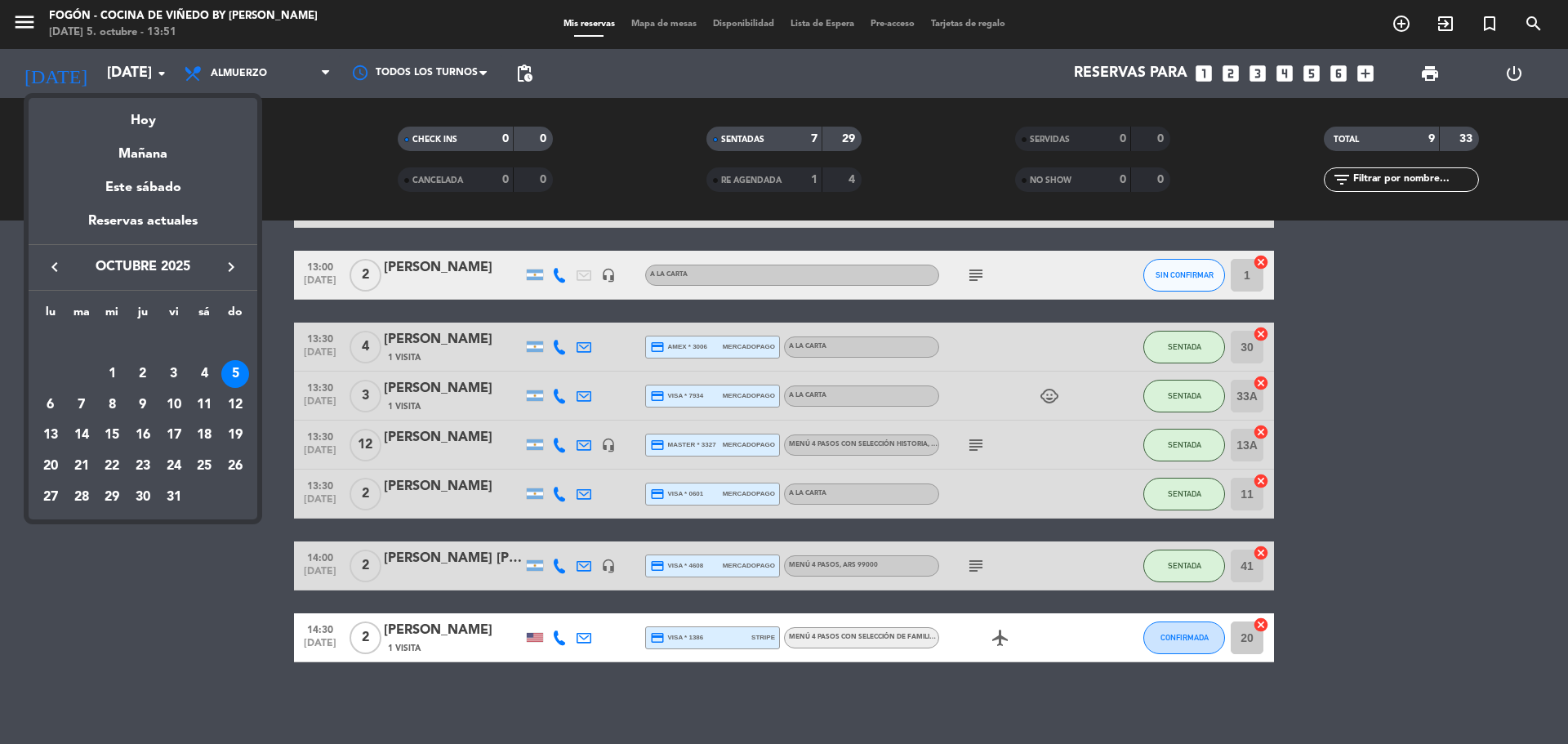
click at [221, 269] on button "keyboard_arrow_right" at bounding box center [231, 267] width 29 height 21
click at [214, 341] on div "1" at bounding box center [204, 343] width 28 height 28
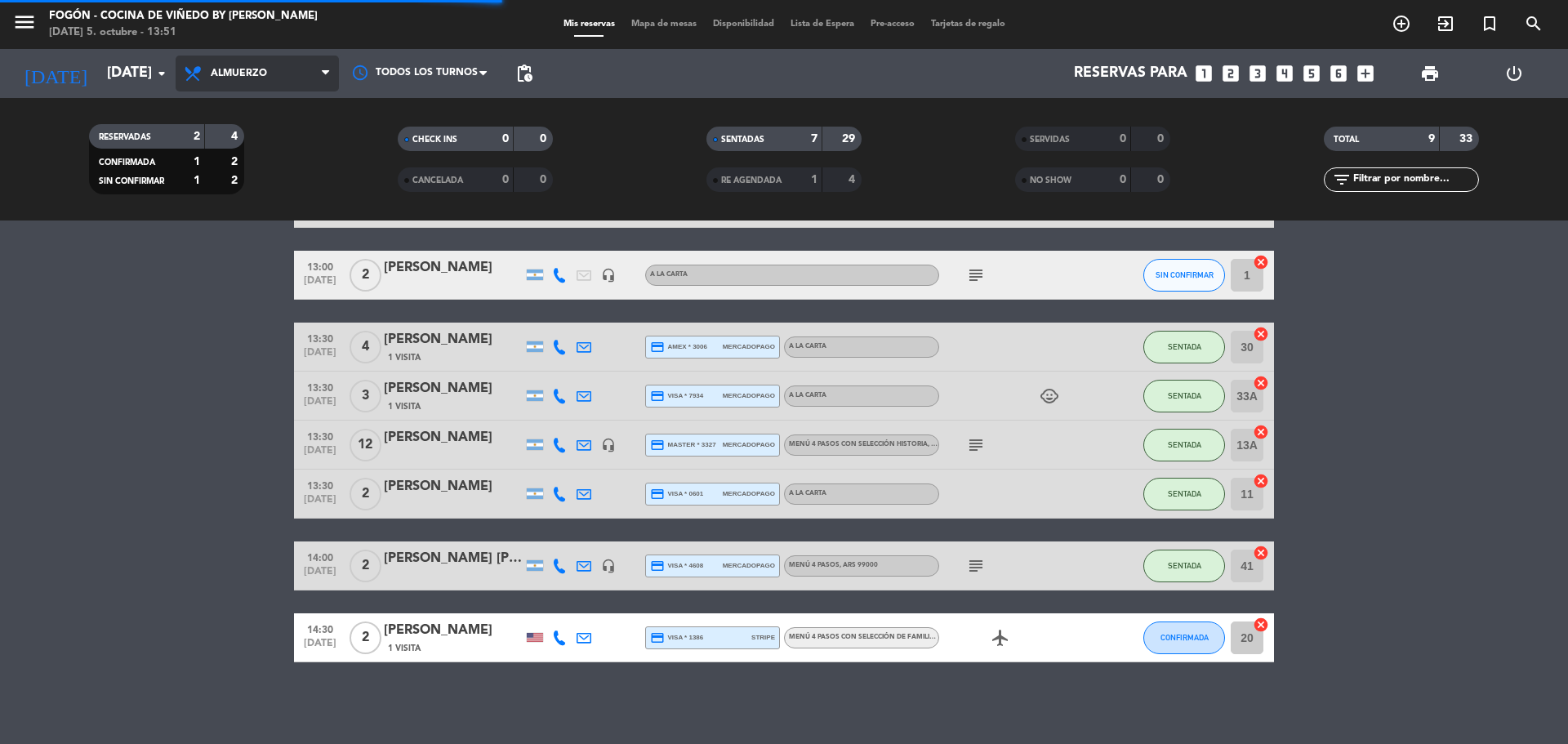
click at [300, 87] on span "Almuerzo" at bounding box center [257, 73] width 164 height 36
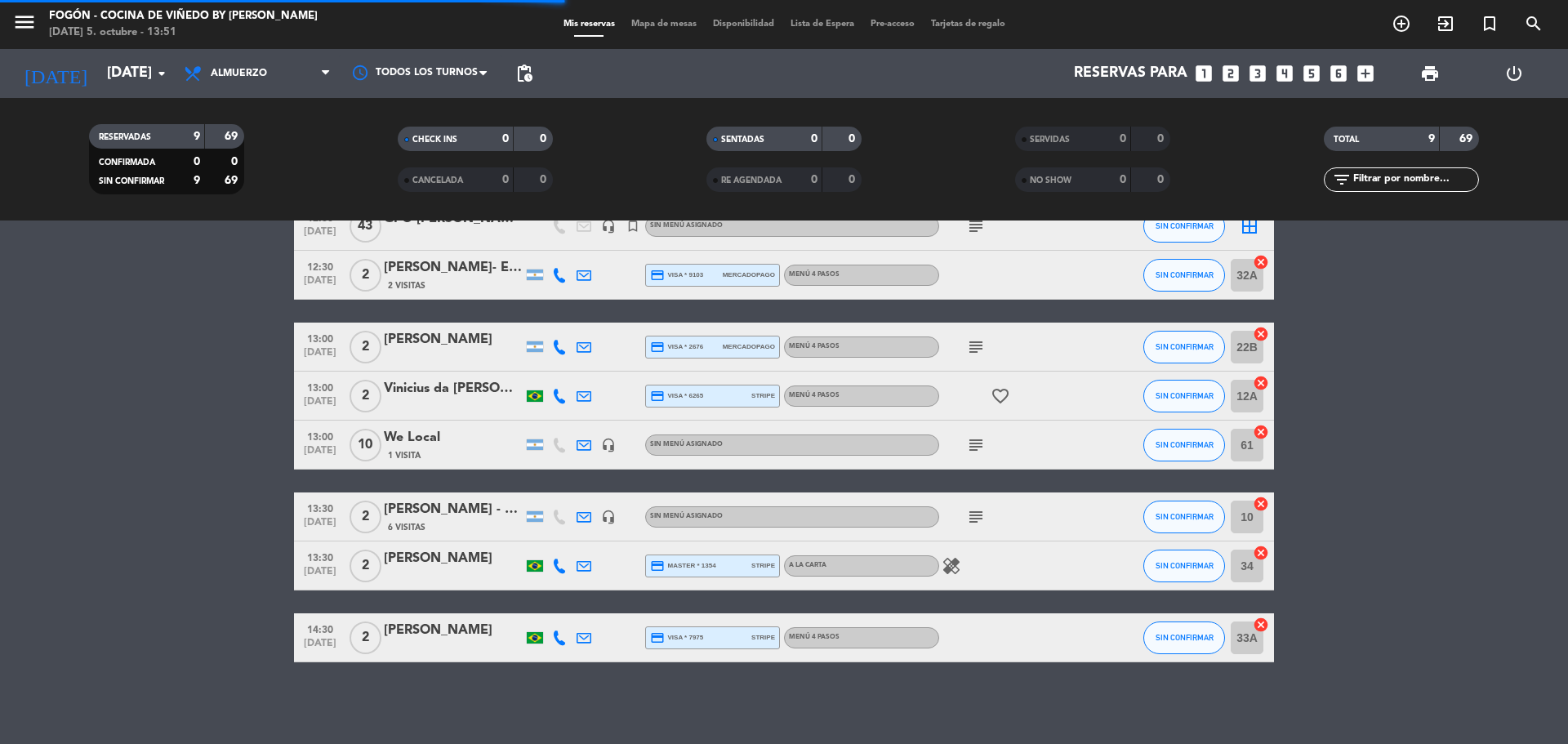
scroll to position [142, 0]
click at [291, 87] on span "Almuerzo" at bounding box center [257, 73] width 164 height 36
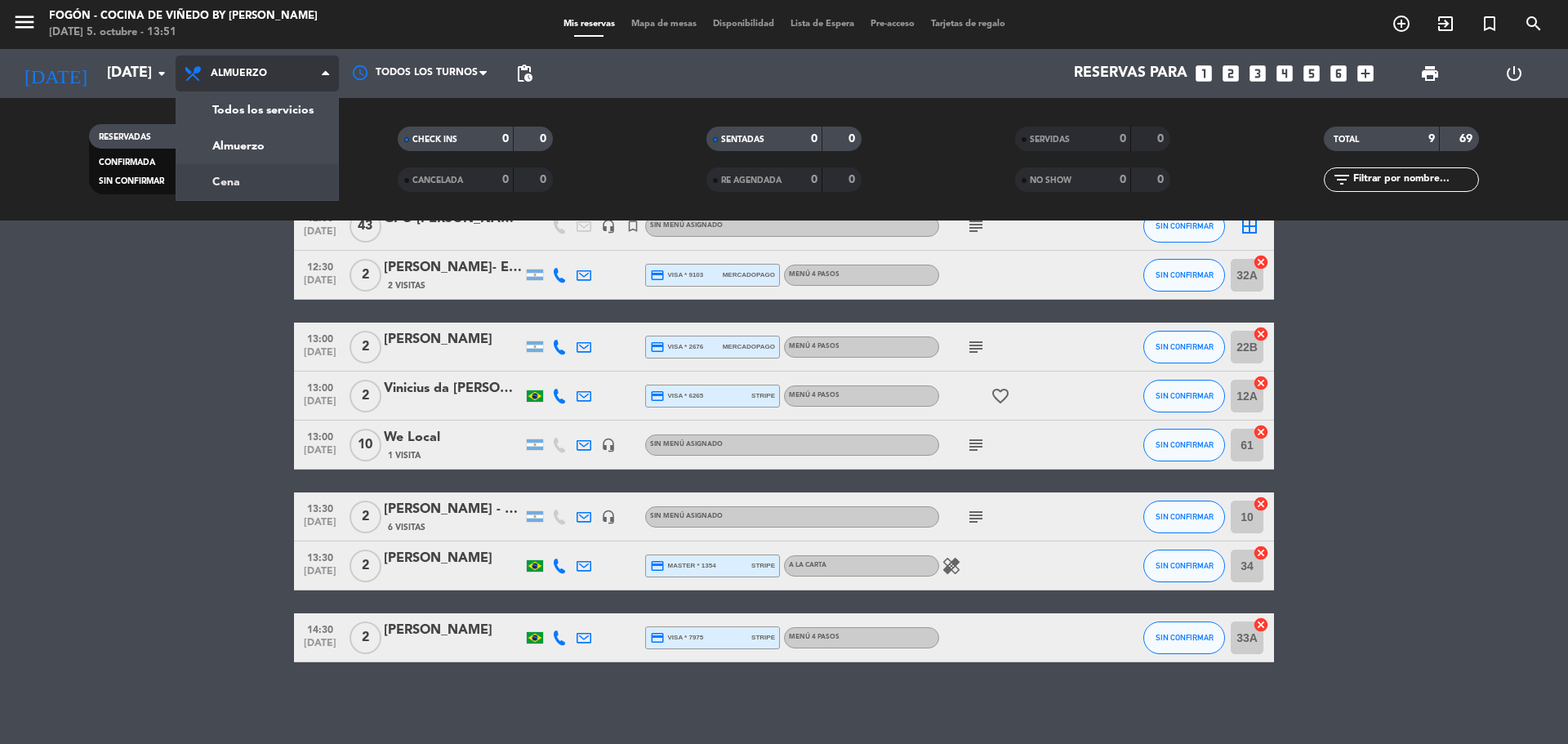
click at [254, 174] on div "menu Fogón - Cocina de viñedo by [PERSON_NAME][DATE] 5. octubre - 13:51 Mis res…" at bounding box center [784, 110] width 1568 height 221
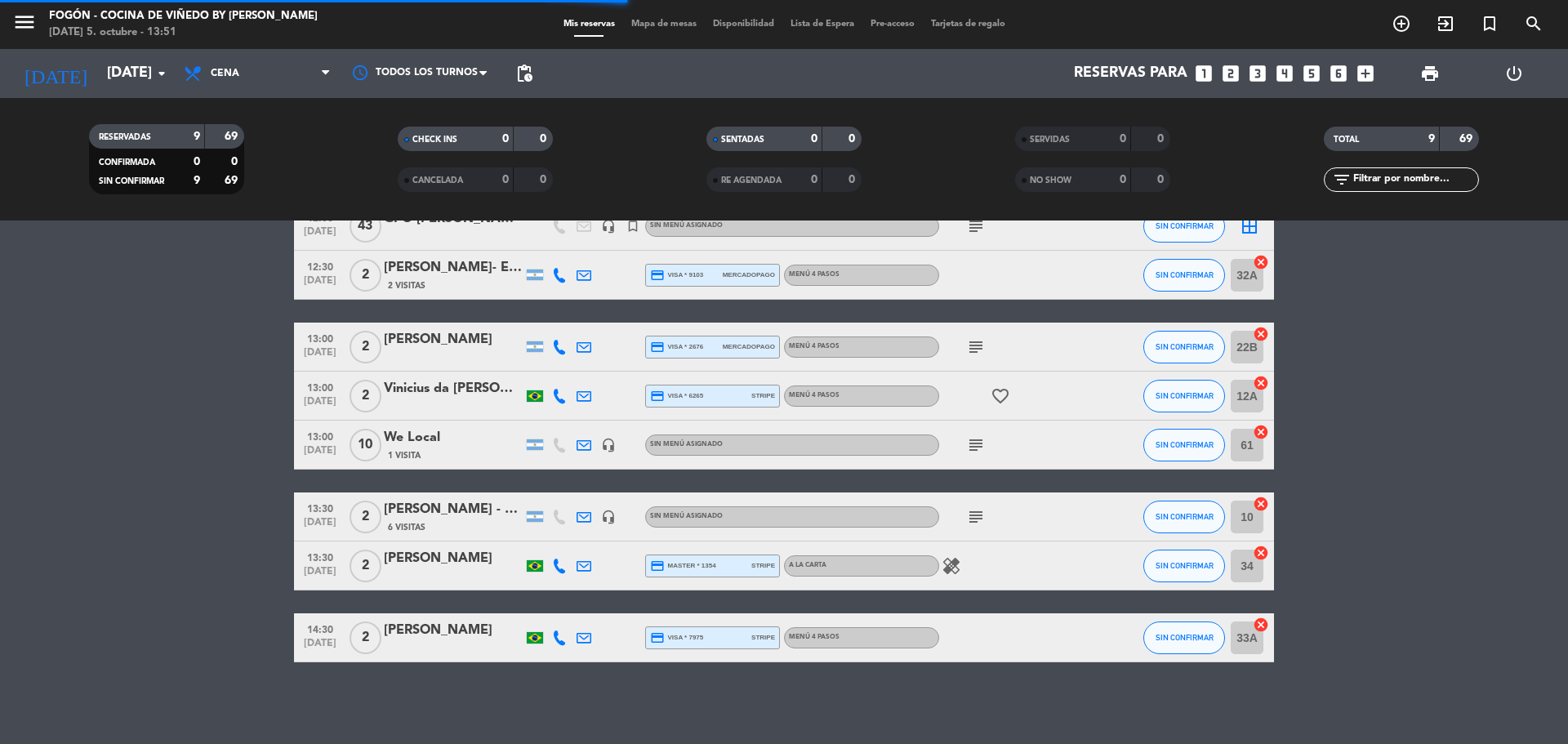
scroll to position [0, 0]
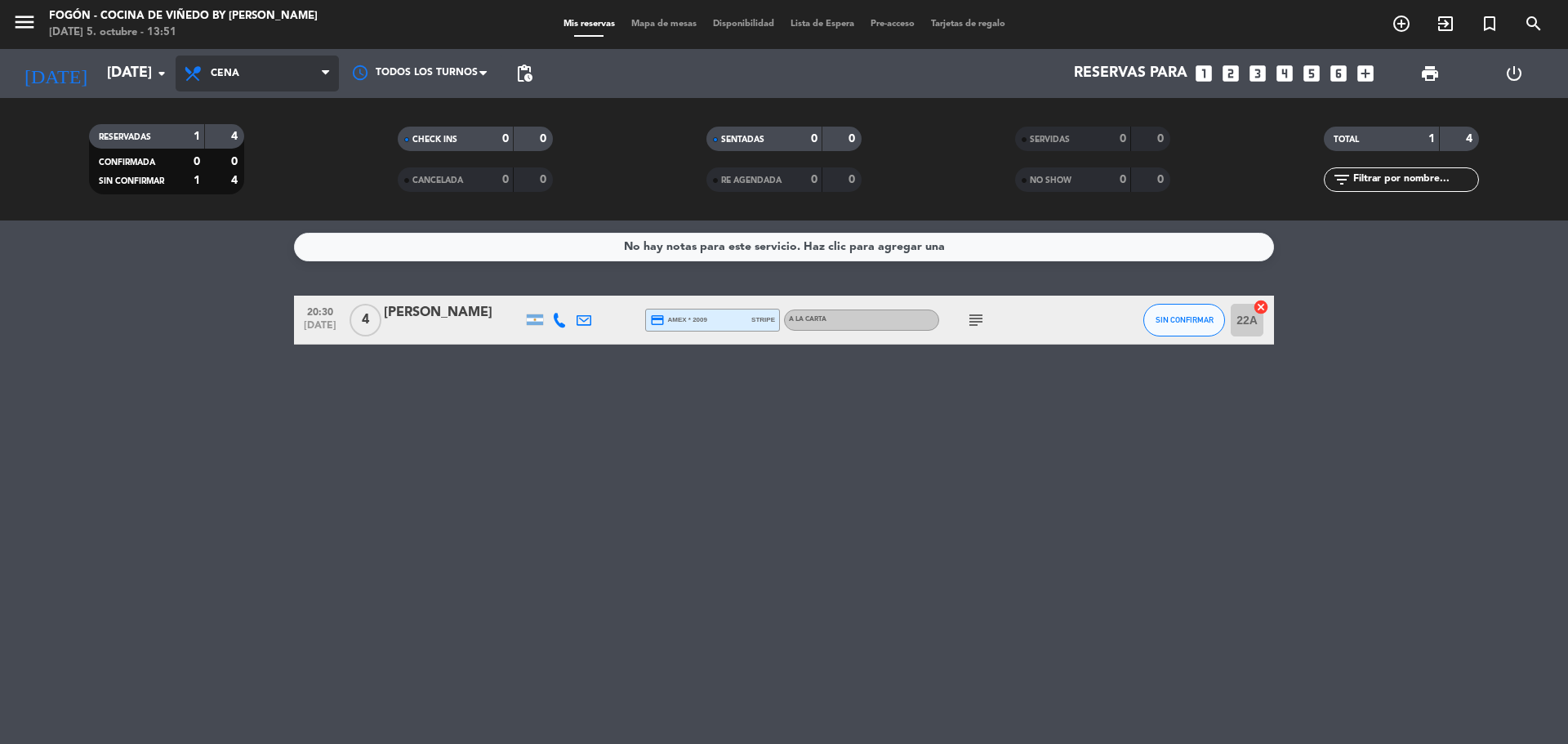
click at [247, 85] on span "Cena" at bounding box center [257, 73] width 164 height 36
click at [244, 147] on div "menu Fogón - Cocina de viñedo by [PERSON_NAME][DATE] 5. octubre - 13:51 Mis res…" at bounding box center [784, 110] width 1568 height 221
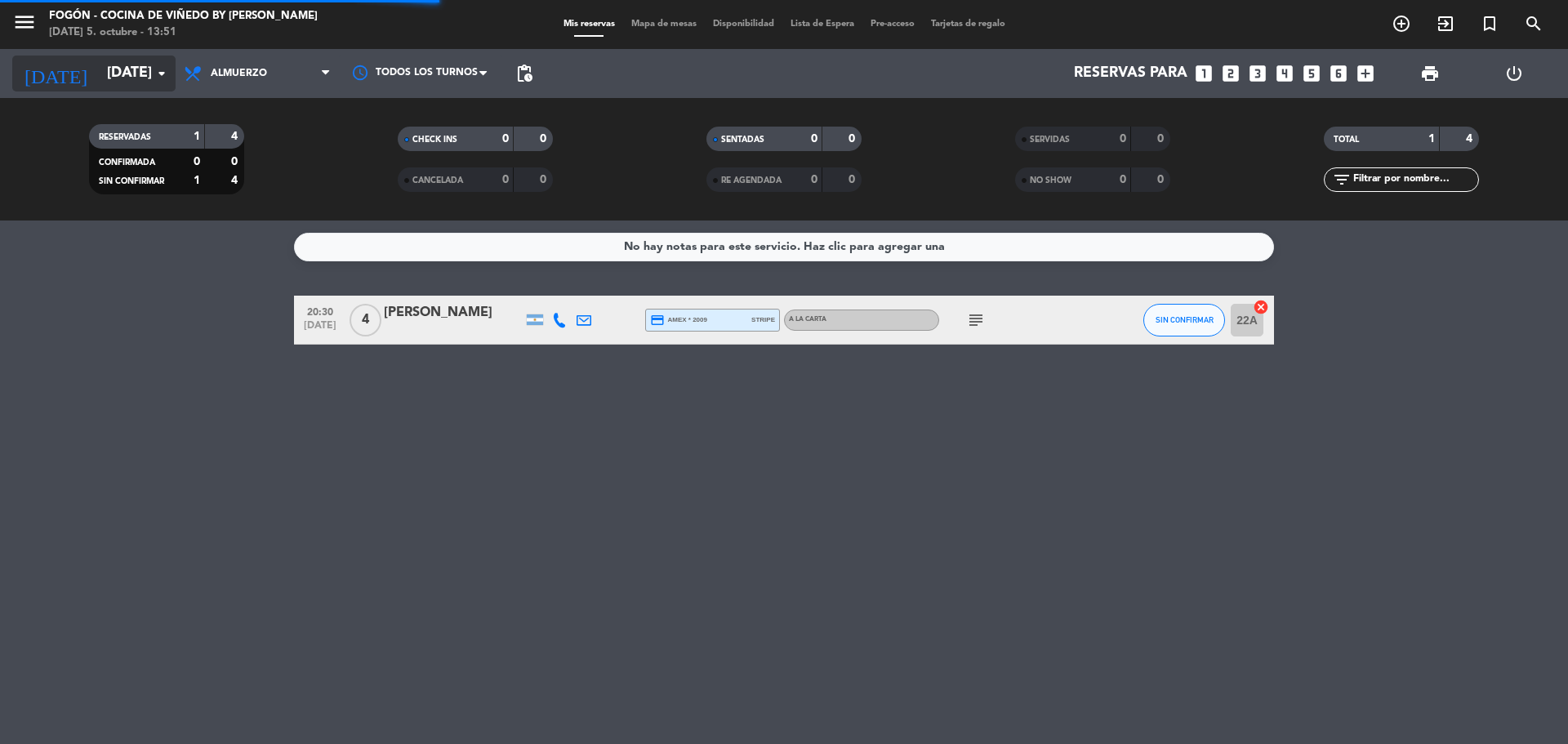
click at [157, 76] on icon "arrow_drop_down" at bounding box center [162, 74] width 19 height 19
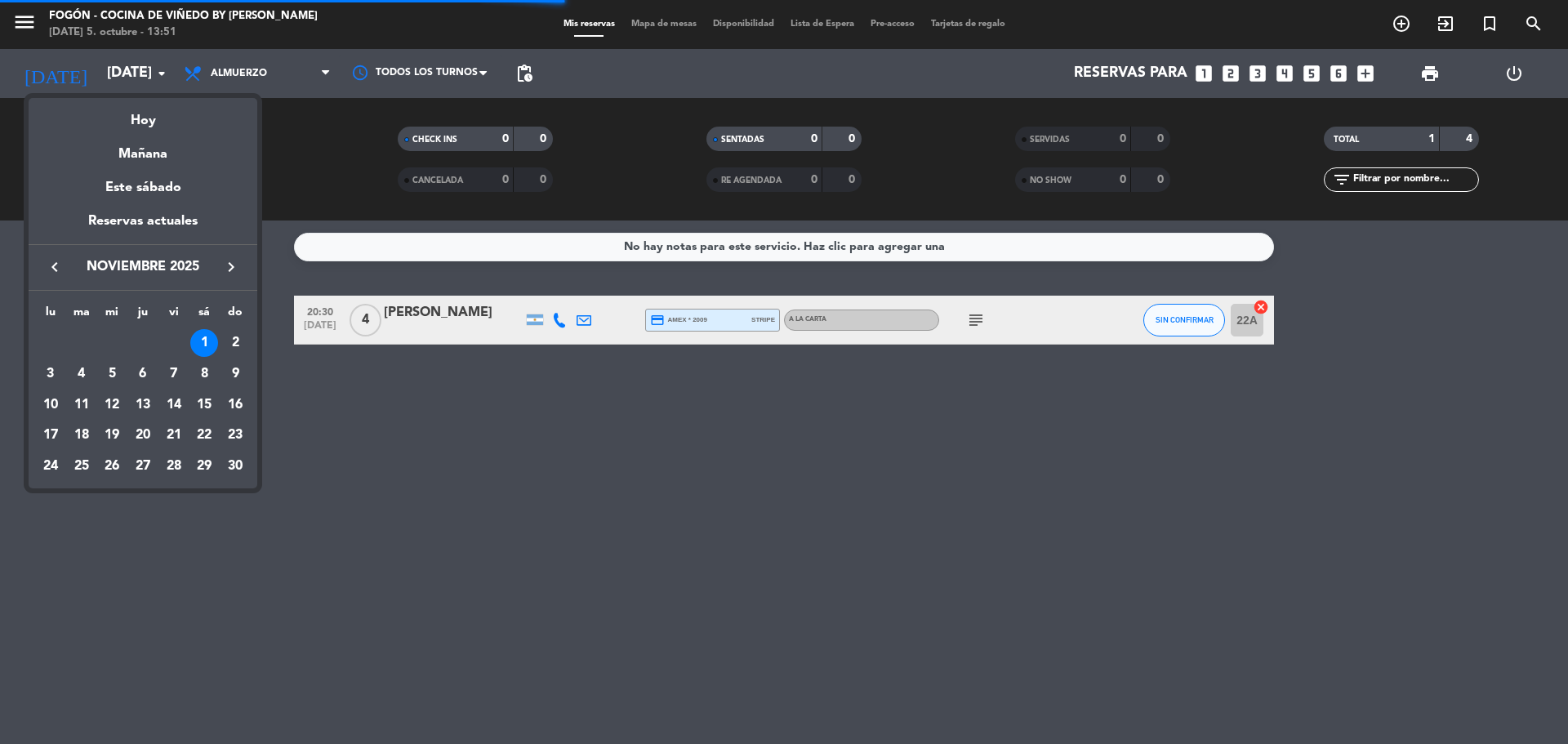
click at [167, 120] on div "Hoy" at bounding box center [142, 114] width 229 height 34
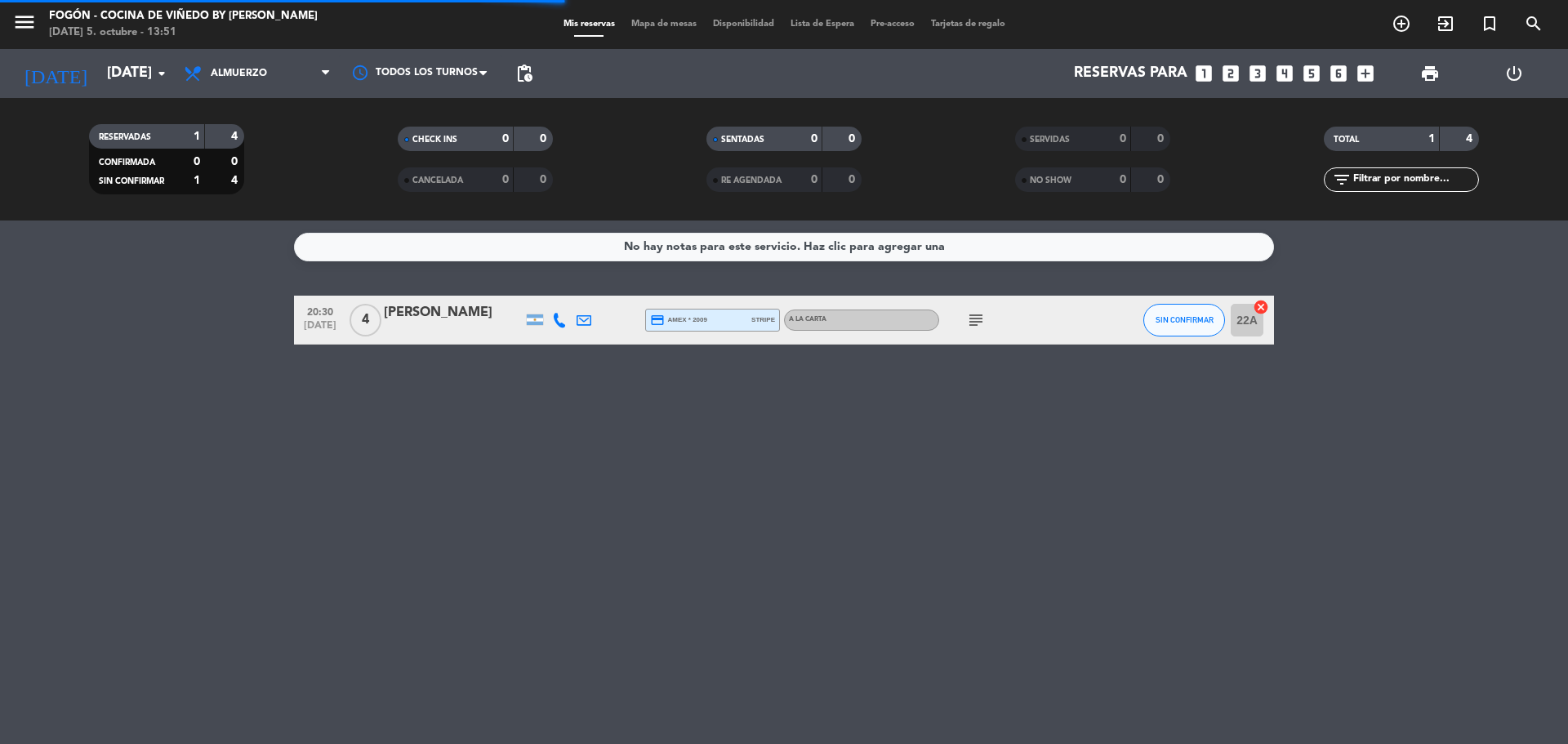
type input "[DATE]"
